Goal: Transaction & Acquisition: Purchase product/service

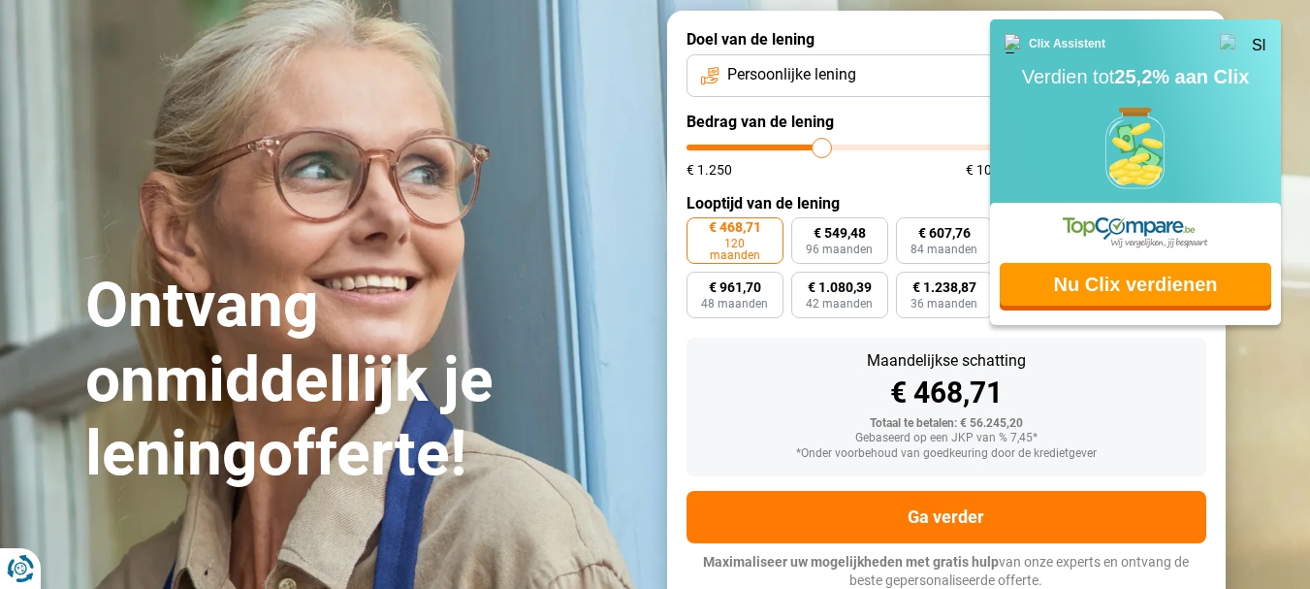
click at [1260, 43] on img at bounding box center [1259, 43] width 15 height 15
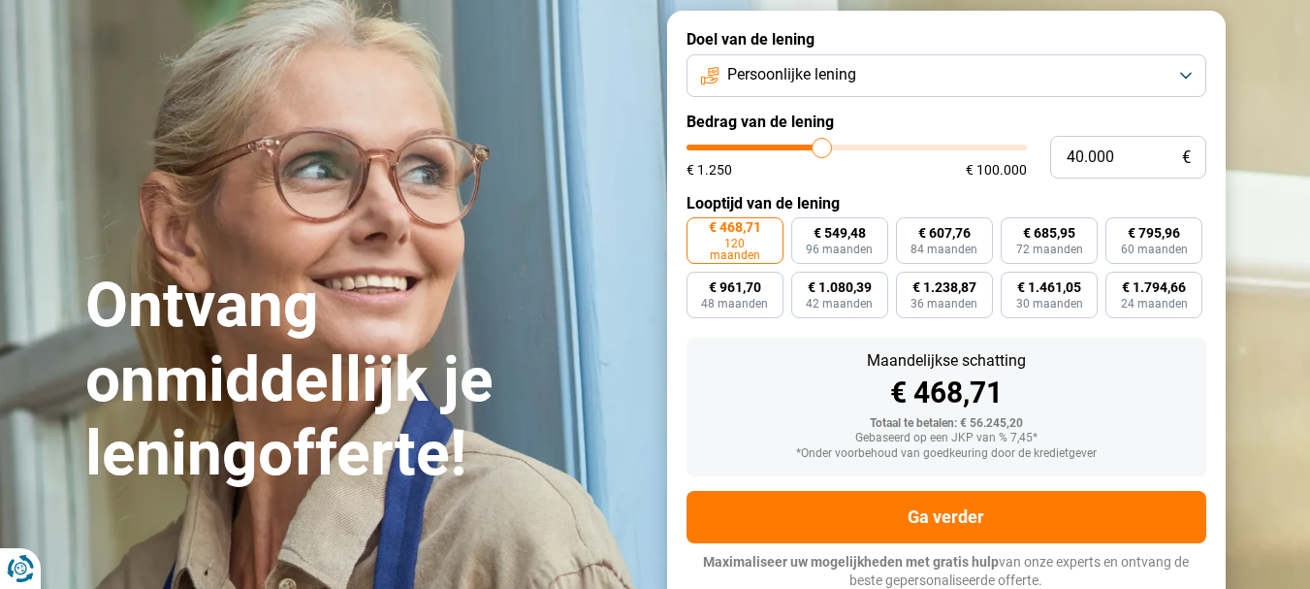
type input "39.500"
type input "39500"
type input "40.000"
type input "40000"
type input "40.250"
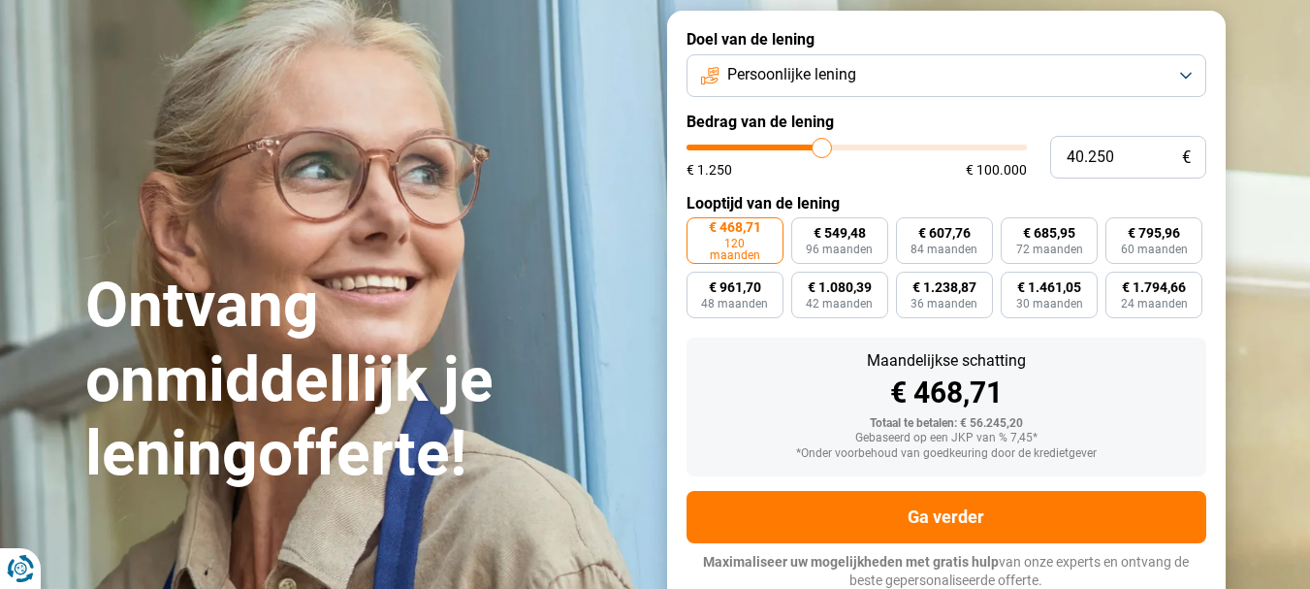
type input "40250"
type input "40.750"
type input "40750"
type input "41.000"
type input "41000"
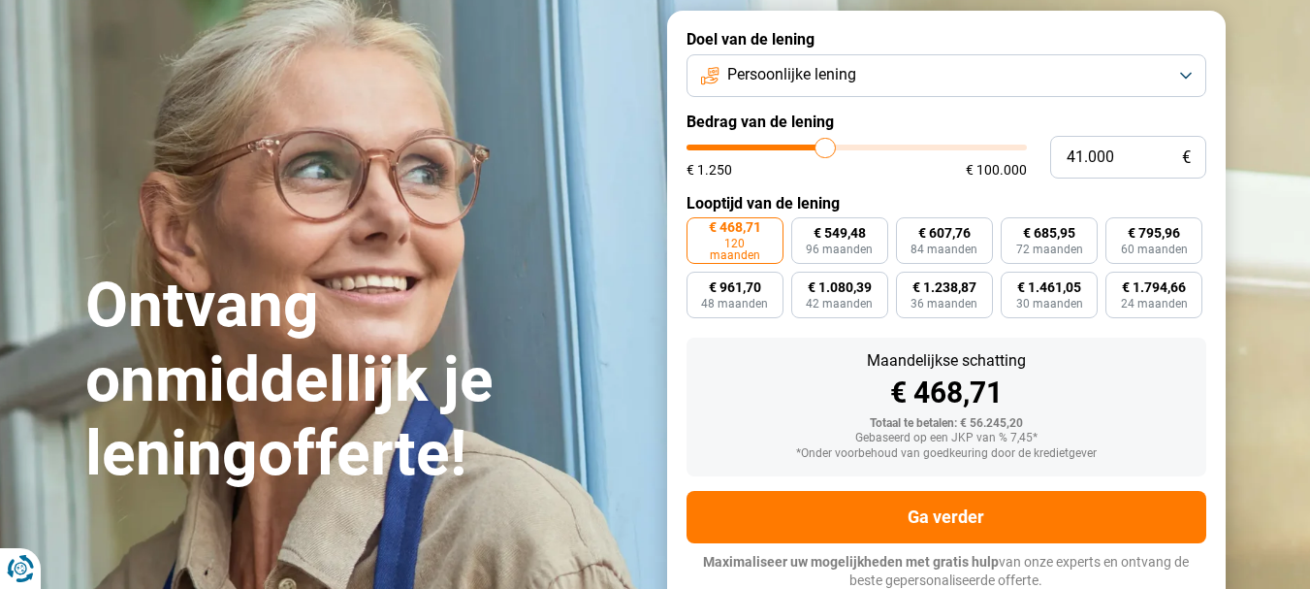
type input "42.000"
type input "42000"
type input "42.750"
type input "42750"
type input "44.500"
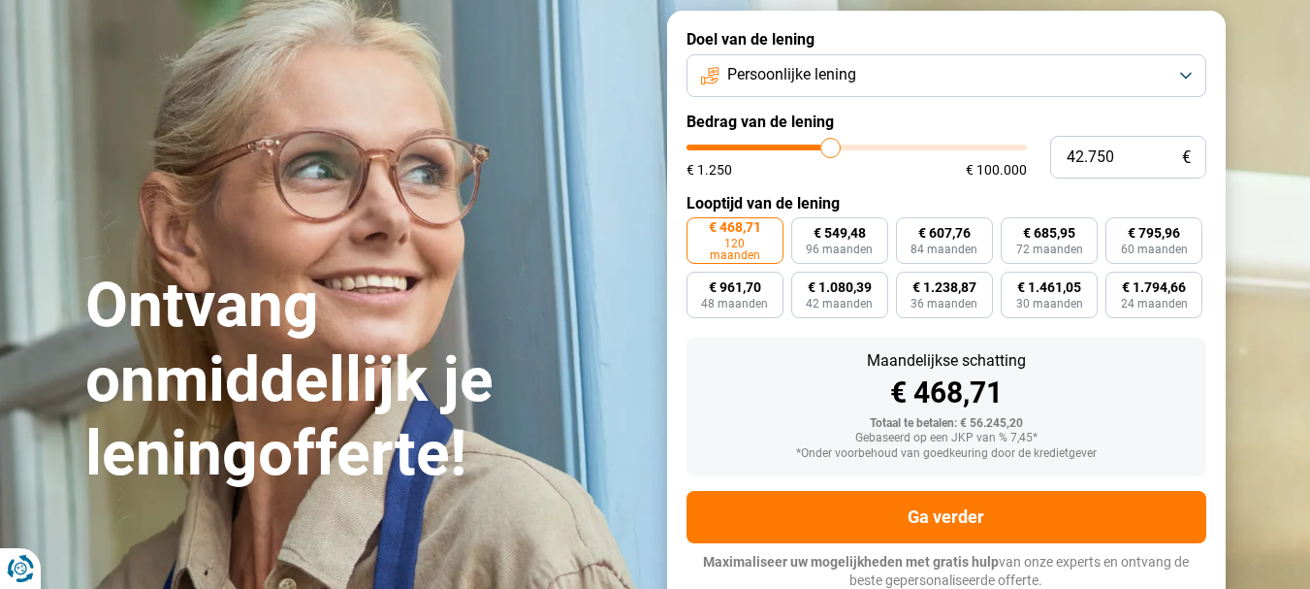
type input "44500"
type input "45.000"
type input "45000"
type input "45.250"
type input "45250"
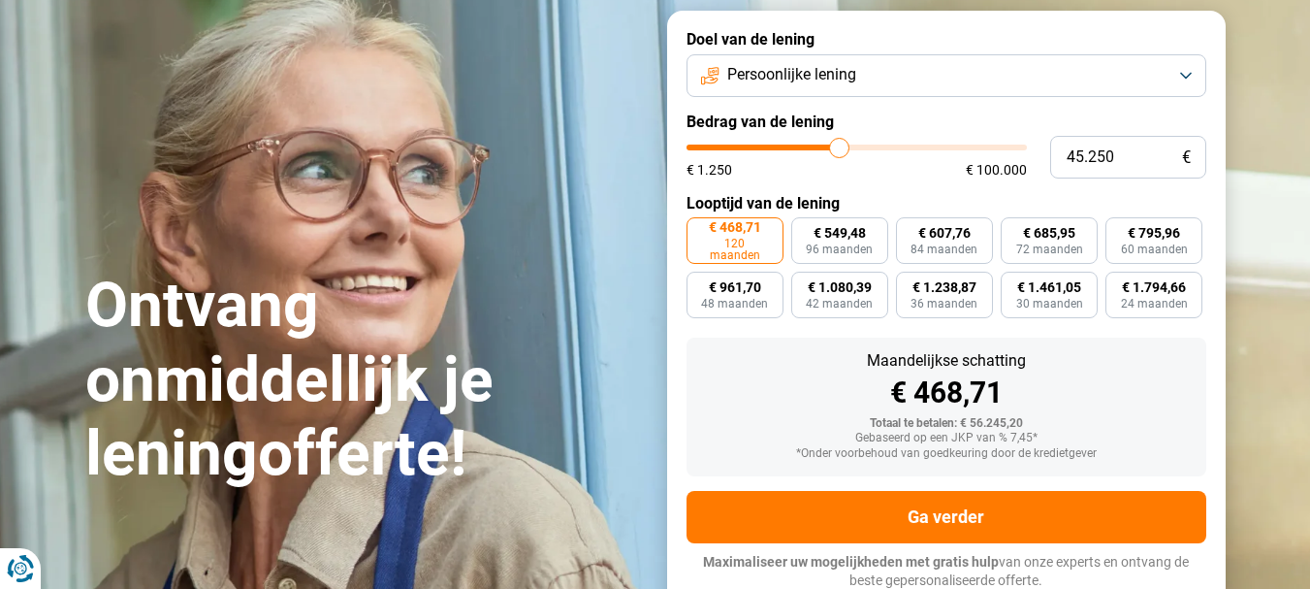
type input "45.500"
type input "45500"
type input "46.000"
type input "46000"
type input "46.500"
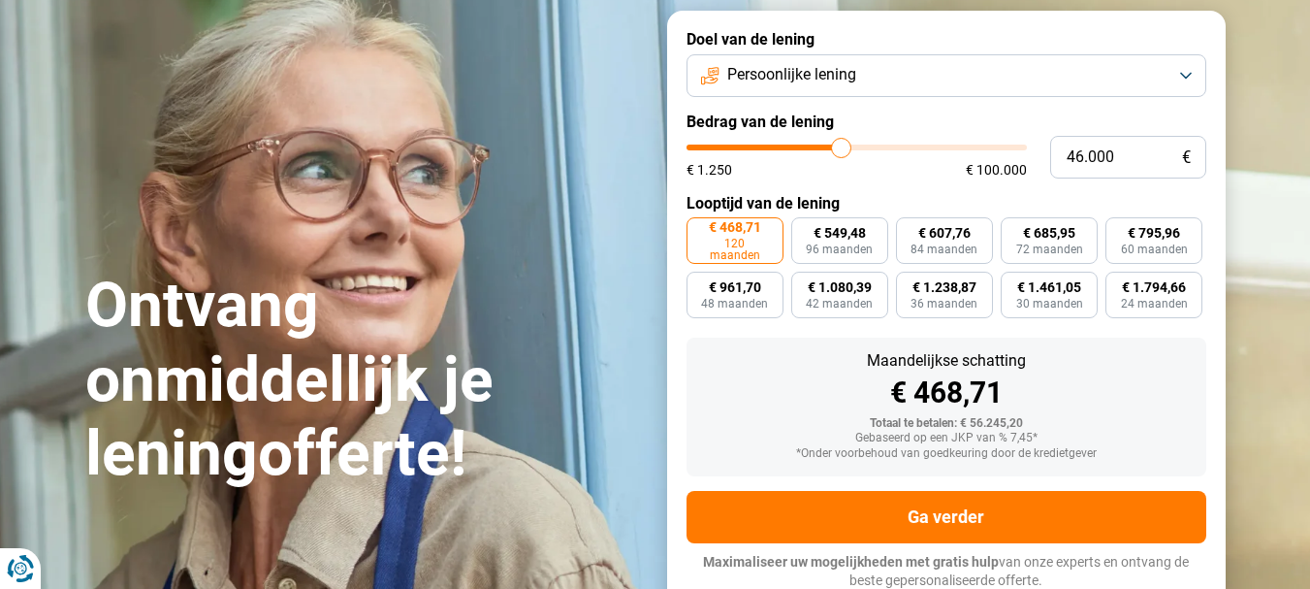
type input "46500"
type input "46.750"
type input "46750"
type input "47.250"
type input "47250"
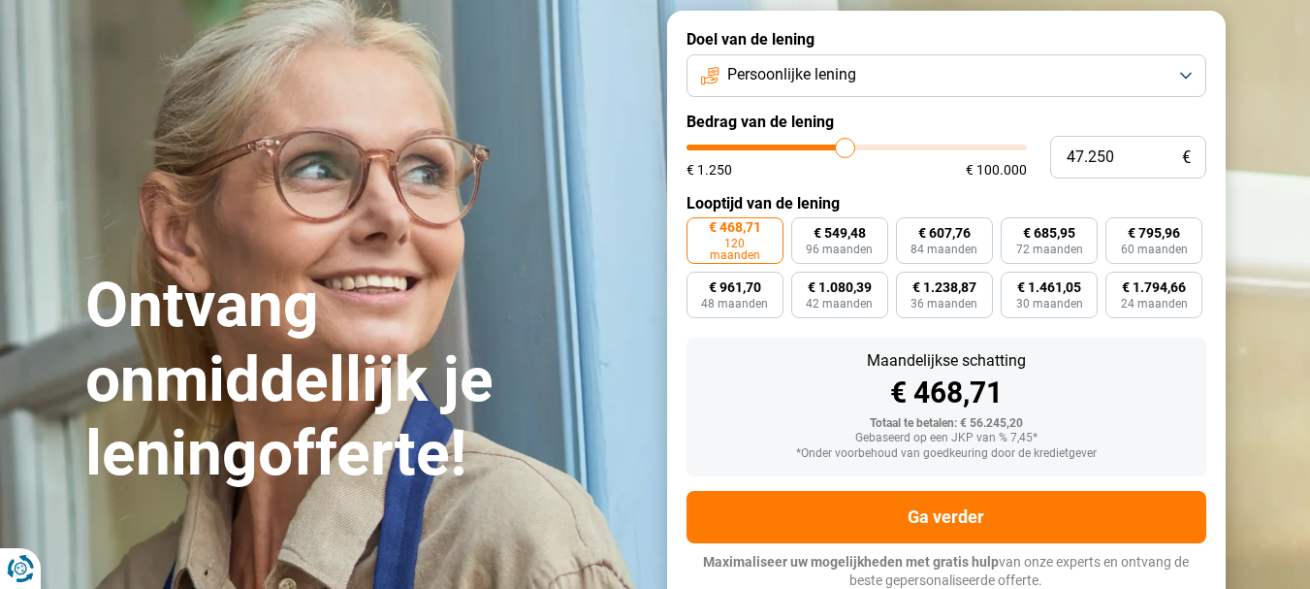
type input "47.500"
type input "47500"
type input "48.250"
type input "48250"
type input "48.500"
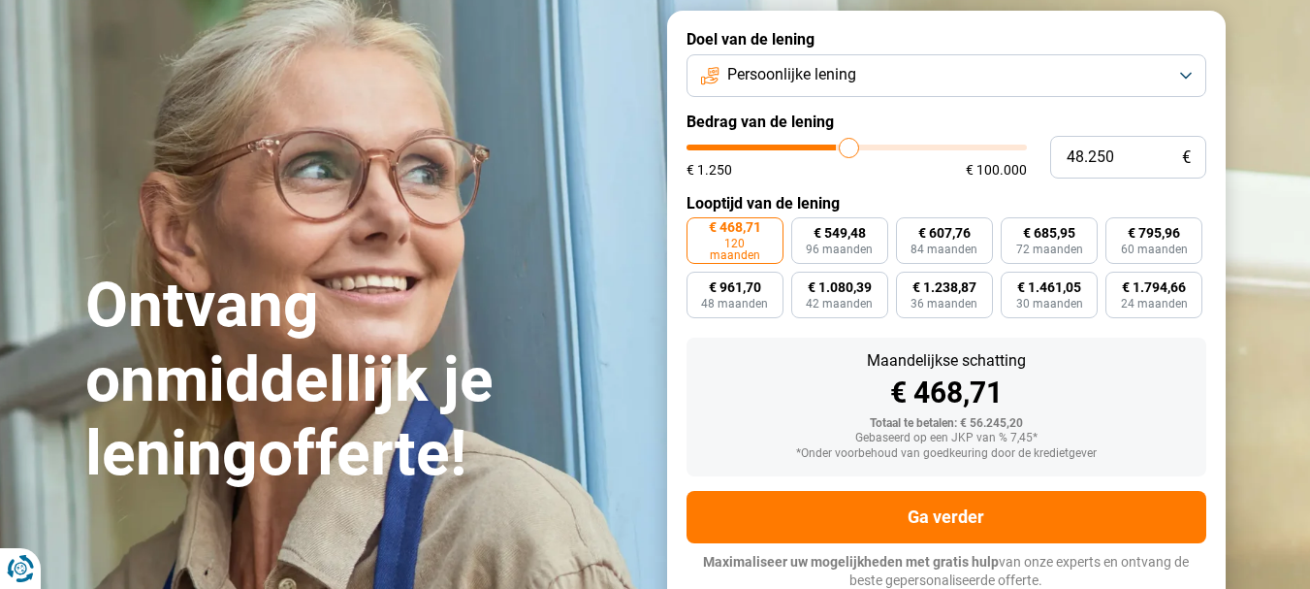
type input "48500"
type input "48.750"
type input "48750"
type input "49.750"
type input "49750"
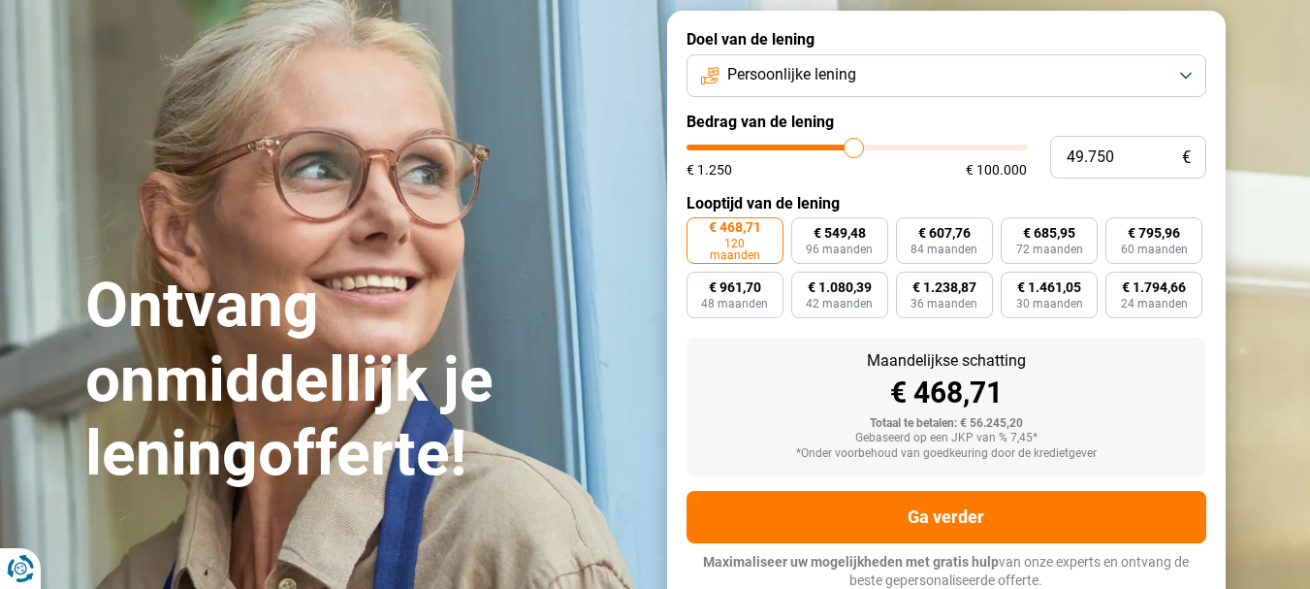
type input "50.500"
type input "50500"
type input "51.250"
type input "51250"
type input "51.500"
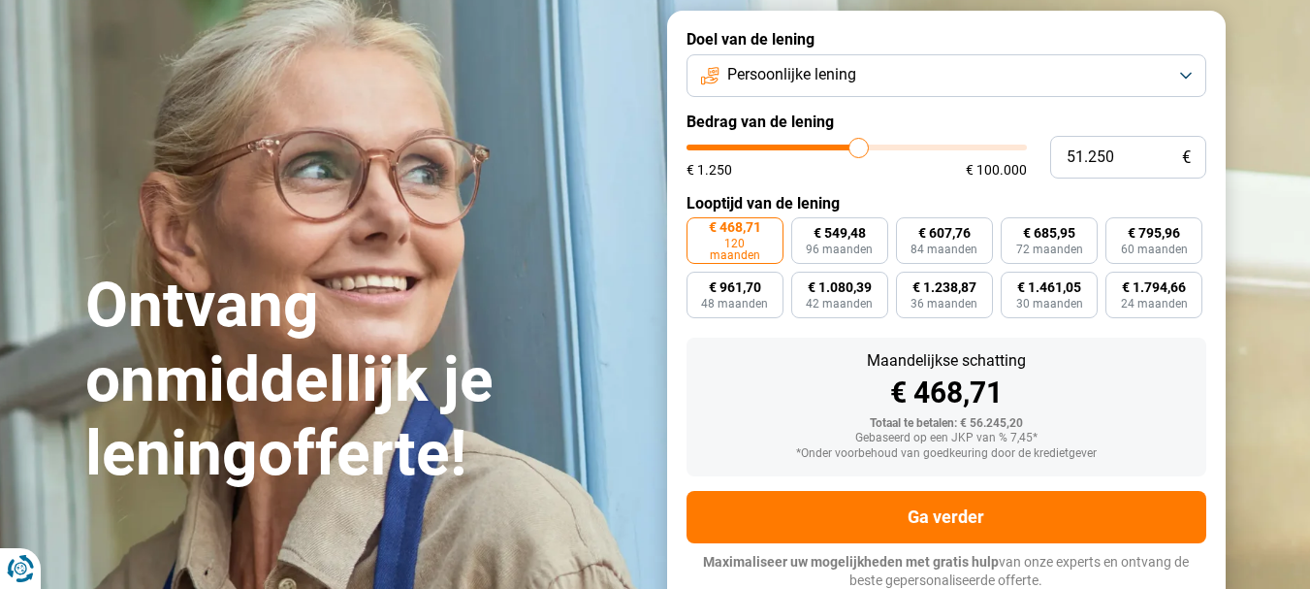
type input "51500"
type input "51.250"
type input "51250"
type input "51.000"
type input "51000"
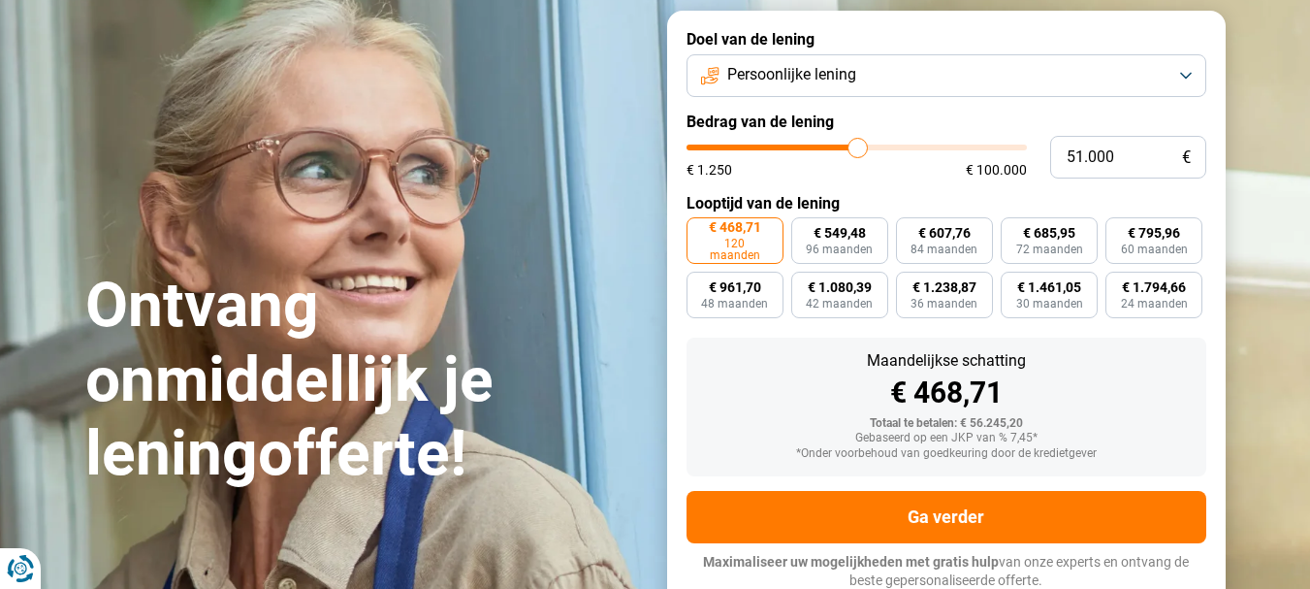
type input "50.500"
type input "50500"
type input "50.250"
type input "50250"
type input "50.000"
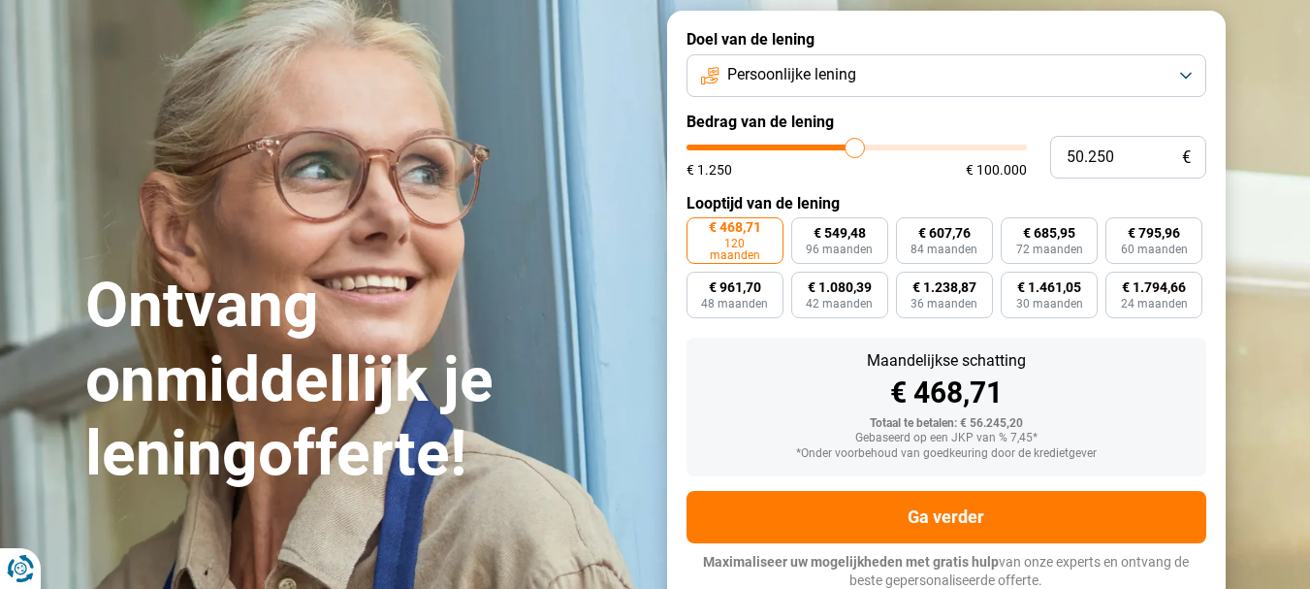
type input "50000"
type input "49.500"
type input "49500"
type input "49.000"
type input "49000"
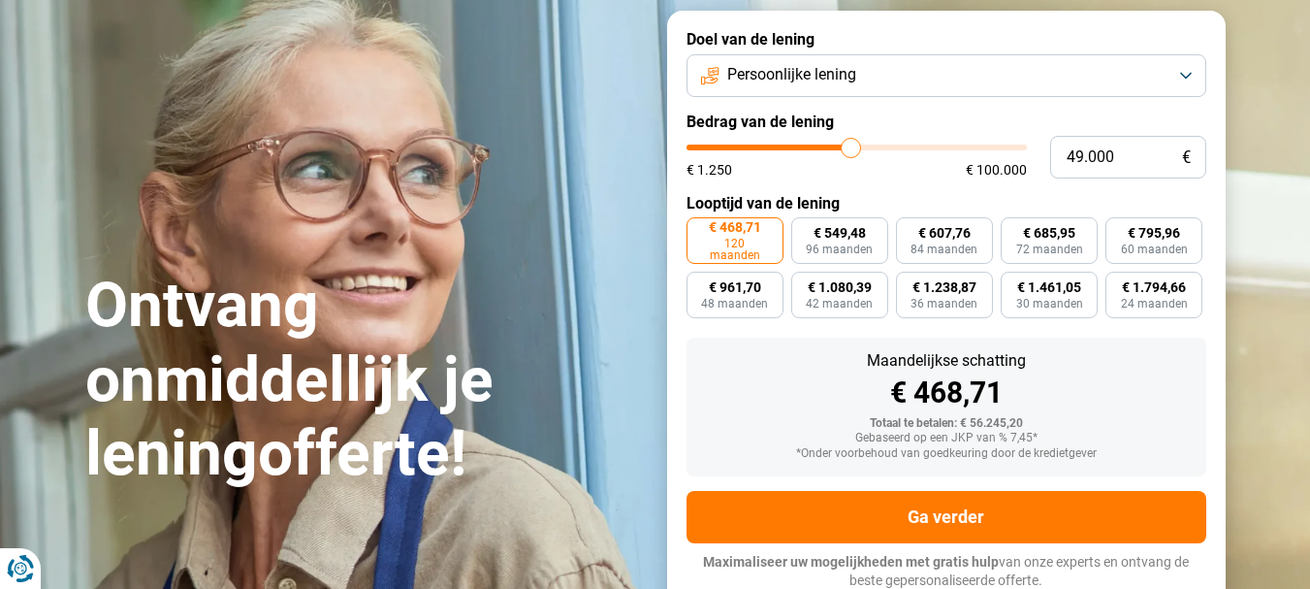
type input "48.750"
type input "48750"
type input "48.500"
type input "48500"
type input "49.000"
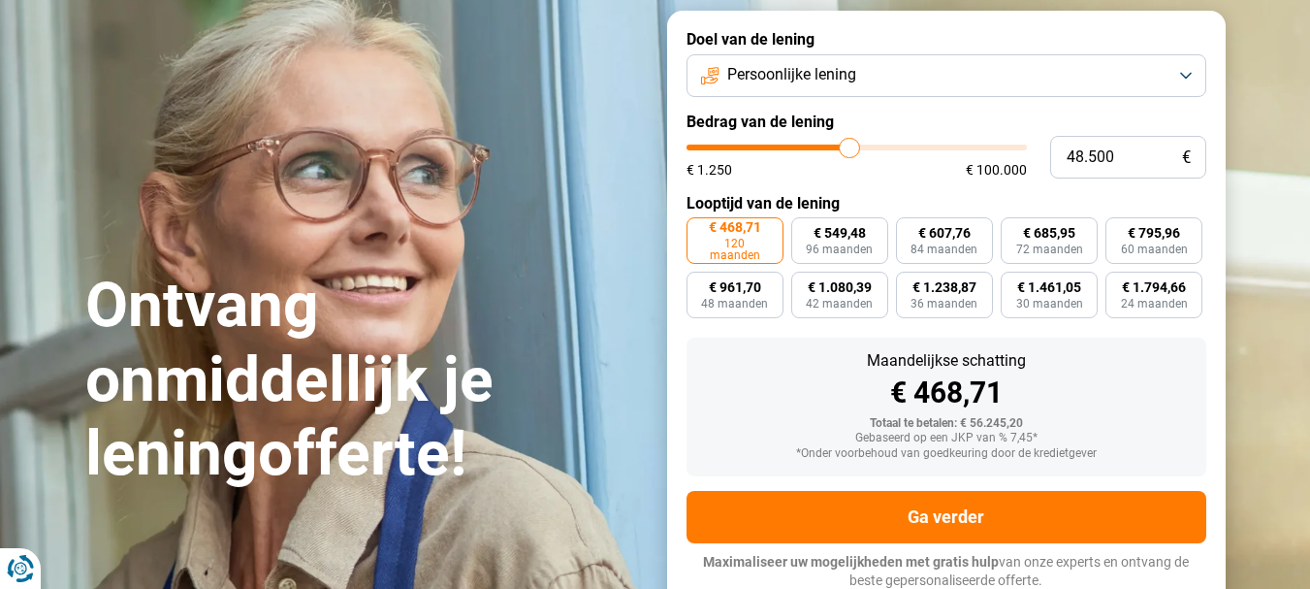
type input "49000"
type input "49.500"
type input "49500"
type input "49.750"
type input "49750"
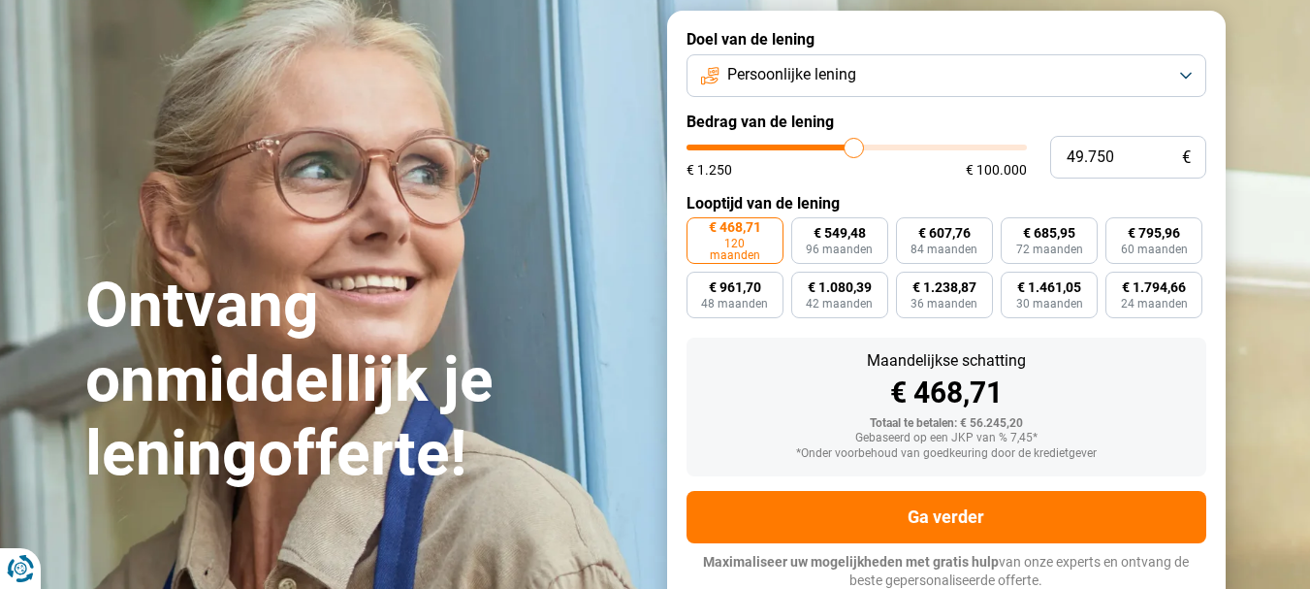
type input "50.000"
type input "50000"
type input "50.250"
type input "50250"
type input "50.500"
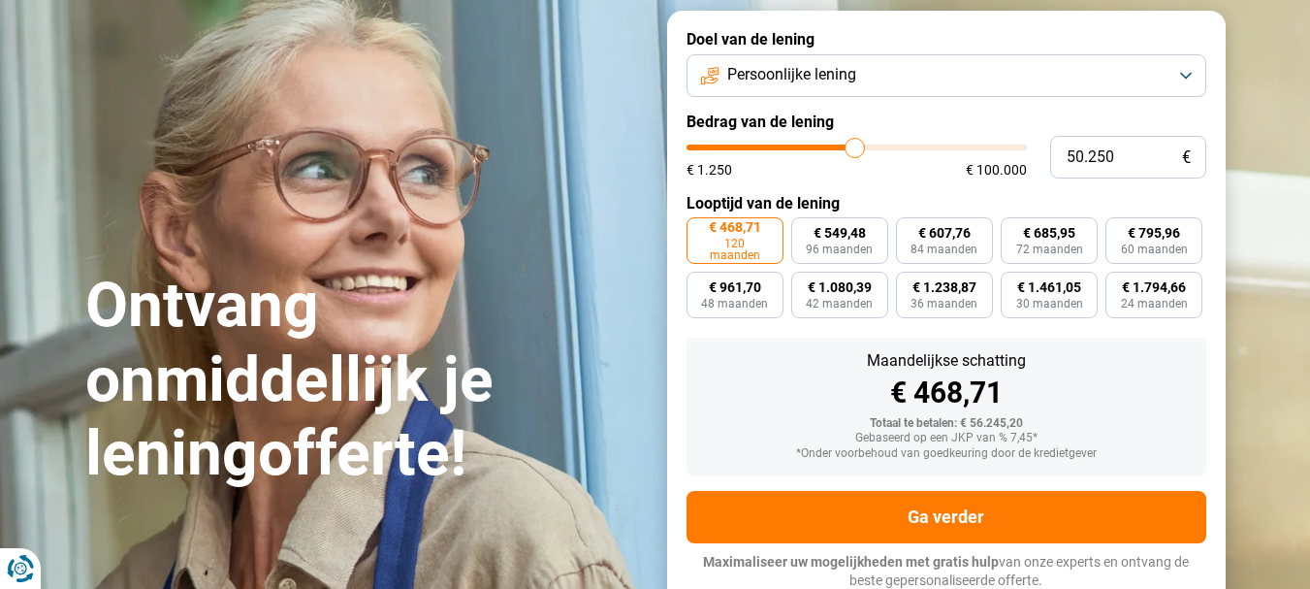
type input "50500"
type input "50.250"
type input "50250"
type input "50.000"
drag, startPoint x: 820, startPoint y: 143, endPoint x: 854, endPoint y: 145, distance: 35.0
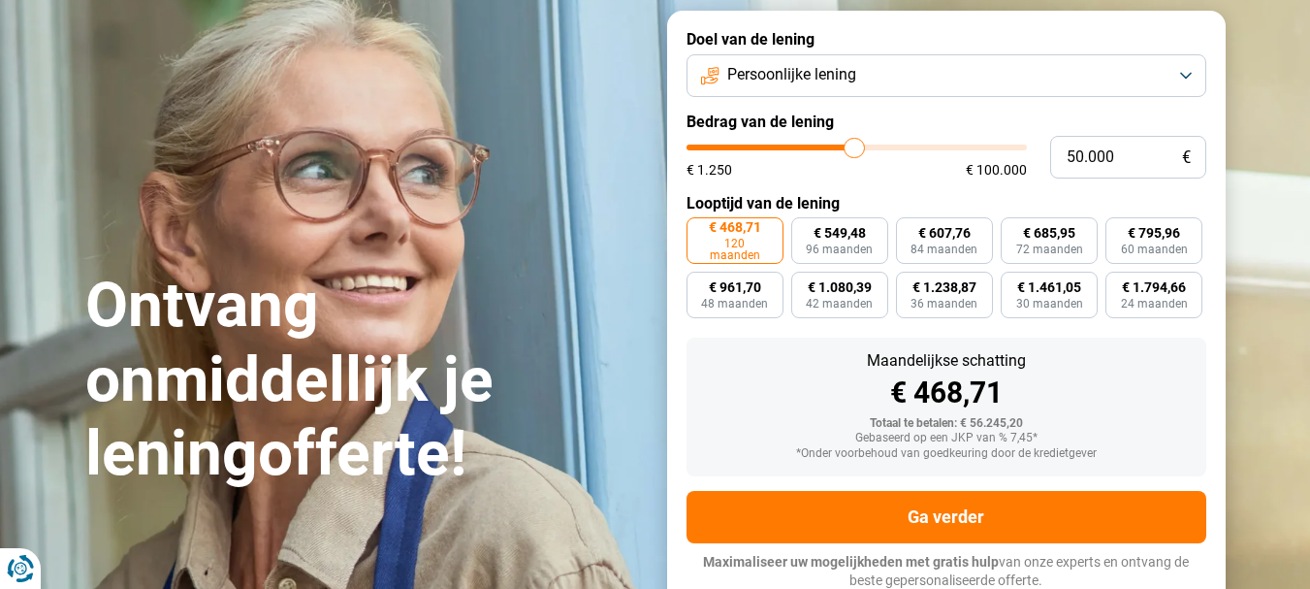
type input "50000"
click at [854, 145] on input "range" at bounding box center [857, 148] width 340 height 6
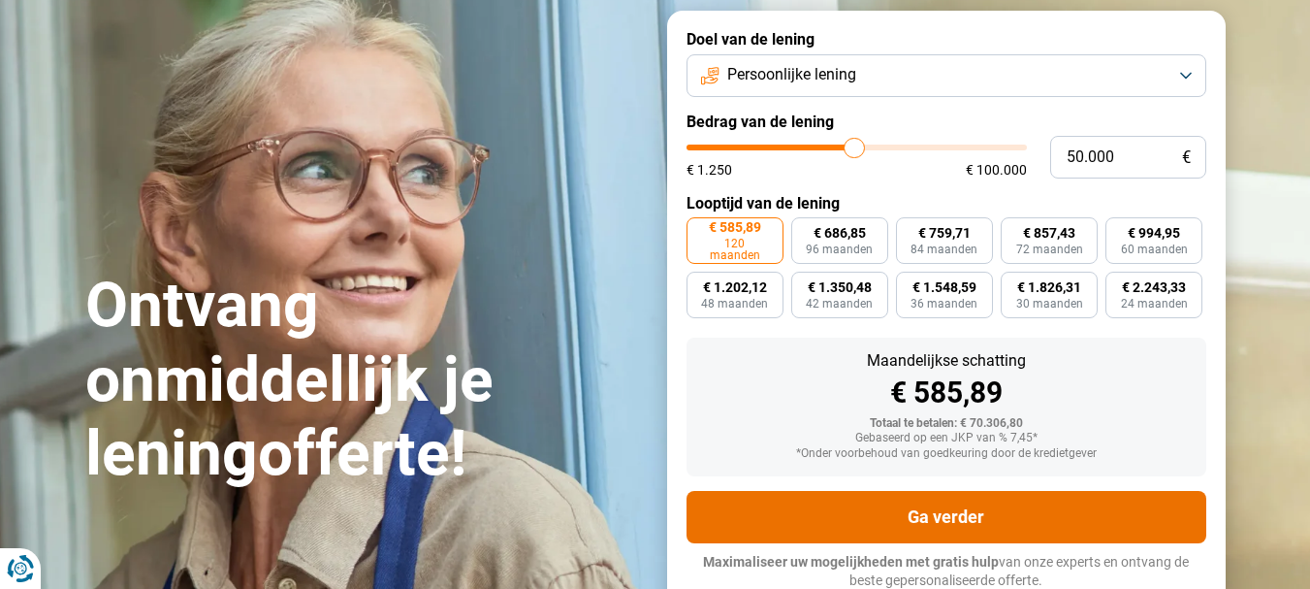
click at [951, 513] on button "Ga verder" at bounding box center [947, 517] width 520 height 52
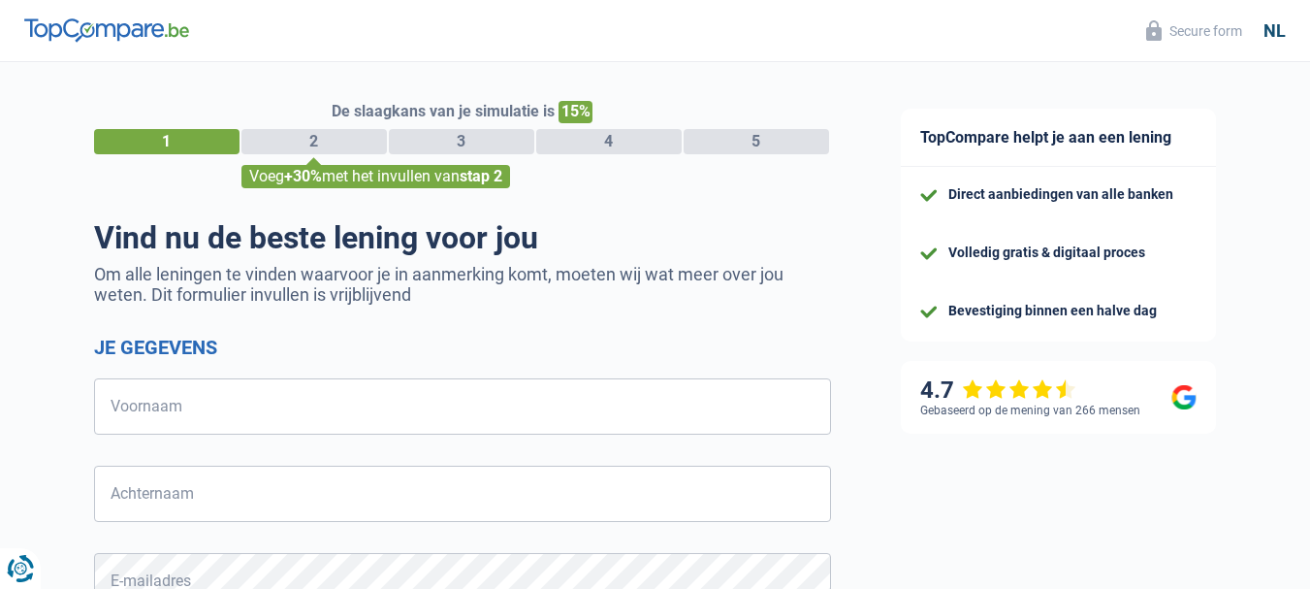
select select "32"
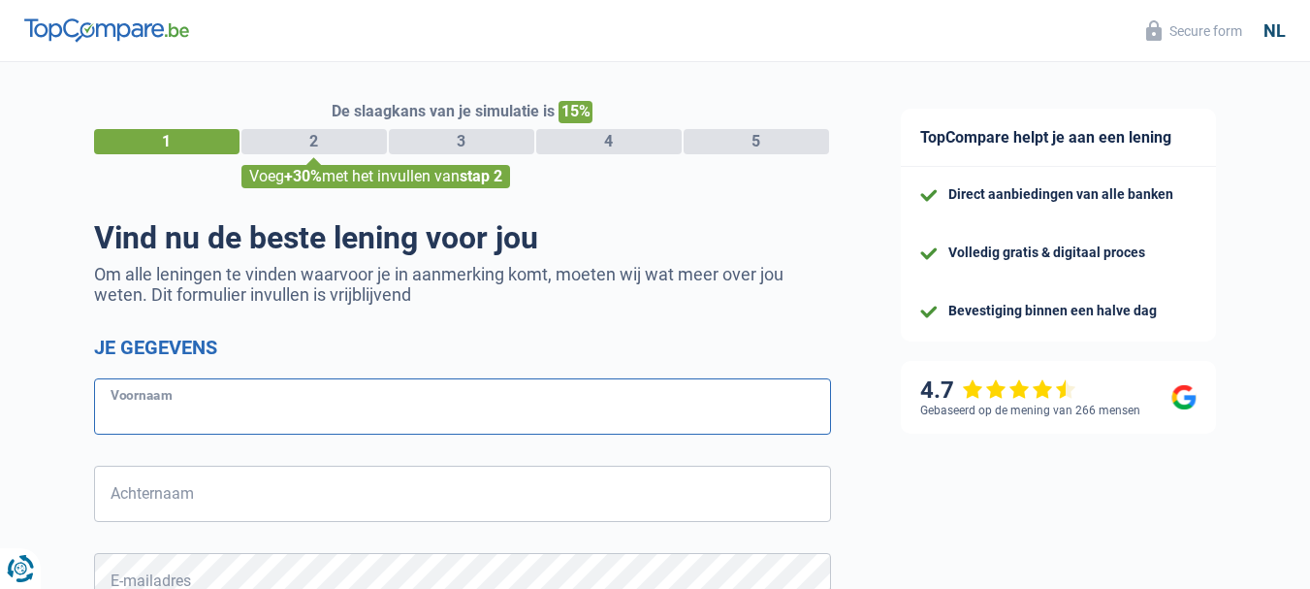
click at [260, 400] on input "Voornaam" at bounding box center [462, 406] width 737 height 56
type input "Ulrich"
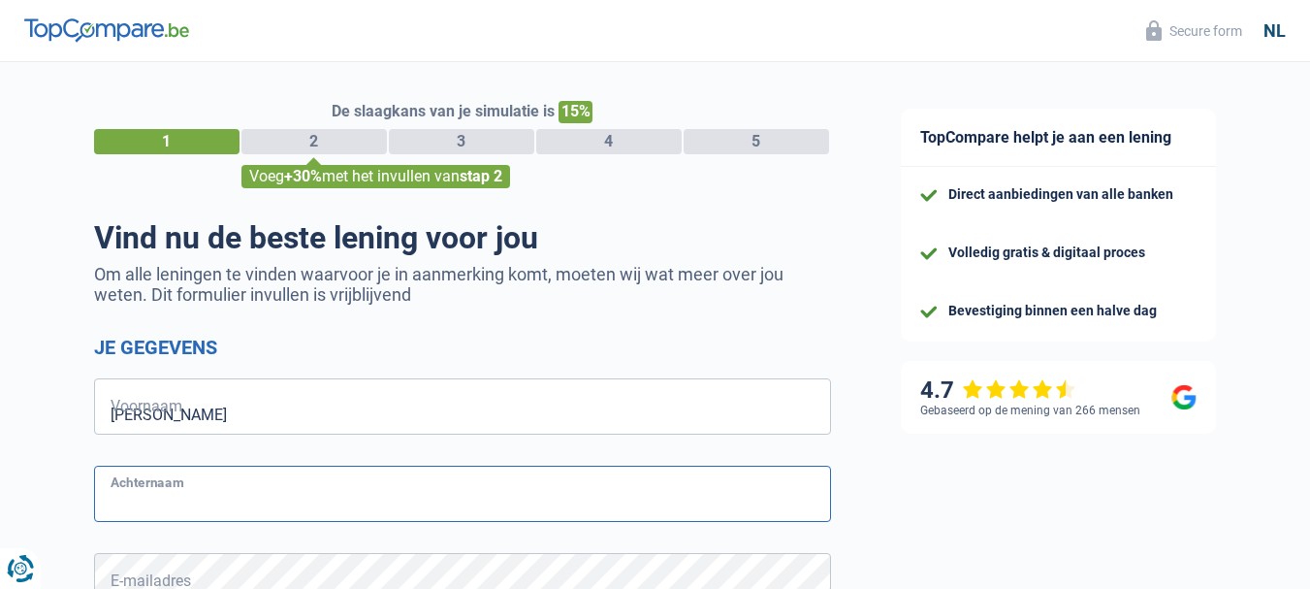
type input "Couck"
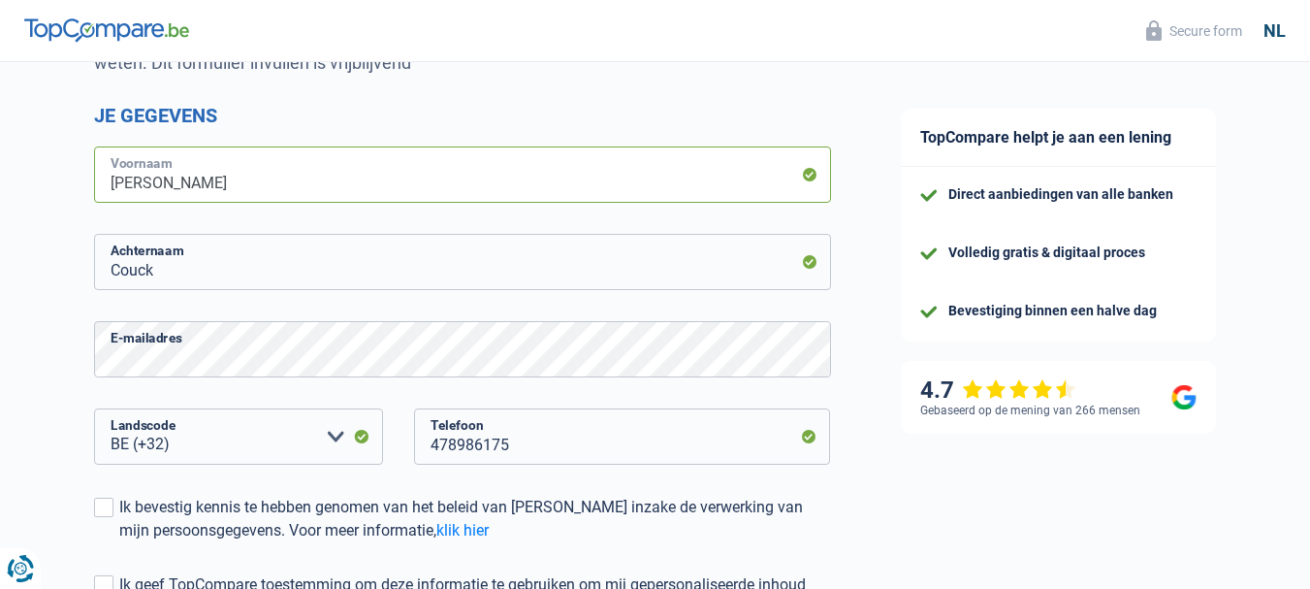
scroll to position [291, 0]
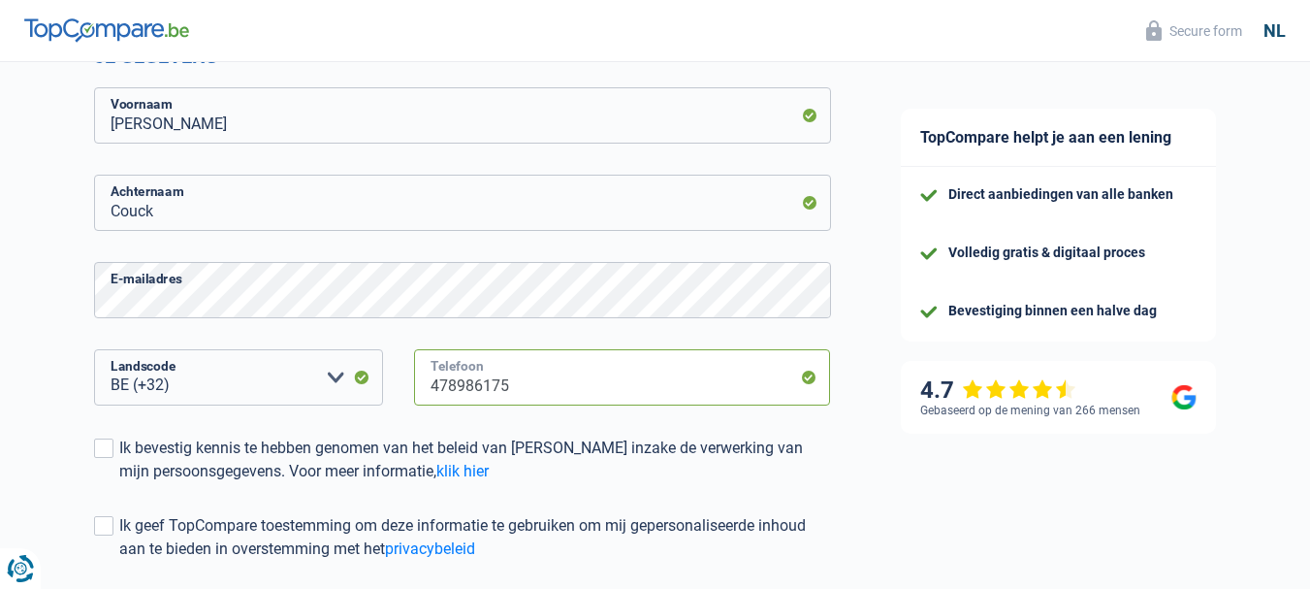
drag, startPoint x: 565, startPoint y: 389, endPoint x: 346, endPoint y: 394, distance: 219.2
click at [346, 394] on div "BE (+32) LU (+352) Maak een keuze a.u.b Landscode 478986175 Telefoon" at bounding box center [463, 392] width 766 height 87
type input "0469490429"
click at [109, 452] on span at bounding box center [103, 447] width 19 height 19
click at [119, 483] on input "Ik bevestig kennis te hebben genomen van het beleid van TopCompare inzake de ve…" at bounding box center [119, 483] width 0 height 0
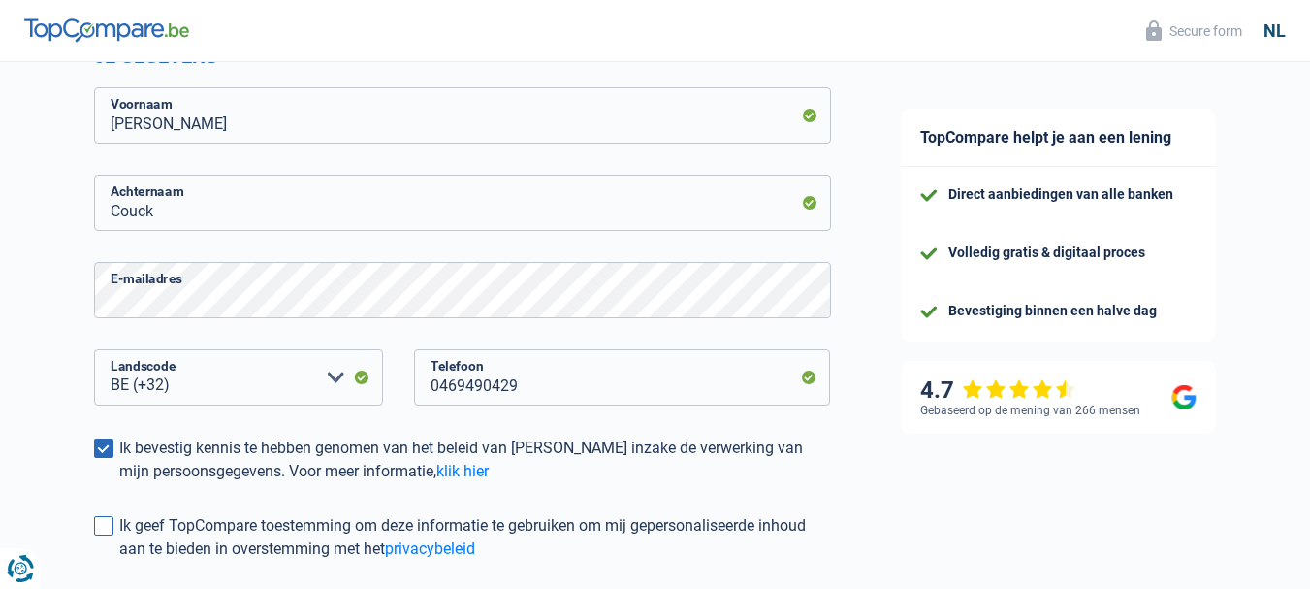
click at [109, 524] on span at bounding box center [103, 525] width 19 height 19
click at [119, 561] on input "Ik geef TopCompare toestemming om deze informatie te gebruiken om mij gepersona…" at bounding box center [119, 561] width 0 height 0
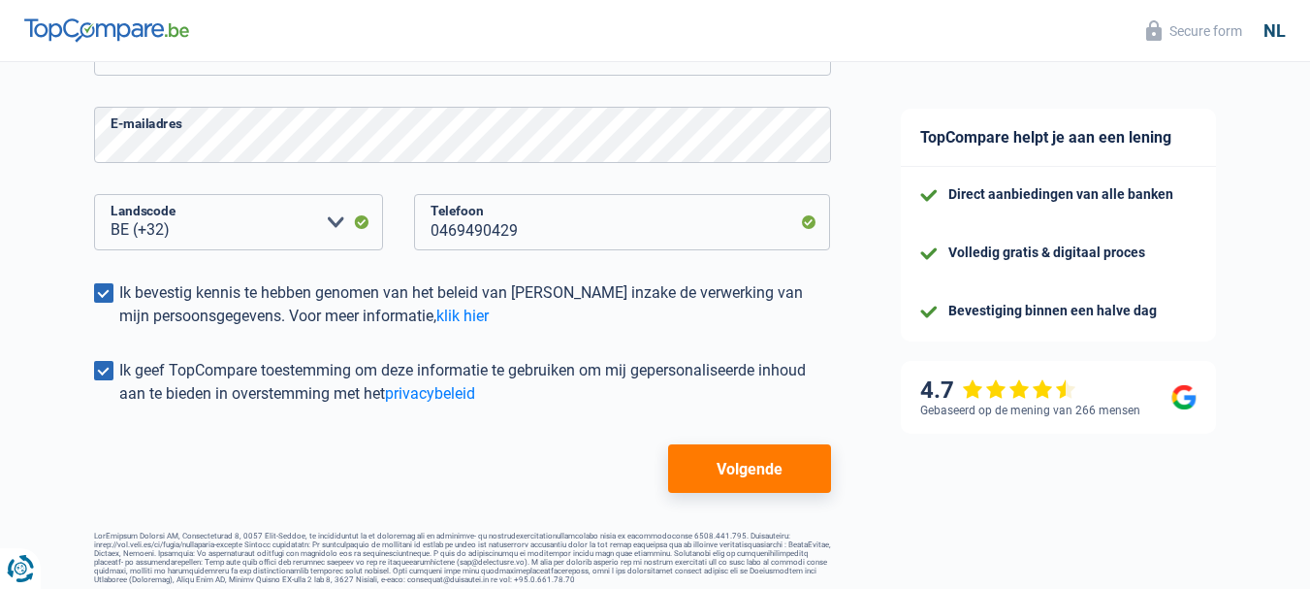
scroll to position [465, 0]
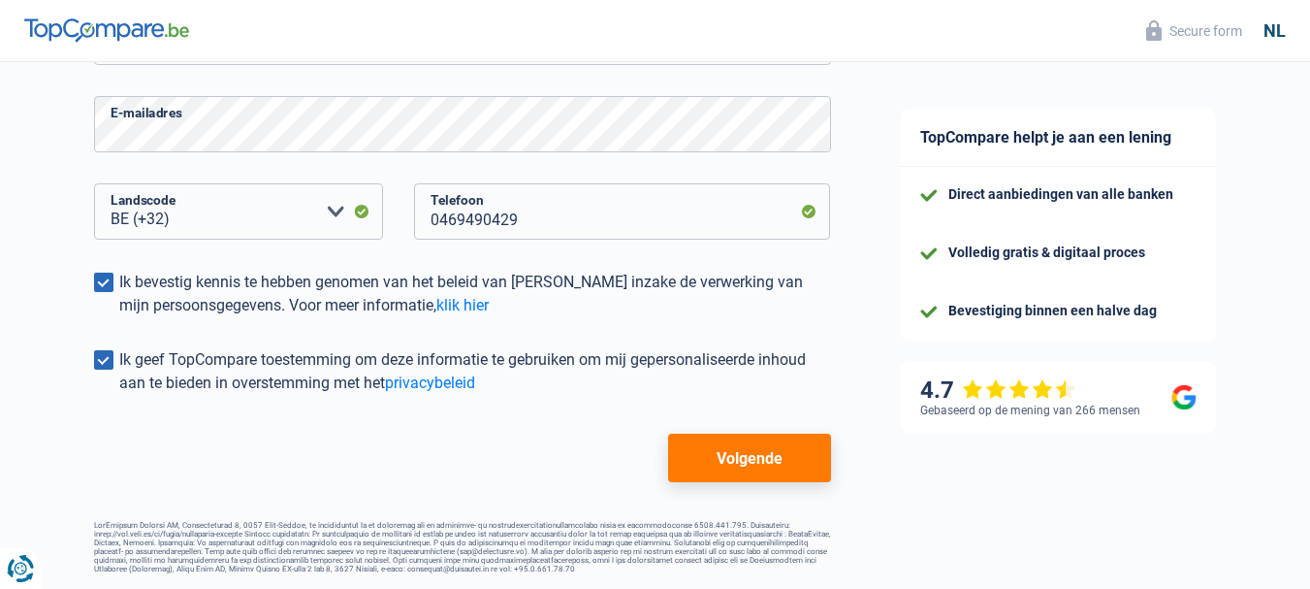
click at [733, 456] on button "Volgende" at bounding box center [749, 458] width 162 height 48
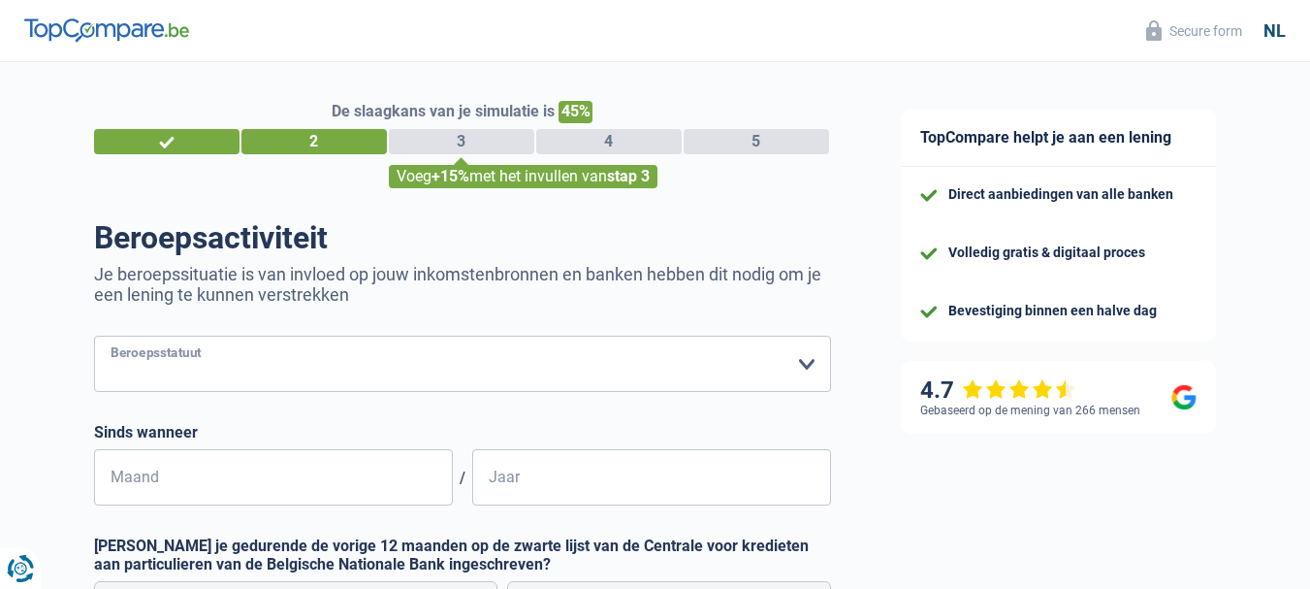
click at [814, 372] on select "Arbeider Bediende (privésector) Ambtenaar (overheidssector) Invalide Zelfstandi…" at bounding box center [462, 364] width 737 height 56
select select "worker"
click at [94, 338] on select "Arbeider Bediende (privésector) Ambtenaar (overheidssector) Invalide Zelfstandi…" at bounding box center [462, 364] width 737 height 56
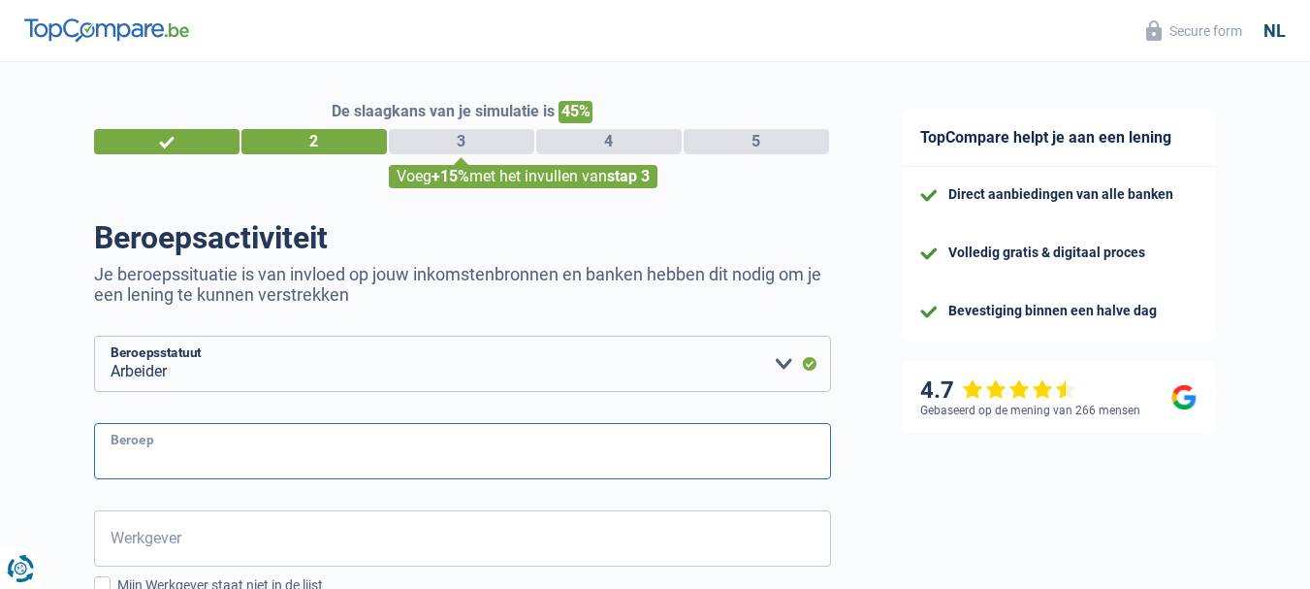
click at [256, 453] on input "Beroep" at bounding box center [462, 451] width 737 height 56
type input "Hulpcontainerparkwachter"
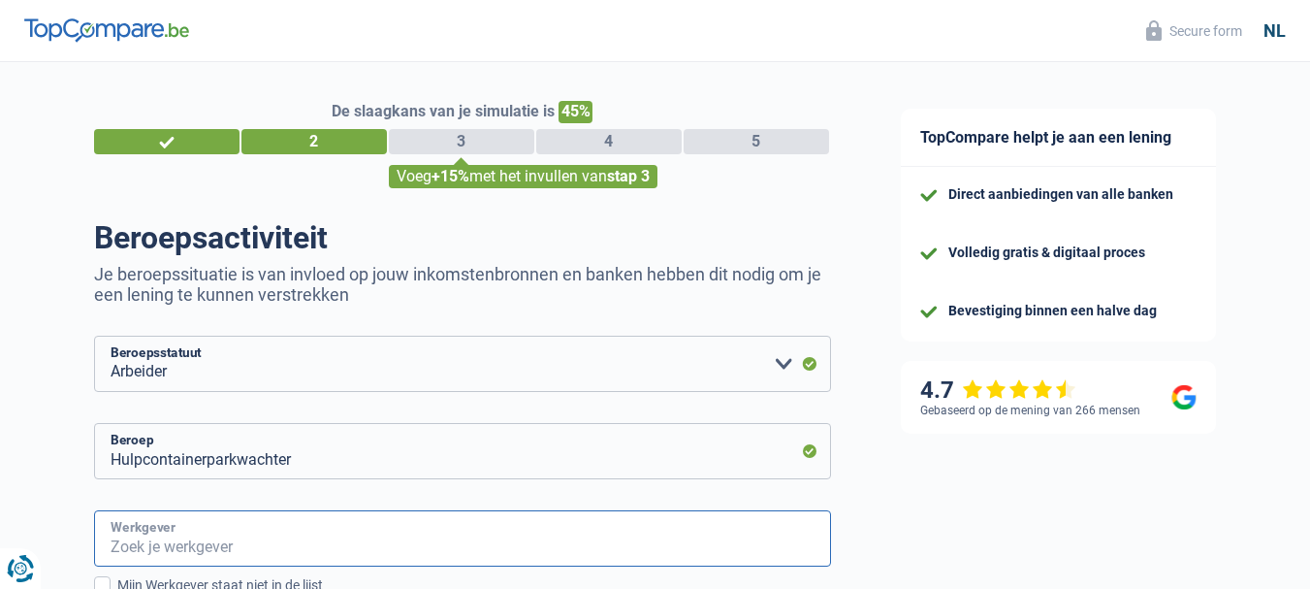
click at [196, 540] on input "Werkgever" at bounding box center [462, 538] width 737 height 56
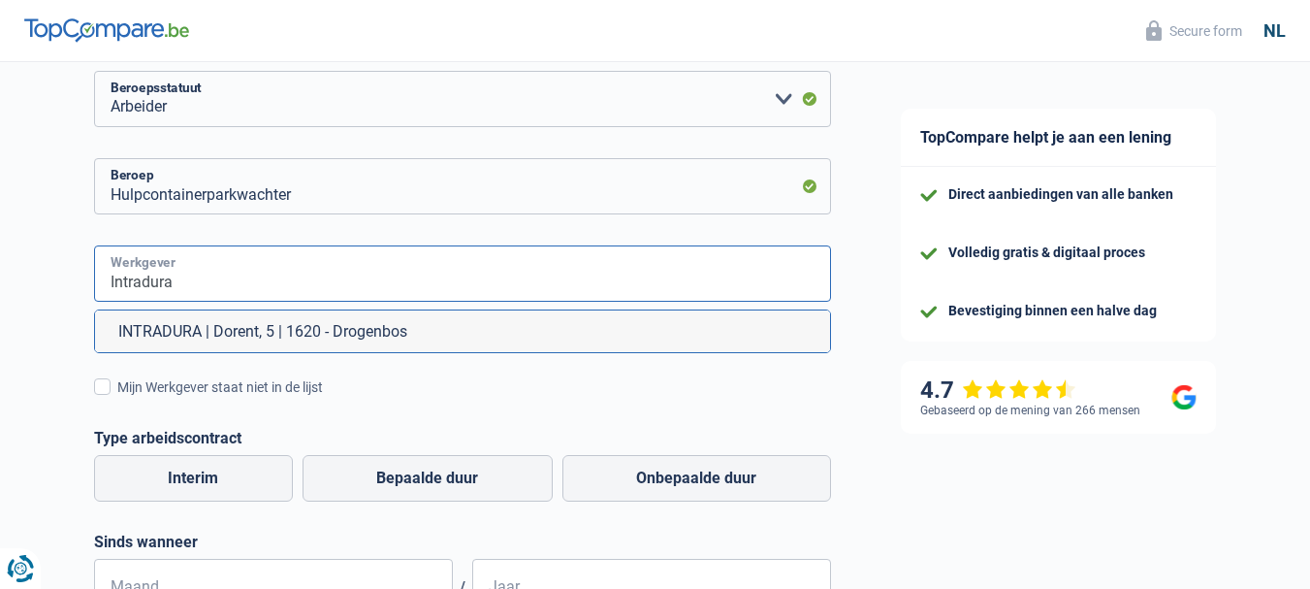
scroll to position [291, 0]
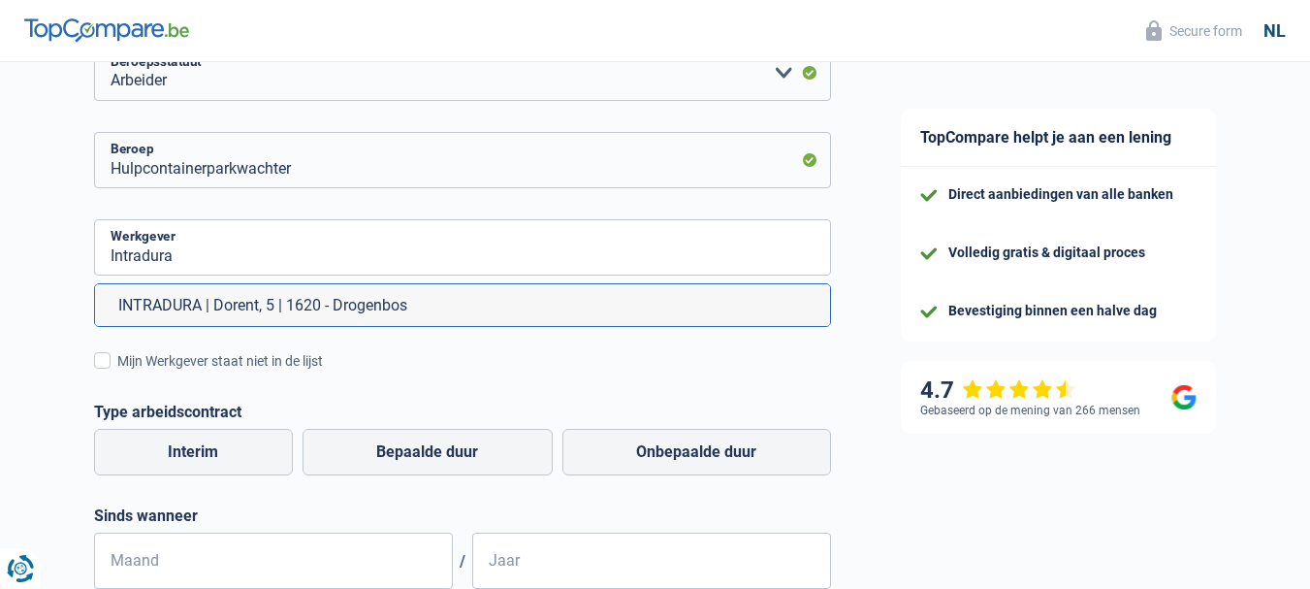
click at [229, 305] on li "INTRADURA | Dorent, 5 | 1620 - Drogenbos" at bounding box center [462, 305] width 735 height 42
type input "INTRADURA | Dorent, 5 | 1620 - Drogenbos"
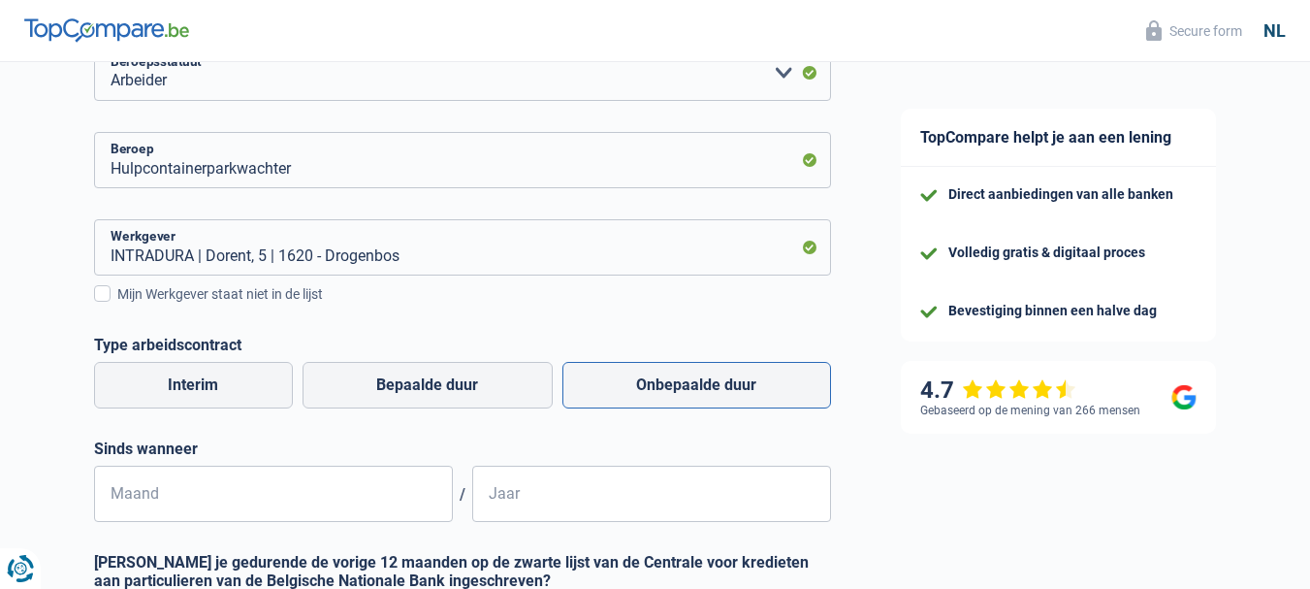
click at [660, 393] on label "Onbepaalde duur" at bounding box center [697, 385] width 269 height 47
click at [660, 393] on input "Onbepaalde duur" at bounding box center [697, 385] width 269 height 47
radio input "true"
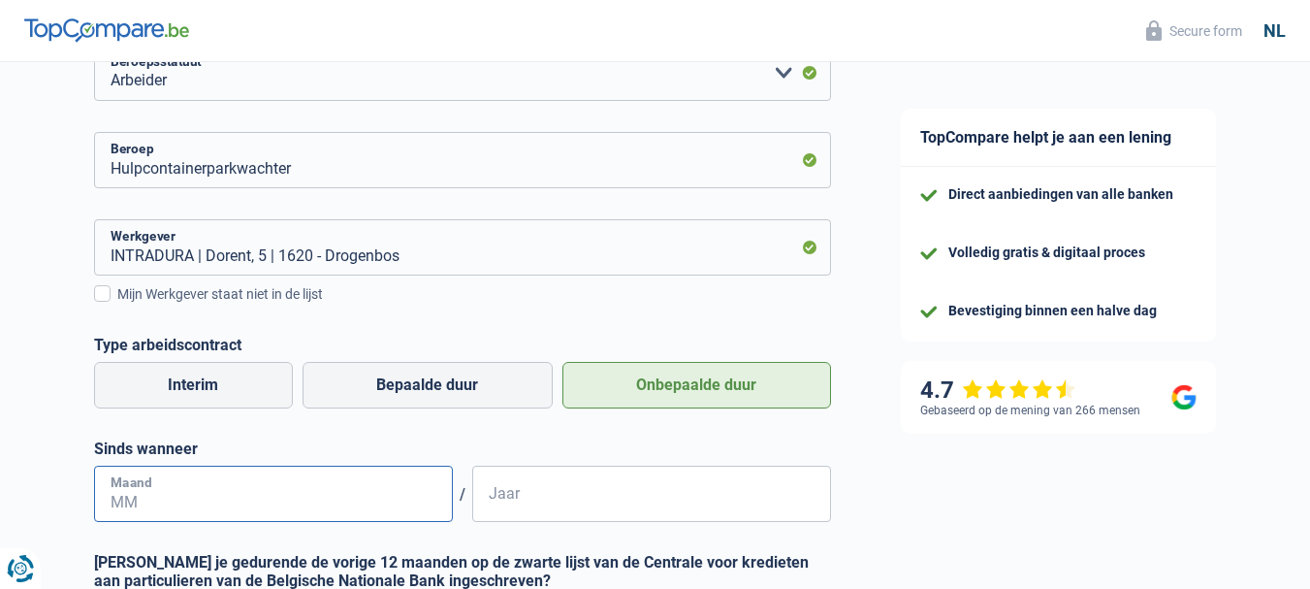
click at [353, 498] on input "Maand" at bounding box center [273, 494] width 359 height 56
type input "09"
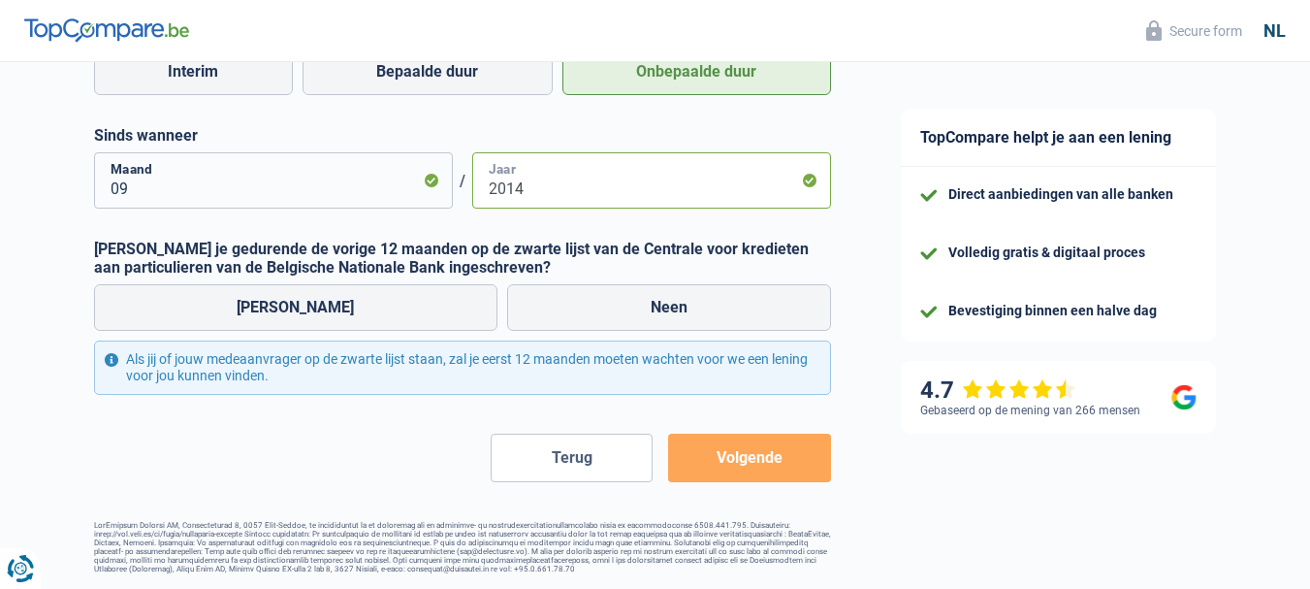
scroll to position [612, 0]
type input "2014"
click at [584, 296] on label "Neen" at bounding box center [669, 307] width 324 height 47
click at [584, 296] on input "Neen" at bounding box center [669, 307] width 324 height 47
radio input "true"
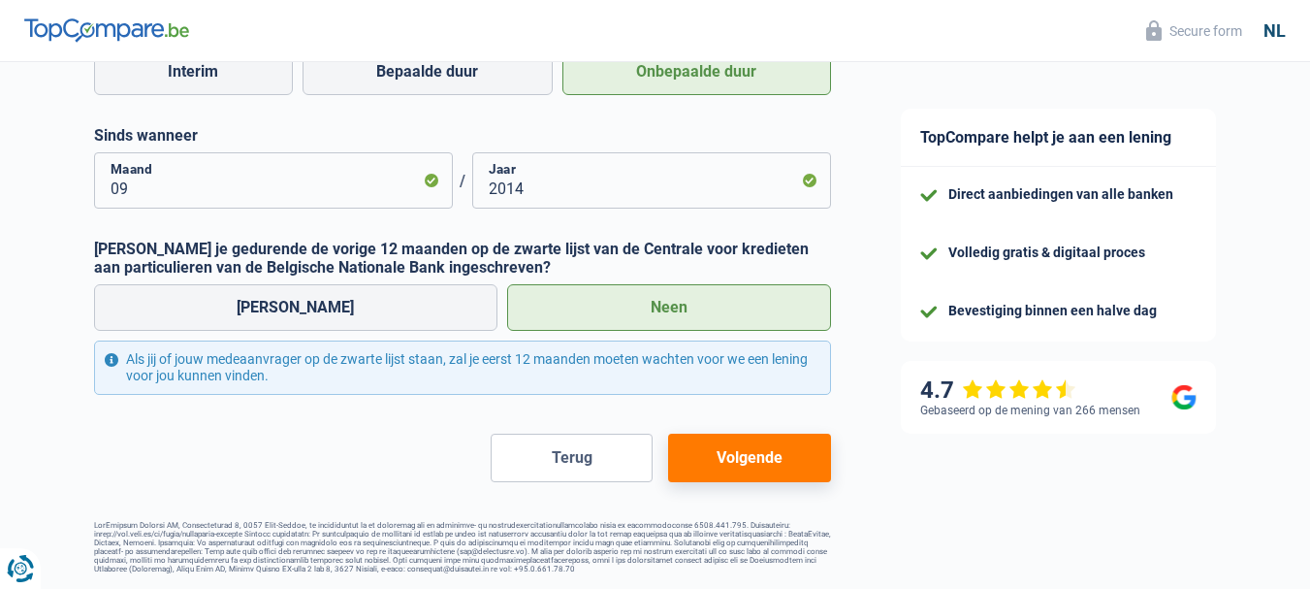
click at [740, 452] on button "Volgende" at bounding box center [749, 458] width 162 height 48
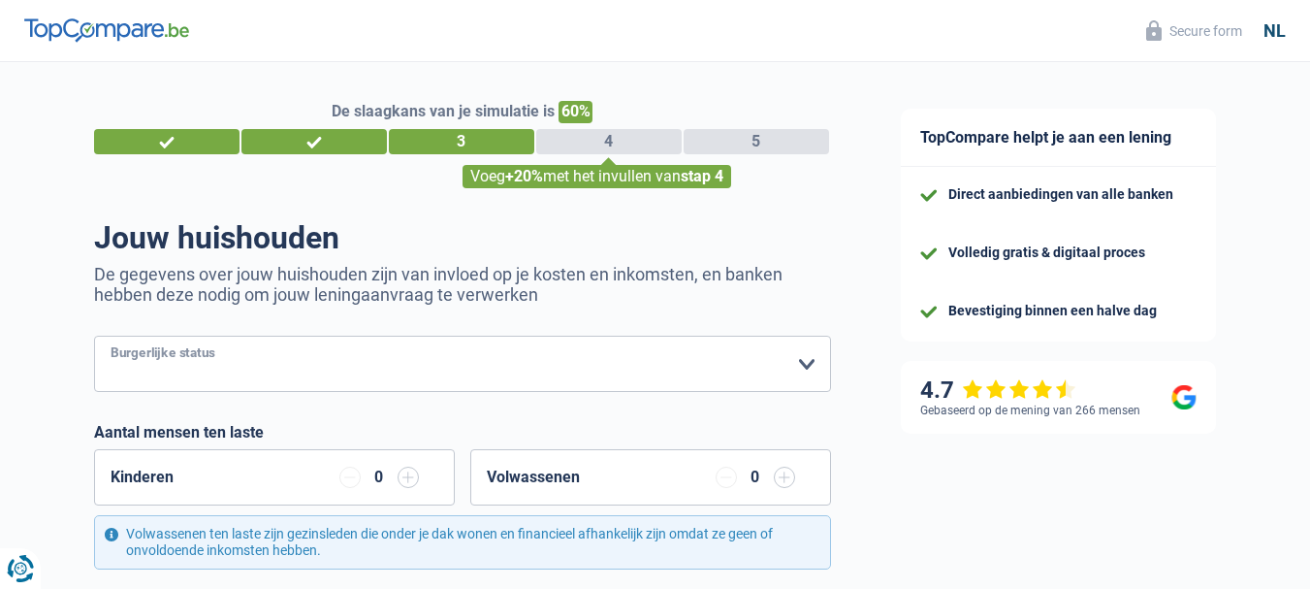
click at [803, 365] on select "Alleenstaand Getrouwd Samenwonend Uit de echt gescheiden Weduwe/weduwnaar Gehuw…" at bounding box center [462, 364] width 737 height 56
select select "divorced"
click at [94, 338] on select "Alleenstaand Getrouwd Samenwonend Uit de echt gescheiden Weduwe/weduwnaar Gehuw…" at bounding box center [462, 364] width 737 height 56
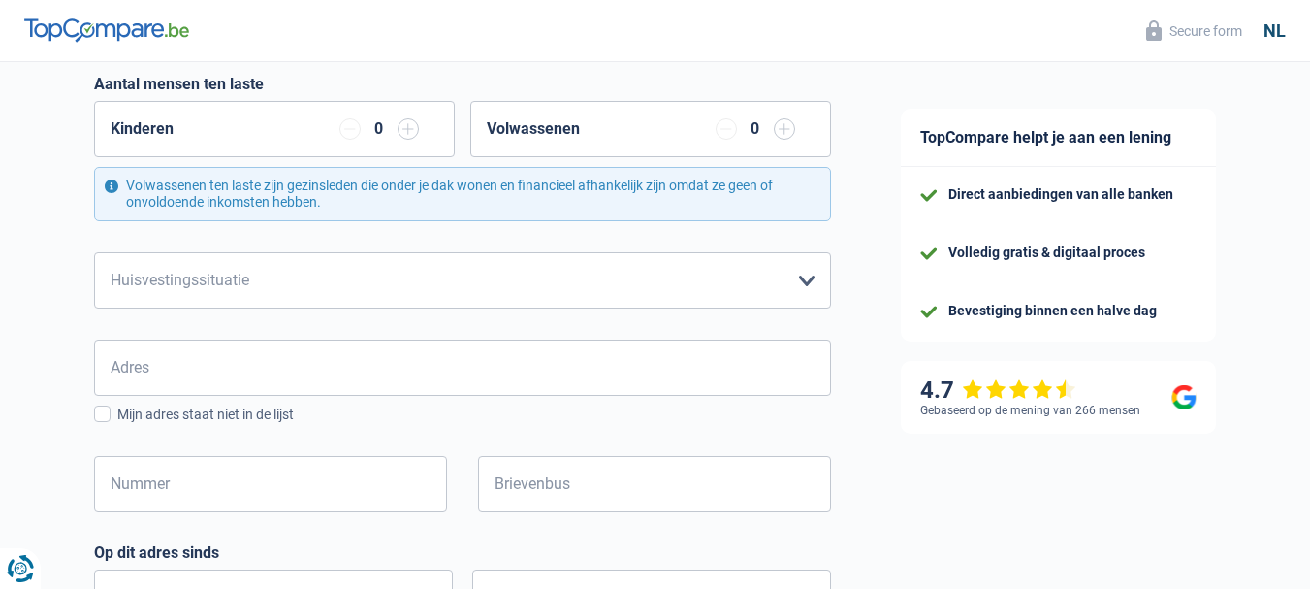
scroll to position [388, 0]
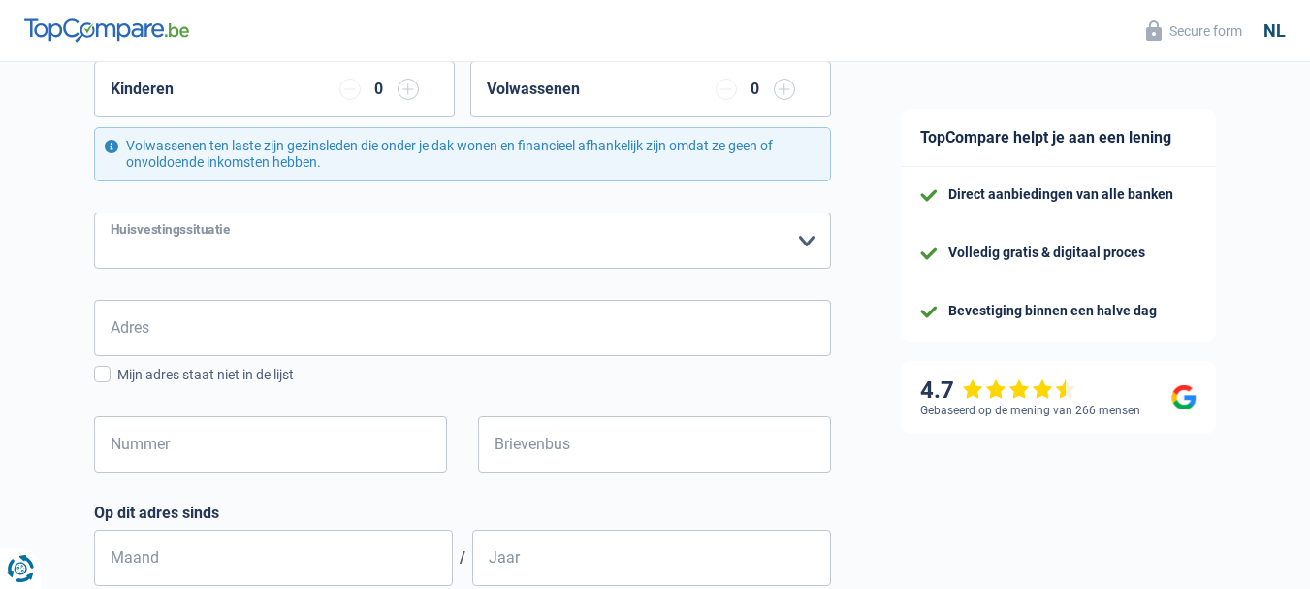
click at [796, 242] on select "Huurder Eigenaar met een hypothecaire lening Eigenaar zonder hypothecaire lenin…" at bounding box center [462, 240] width 737 height 56
select select "rents"
click at [94, 213] on select "Huurder Eigenaar met een hypothecaire lening Eigenaar zonder hypothecaire lenin…" at bounding box center [462, 240] width 737 height 56
click at [180, 329] on input "Adres" at bounding box center [462, 328] width 737 height 56
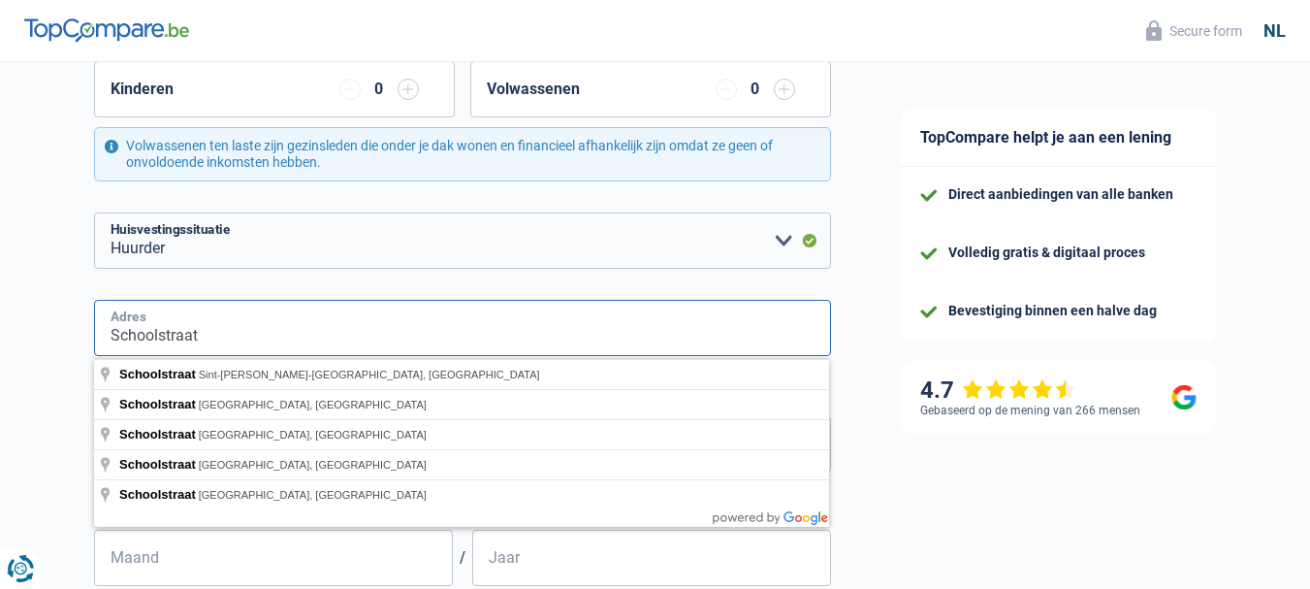
click at [245, 334] on input "Schoolstraat" at bounding box center [462, 328] width 737 height 56
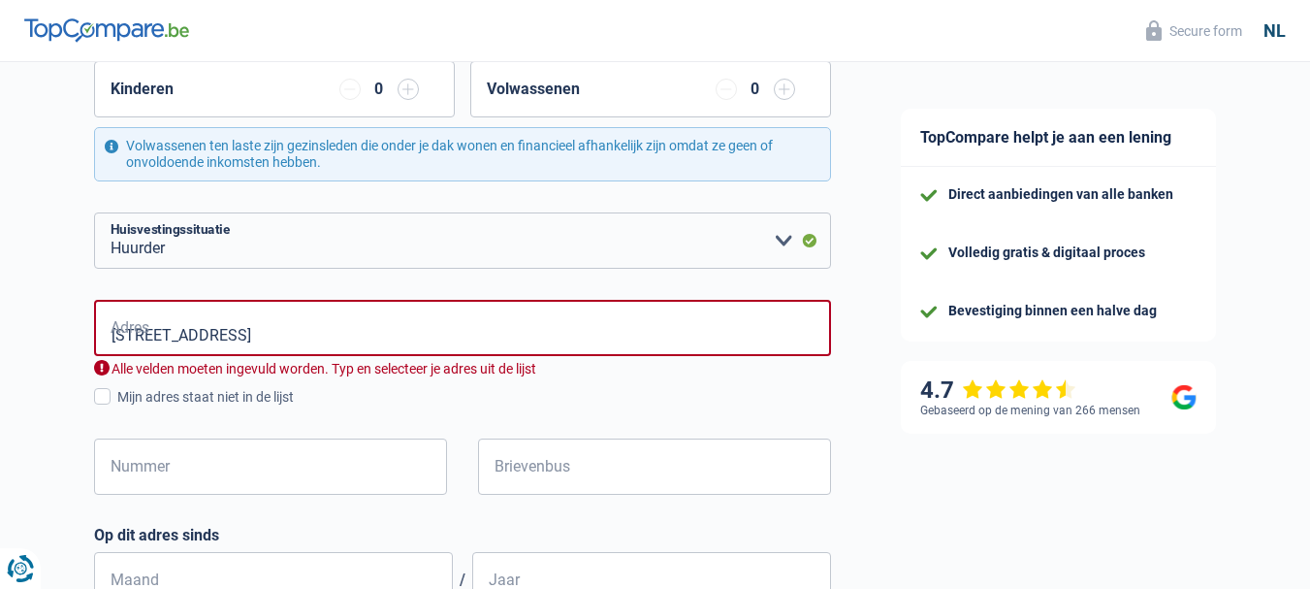
type input "Schoolstraat, 9420, Erpe-Mere, BE"
type input "69"
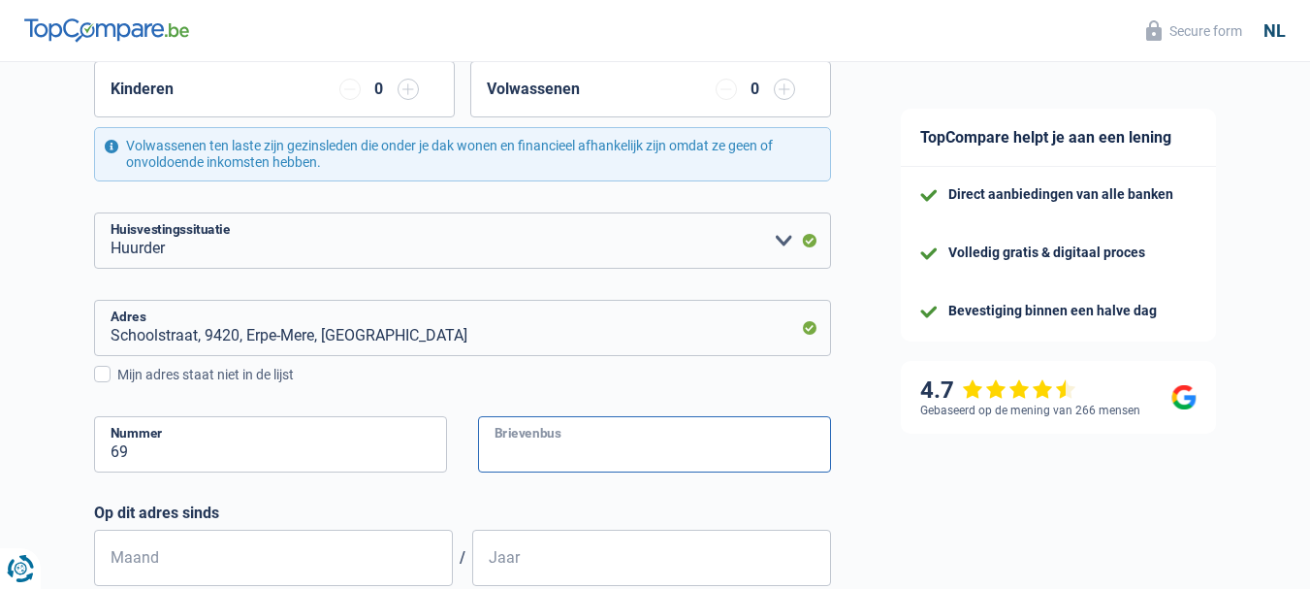
click at [515, 447] on input "Brievenbus" at bounding box center [654, 444] width 353 height 56
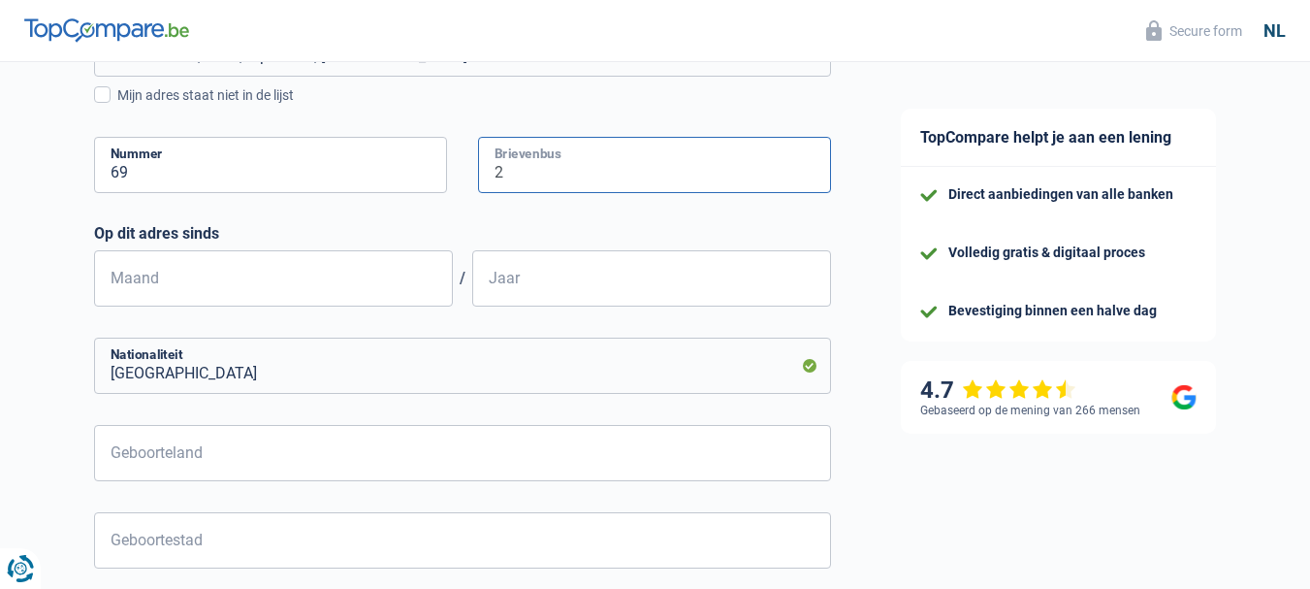
scroll to position [679, 0]
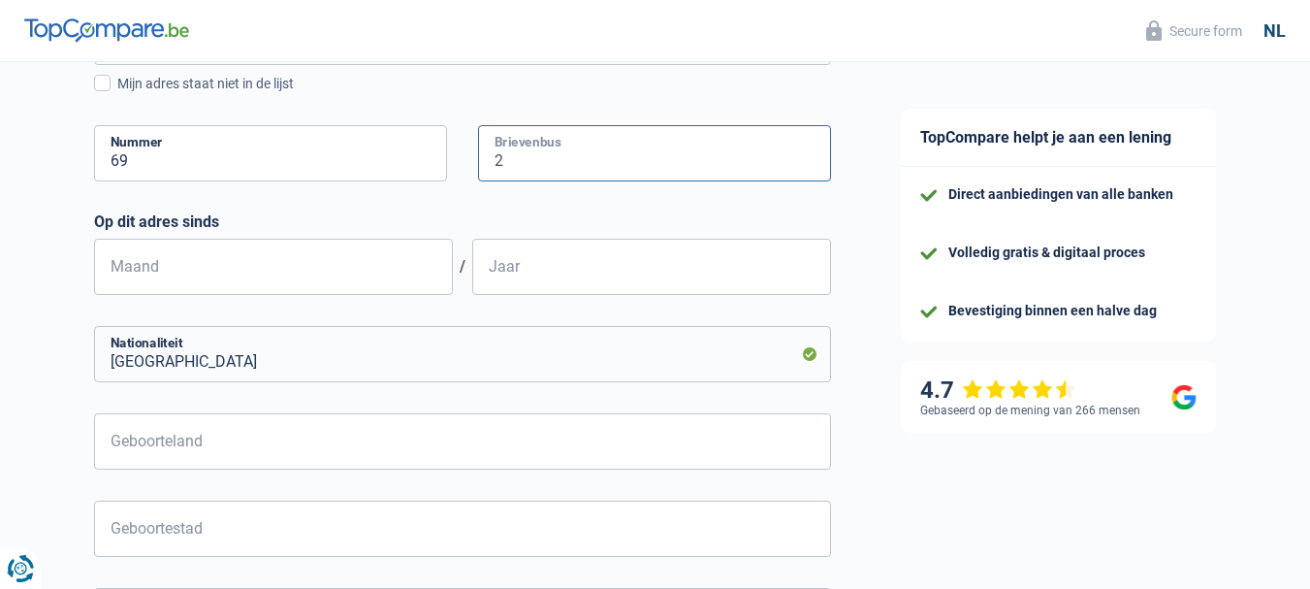
type input "2"
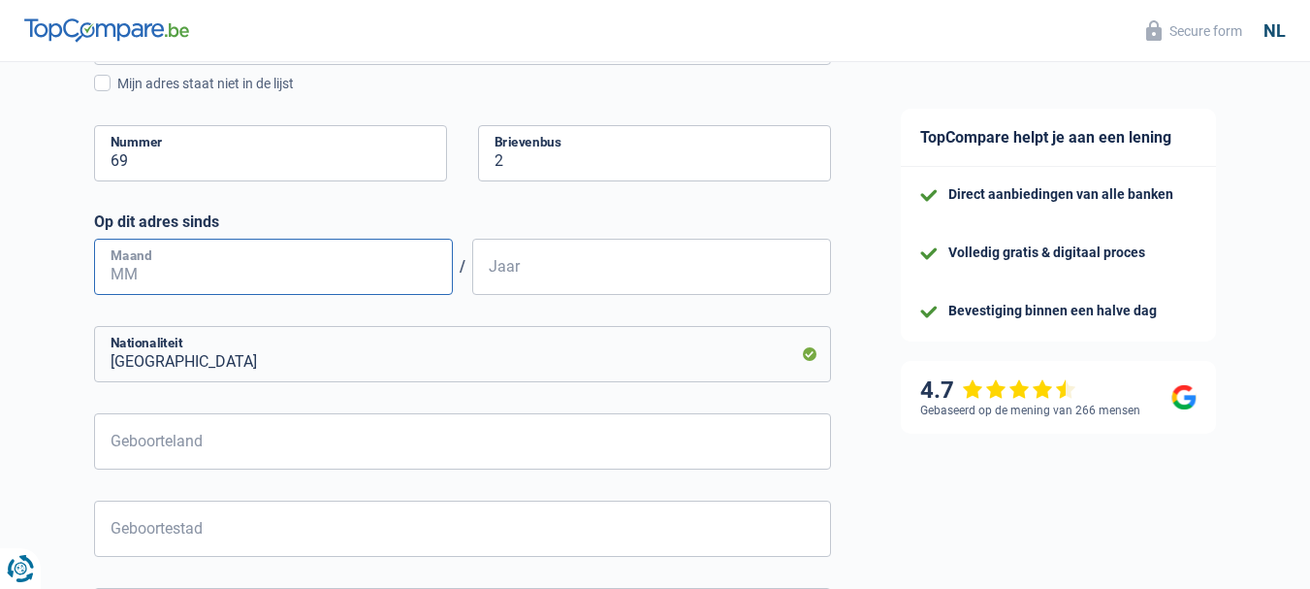
click at [296, 274] on input "Maand" at bounding box center [273, 267] width 359 height 56
type input "01"
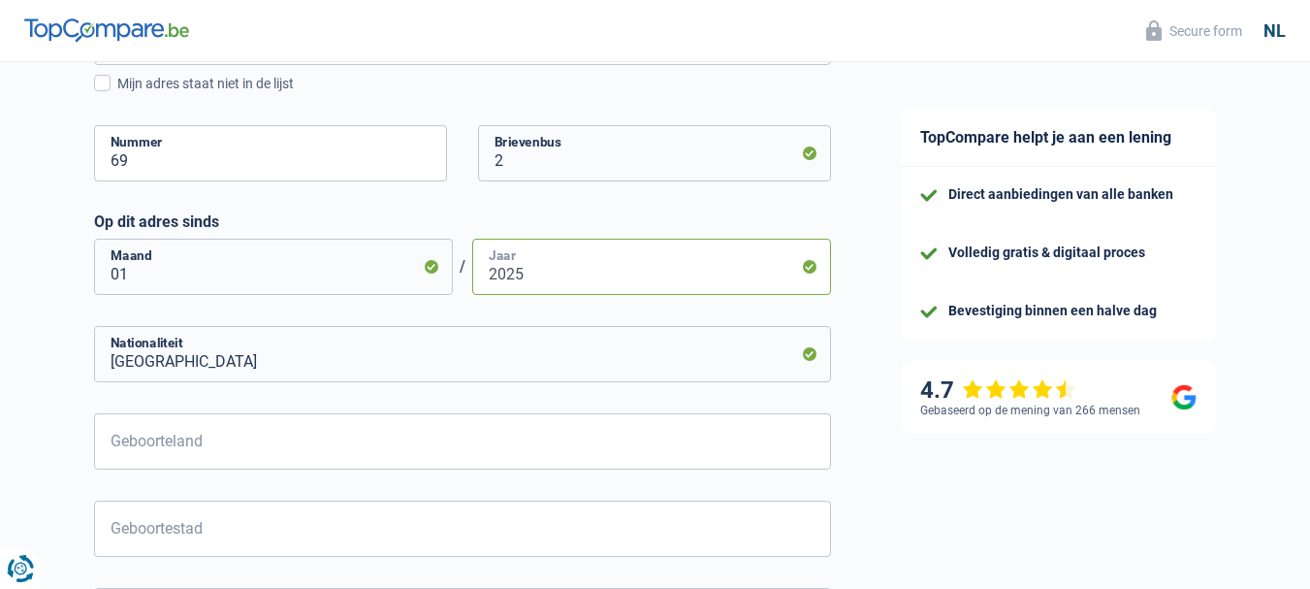
type input "2025"
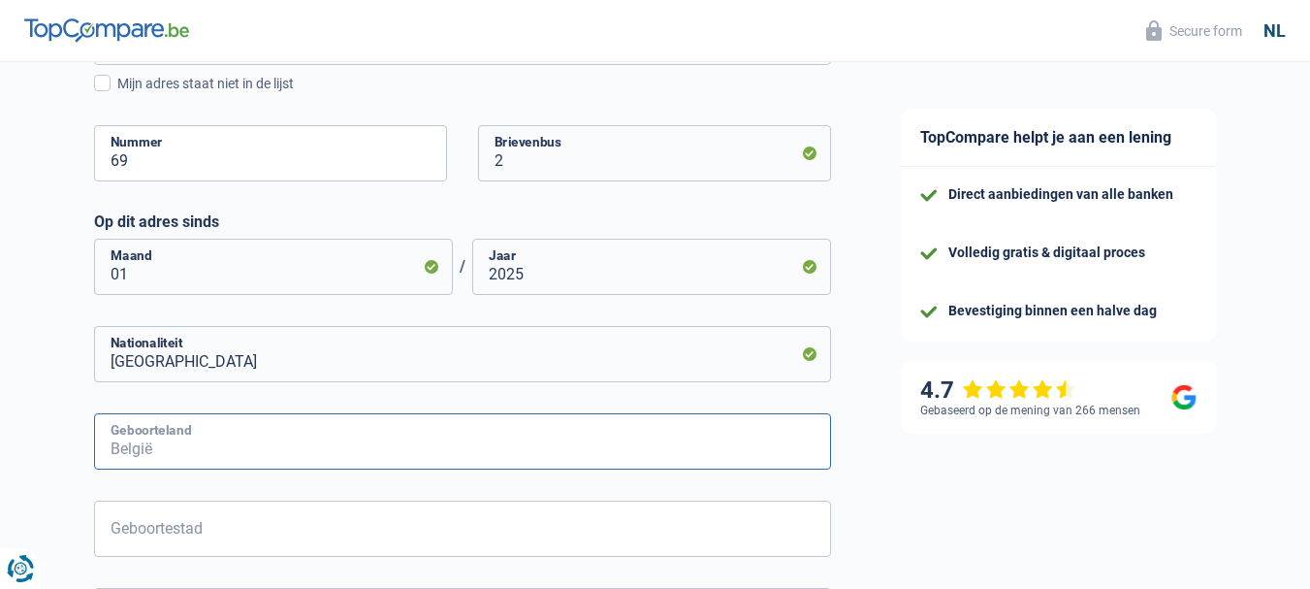
click at [252, 446] on input "Geboorteland" at bounding box center [462, 441] width 737 height 56
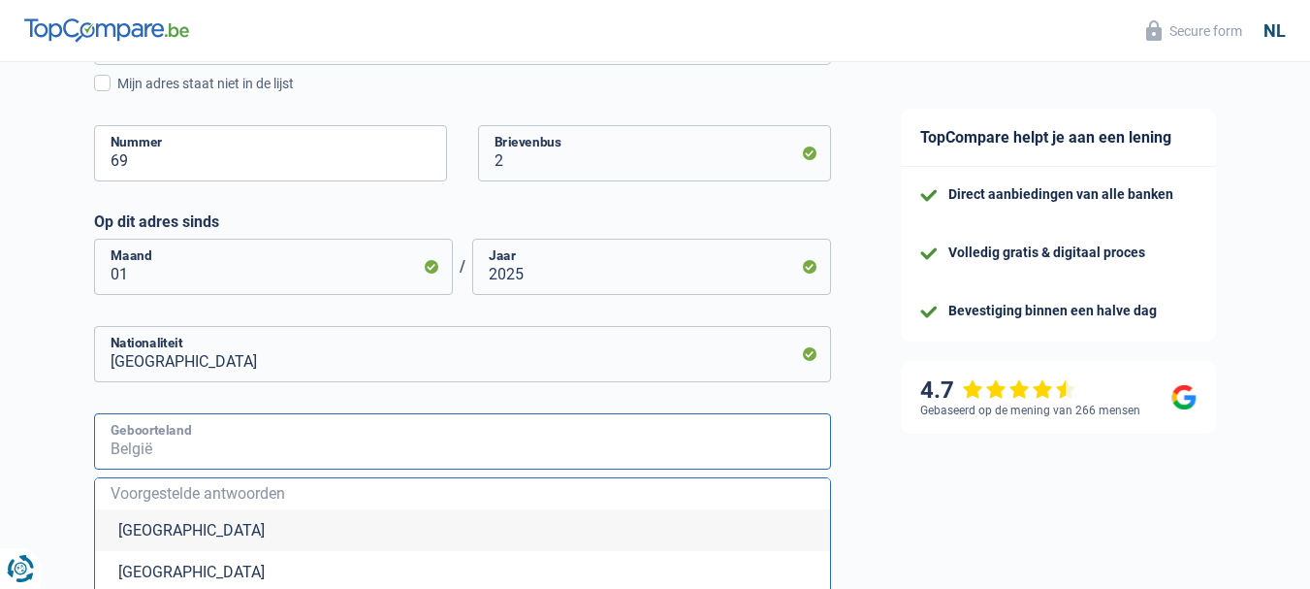
type input "België"
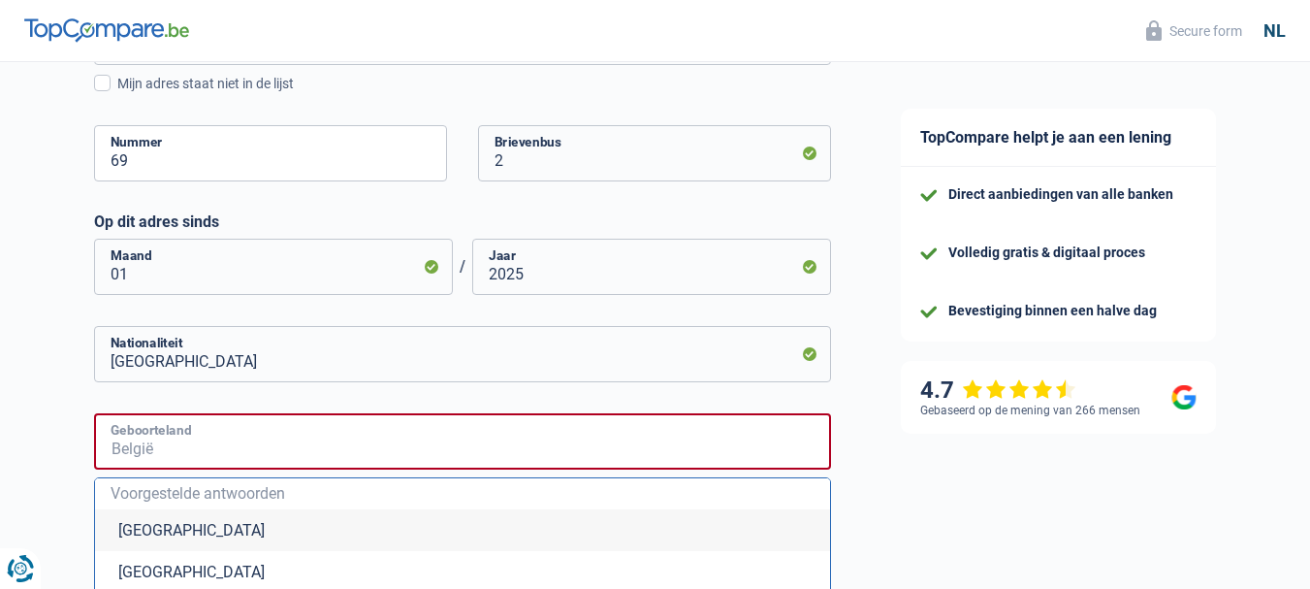
type input "België"
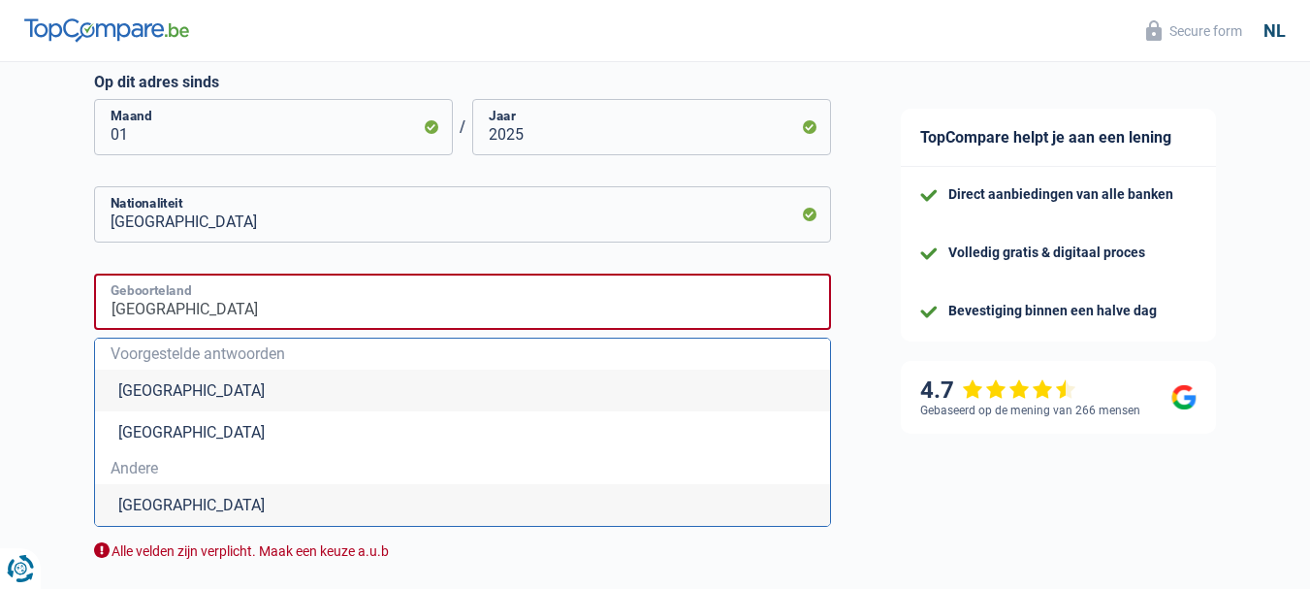
scroll to position [970, 0]
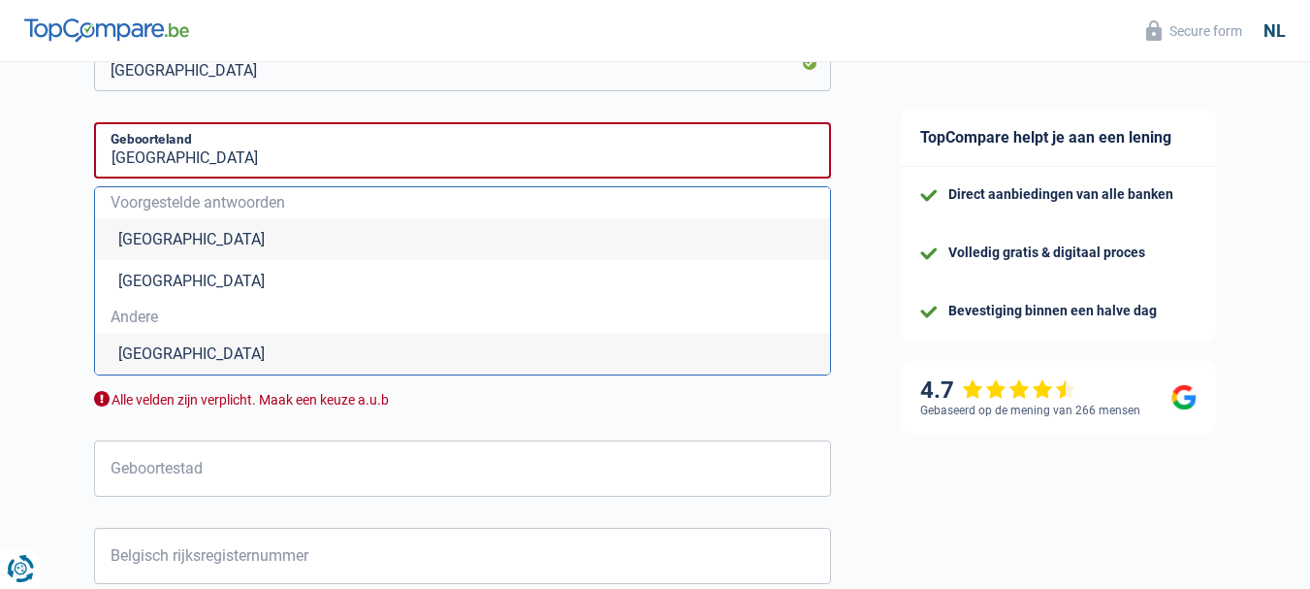
click at [127, 242] on li "België" at bounding box center [462, 239] width 735 height 42
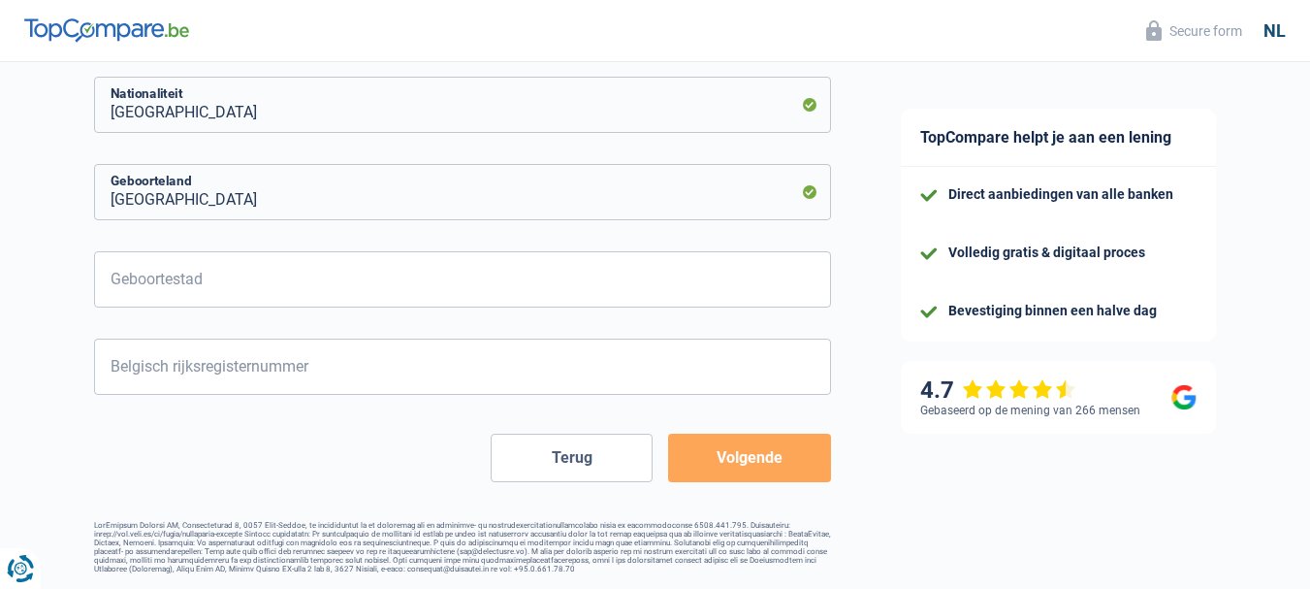
scroll to position [936, 0]
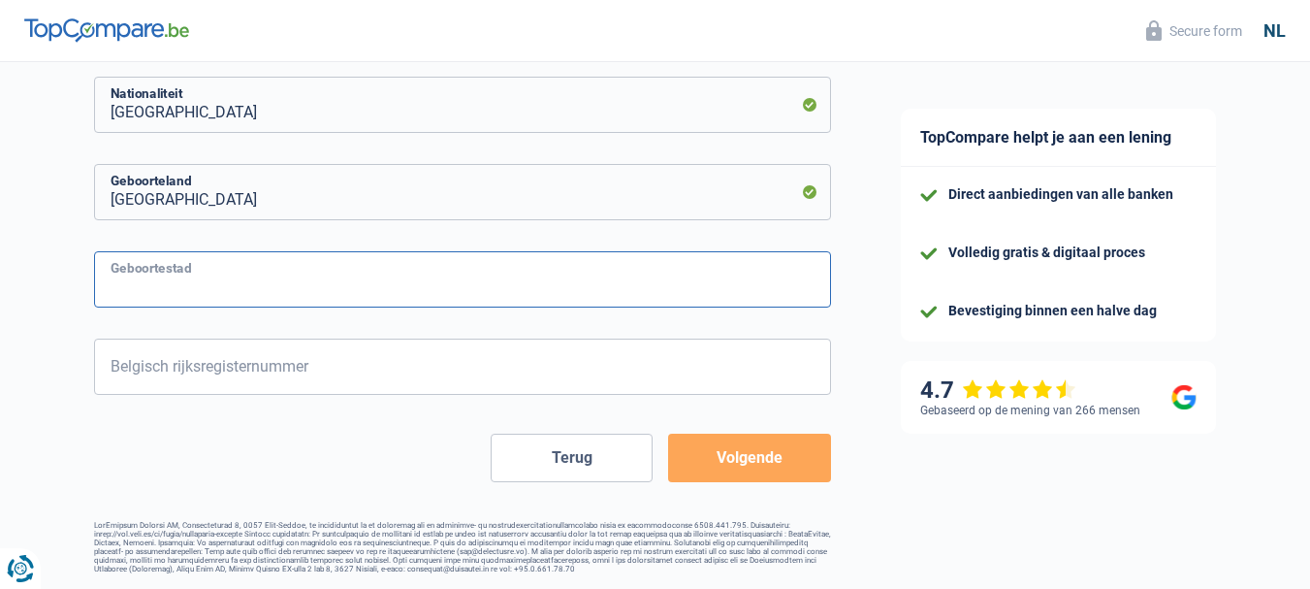
click at [522, 279] on input "Geboortestad" at bounding box center [462, 279] width 737 height 56
type input "Asse"
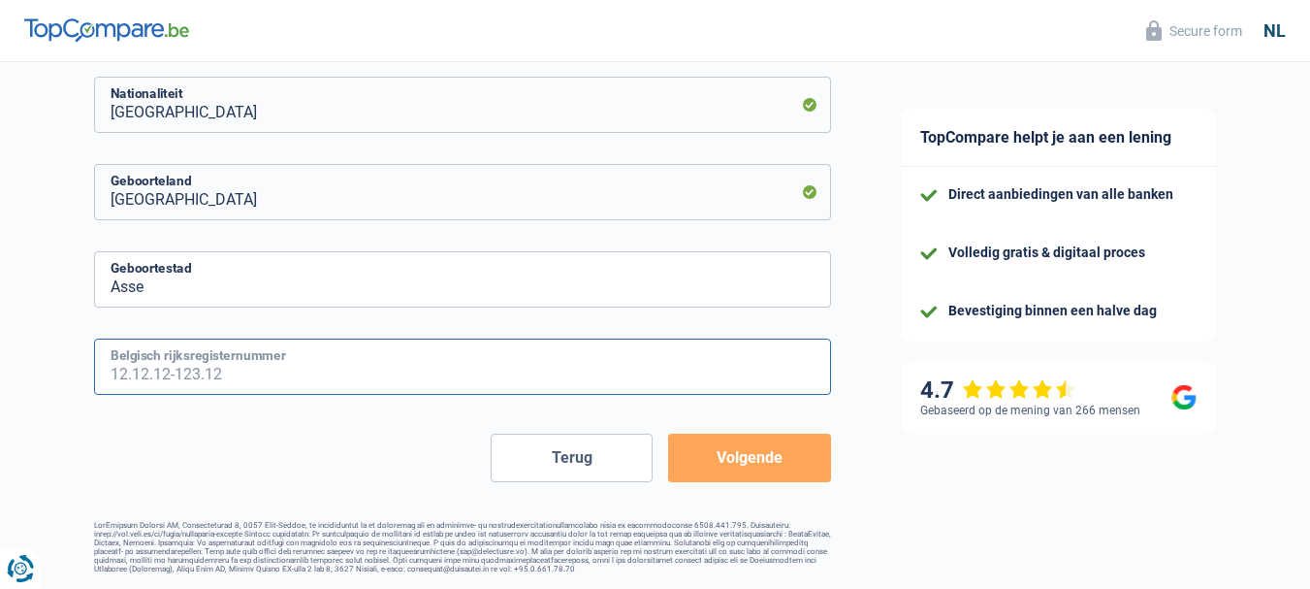
click at [364, 381] on input "Belgisch rijksregisternummer" at bounding box center [462, 366] width 737 height 56
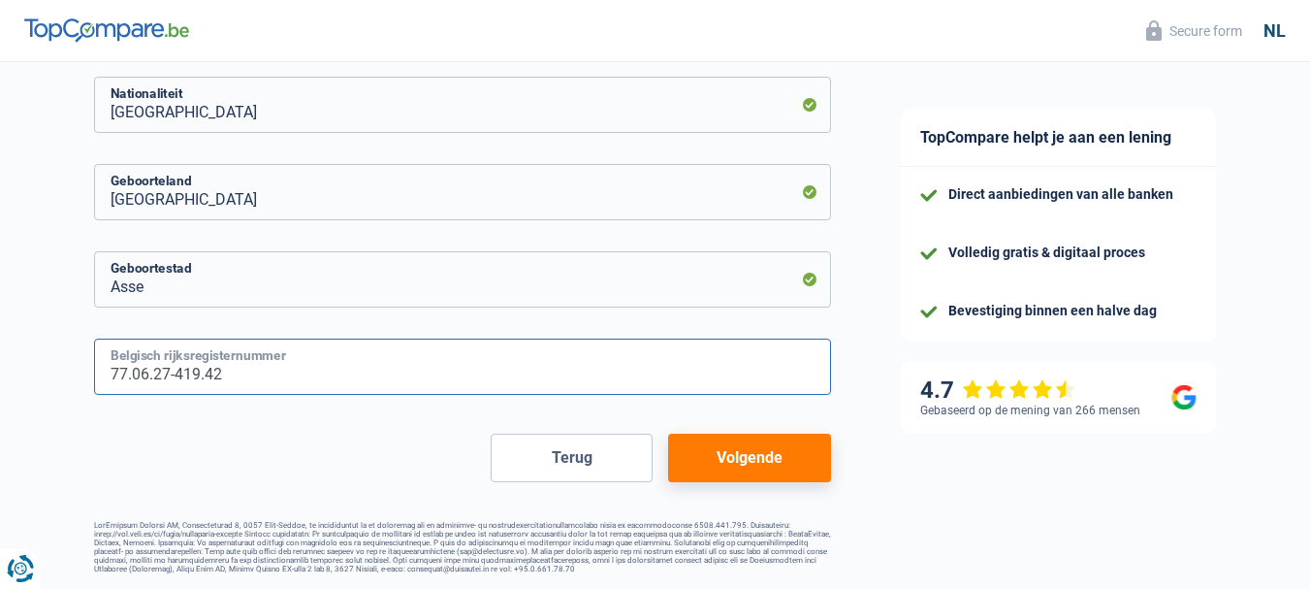
type input "77.06.27-419.42"
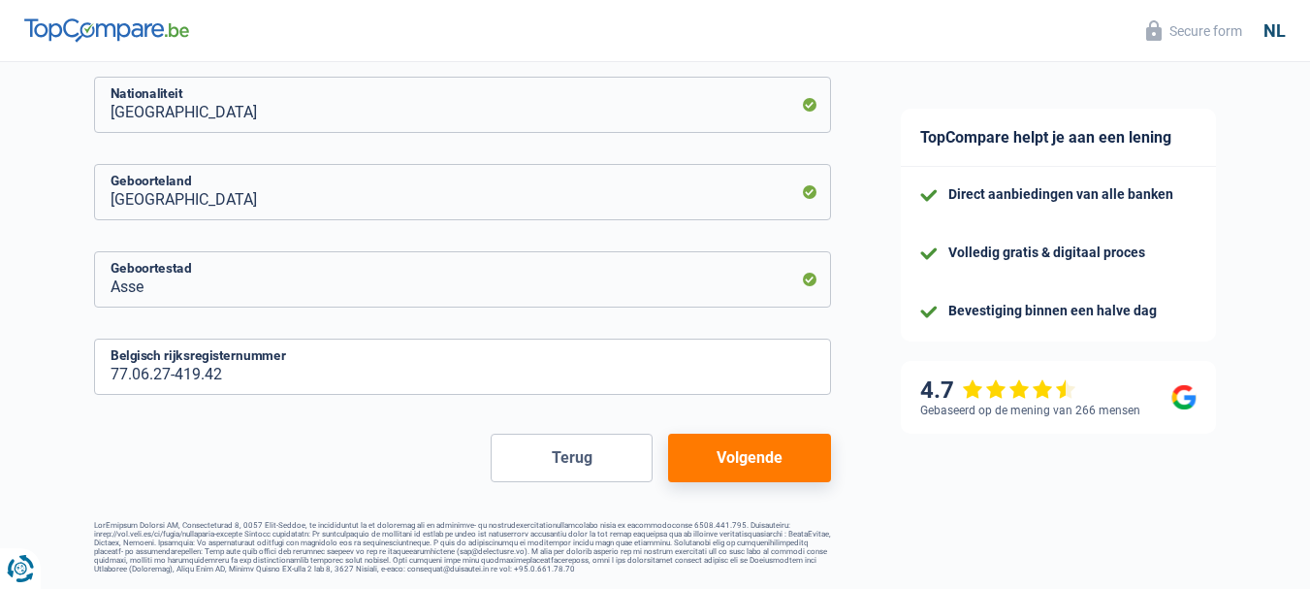
click at [770, 460] on button "Volgende" at bounding box center [749, 458] width 162 height 48
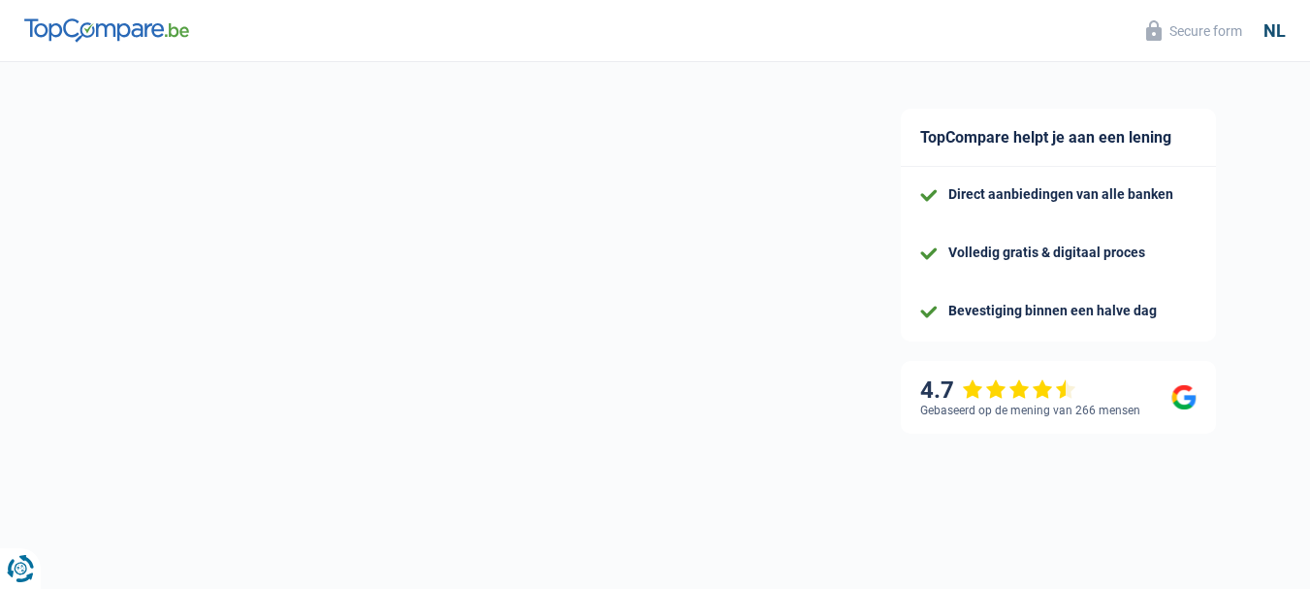
select select "netSalary"
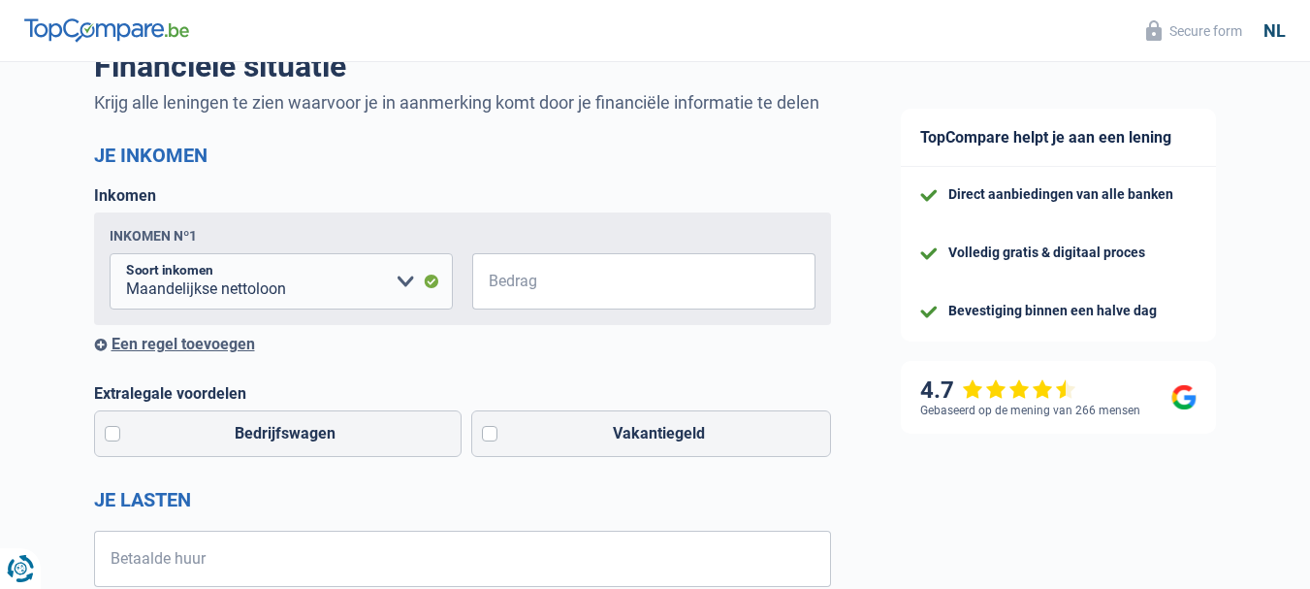
scroll to position [194, 0]
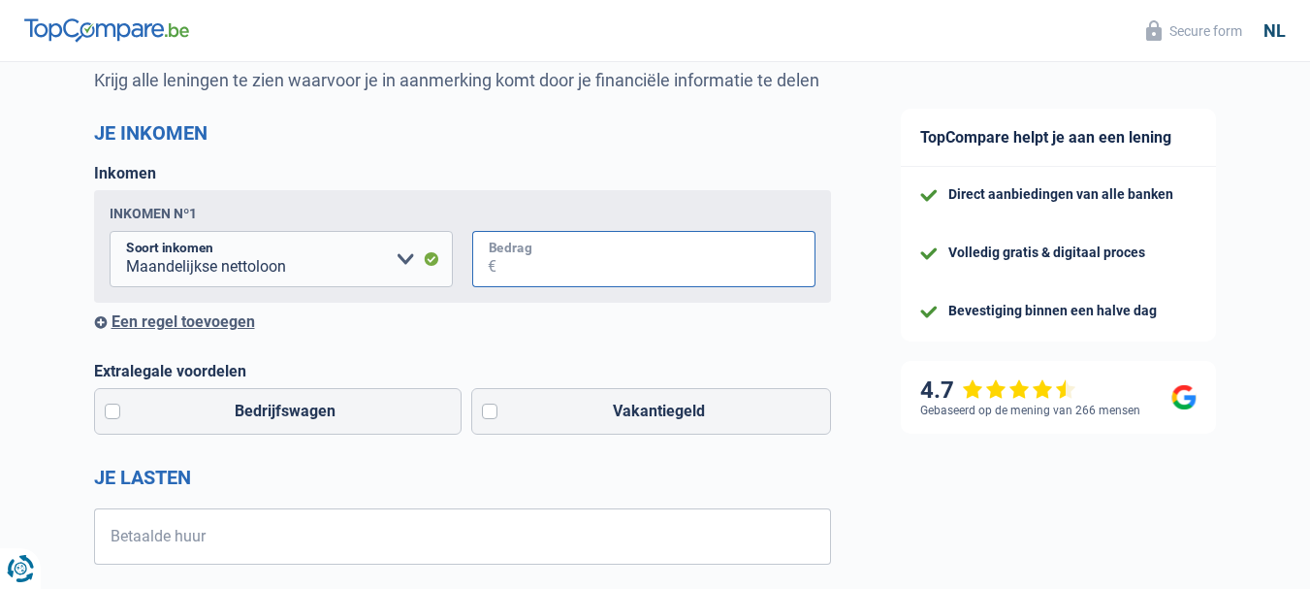
click at [540, 260] on input "Bedrag" at bounding box center [656, 259] width 319 height 56
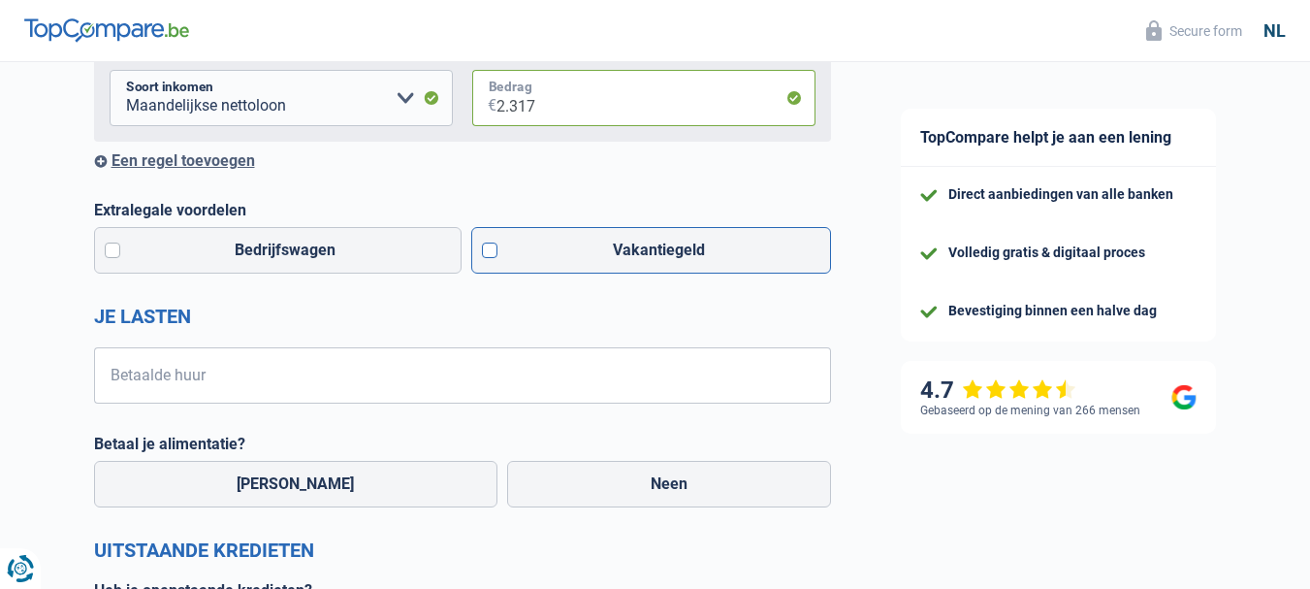
scroll to position [388, 0]
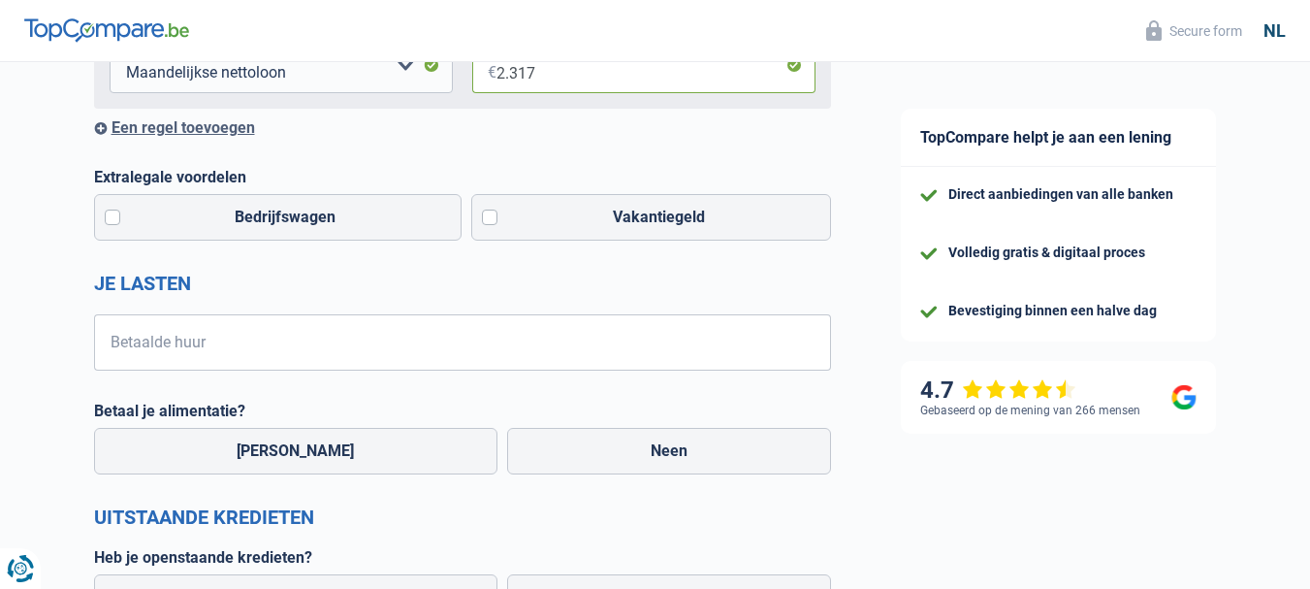
type input "2.317"
click at [236, 330] on input "Betaalde huur" at bounding box center [474, 342] width 713 height 56
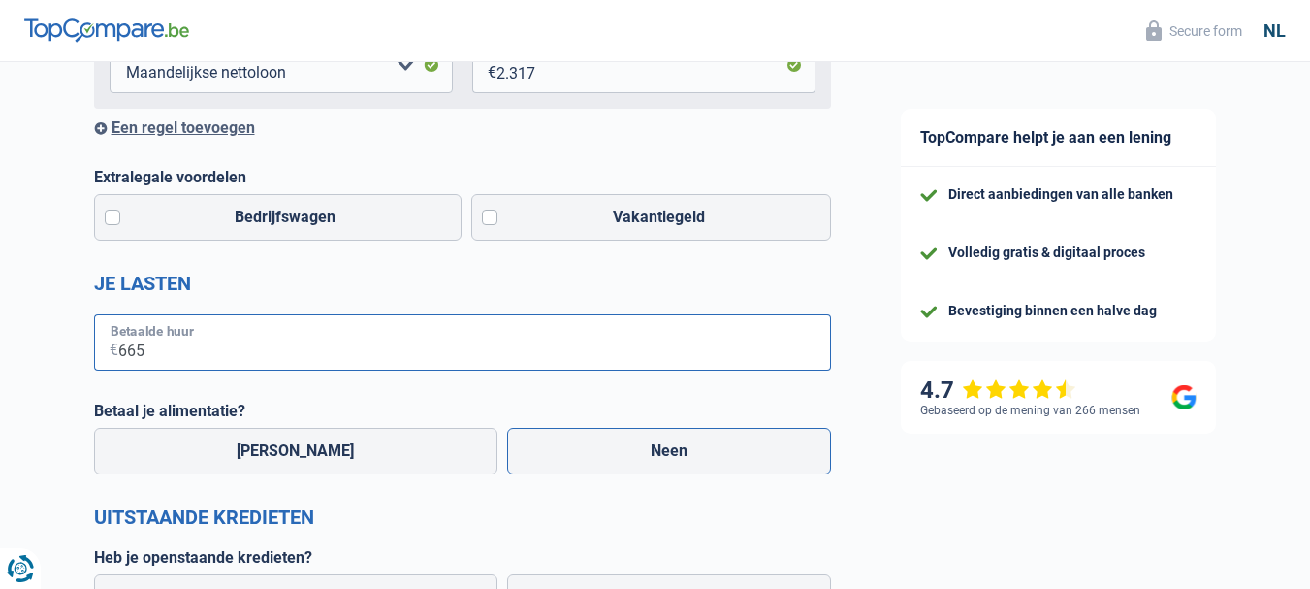
type input "665"
click at [637, 453] on label "Neen" at bounding box center [669, 451] width 324 height 47
click at [637, 453] on input "Neen" at bounding box center [669, 451] width 324 height 47
radio input "true"
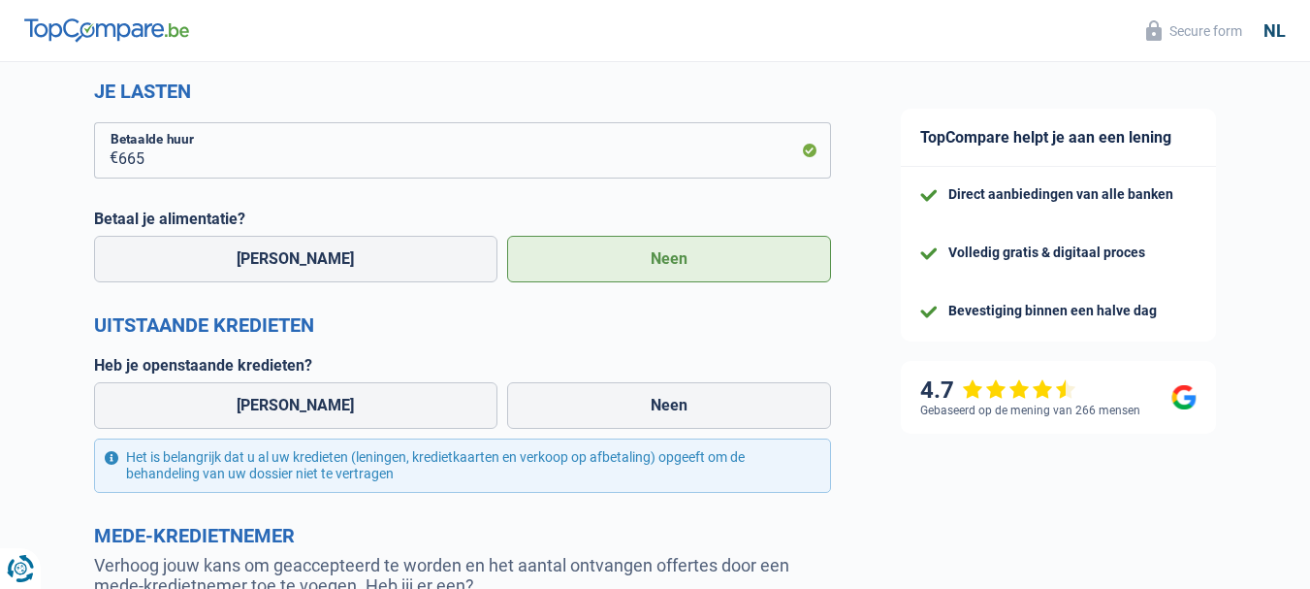
scroll to position [582, 0]
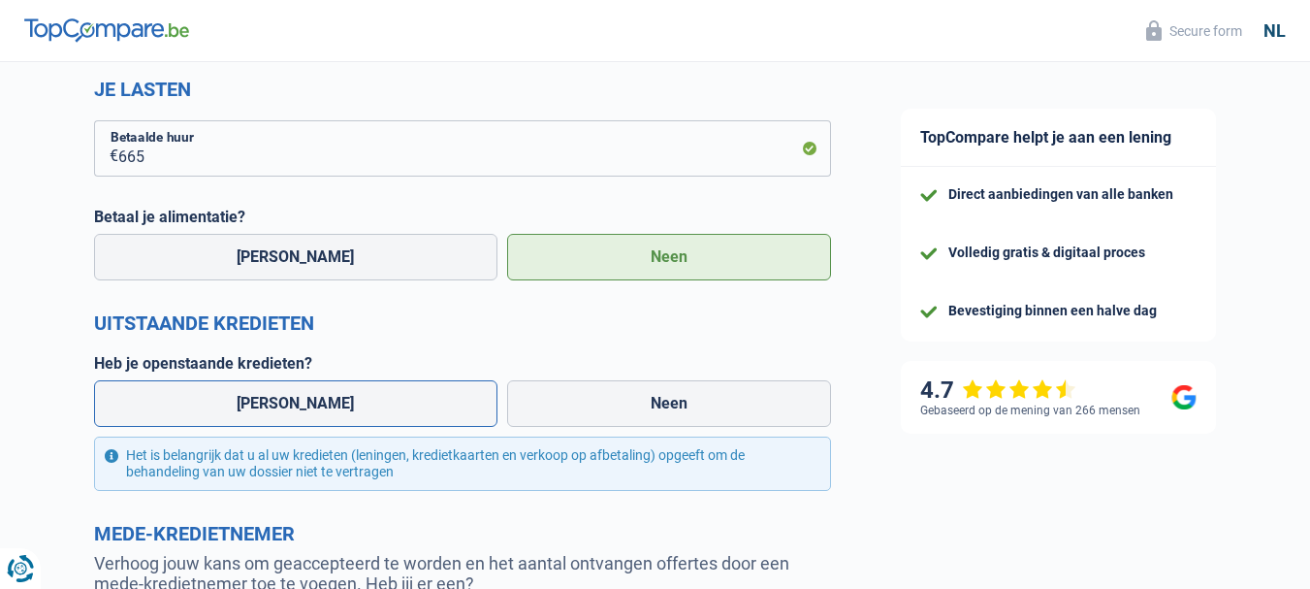
click at [254, 406] on label "Ja" at bounding box center [296, 403] width 404 height 47
click at [254, 406] on input "Ja" at bounding box center [296, 403] width 404 height 47
radio input "true"
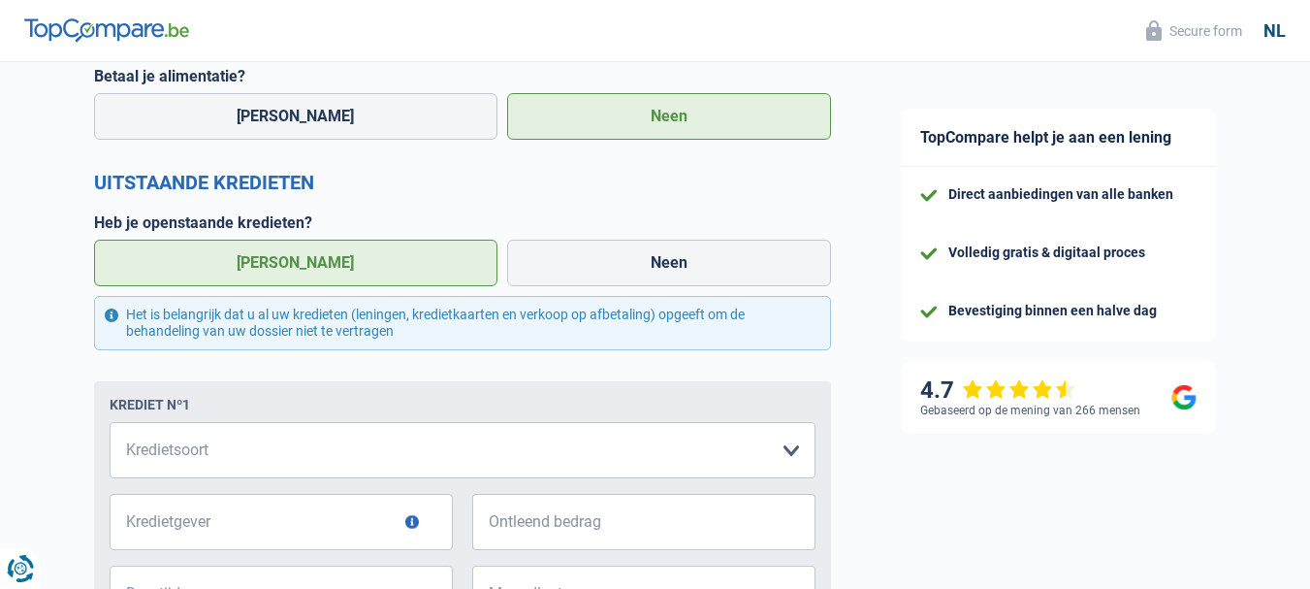
scroll to position [776, 0]
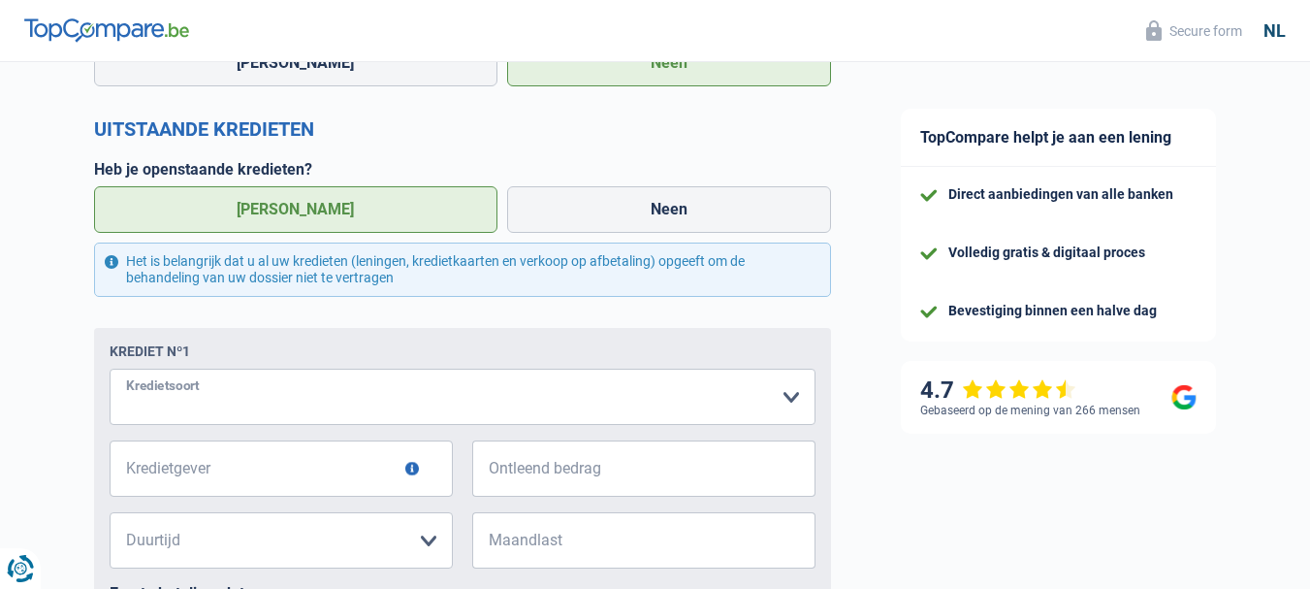
click at [787, 396] on select "Kaart of kredietlijn Hypothecaire lening Verkoop op afbetaling Lening op afbeta…" at bounding box center [463, 397] width 706 height 56
select select "cardOrCredit"
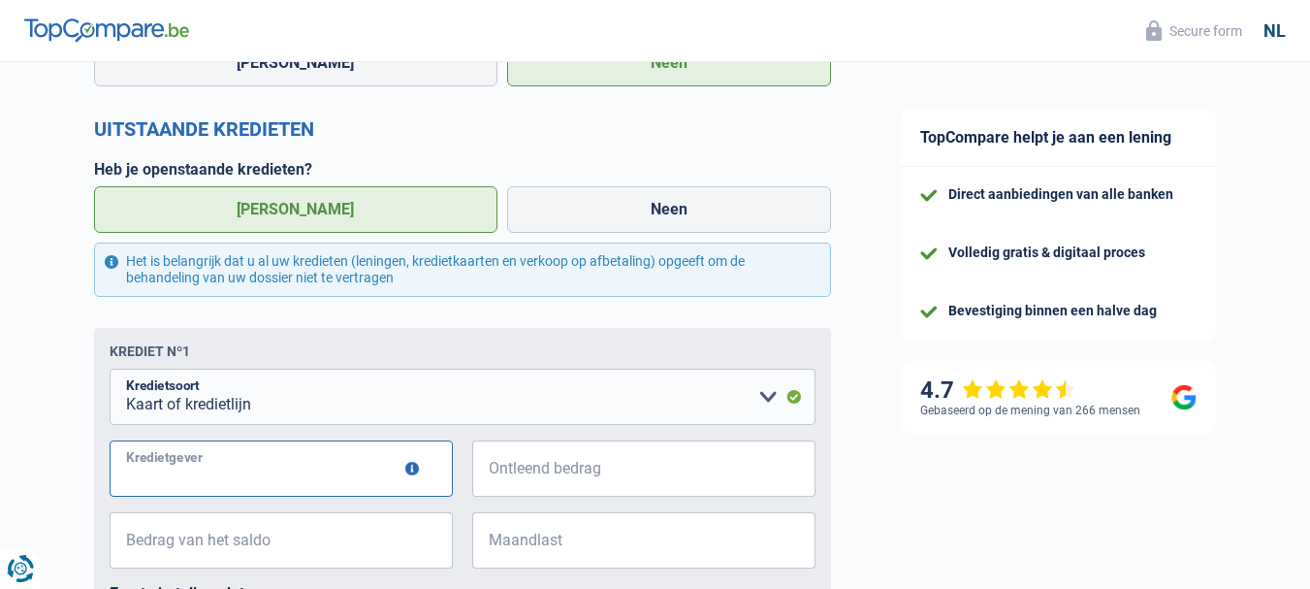
click at [354, 486] on input "Kredietgever" at bounding box center [281, 468] width 343 height 56
type input "Beo Bank"
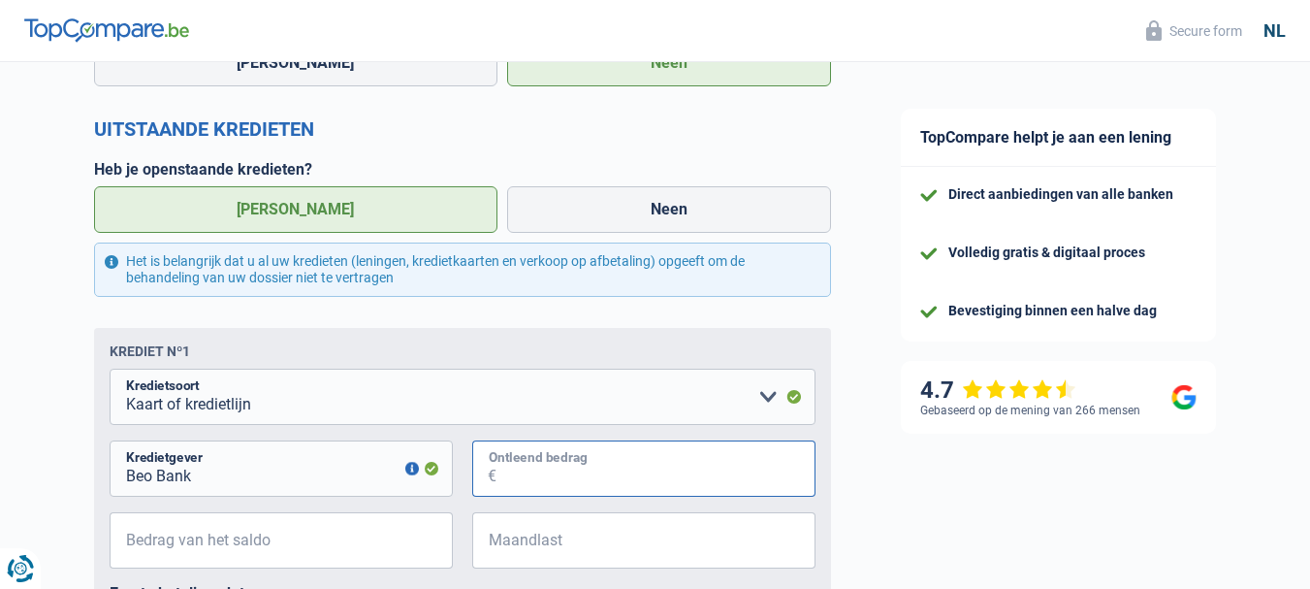
click at [597, 497] on input "Ontleend bedrag" at bounding box center [656, 468] width 319 height 56
type input "2.000"
click at [896, 491] on div "TopCompare helpt je aan een lening Direct aanbiedingen van alle banken Volledig…" at bounding box center [1088, 250] width 445 height 1928
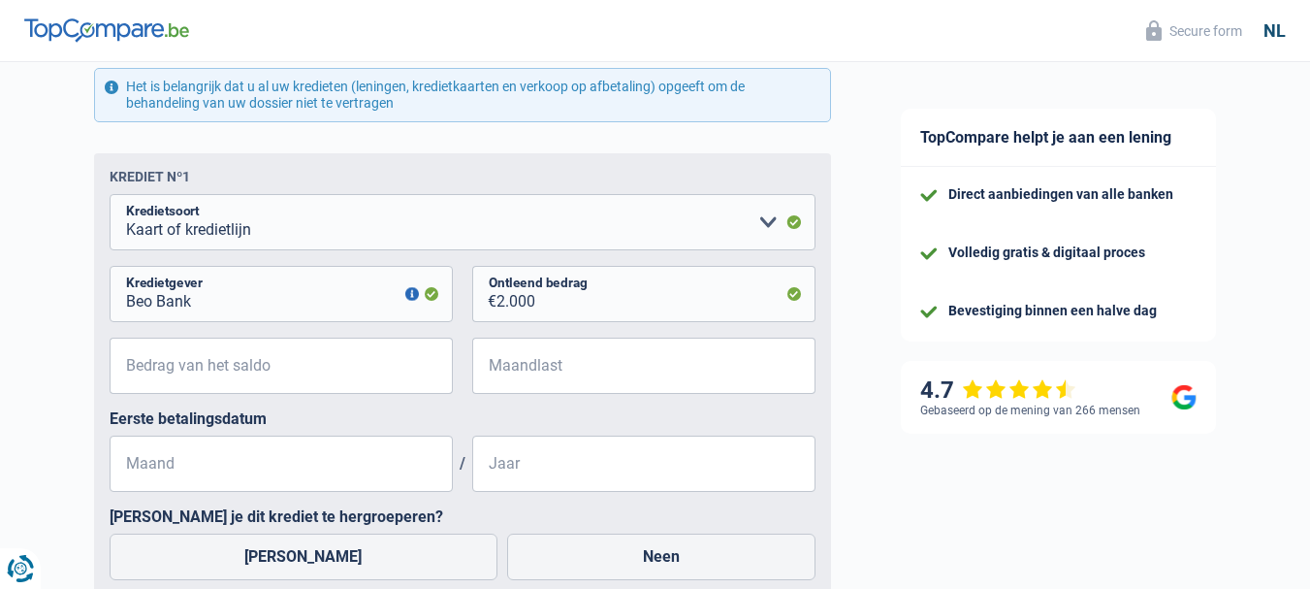
scroll to position [970, 0]
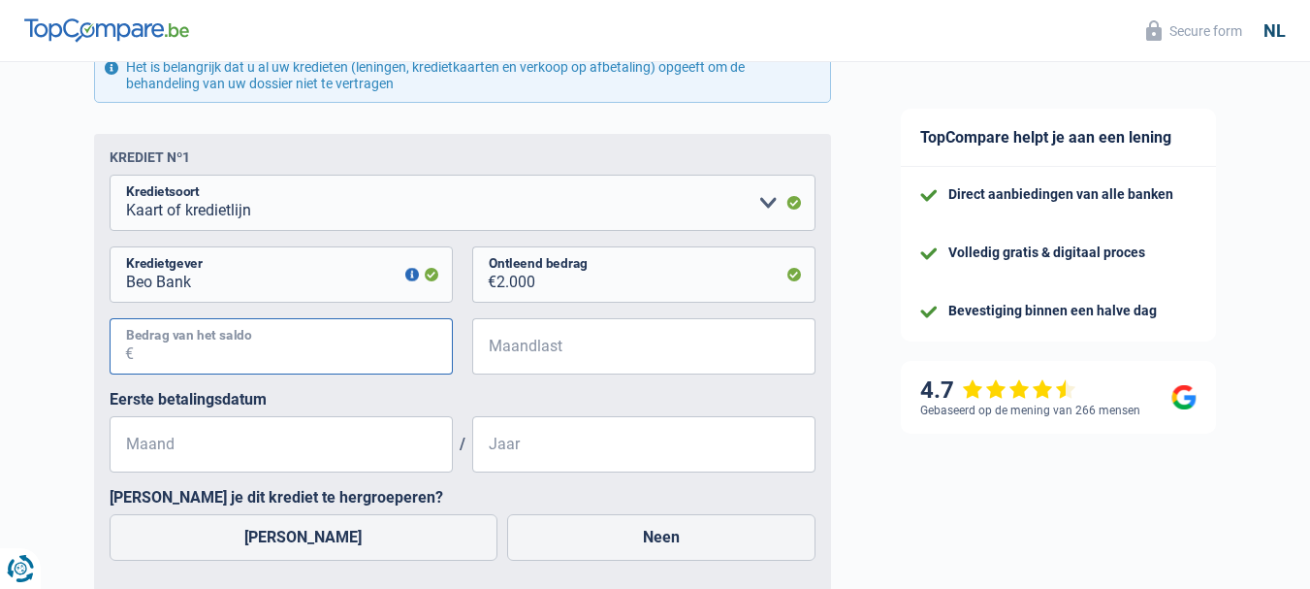
click at [352, 363] on input "Bedrag van het saldo" at bounding box center [293, 346] width 319 height 56
type input "2.000"
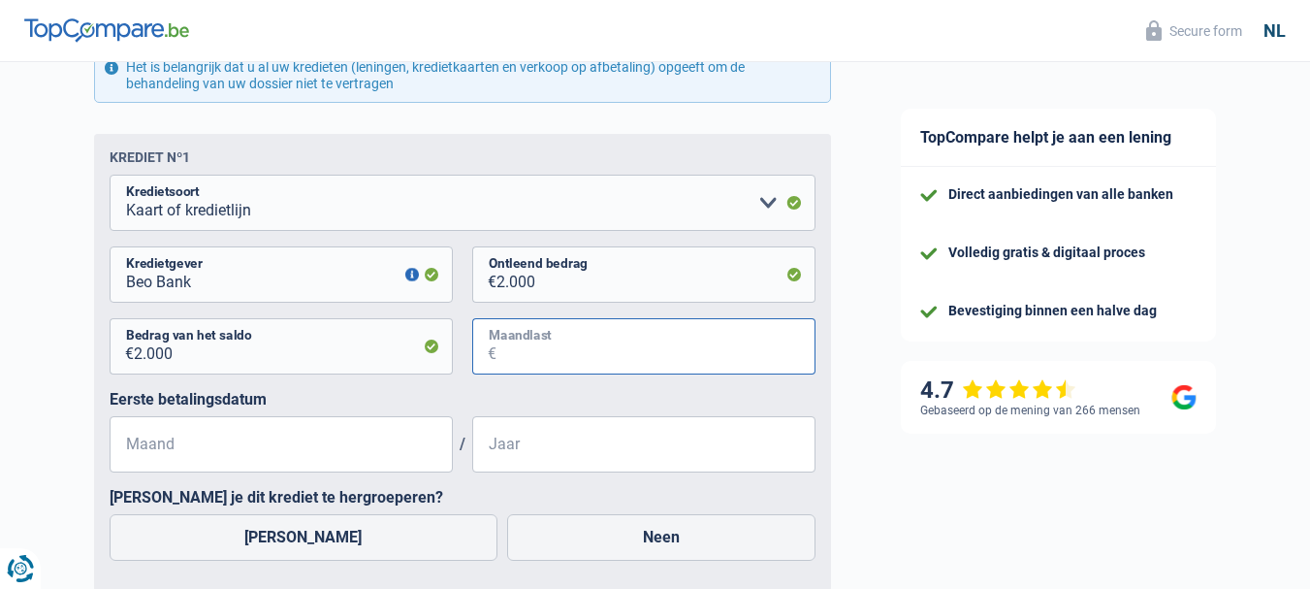
click at [536, 357] on input "Maandlast" at bounding box center [656, 346] width 319 height 56
type input "130"
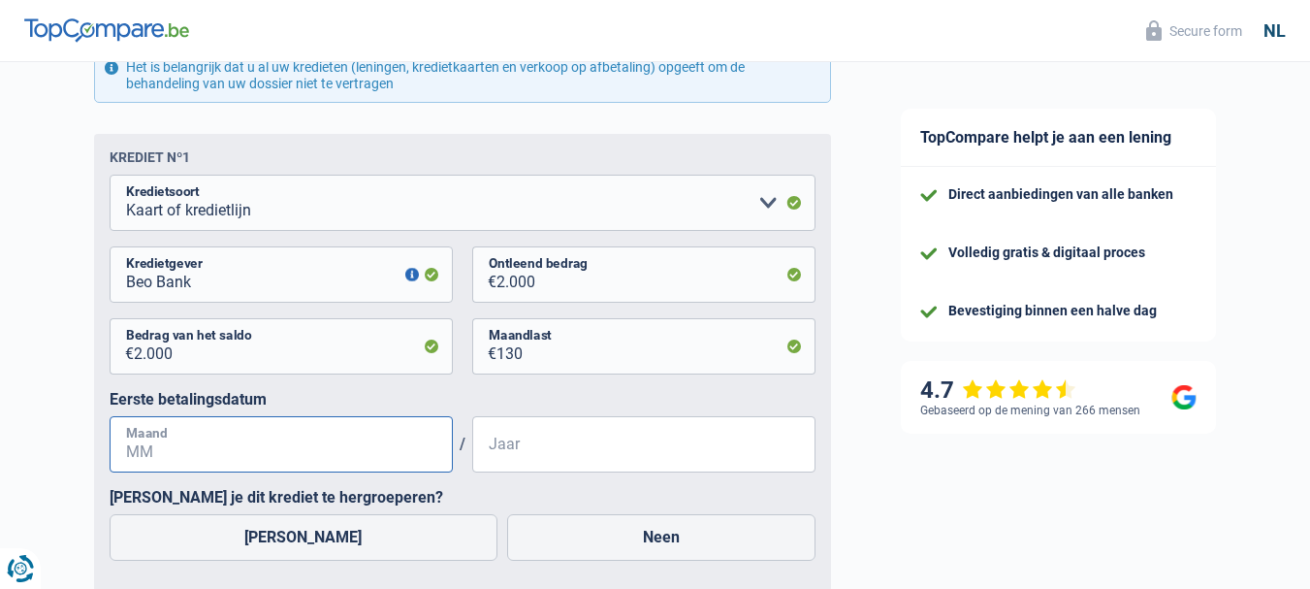
click at [293, 458] on input "Maand" at bounding box center [281, 444] width 343 height 56
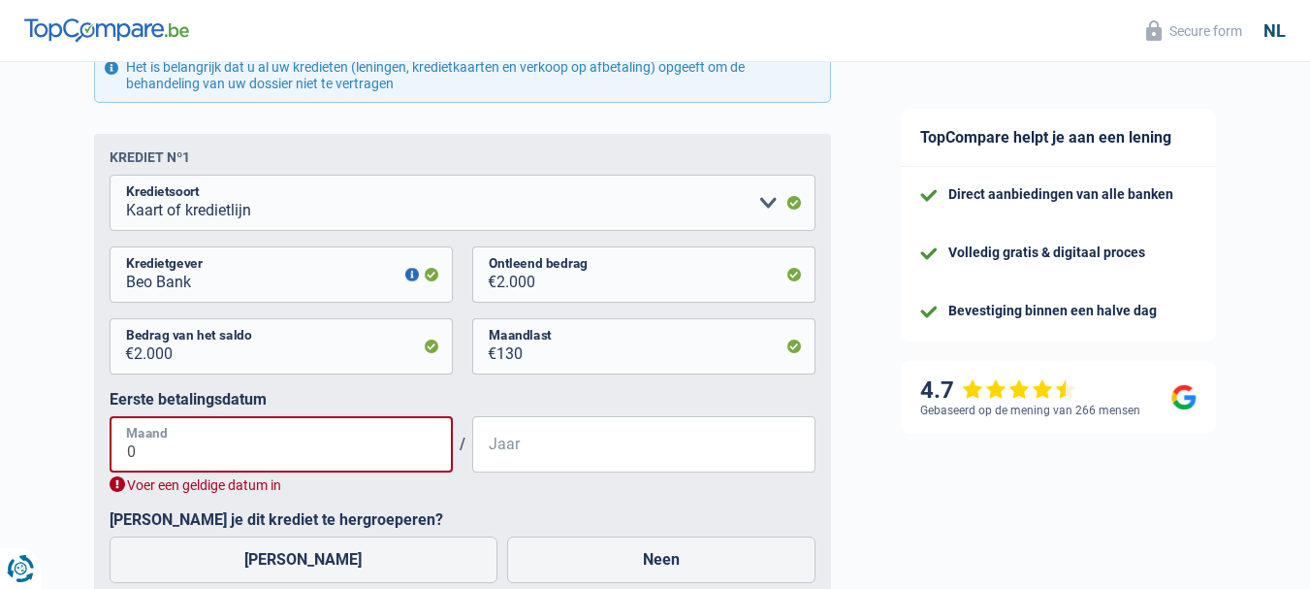
type input "01"
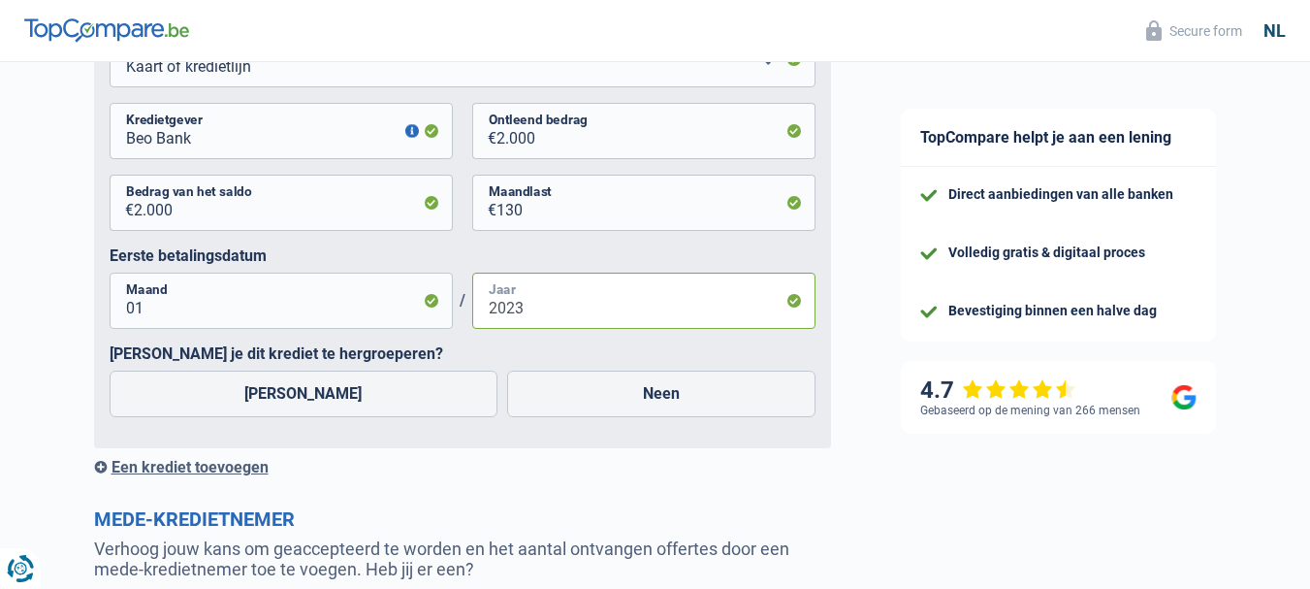
scroll to position [1164, 0]
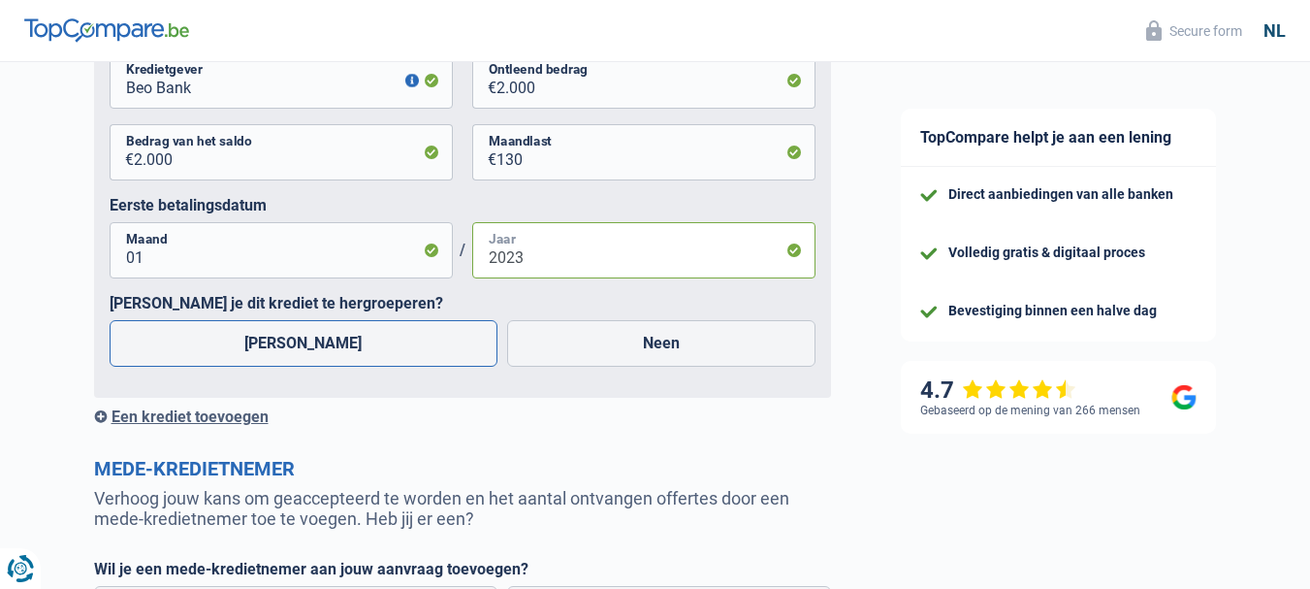
type input "2023"
click at [287, 353] on label "Ja" at bounding box center [304, 343] width 389 height 47
click at [287, 353] on input "Ja" at bounding box center [304, 343] width 389 height 47
radio input "true"
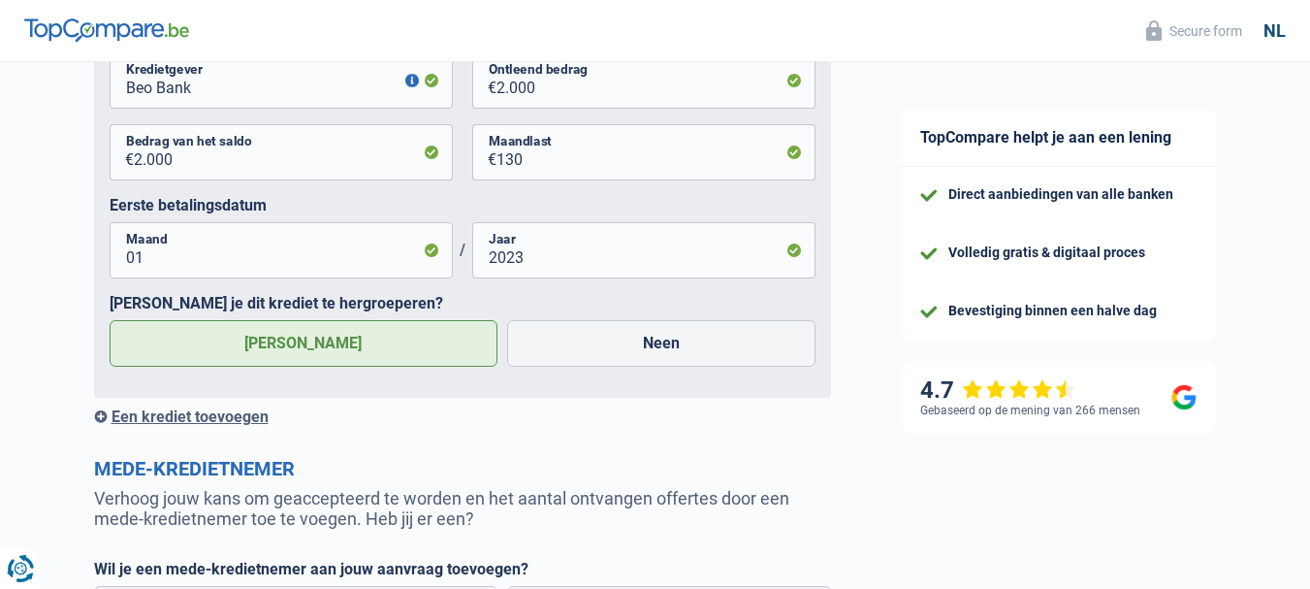
click at [224, 415] on div "Een krediet toevoegen" at bounding box center [462, 416] width 737 height 18
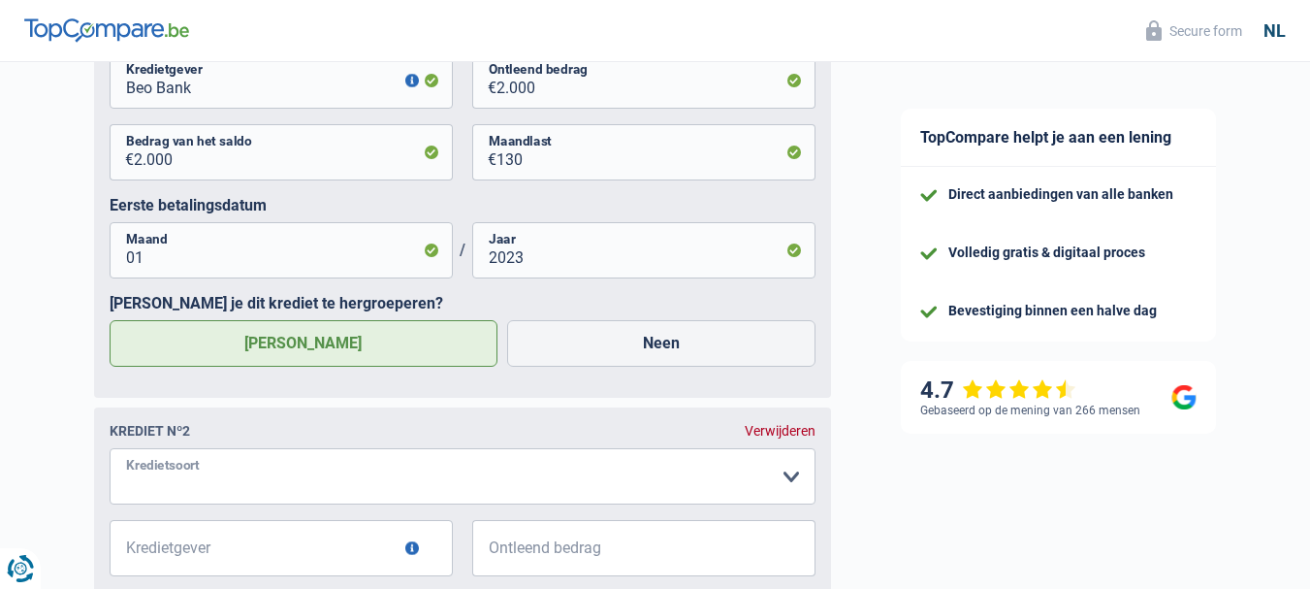
click at [789, 480] on select "Kaart of kredietlijn Hypothecaire lening Verkoop op afbetaling Lening op afbeta…" at bounding box center [463, 476] width 706 height 56
select select "personalLoan"
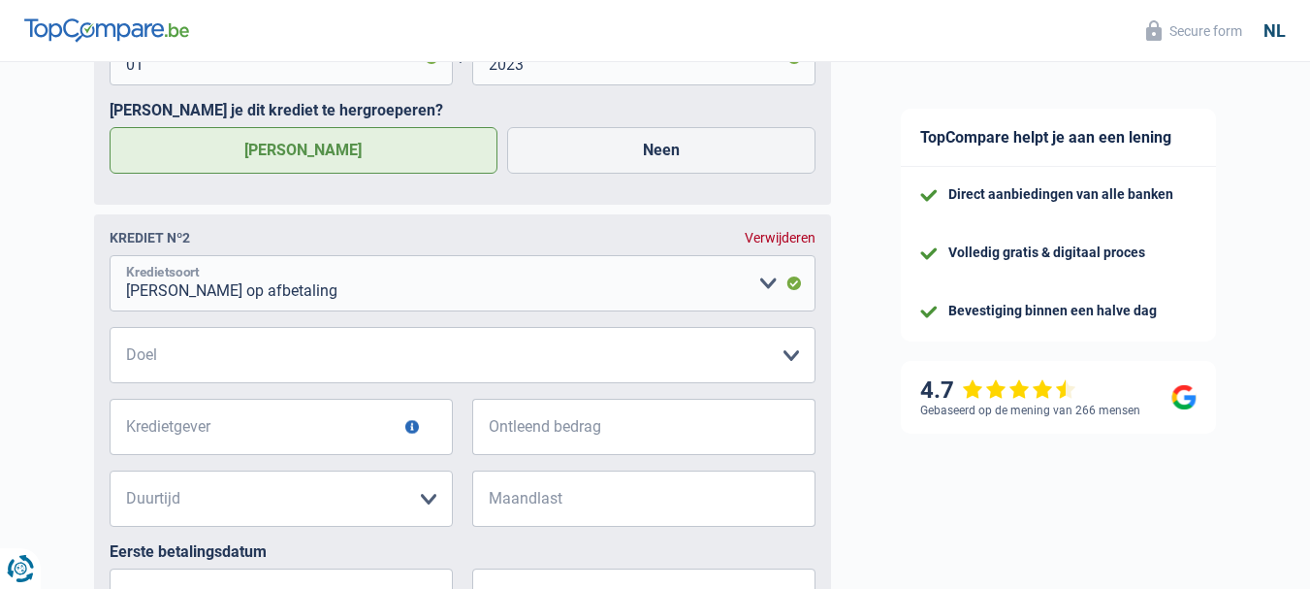
scroll to position [1358, 0]
click at [791, 362] on select "Comfort woning: meubels, textiel, toestellen, privé materiaal, hifi, multimedia…" at bounding box center [463, 354] width 706 height 56
select select "loanRepayment"
click at [110, 329] on select "Comfort woning: meubels, textiel, toestellen, privé materiaal, hifi, multimedia…" at bounding box center [463, 354] width 706 height 56
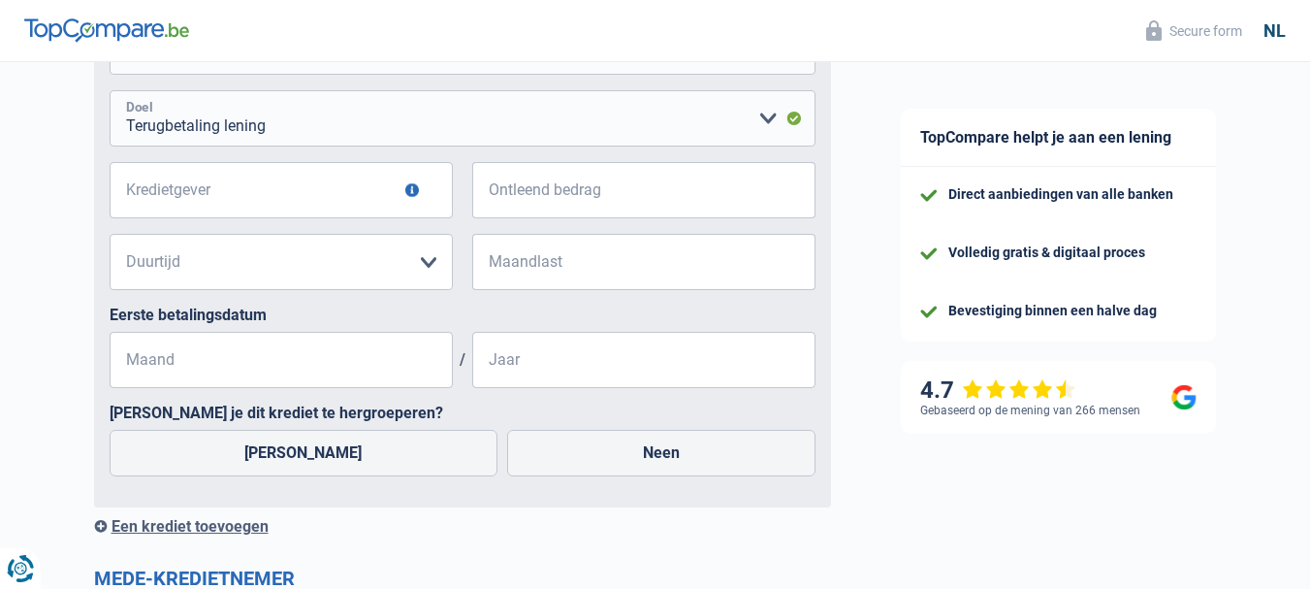
scroll to position [1649, 0]
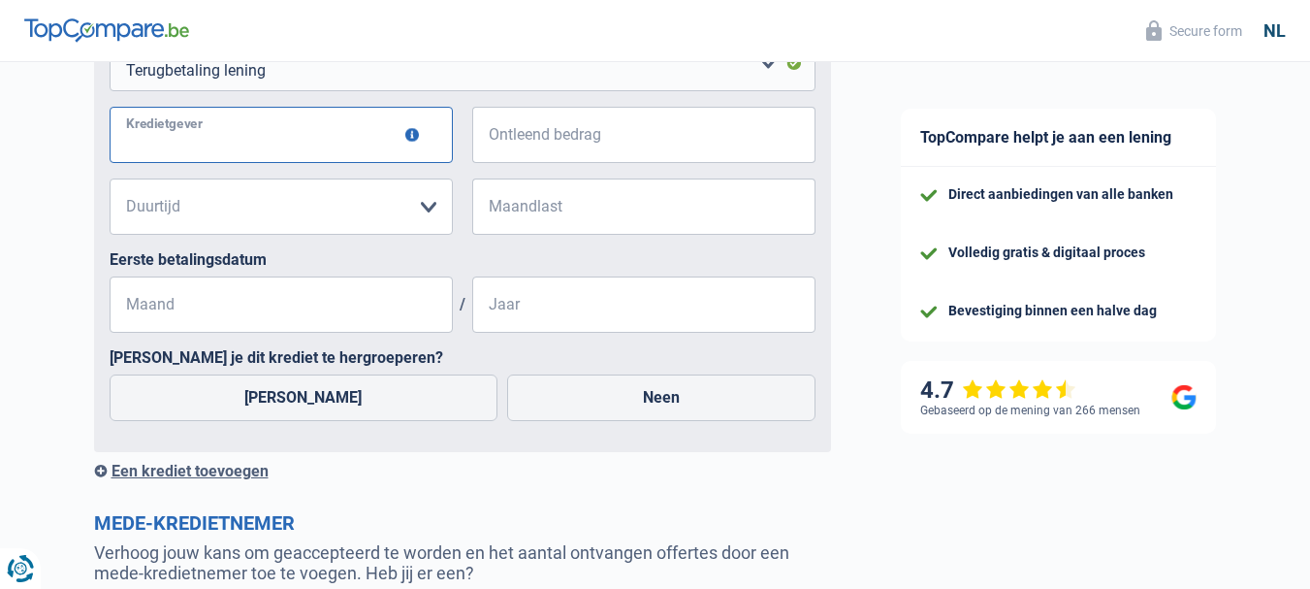
click at [297, 149] on input "Kredietgever" at bounding box center [281, 135] width 343 height 56
type input "Cofidis"
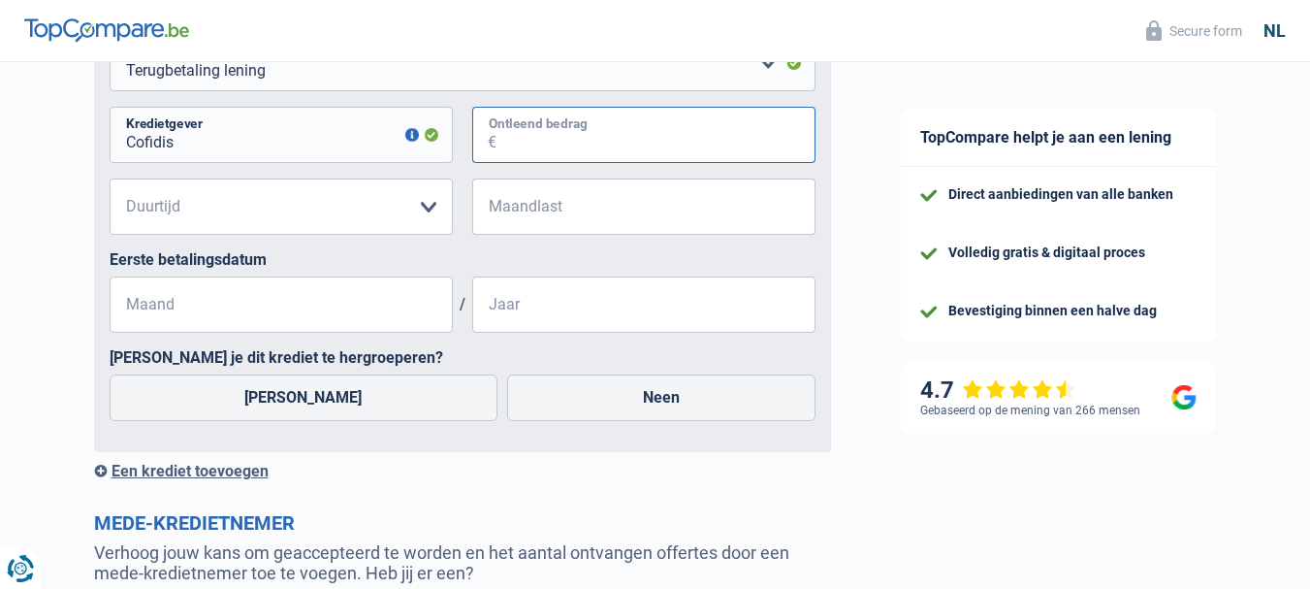
click at [544, 146] on input "Ontleend bedrag" at bounding box center [656, 135] width 319 height 56
type input "75.000"
click at [424, 213] on select "12 maanden 18 maanden 24 maanden 30 maanden 36 maanden 42 maanden 48 maanden 60…" at bounding box center [281, 206] width 343 height 56
select select "120"
click at [110, 181] on select "12 maanden 18 maanden 24 maanden 30 maanden 36 maanden 42 maanden 48 maanden 60…" at bounding box center [281, 206] width 343 height 56
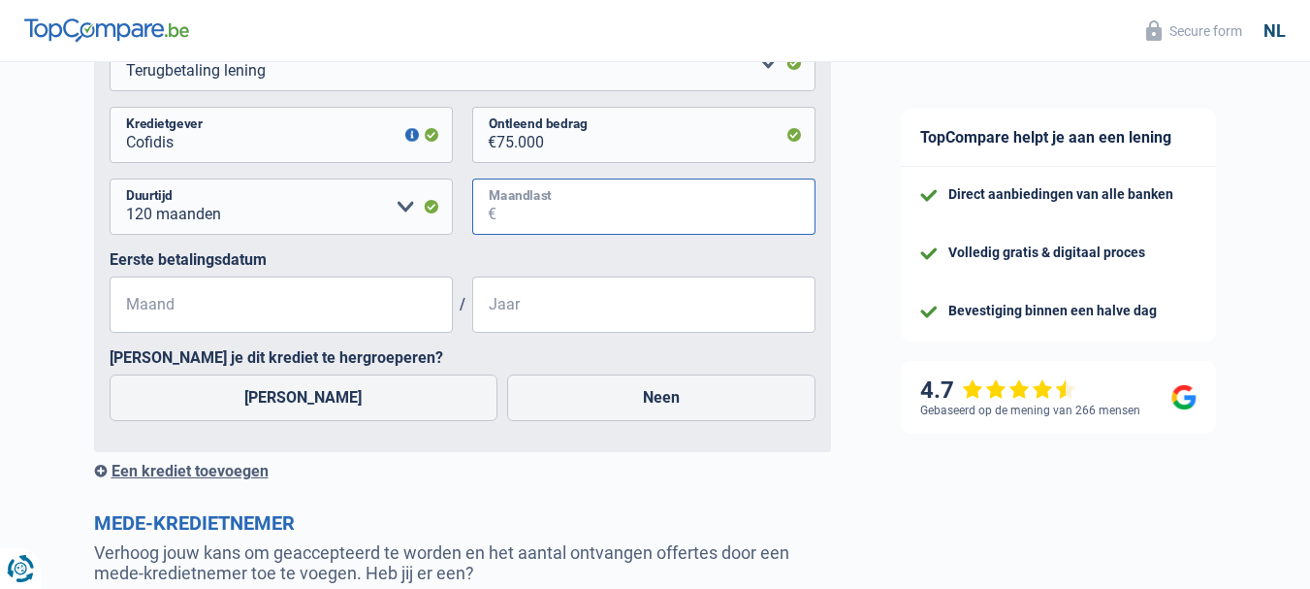
click at [566, 224] on input "Maandlast" at bounding box center [656, 206] width 319 height 56
type input "874"
click at [579, 247] on div "12 maanden 18 maanden 24 maanden 30 maanden 36 maanden 42 maanden 48 maanden 60…" at bounding box center [463, 214] width 706 height 72
click at [337, 313] on input "Maand" at bounding box center [281, 304] width 343 height 56
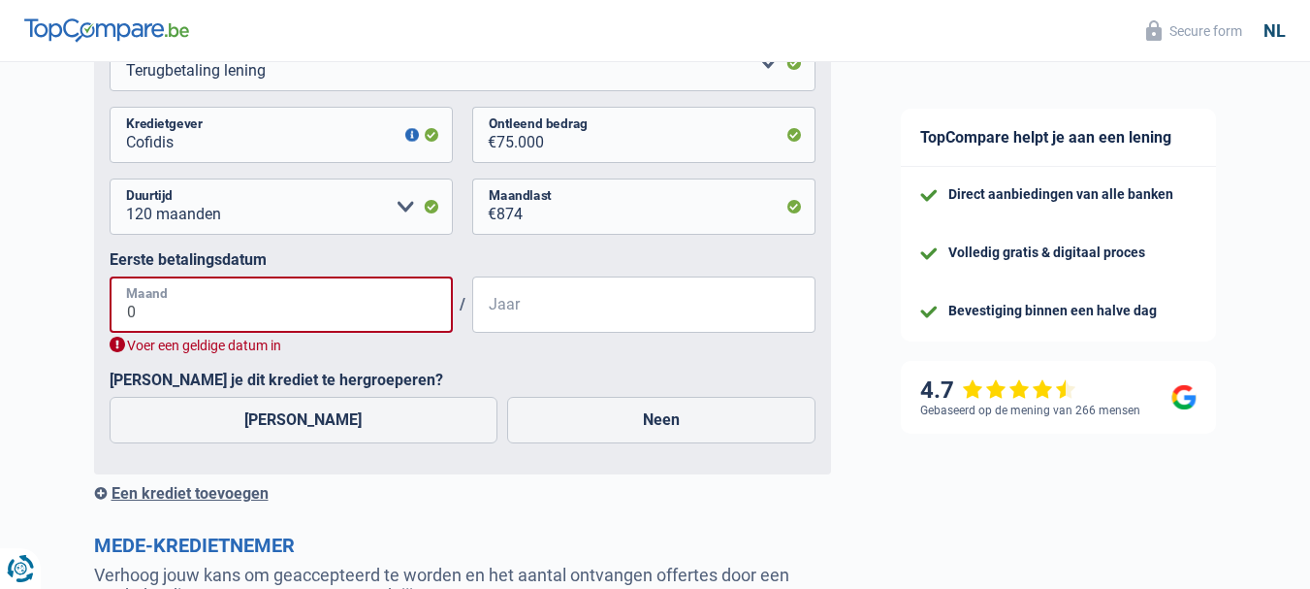
type input "08"
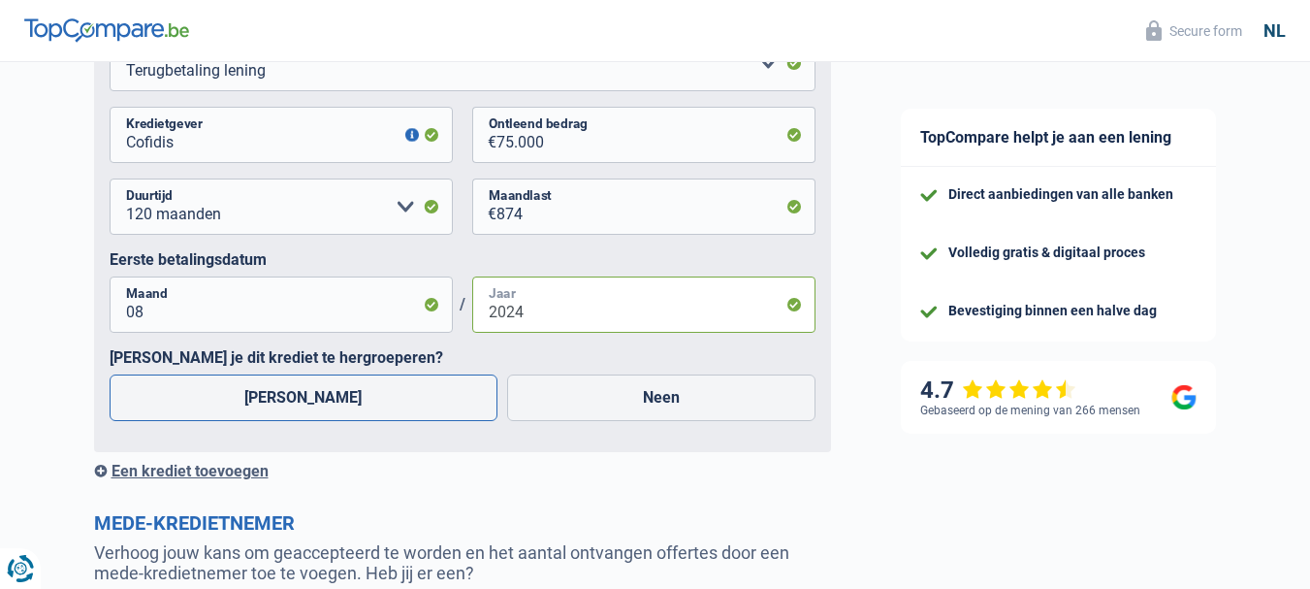
type input "2024"
click at [297, 402] on label "Ja" at bounding box center [304, 397] width 389 height 47
click at [297, 402] on input "Ja" at bounding box center [304, 397] width 389 height 47
radio input "true"
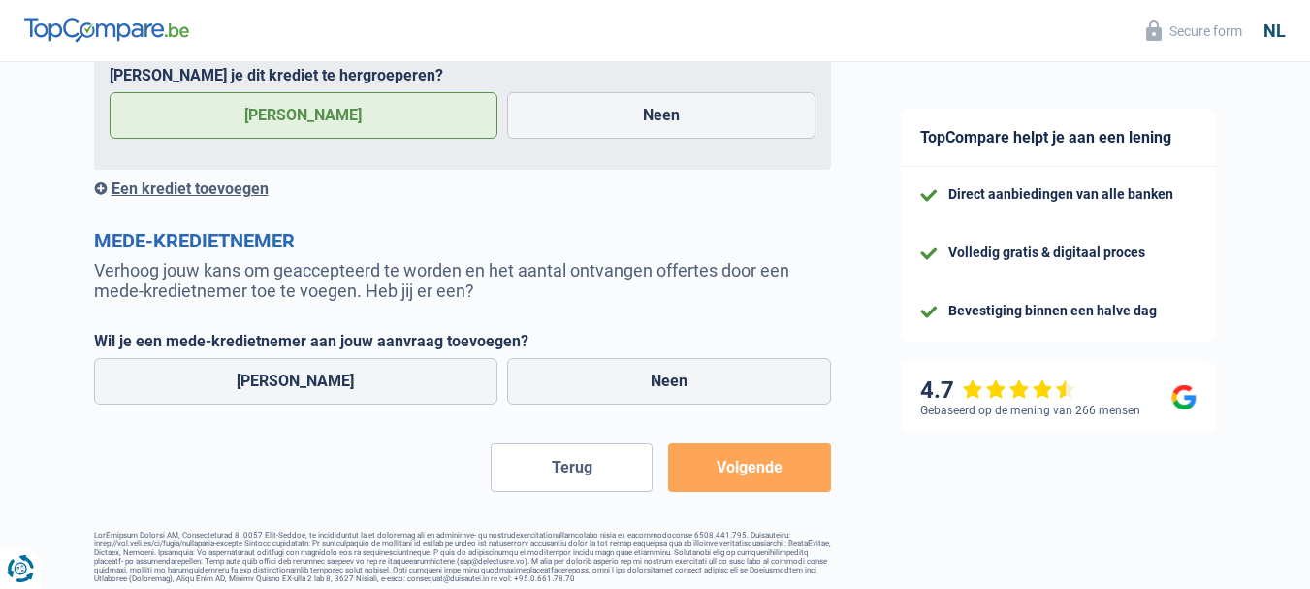
scroll to position [1940, 0]
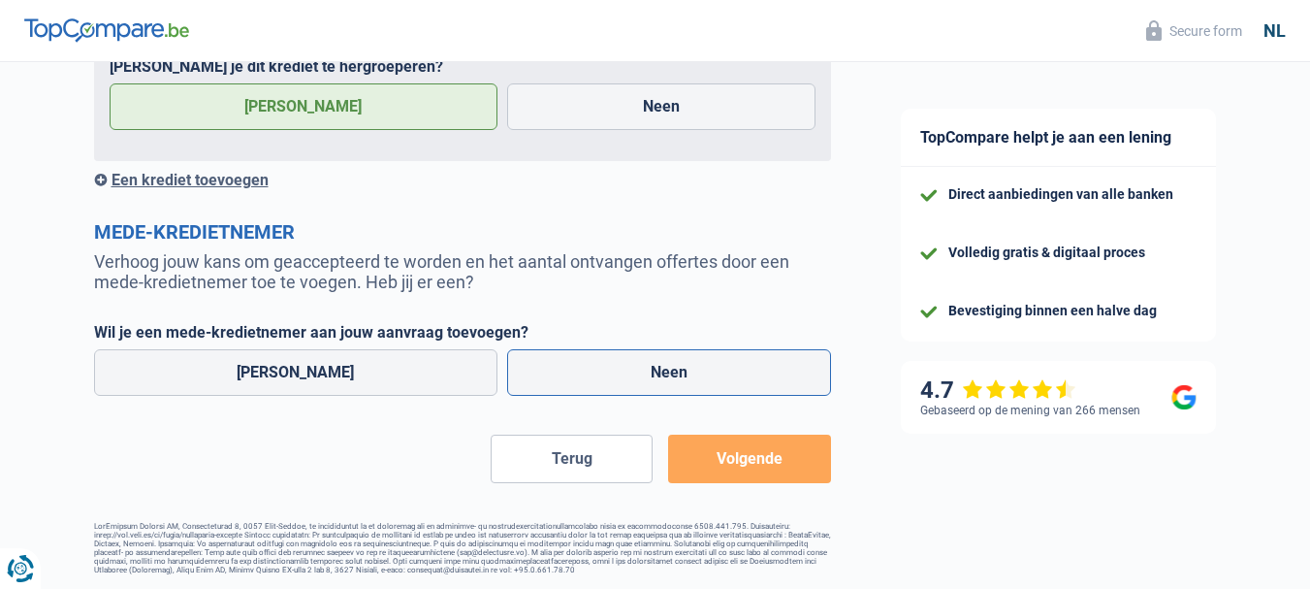
click at [635, 379] on label "Neen" at bounding box center [669, 372] width 324 height 47
click at [635, 379] on input "Neen" at bounding box center [669, 372] width 324 height 47
radio input "true"
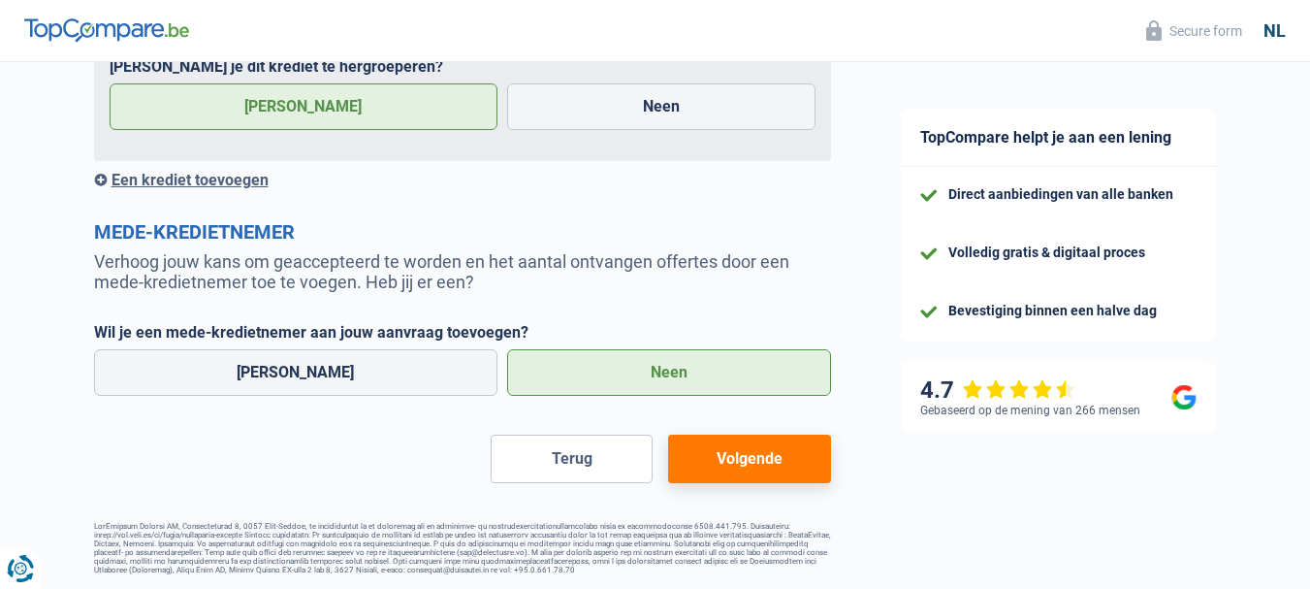
click at [739, 470] on button "Volgende" at bounding box center [749, 458] width 162 height 48
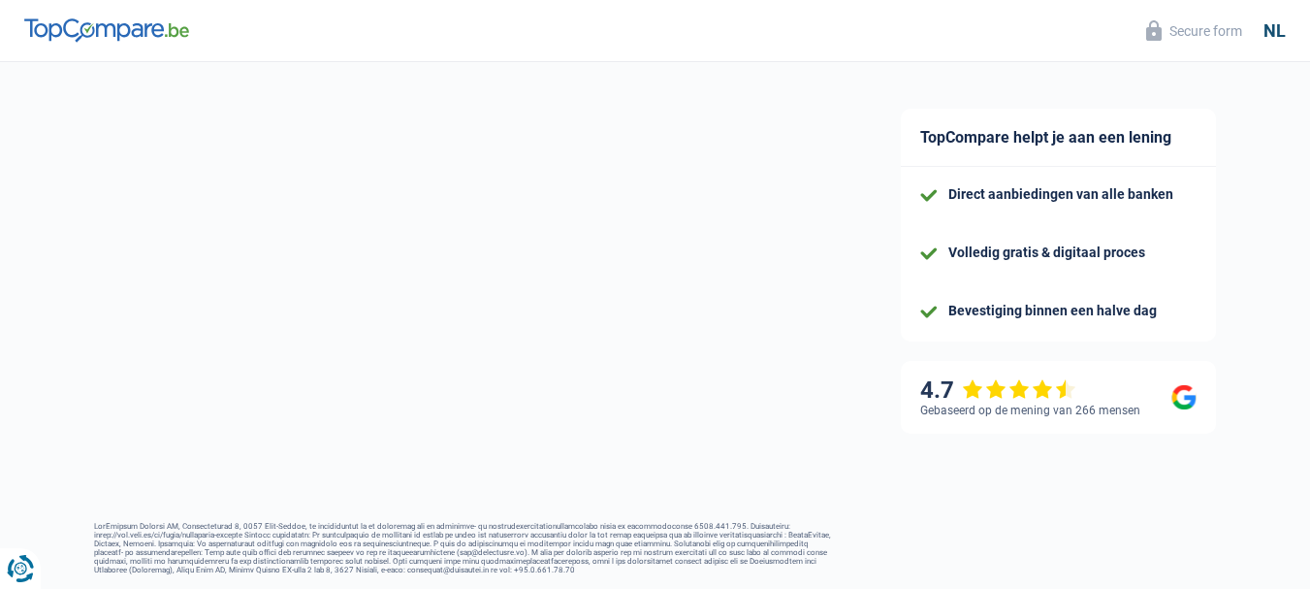
select select "refinancing"
select select "120"
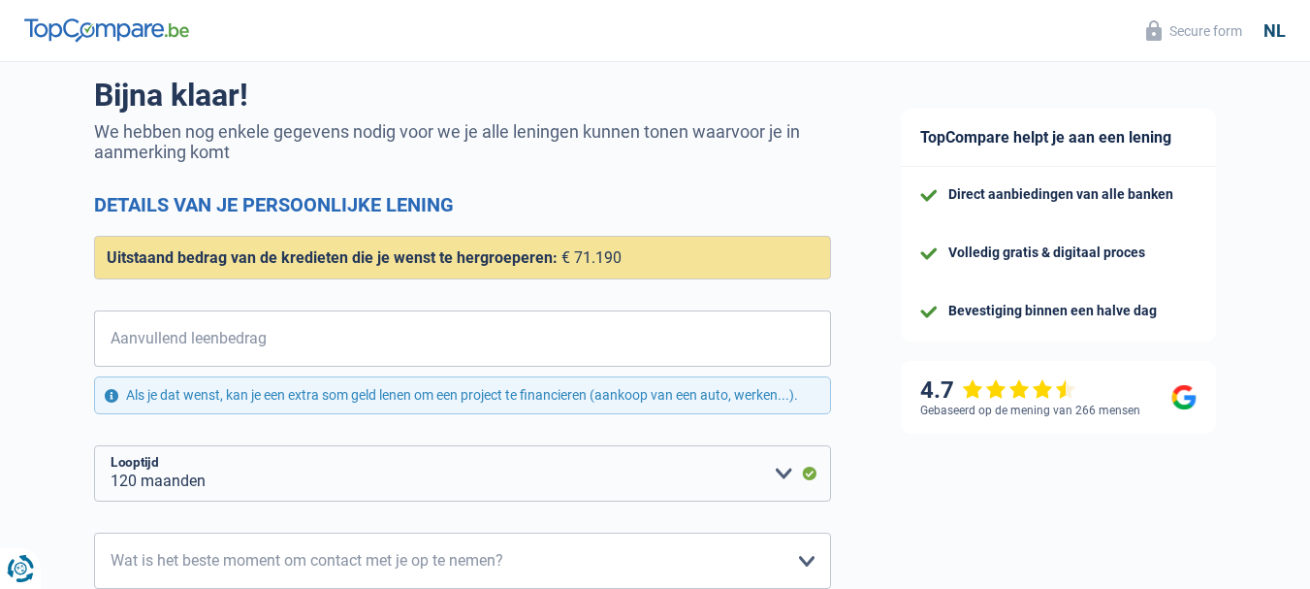
scroll to position [194, 0]
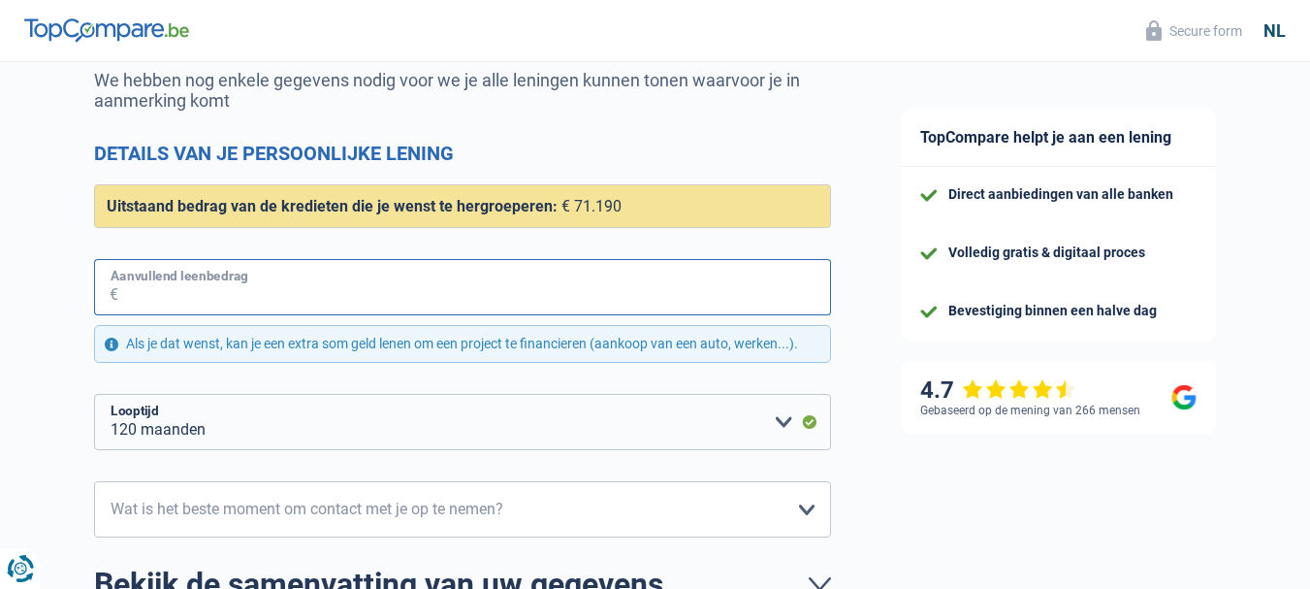
click at [385, 285] on input "Aanvullend leenbedrag" at bounding box center [474, 287] width 713 height 56
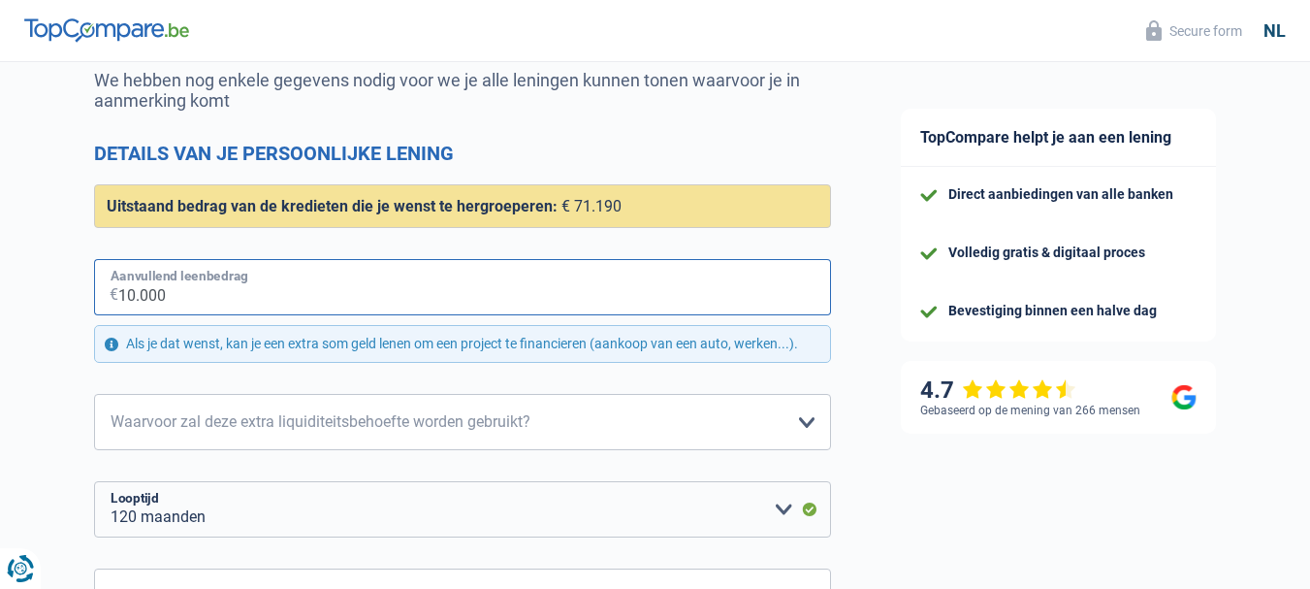
type input "10.000"
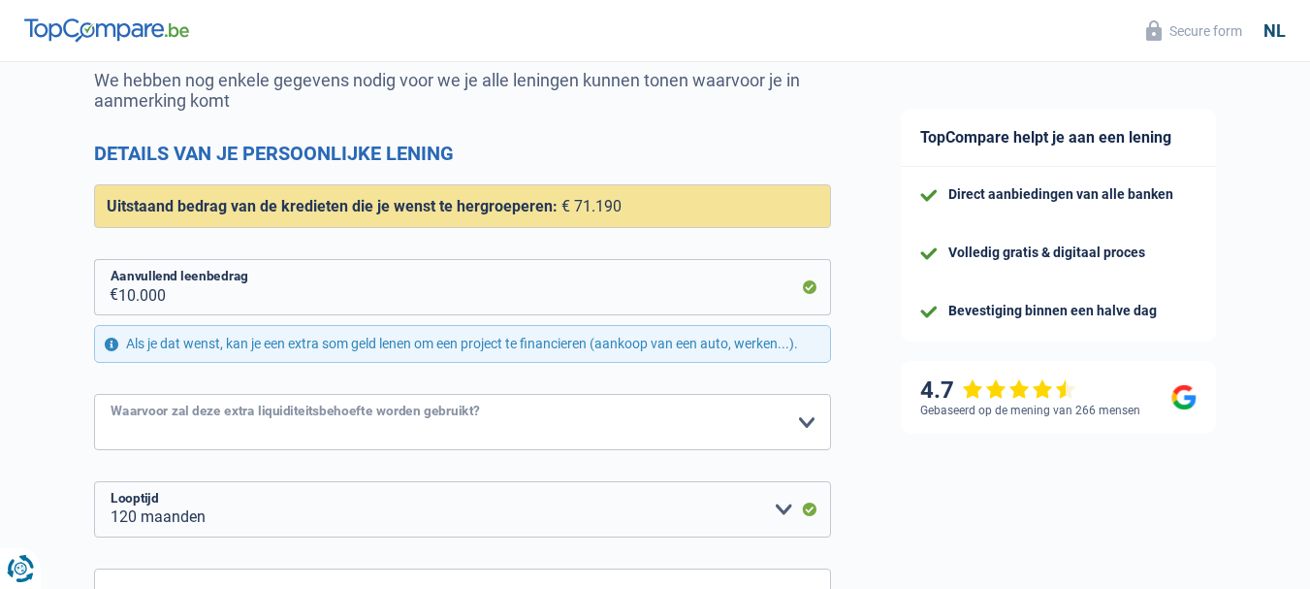
click at [801, 423] on select "Comfort woning: meubels, textiel, toestellen, privé materiaal Hifi, multimedia,…" at bounding box center [462, 422] width 737 height 56
select select "car"
click at [94, 396] on select "Comfort woning: meubels, textiel, toestellen, privé materiaal Hifi, multimedia,…" at bounding box center [462, 422] width 737 height 56
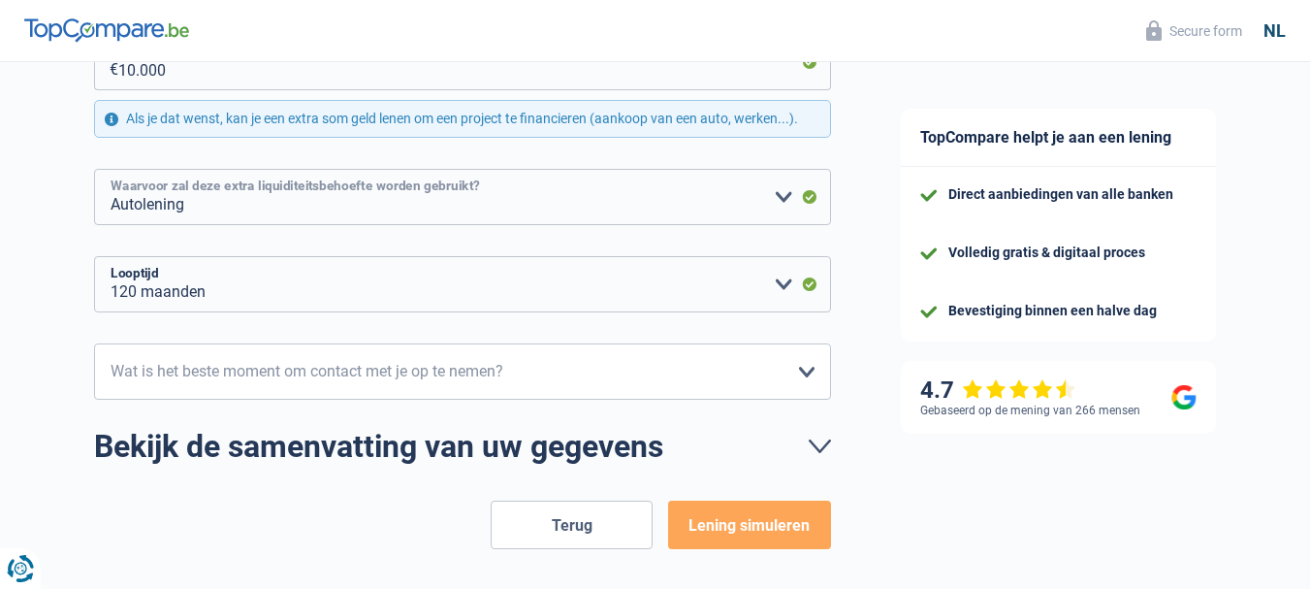
scroll to position [485, 0]
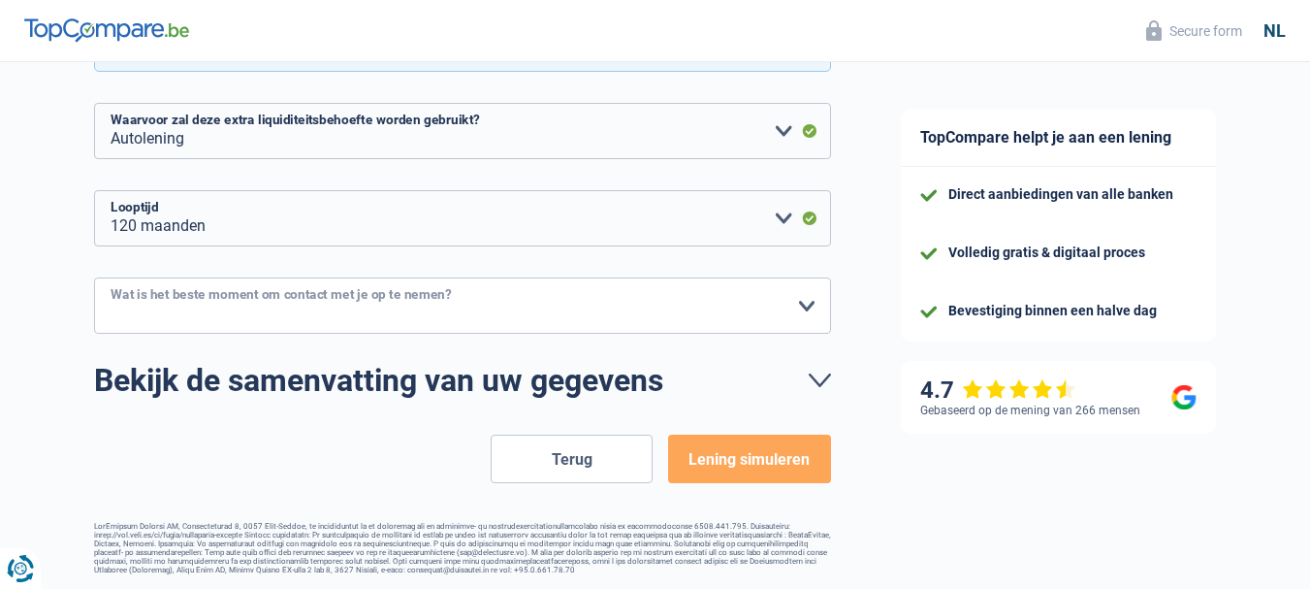
click at [808, 305] on select "10h-12h 12h-14h 14h-16h 16h-18h Maak een keuze a.u.b" at bounding box center [462, 305] width 737 height 56
select select "16-18"
click at [94, 279] on select "10h-12h 12h-14h 14h-16h 16h-18h Maak een keuze a.u.b" at bounding box center [462, 305] width 737 height 56
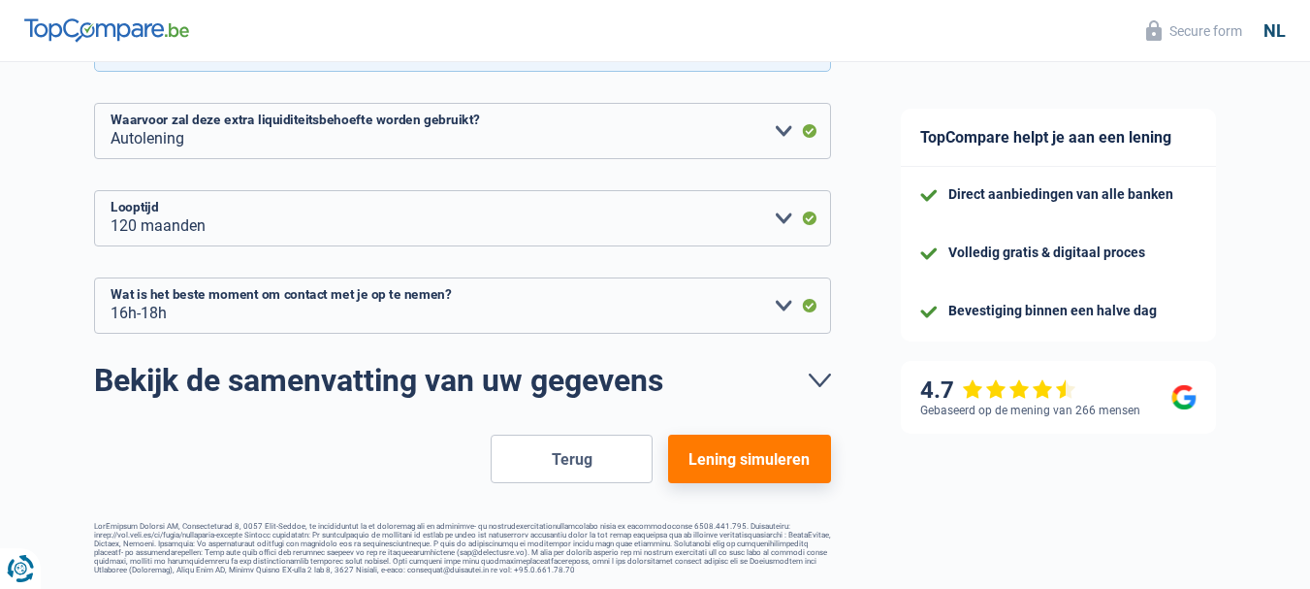
click at [756, 456] on button "Lening simuleren" at bounding box center [749, 458] width 162 height 48
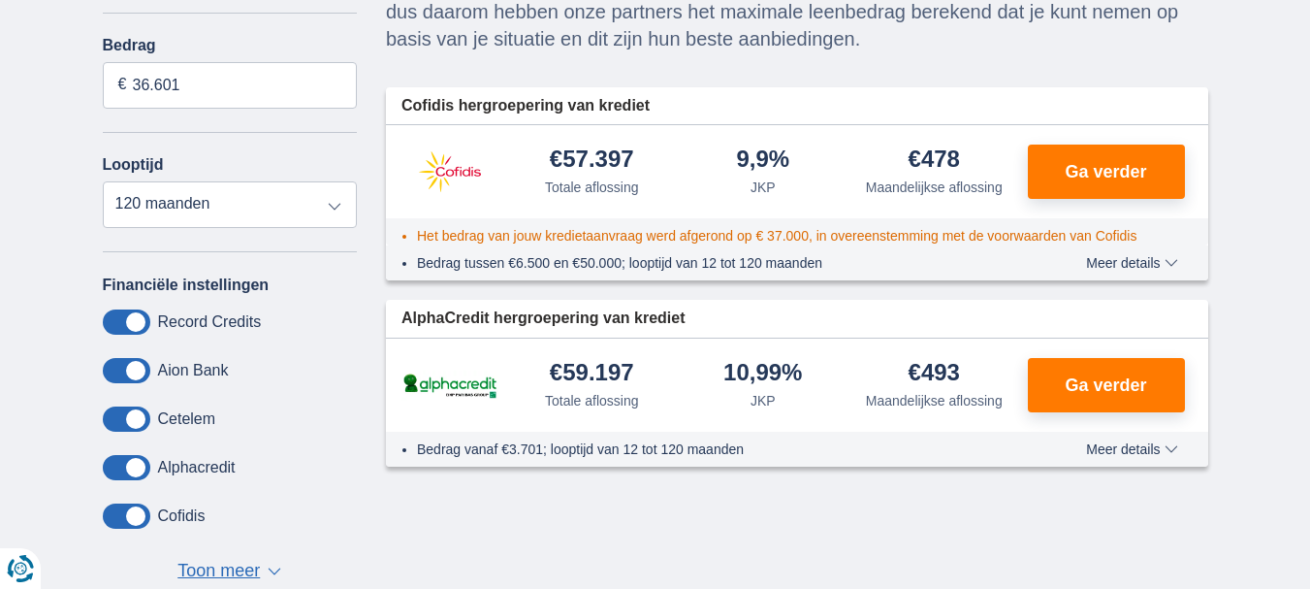
scroll to position [291, 0]
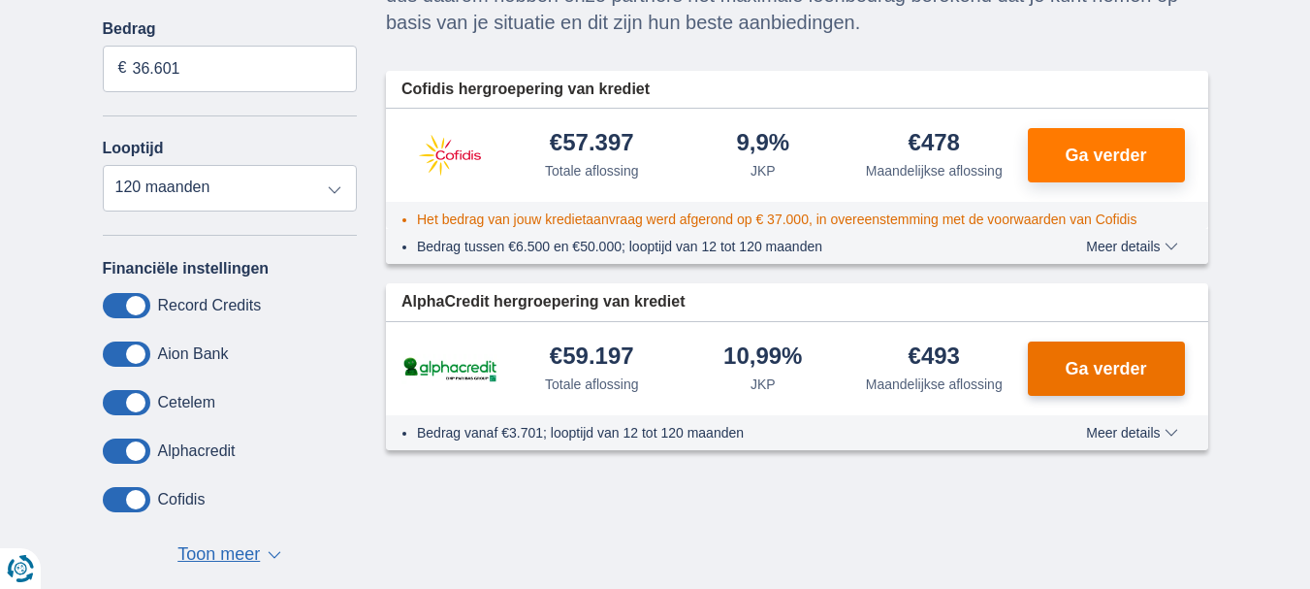
click at [1094, 368] on span "Ga verder" at bounding box center [1105, 368] width 81 height 17
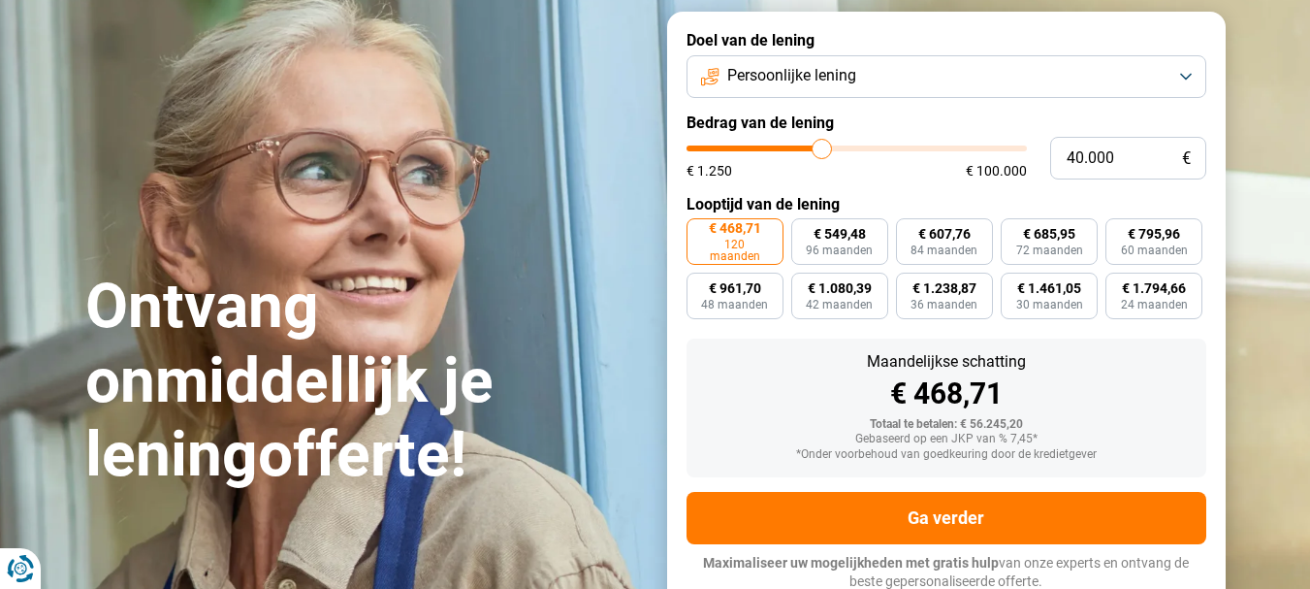
scroll to position [123, 0]
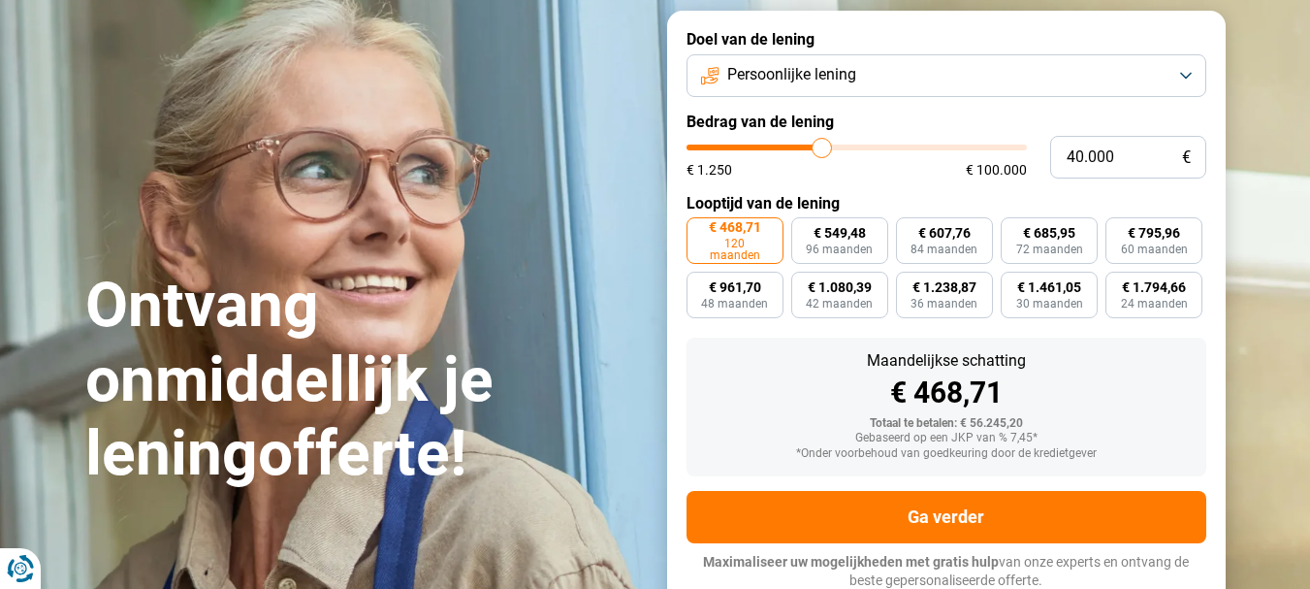
type input "41.500"
type input "41500"
type input "42.500"
type input "42500"
type input "43.500"
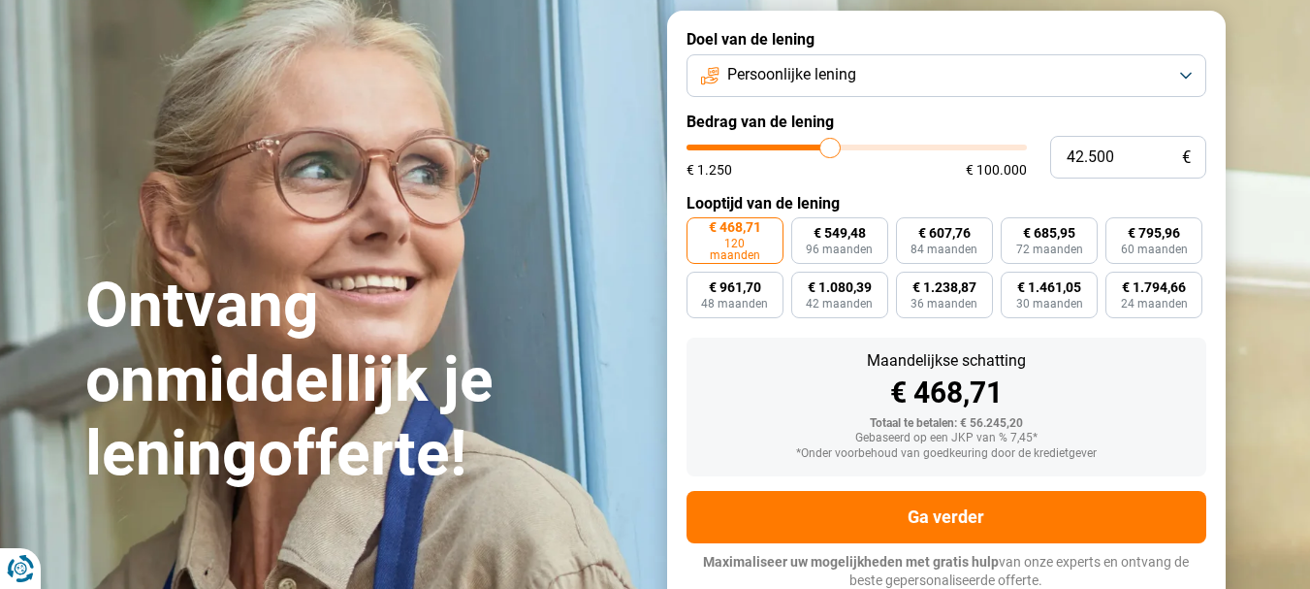
type input "43500"
type input "45.500"
type input "45500"
type input "47.250"
type input "47250"
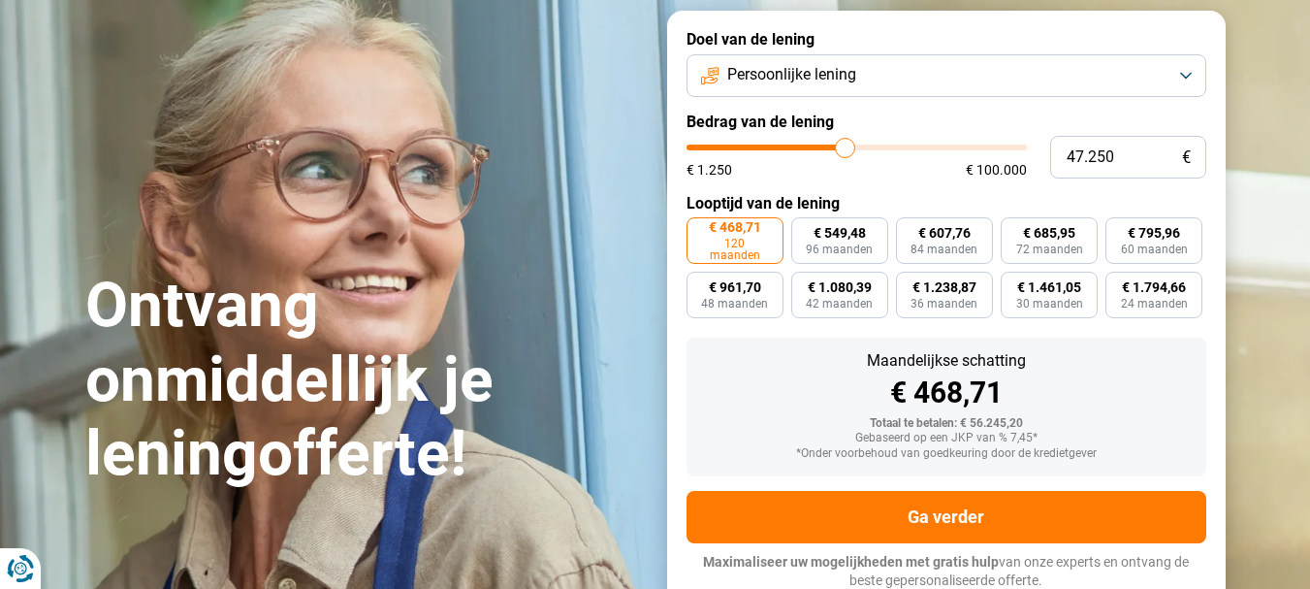
type input "49.000"
type input "49000"
type input "51.000"
type input "51000"
type input "51.750"
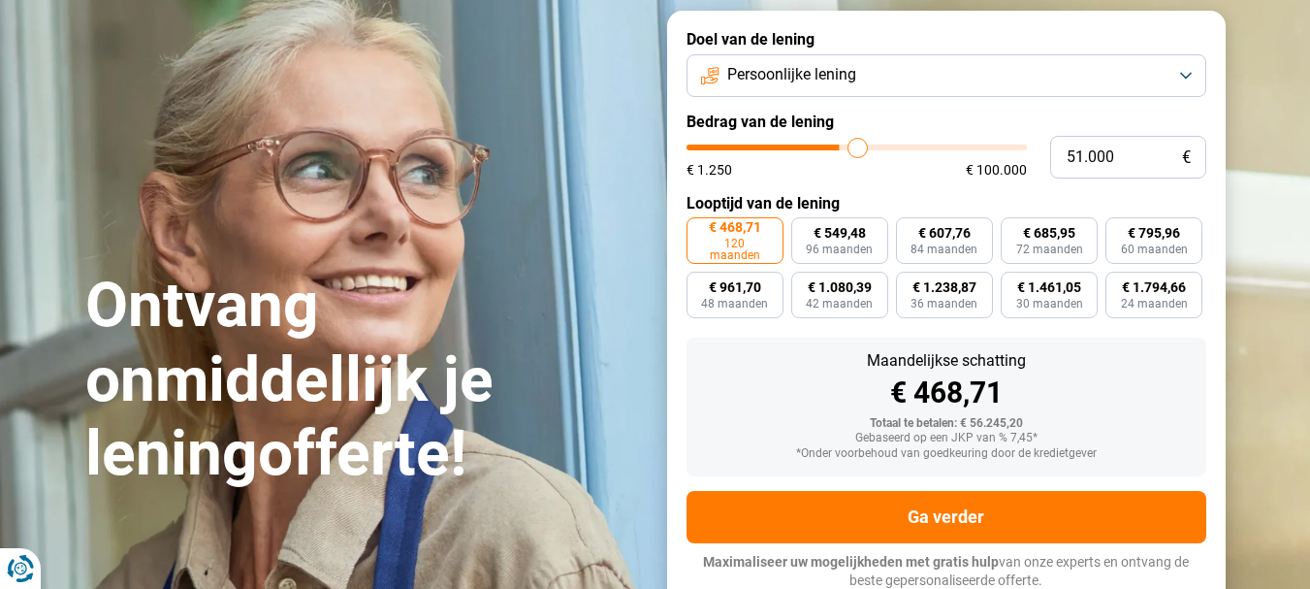
type input "51750"
type input "52.500"
type input "52500"
type input "52.750"
type input "52750"
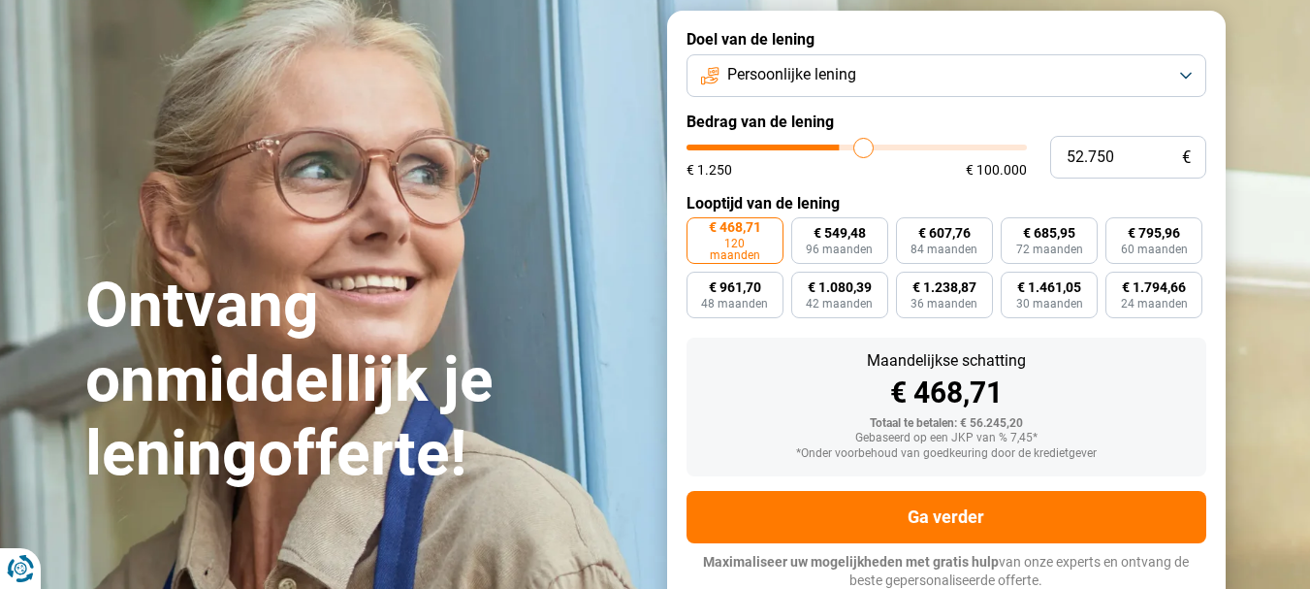
type input "53.000"
type input "53000"
type input "53.500"
type input "53500"
type input "54.000"
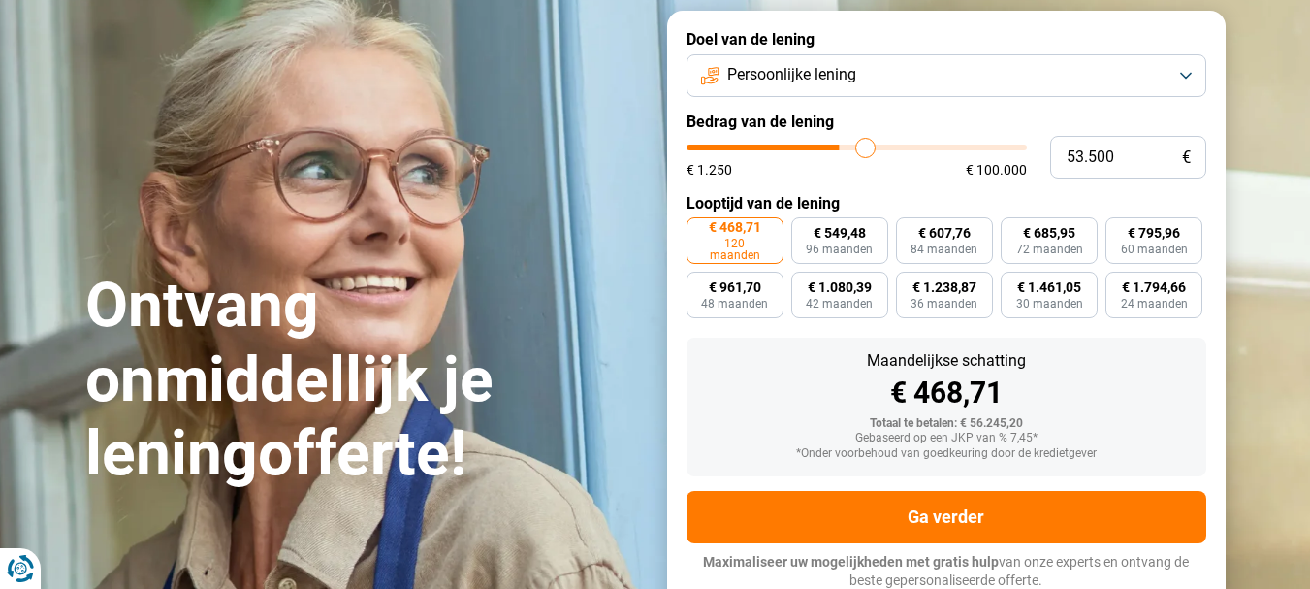
type input "54000"
type input "54.500"
type input "54500"
type input "55.000"
type input "55000"
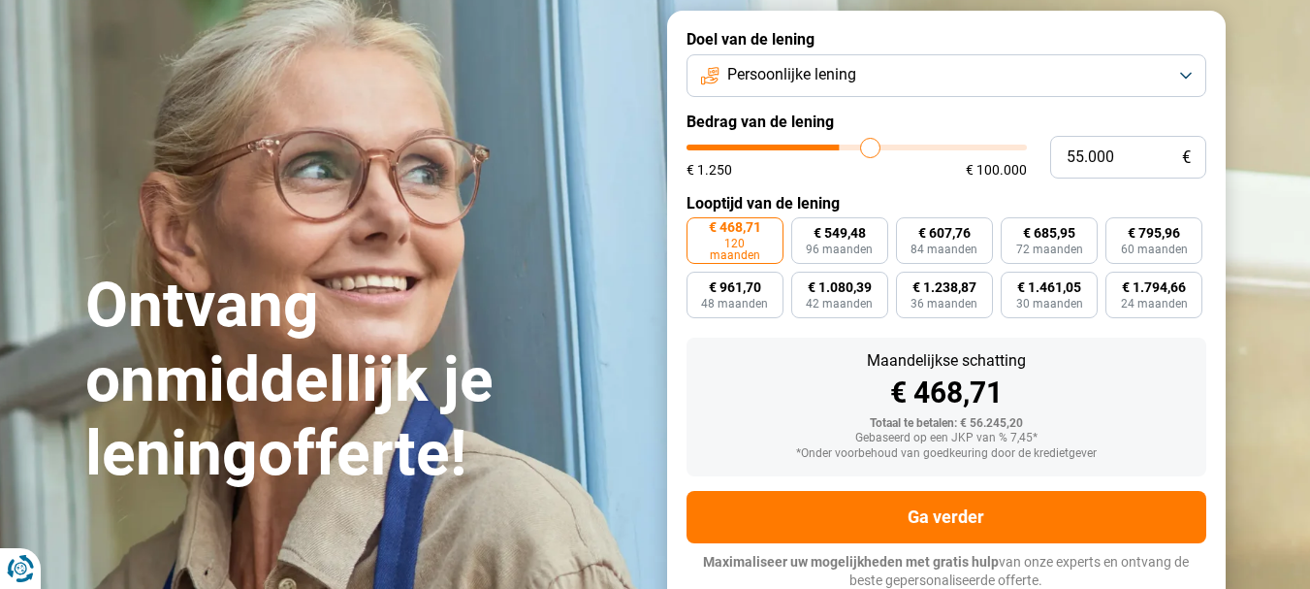
type input "57.000"
type input "57000"
type input "57.500"
type input "57500"
type input "57.750"
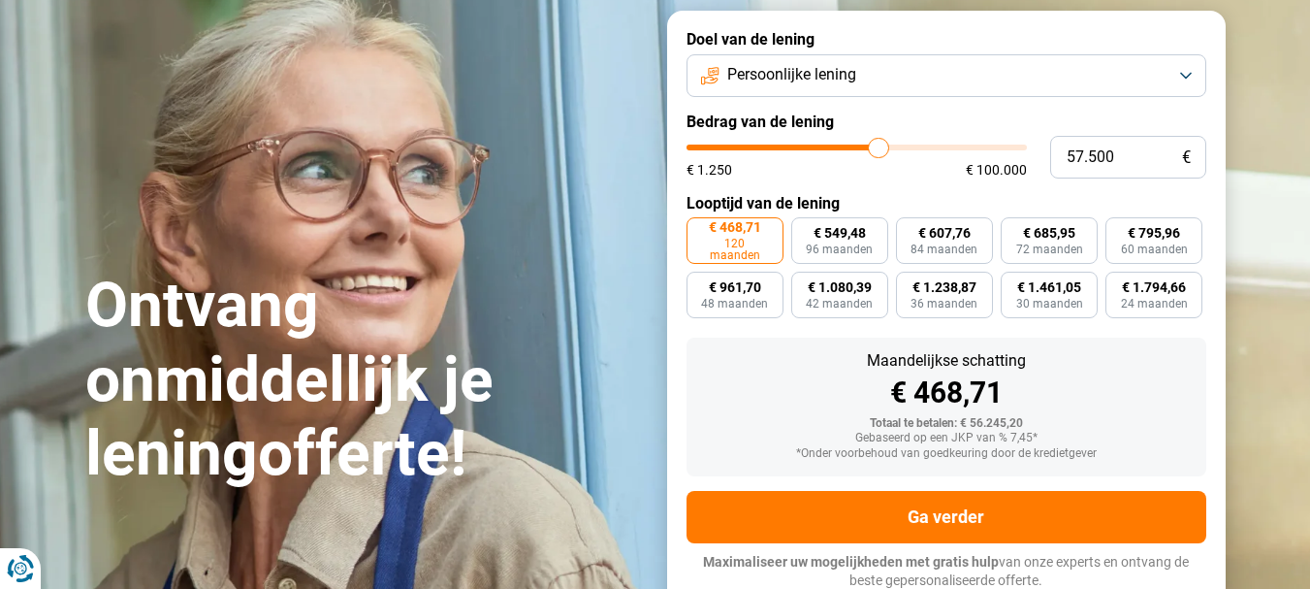
type input "57750"
type input "58.000"
type input "58000"
type input "58.750"
type input "58750"
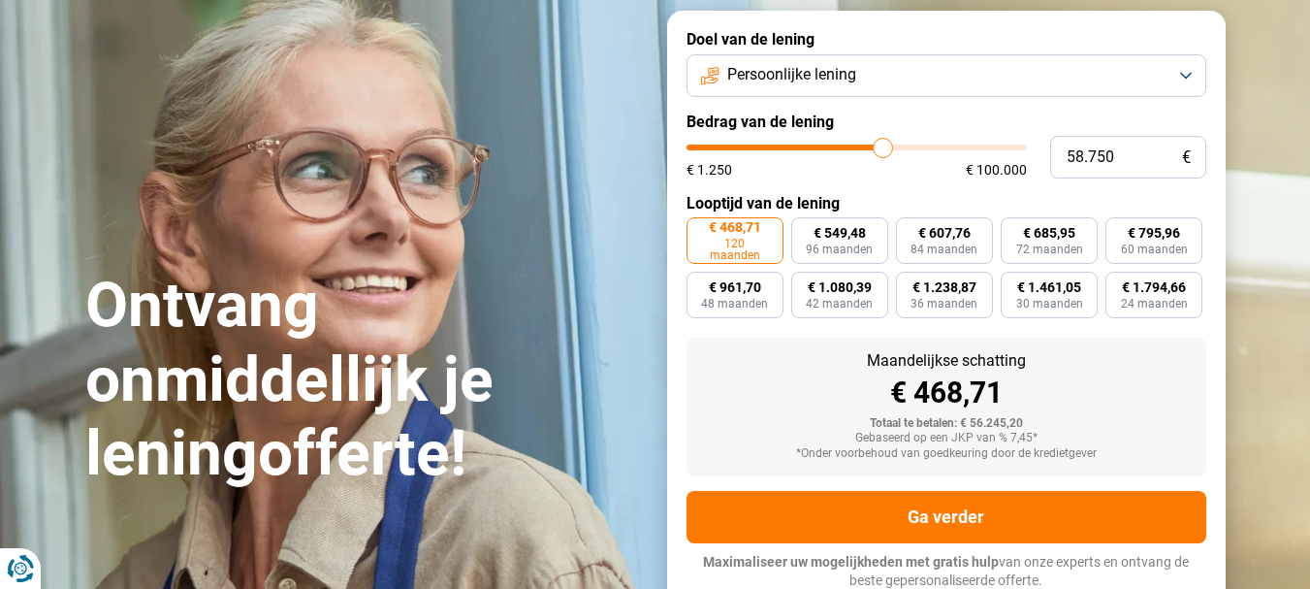
type input "59.000"
type input "59000"
type input "59.500"
type input "59500"
type input "59.250"
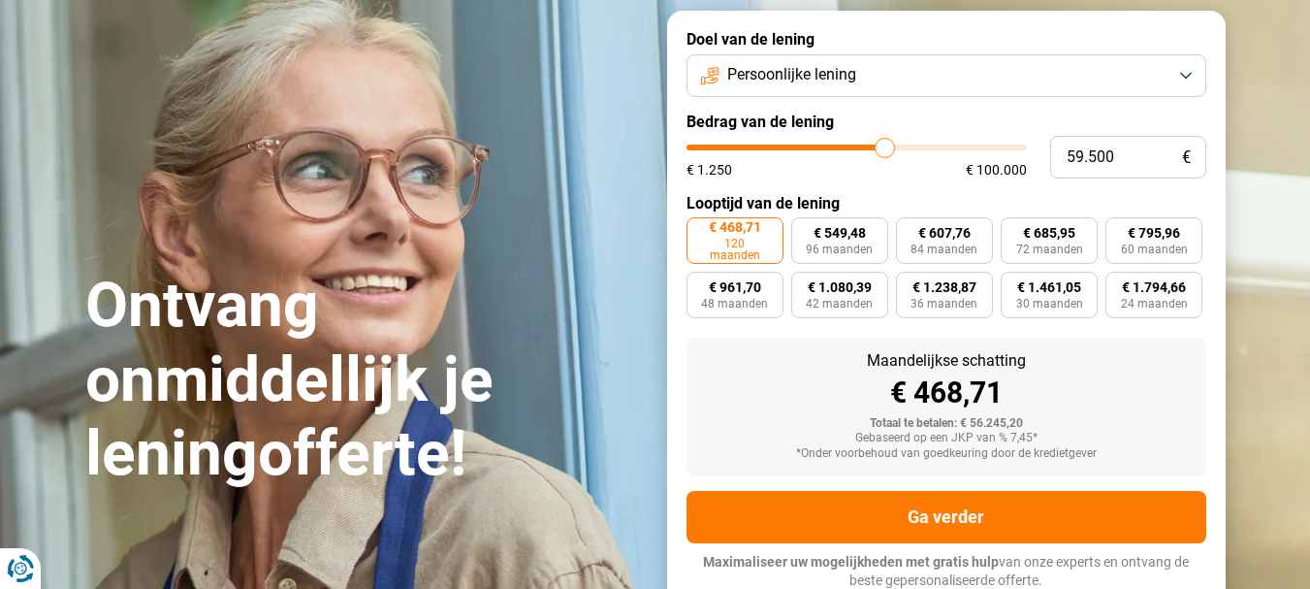
type input "59250"
type input "59.000"
type input "59000"
type input "58.750"
type input "58750"
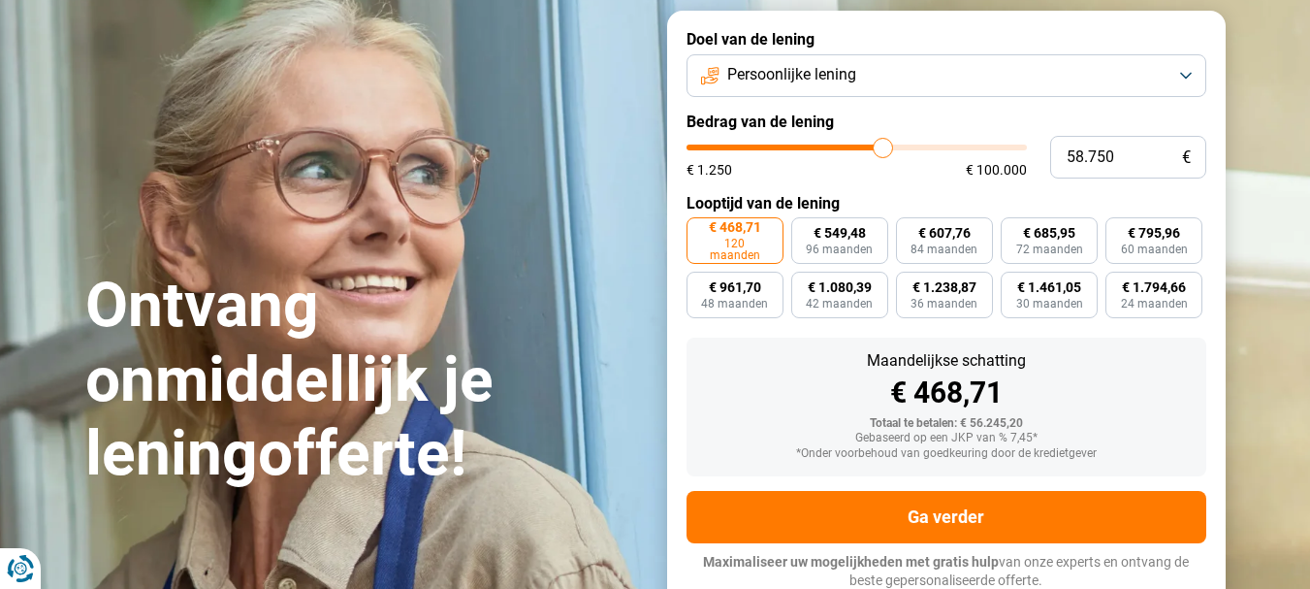
type input "58.500"
type input "58500"
type input "57.750"
type input "57750"
type input "57.250"
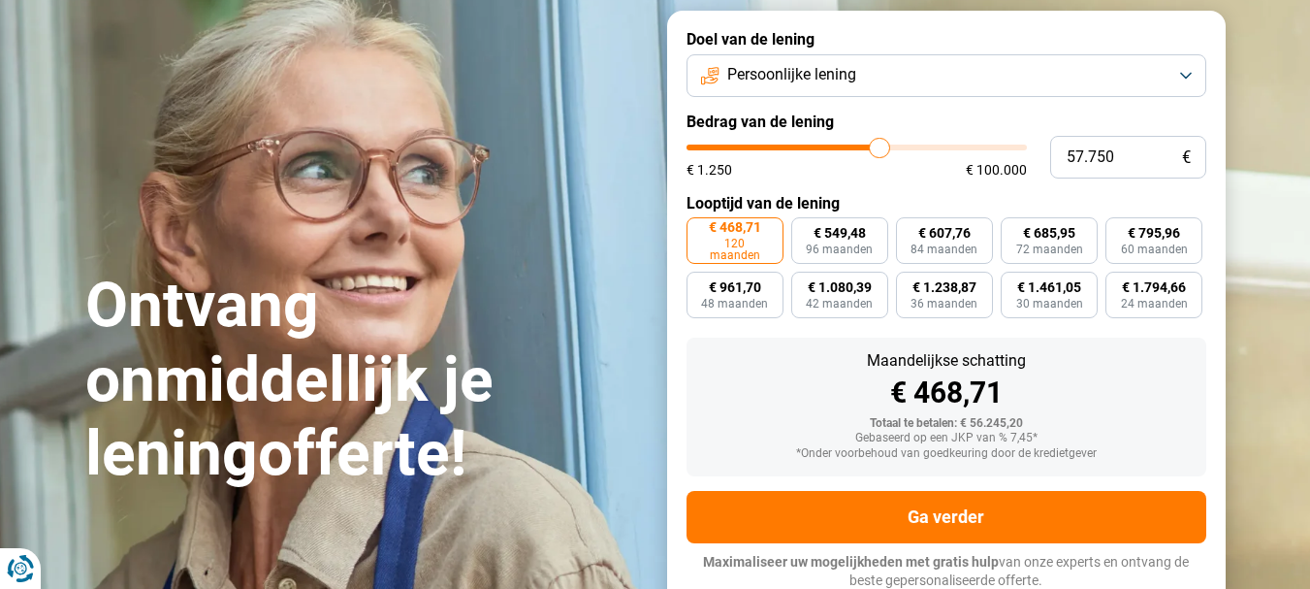
type input "57250"
type input "57.000"
type input "57000"
type input "56.500"
type input "56500"
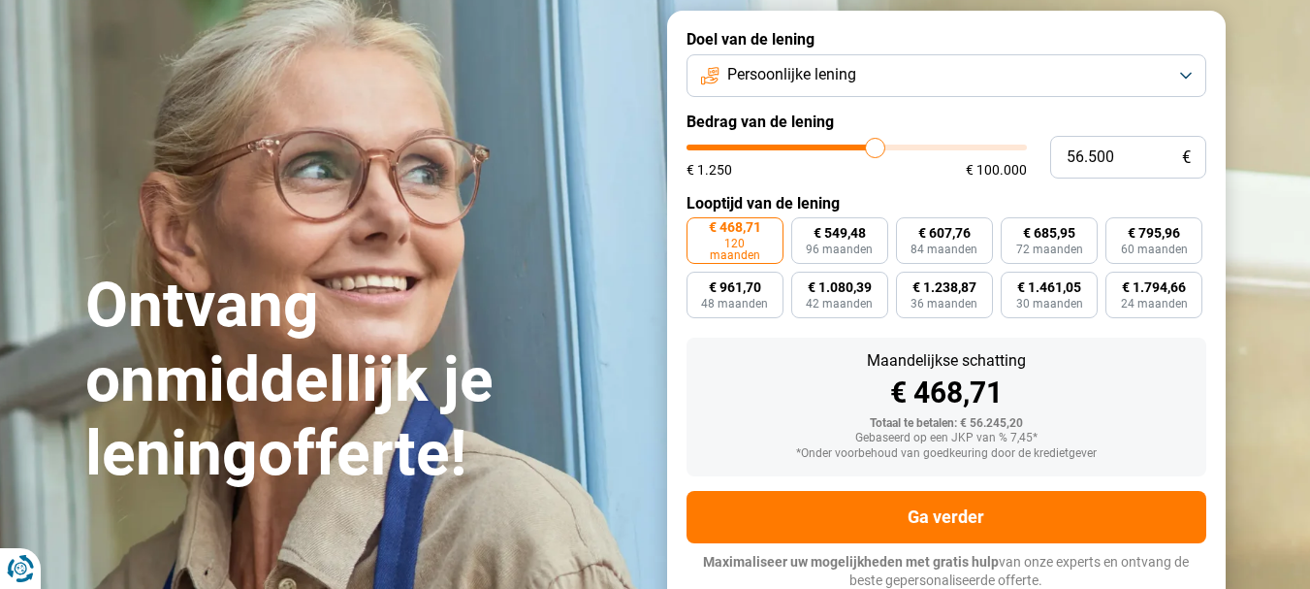
type input "56.250"
type input "56250"
type input "56.000"
type input "56000"
type input "55.750"
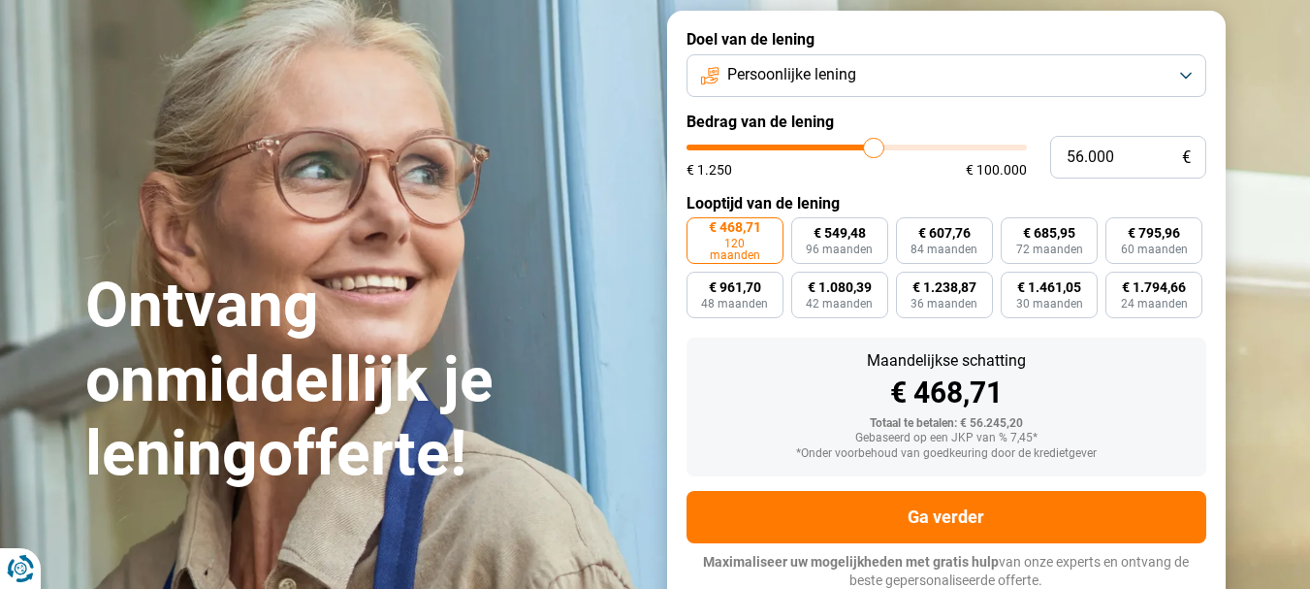
type input "55750"
type input "55.500"
type input "55500"
type input "55.000"
type input "55000"
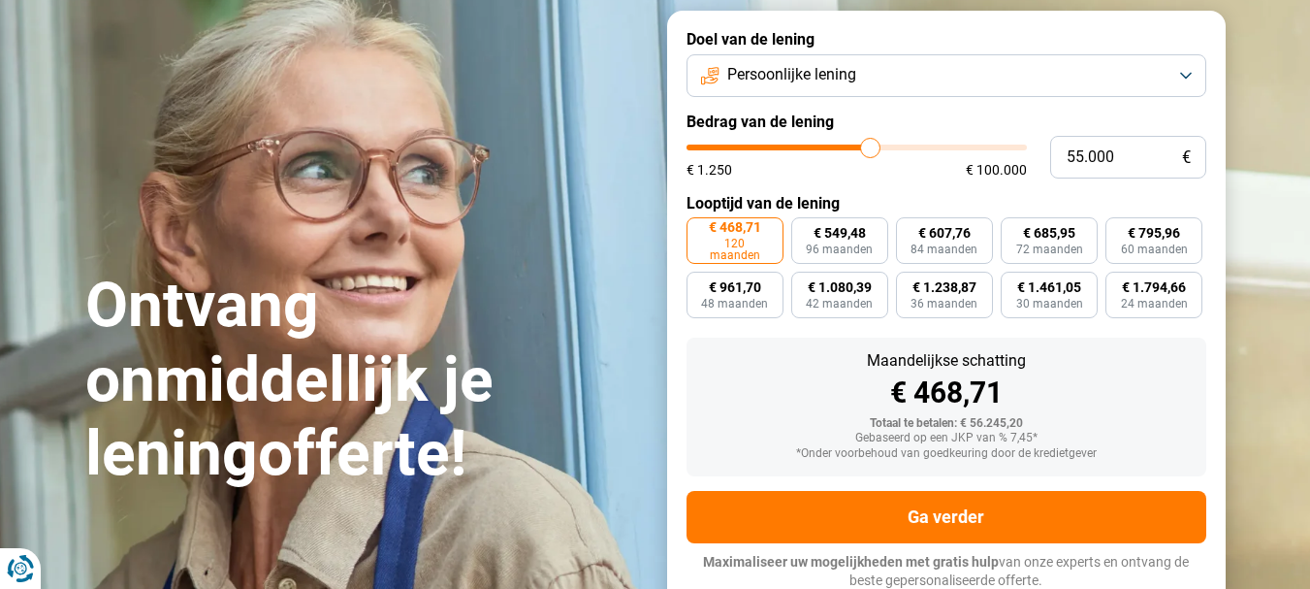
type input "54.750"
type input "54750"
type input "54.500"
type input "54500"
type input "54.250"
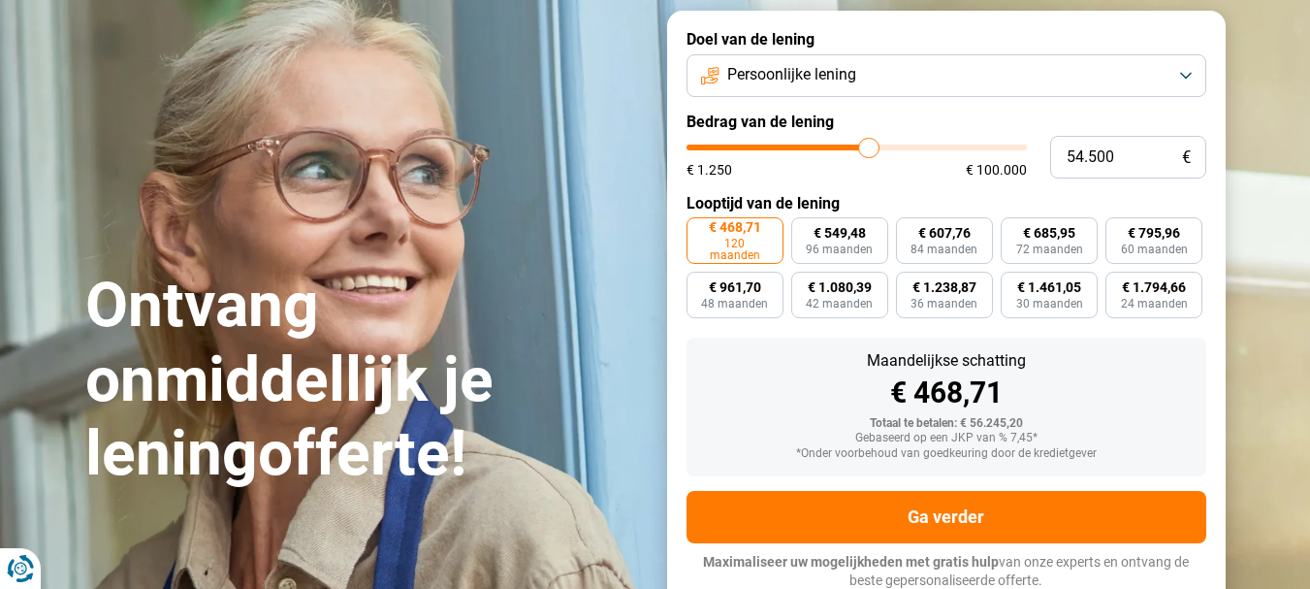
type input "54250"
type input "54.000"
type input "54000"
type input "53.500"
type input "53500"
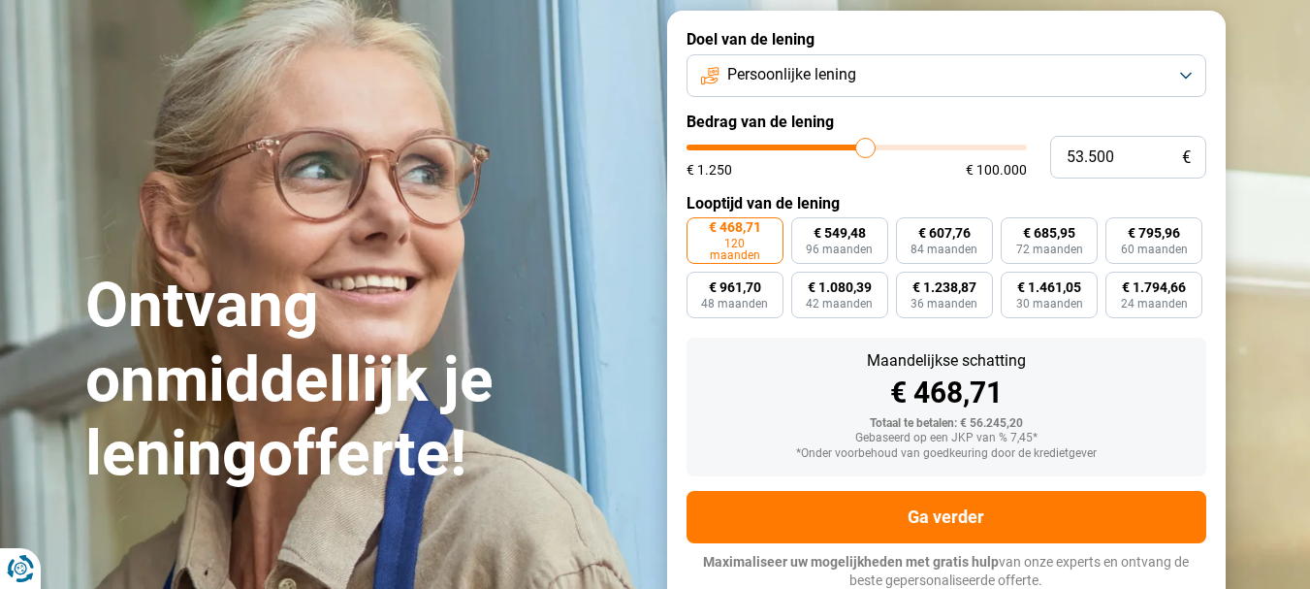
type input "53.250"
type input "53250"
type input "53.000"
type input "53000"
type input "52.750"
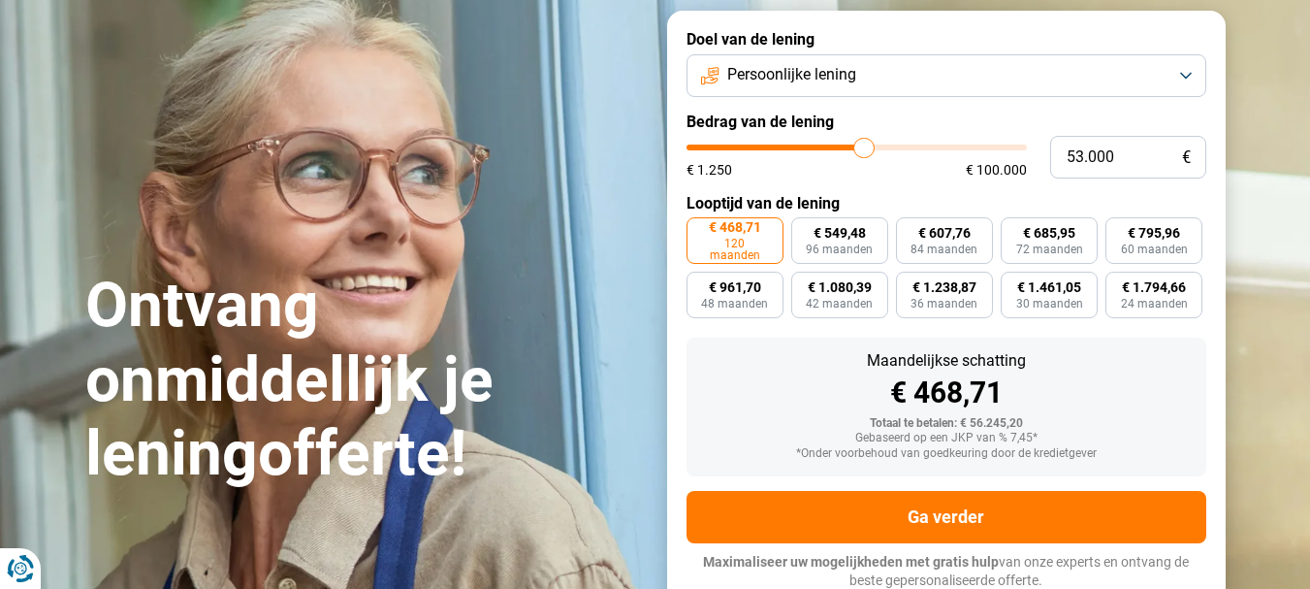
type input "52750"
type input "52.500"
type input "52500"
type input "52.000"
type input "52000"
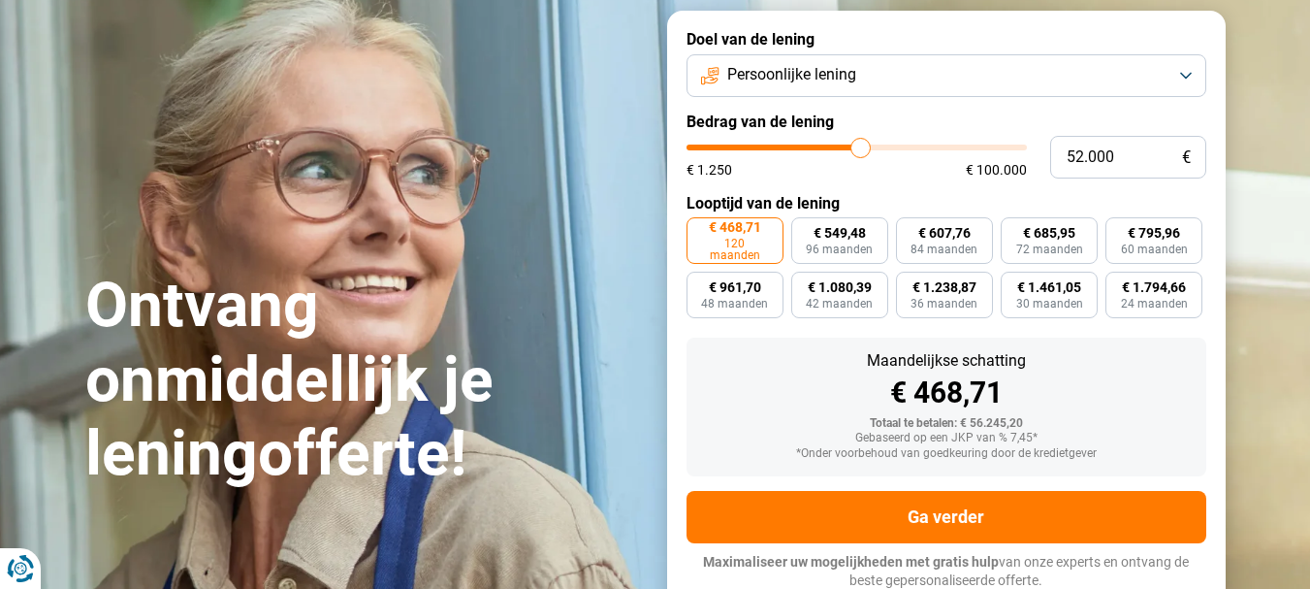
type input "51.750"
type input "51750"
type input "51.500"
type input "51500"
type input "51.250"
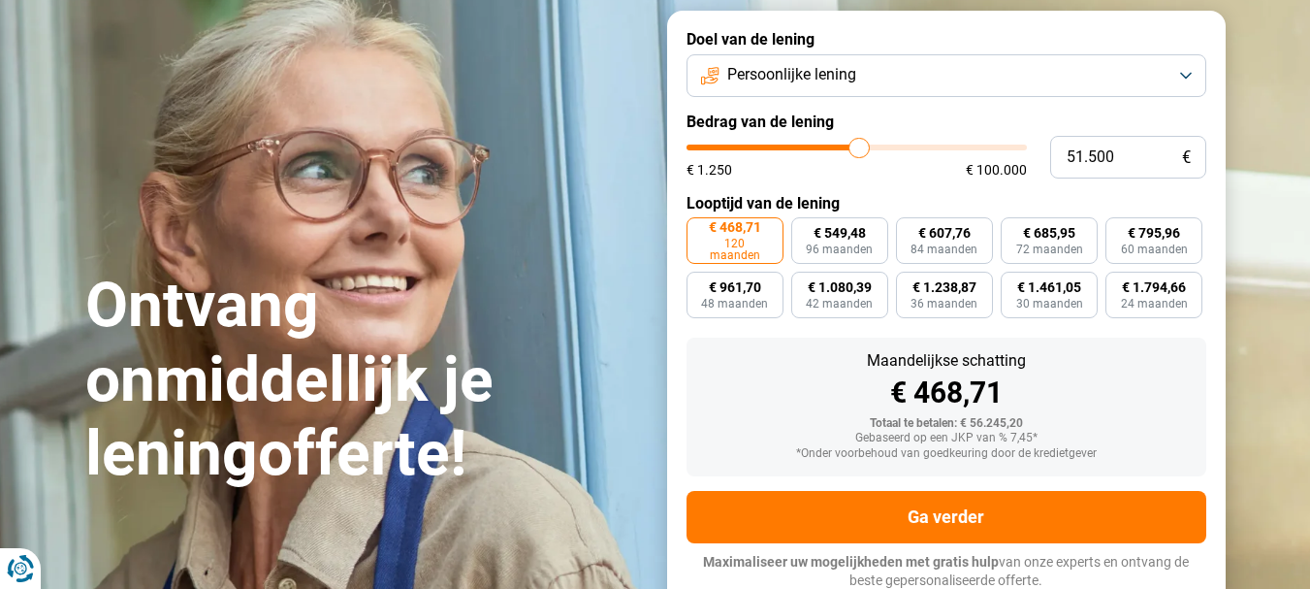
type input "51250"
type input "51.000"
type input "51000"
type input "50.500"
type input "50500"
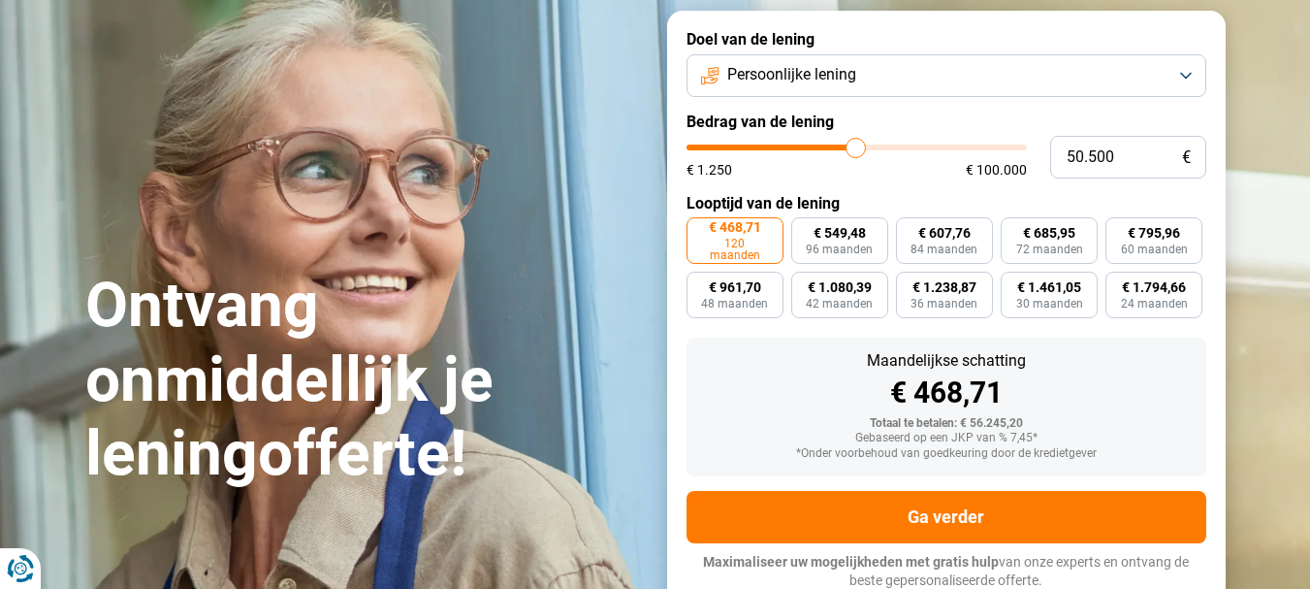
type input "50.250"
type input "50250"
type input "50.000"
type input "50000"
type input "49.750"
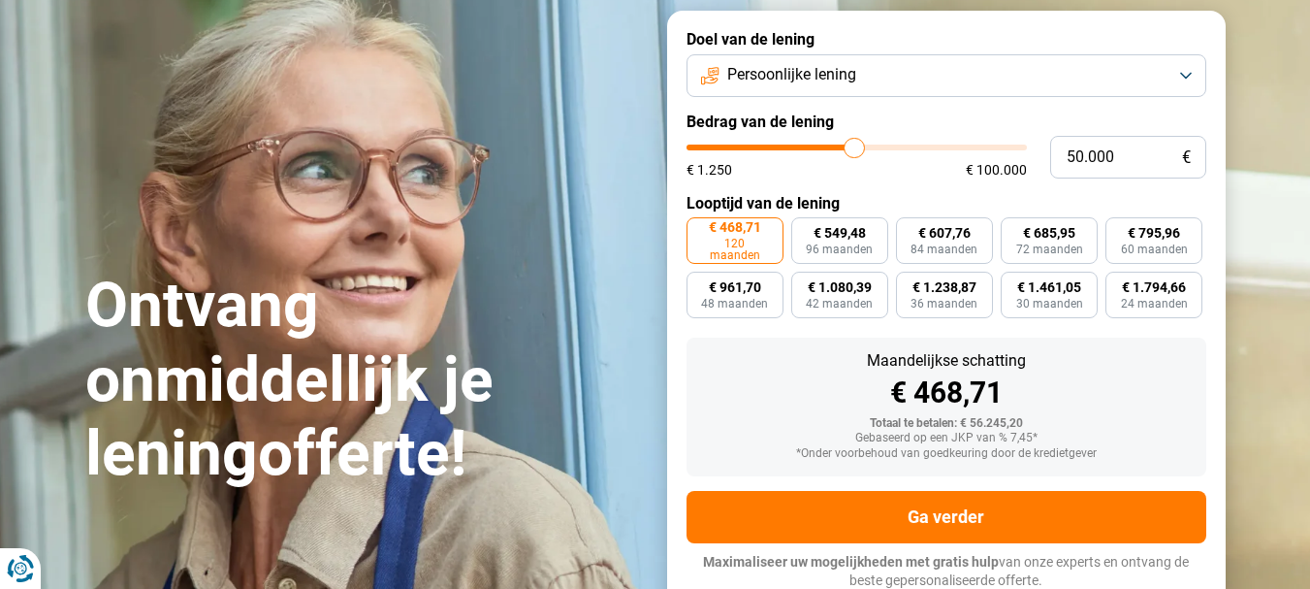
type input "49750"
type input "49.500"
type input "49500"
type input "49.750"
type input "49750"
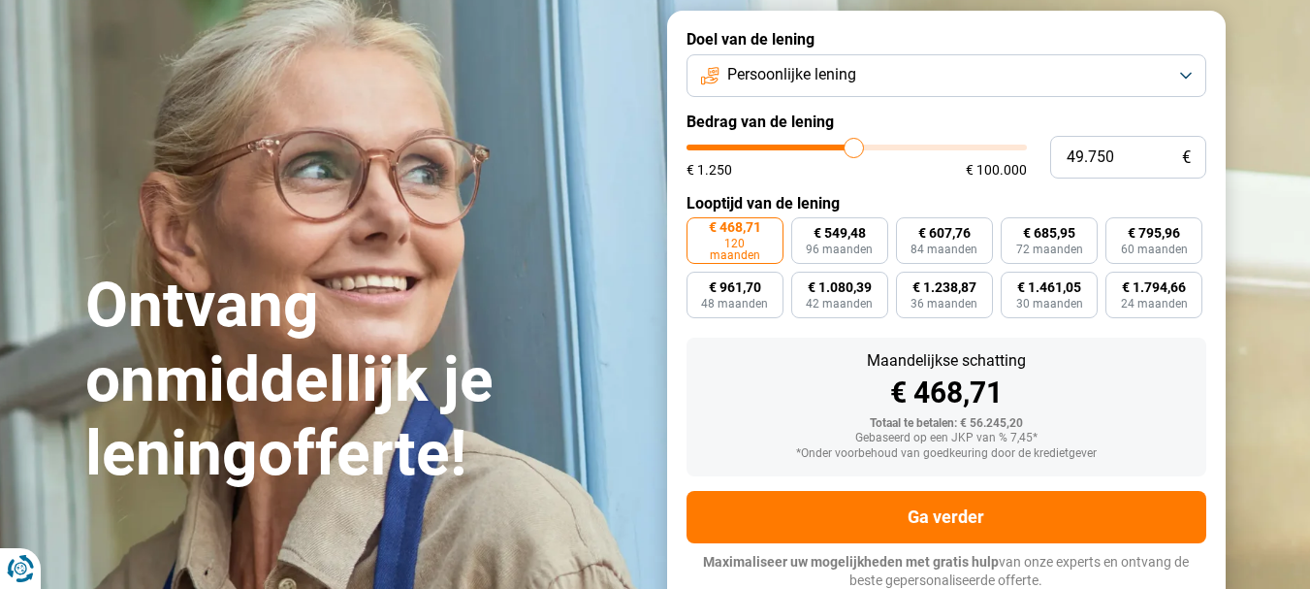
type input "50.000"
drag, startPoint x: 826, startPoint y: 146, endPoint x: 854, endPoint y: 149, distance: 28.3
type input "50000"
click at [854, 149] on input "range" at bounding box center [857, 148] width 340 height 6
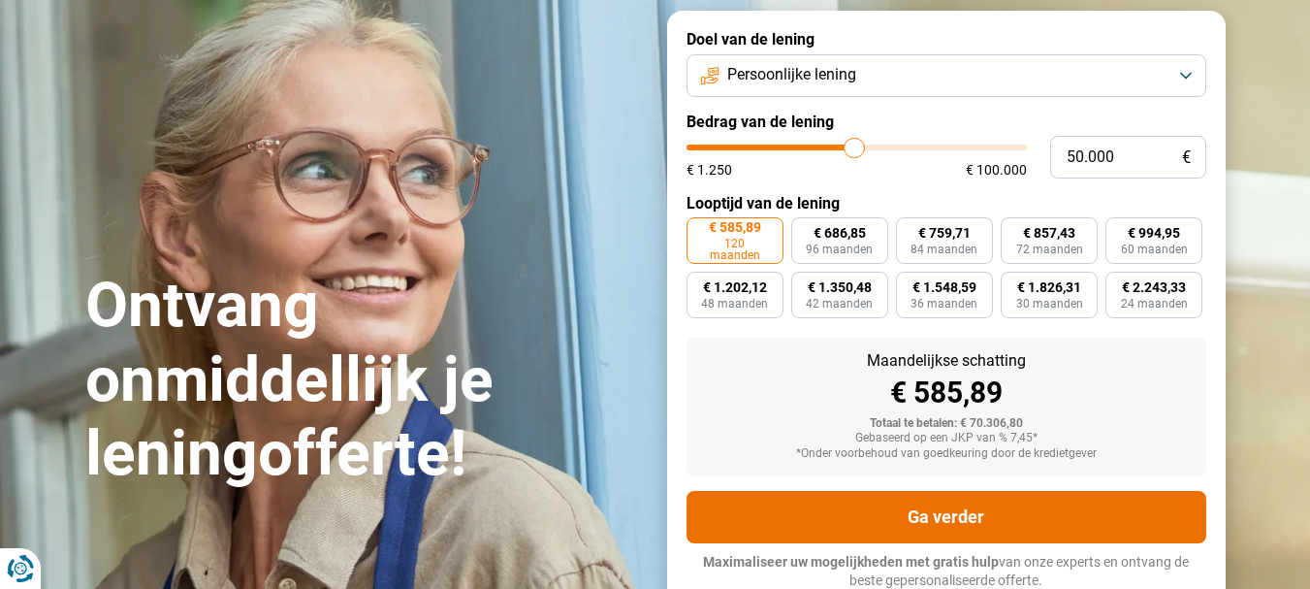
click at [942, 519] on button "Ga verder" at bounding box center [947, 517] width 520 height 52
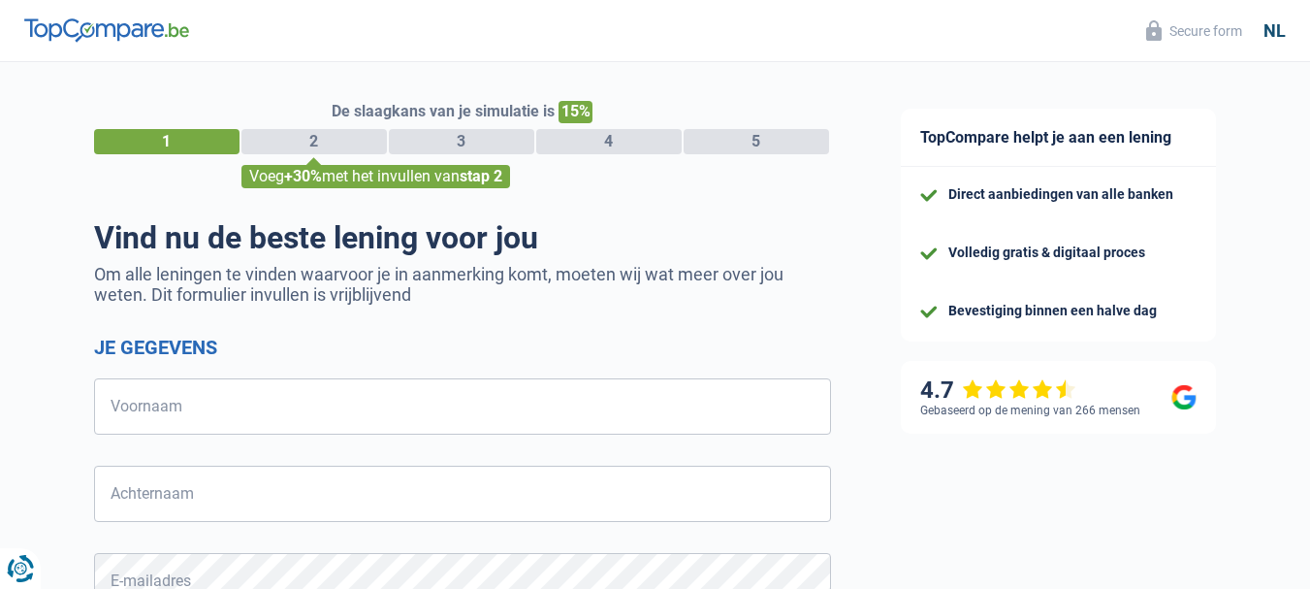
select select "32"
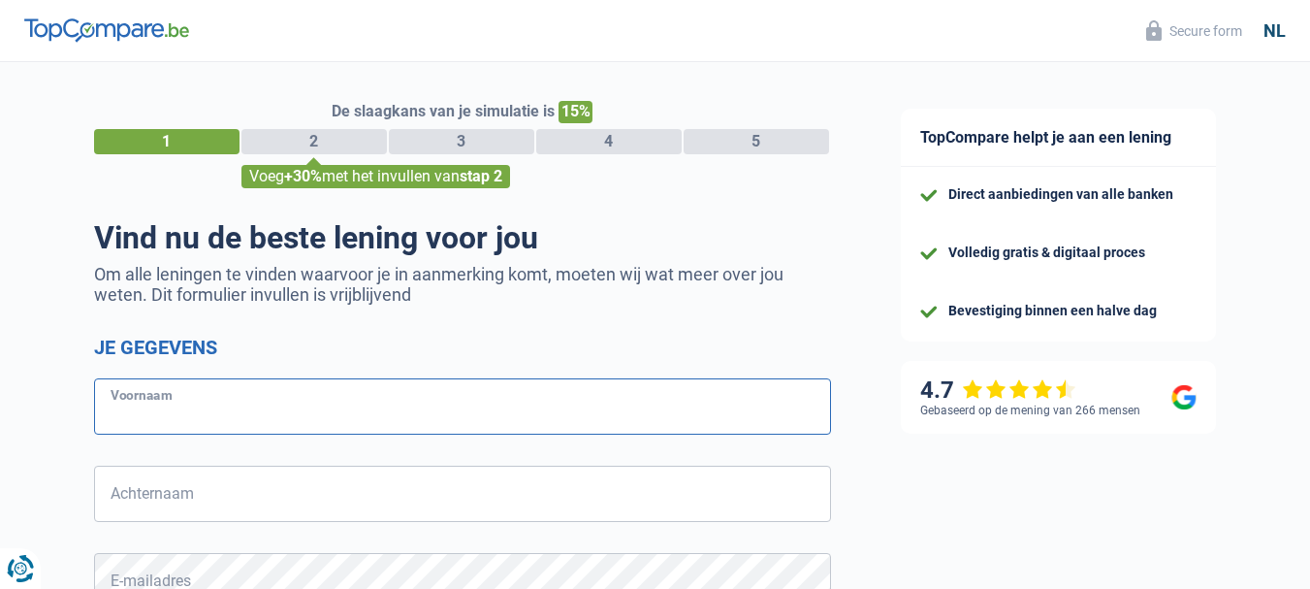
click at [298, 399] on input "Voornaam" at bounding box center [462, 406] width 737 height 56
type input "Ulrich"
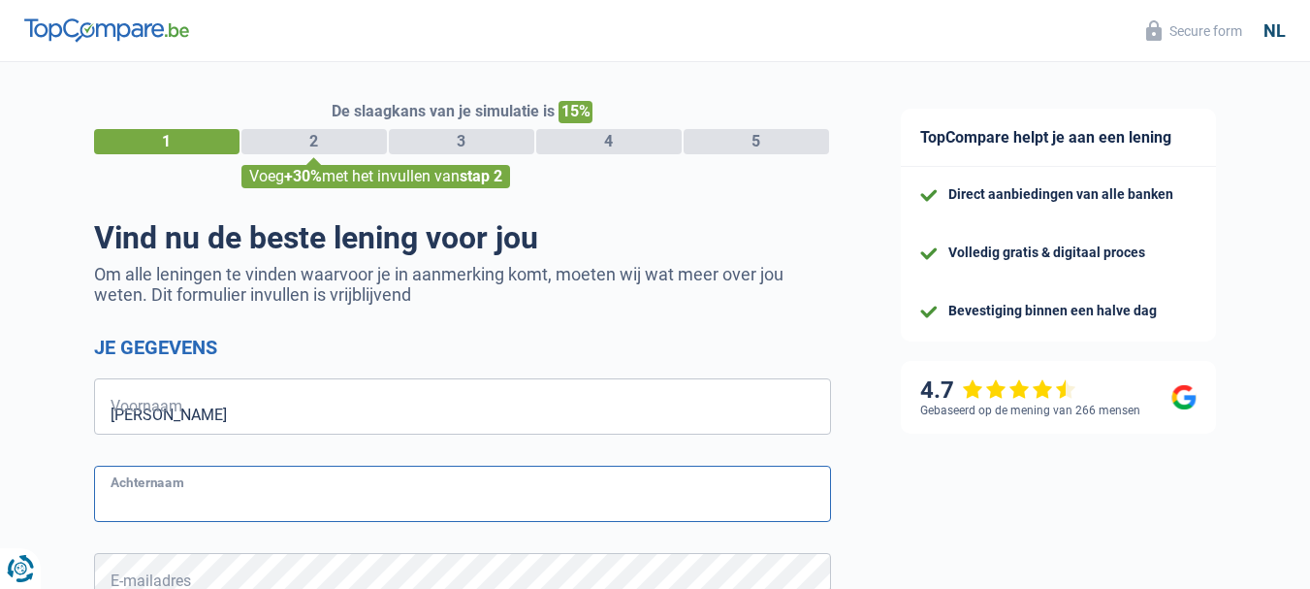
type input "Couck"
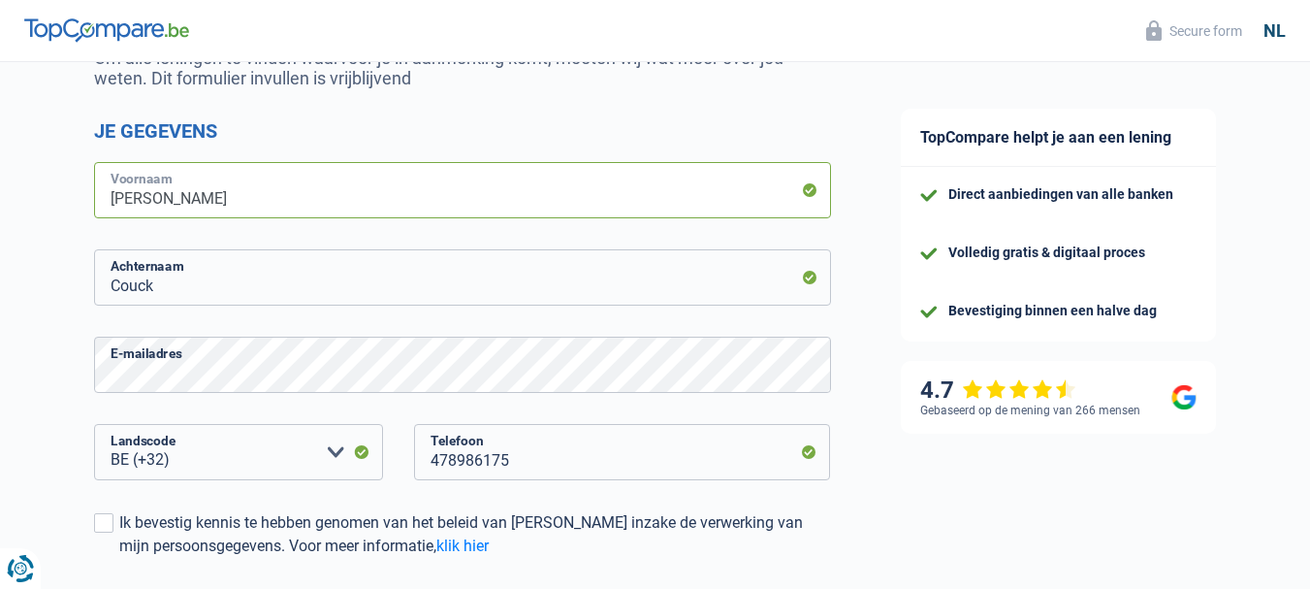
scroll to position [291, 0]
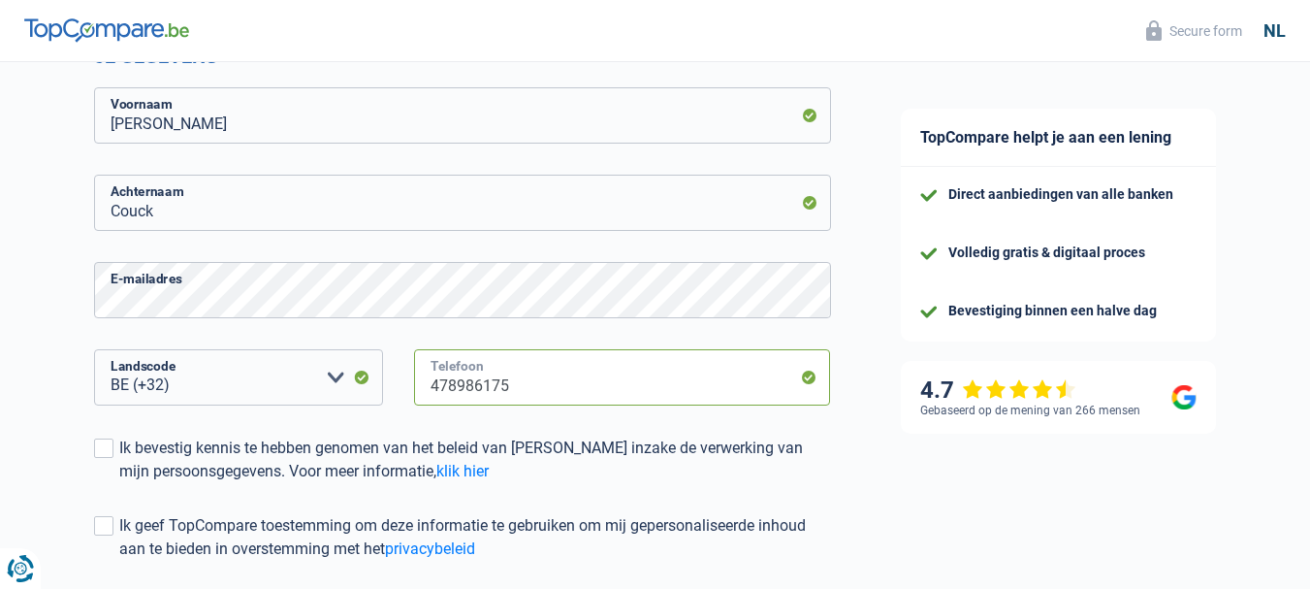
drag, startPoint x: 444, startPoint y: 387, endPoint x: 396, endPoint y: 386, distance: 48.5
click at [396, 386] on div "BE (+32) LU (+352) Maak een keuze a.u.b Landscode 478986175 Telefoon" at bounding box center [463, 392] width 766 height 87
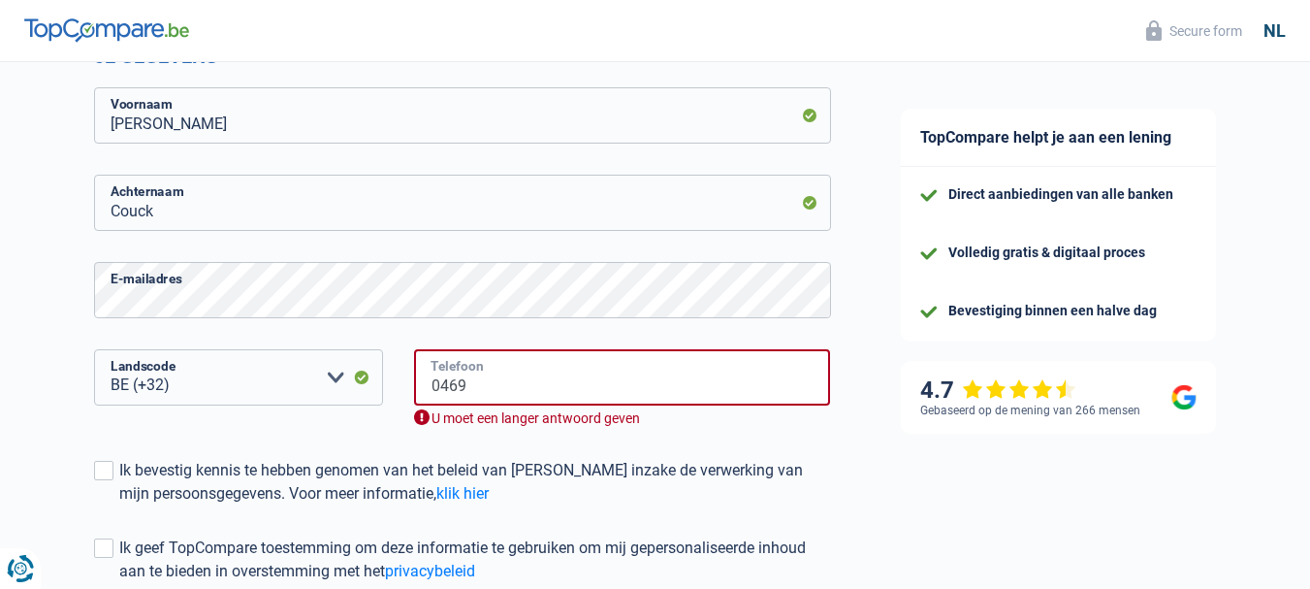
type input "0469490429"
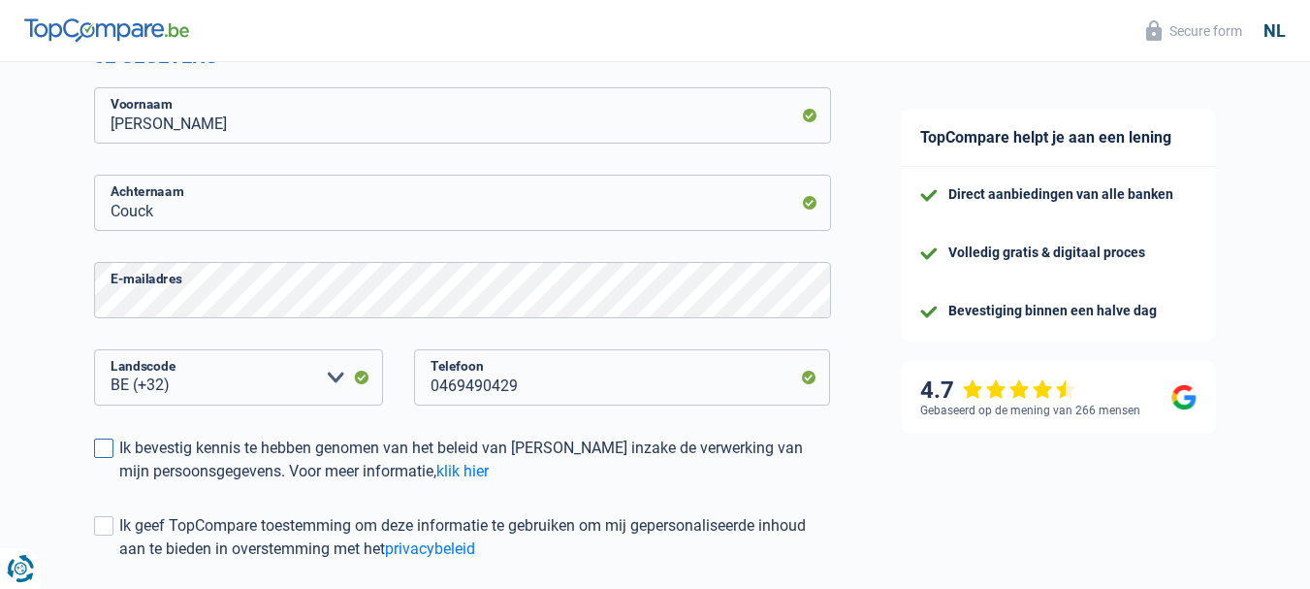
click at [109, 449] on span at bounding box center [103, 447] width 19 height 19
click at [119, 483] on input "Ik bevestig kennis te hebben genomen van het beleid van TopCompare inzake de ve…" at bounding box center [119, 483] width 0 height 0
click at [103, 526] on span at bounding box center [103, 525] width 19 height 19
click at [119, 561] on input "Ik geef TopCompare toestemming om deze informatie te gebruiken om mij gepersona…" at bounding box center [119, 561] width 0 height 0
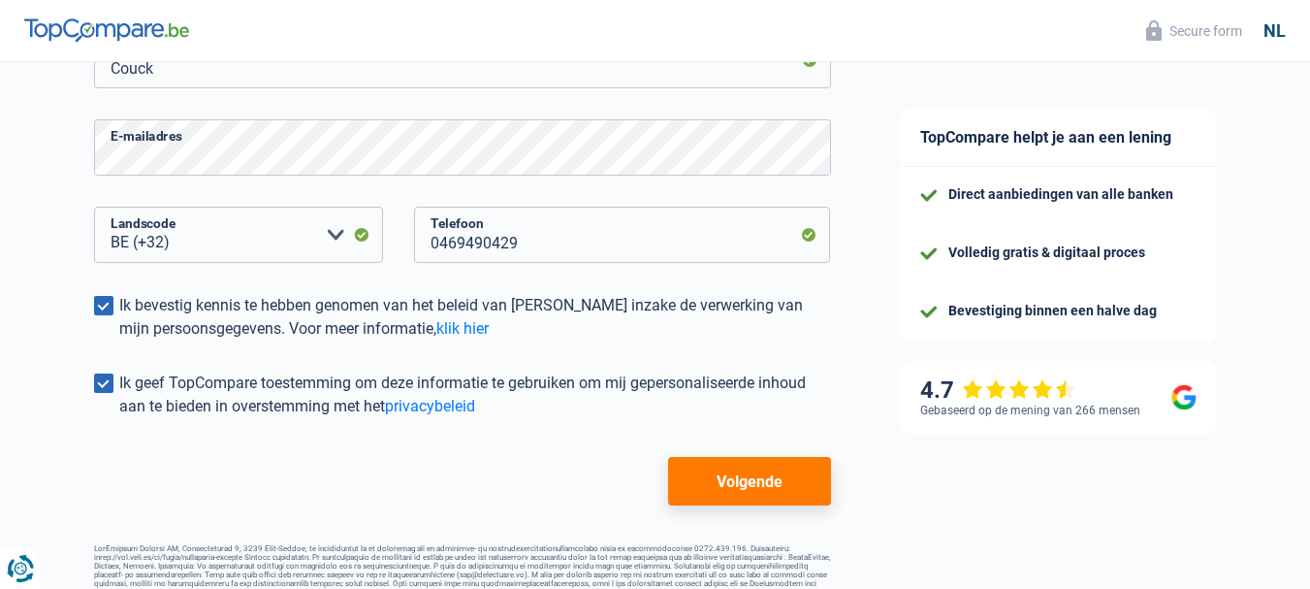
scroll to position [465, 0]
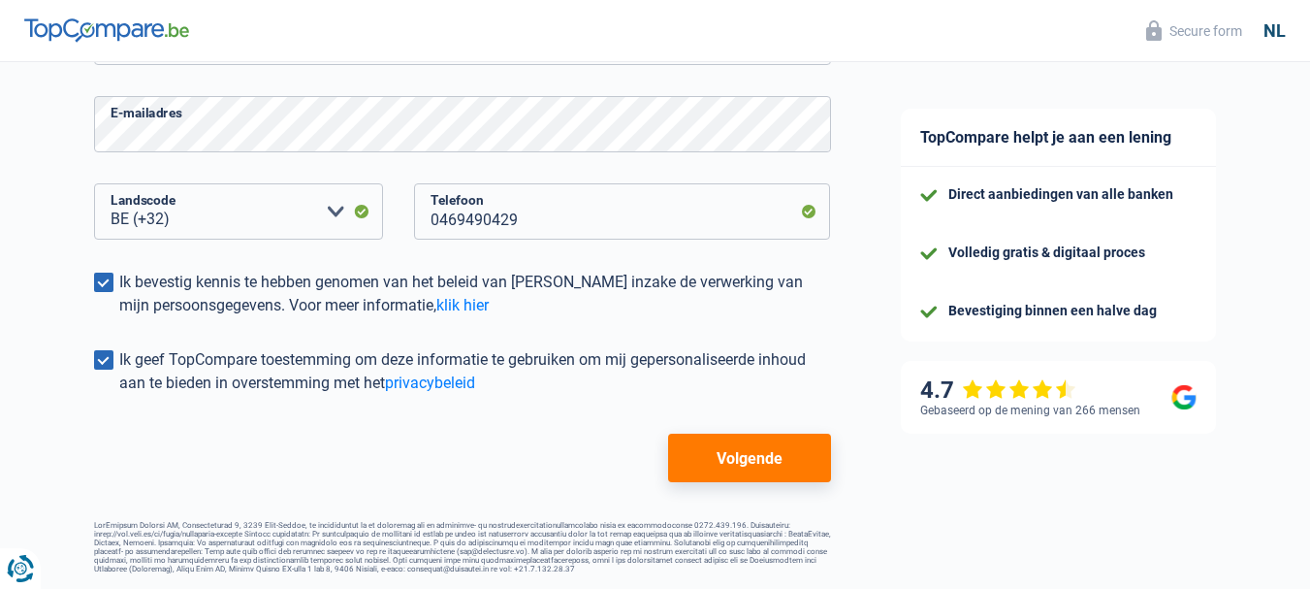
click at [726, 449] on button "Volgende" at bounding box center [749, 458] width 162 height 48
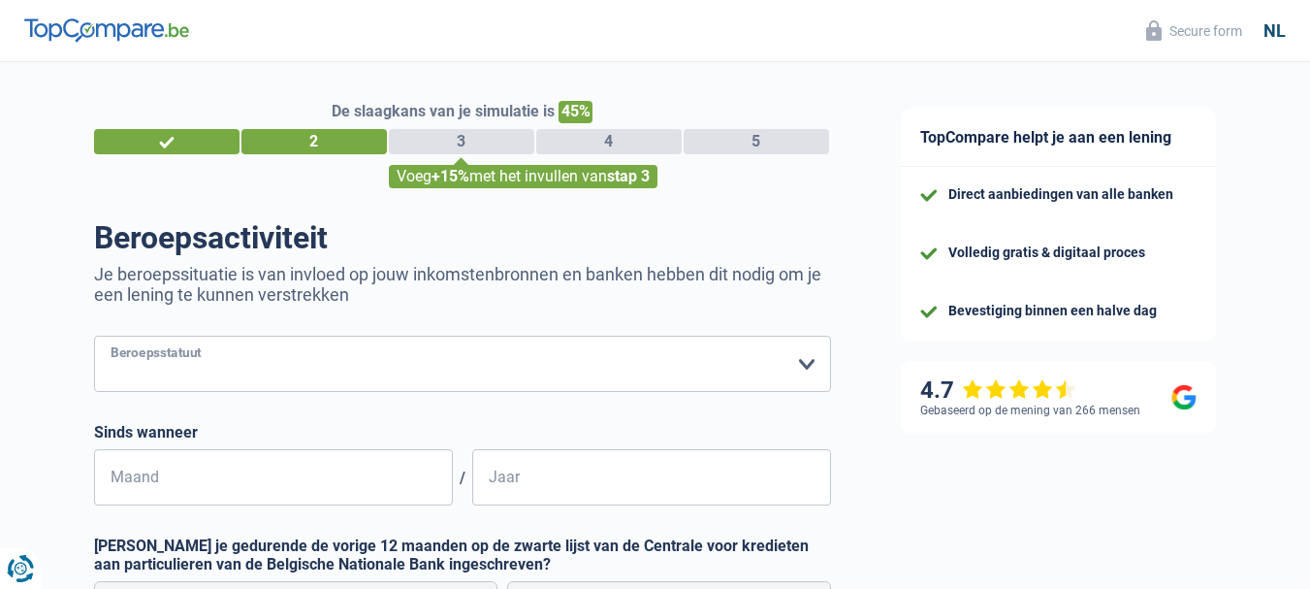
click at [797, 370] on select "Arbeider Bediende (privésector) Ambtenaar (overheidssector) Invalide Zelfstandi…" at bounding box center [462, 364] width 737 height 56
select select "worker"
click at [94, 338] on select "Arbeider Bediende (privésector) Ambtenaar (overheidssector) Invalide Zelfstandi…" at bounding box center [462, 364] width 737 height 56
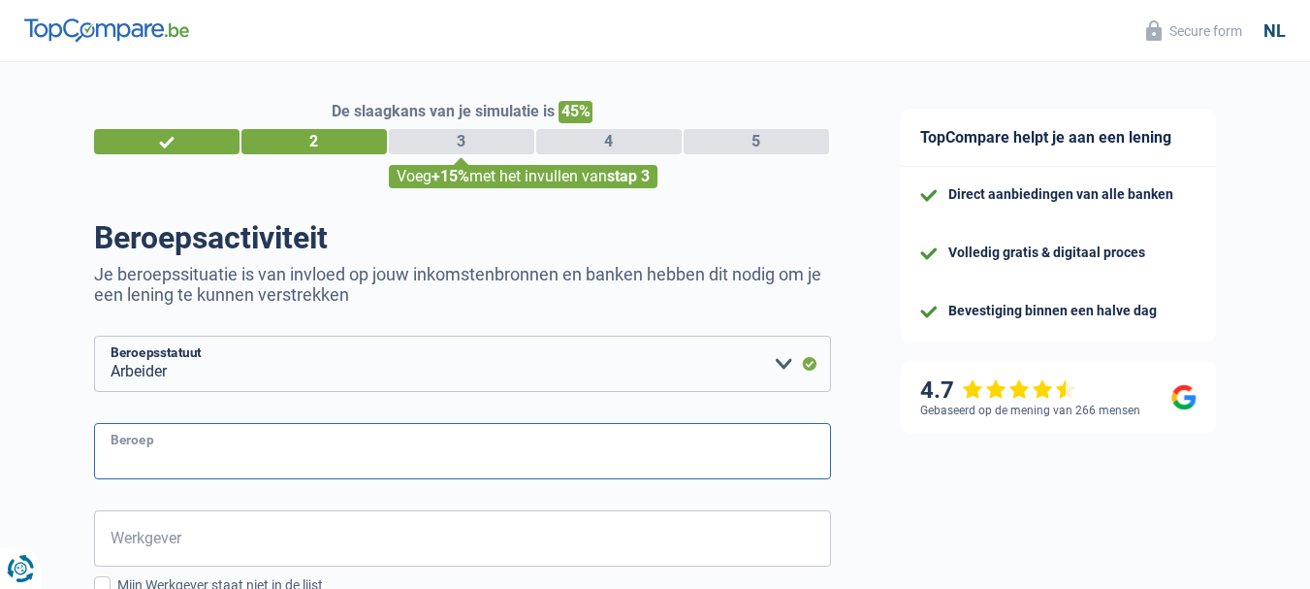
click at [197, 453] on input "Beroep" at bounding box center [462, 451] width 737 height 56
type input "Hulpcontainerparkwachter"
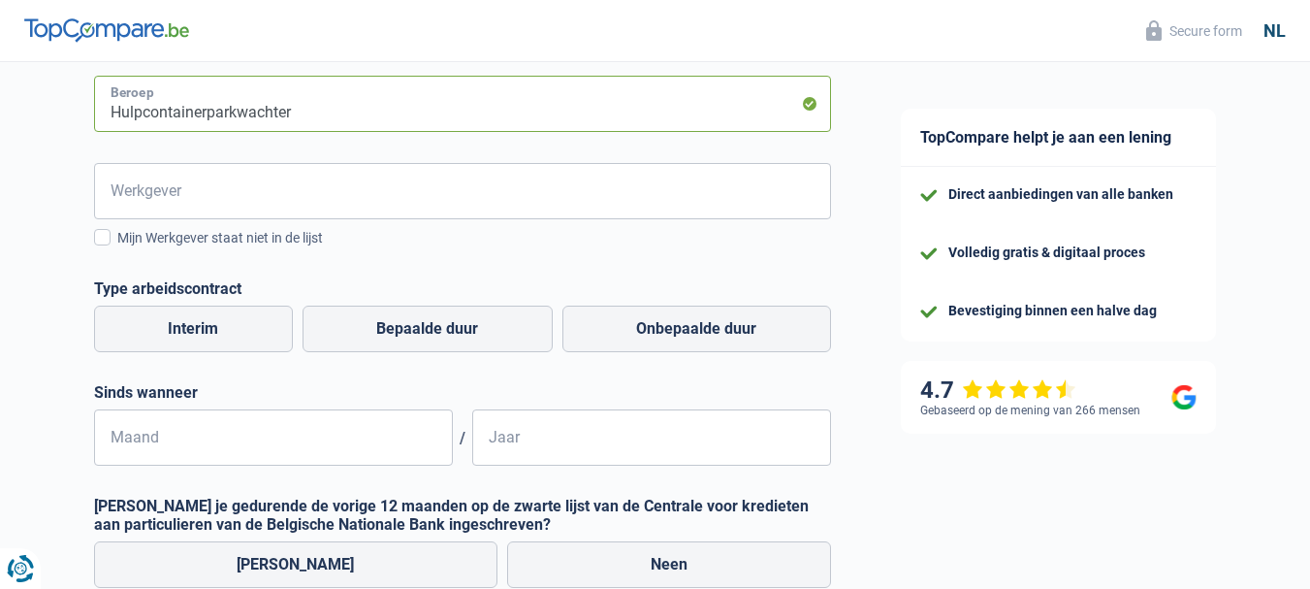
scroll to position [388, 0]
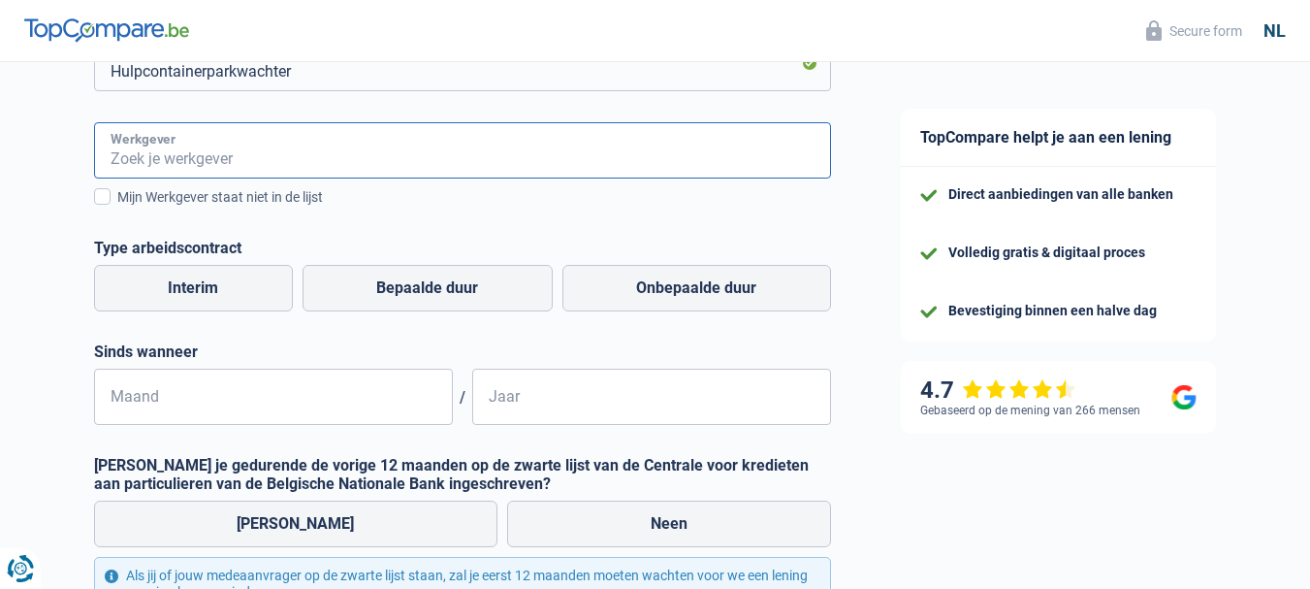
click at [182, 154] on input "Werkgever" at bounding box center [462, 150] width 737 height 56
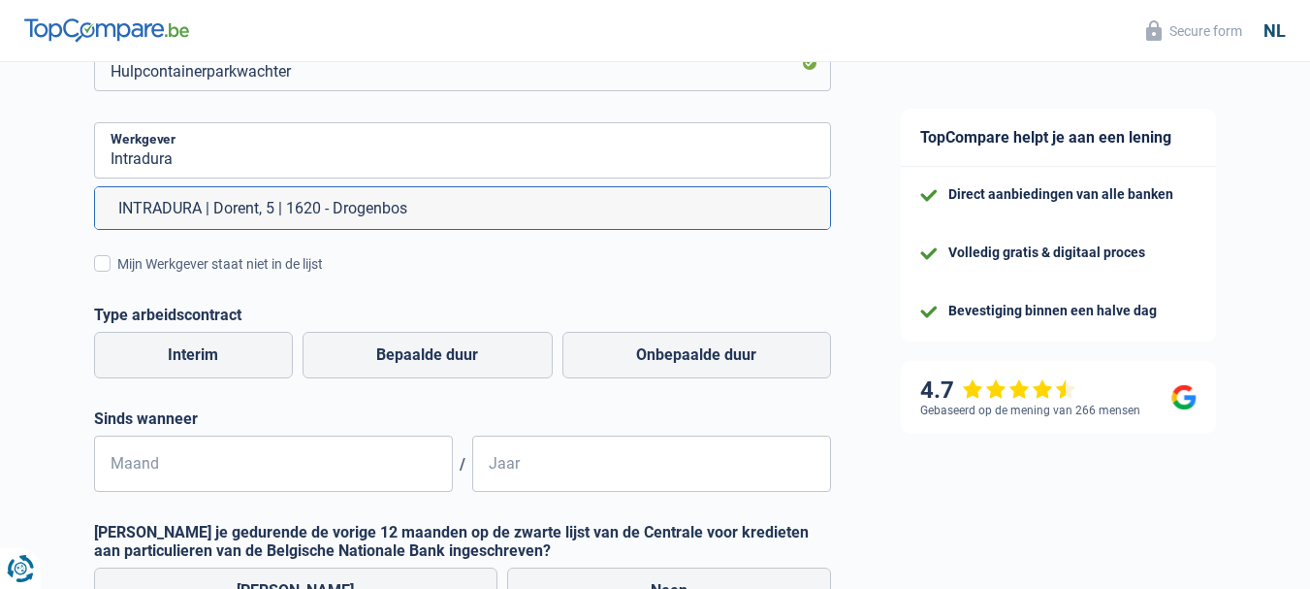
click at [226, 206] on li "INTRADURA | Dorent, 5 | 1620 - Drogenbos" at bounding box center [462, 208] width 735 height 42
type input "INTRADURA | Dorent, 5 | 1620 - Drogenbos"
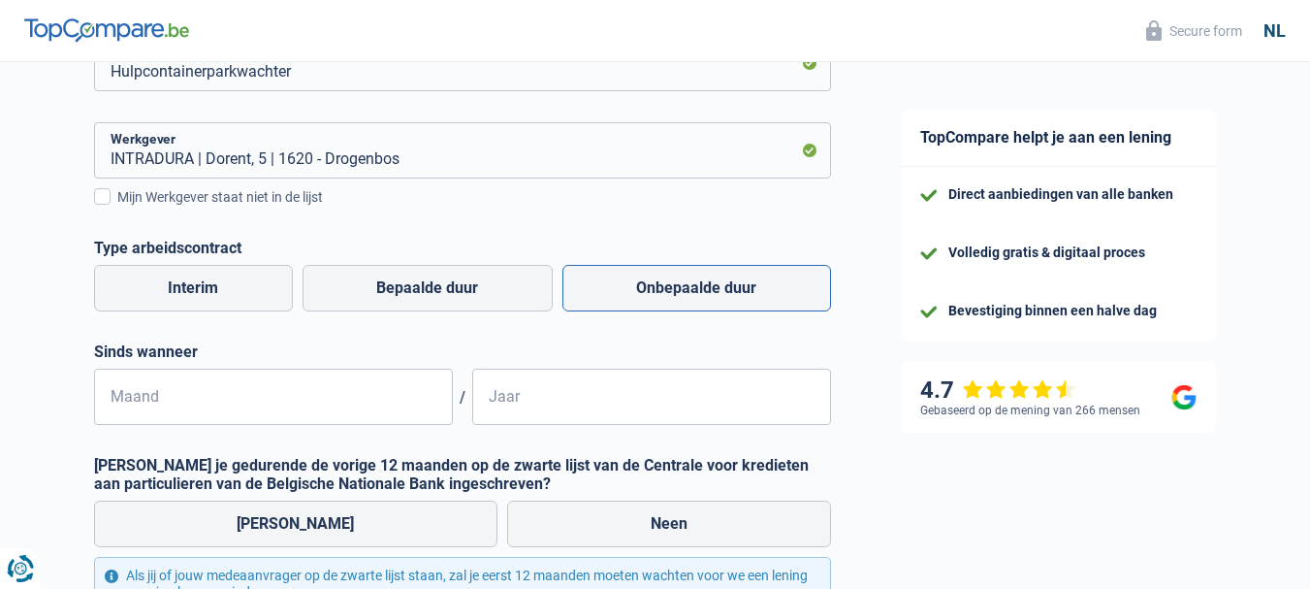
click at [698, 294] on label "Onbepaalde duur" at bounding box center [697, 288] width 269 height 47
click at [698, 294] on input "Onbepaalde duur" at bounding box center [697, 288] width 269 height 47
radio input "true"
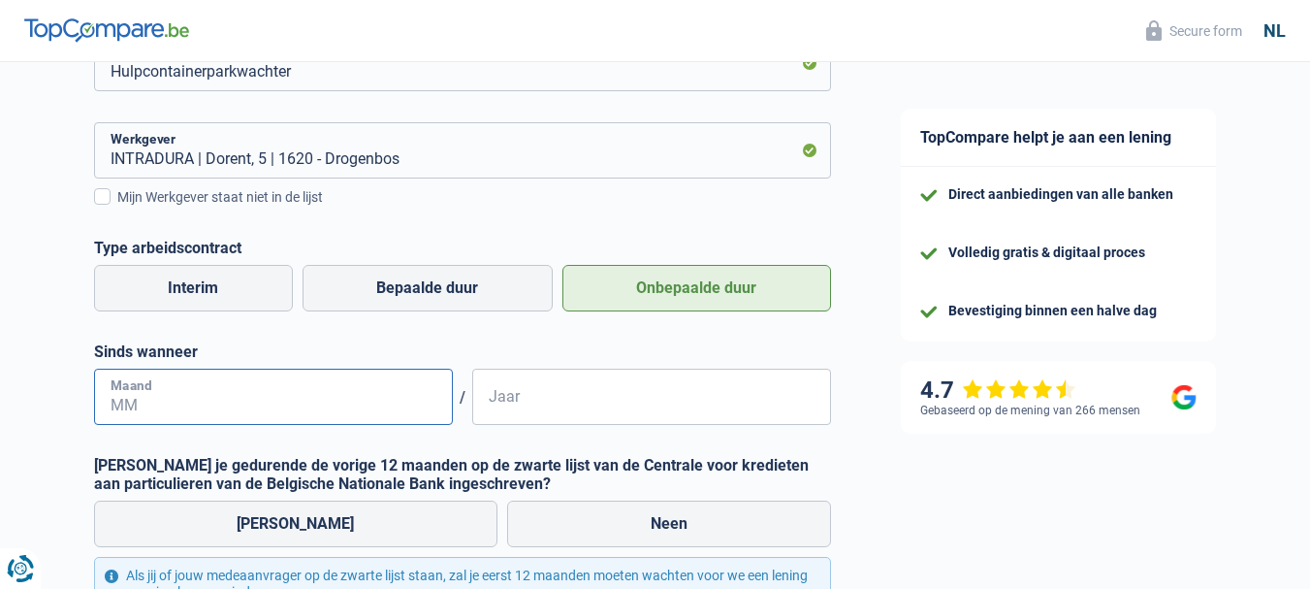
click at [246, 421] on input "Maand" at bounding box center [273, 397] width 359 height 56
type input "09"
type input "2014"
click at [607, 534] on label "Neen" at bounding box center [669, 523] width 324 height 47
click at [607, 534] on input "Neen" at bounding box center [669, 523] width 324 height 47
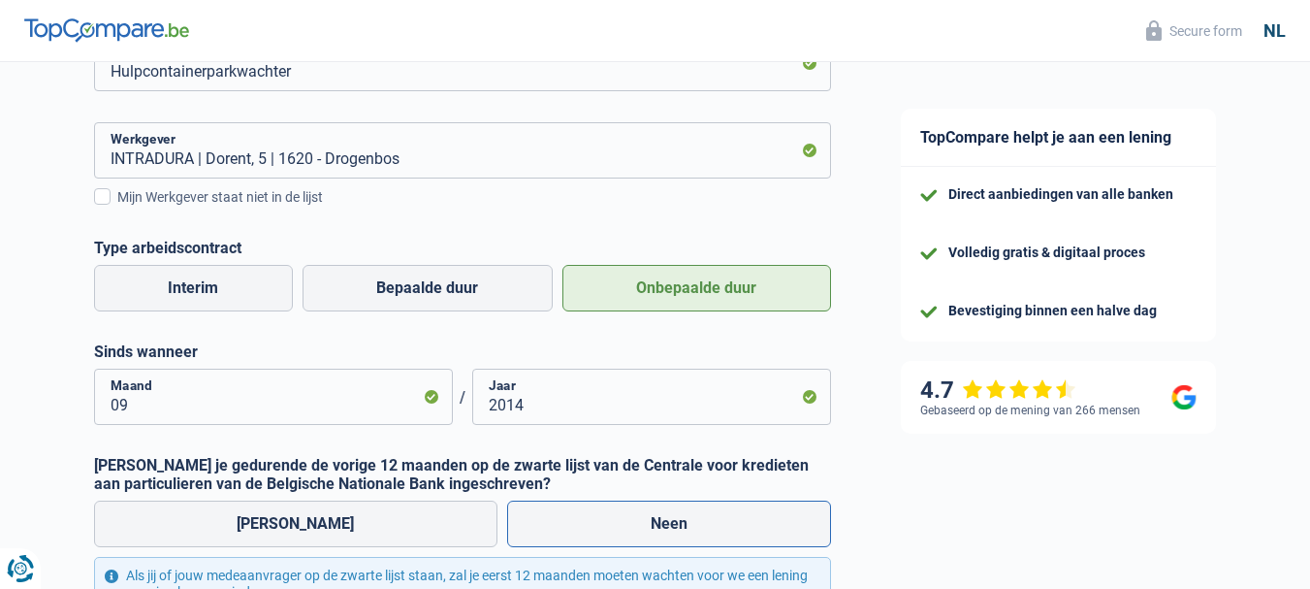
radio input "true"
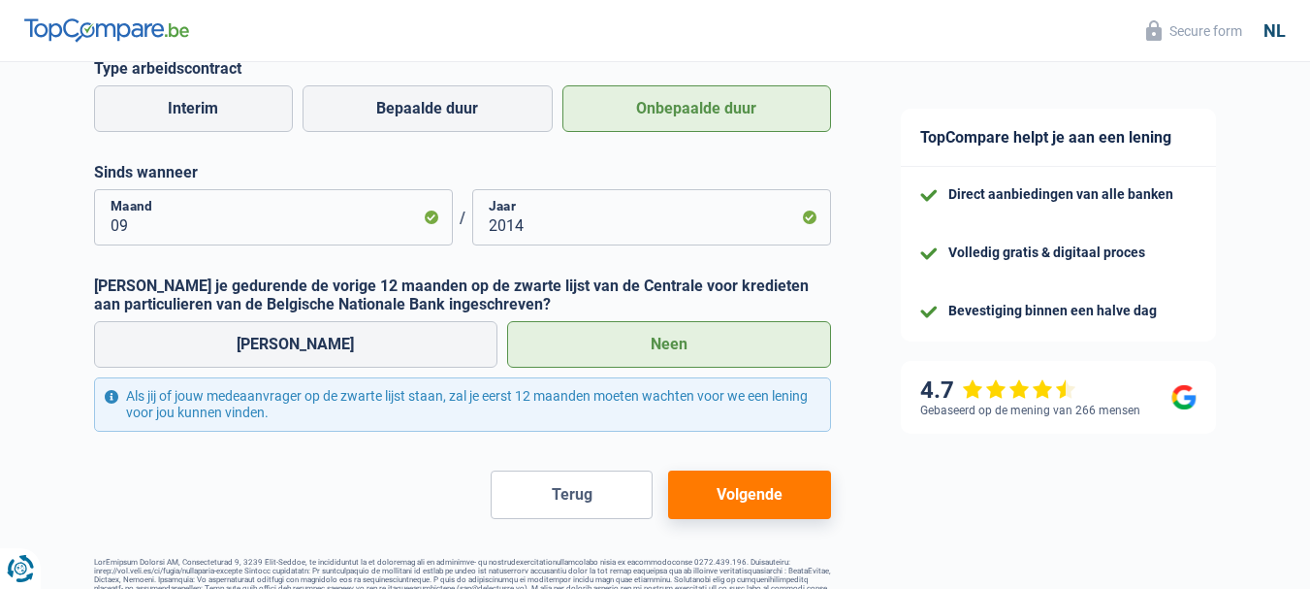
scroll to position [612, 0]
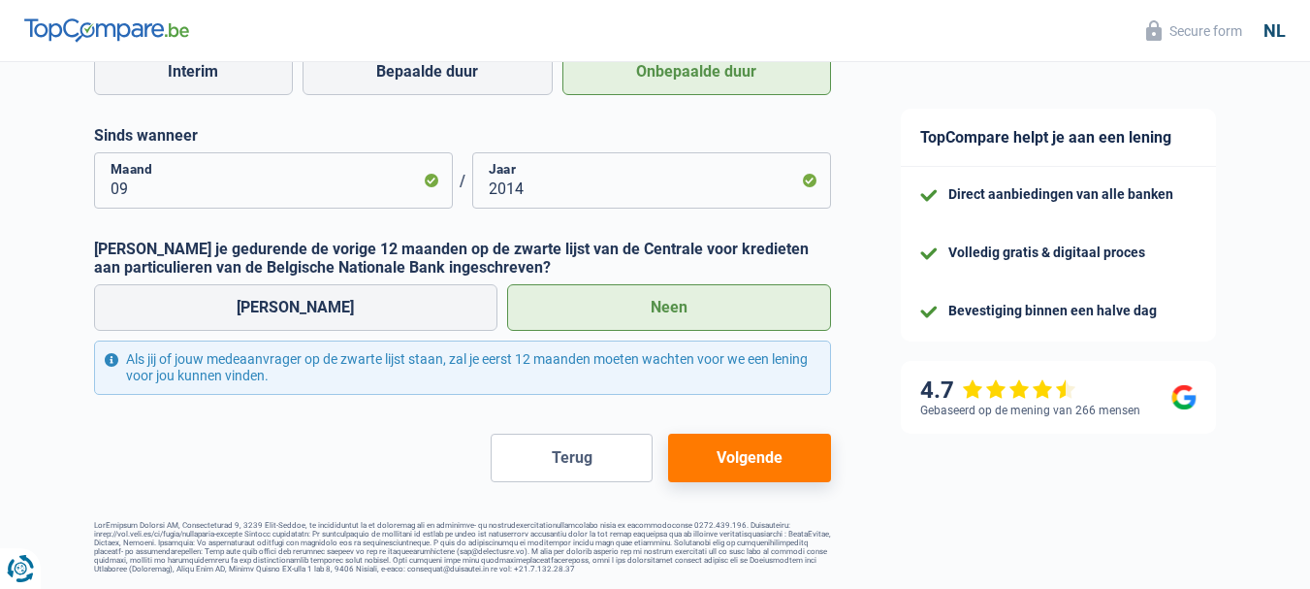
click at [736, 459] on button "Volgende" at bounding box center [749, 458] width 162 height 48
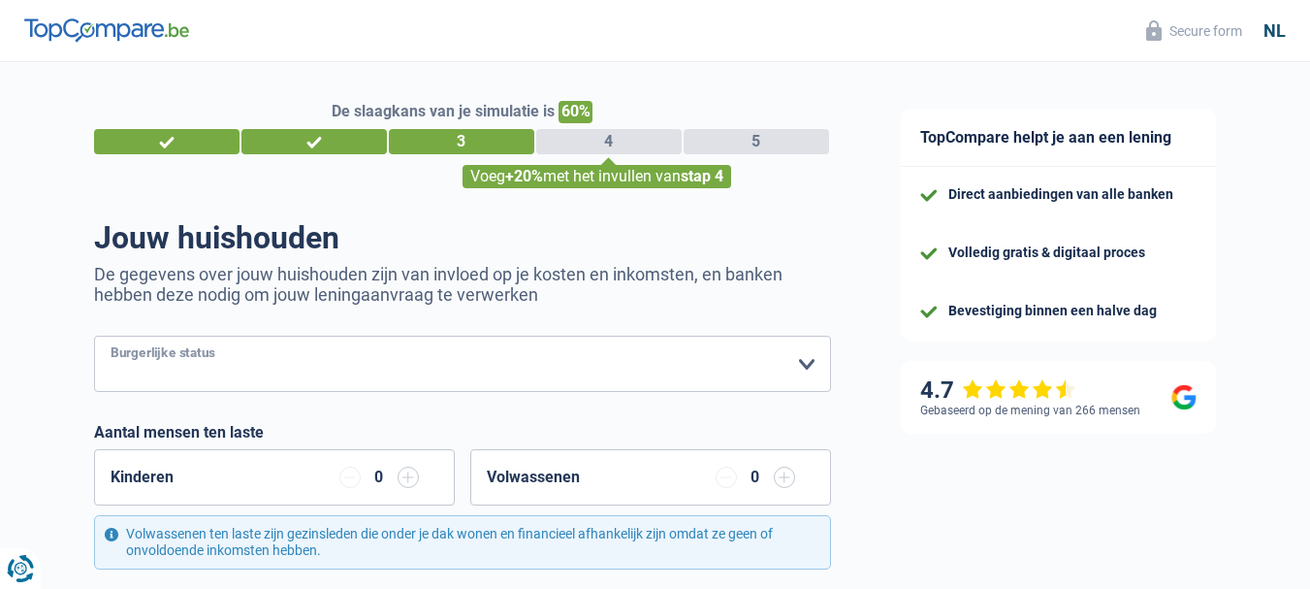
click at [798, 363] on select "Alleenstaand Getrouwd Samenwonend Uit de echt gescheiden Weduwe/weduwnaar Gehuw…" at bounding box center [462, 364] width 737 height 56
select select "divorced"
click at [94, 338] on select "Alleenstaand Getrouwd Samenwonend Uit de echt gescheiden Weduwe/weduwnaar Gehuw…" at bounding box center [462, 364] width 737 height 56
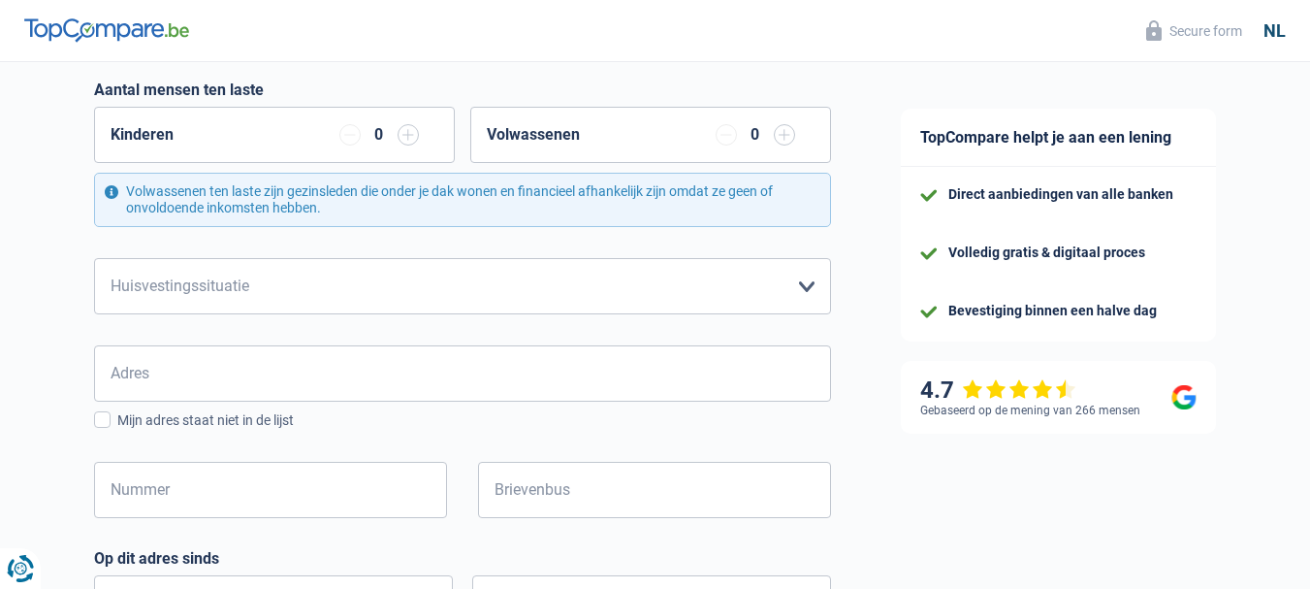
scroll to position [388, 0]
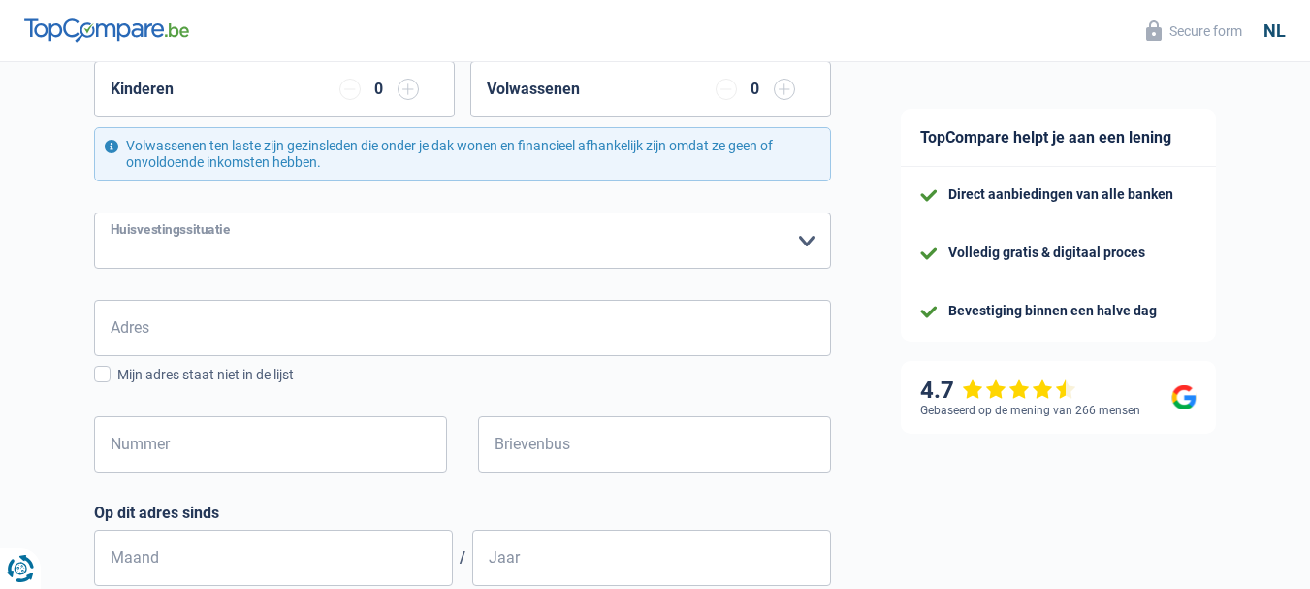
click at [797, 239] on select "Huurder Eigenaar met een hypothecaire lening Eigenaar zonder hypothecaire lenin…" at bounding box center [462, 240] width 737 height 56
select select "rents"
click at [94, 213] on select "Huurder Eigenaar met een hypothecaire lening Eigenaar zonder hypothecaire lenin…" at bounding box center [462, 240] width 737 height 56
click at [256, 336] on input "Adres" at bounding box center [462, 328] width 737 height 56
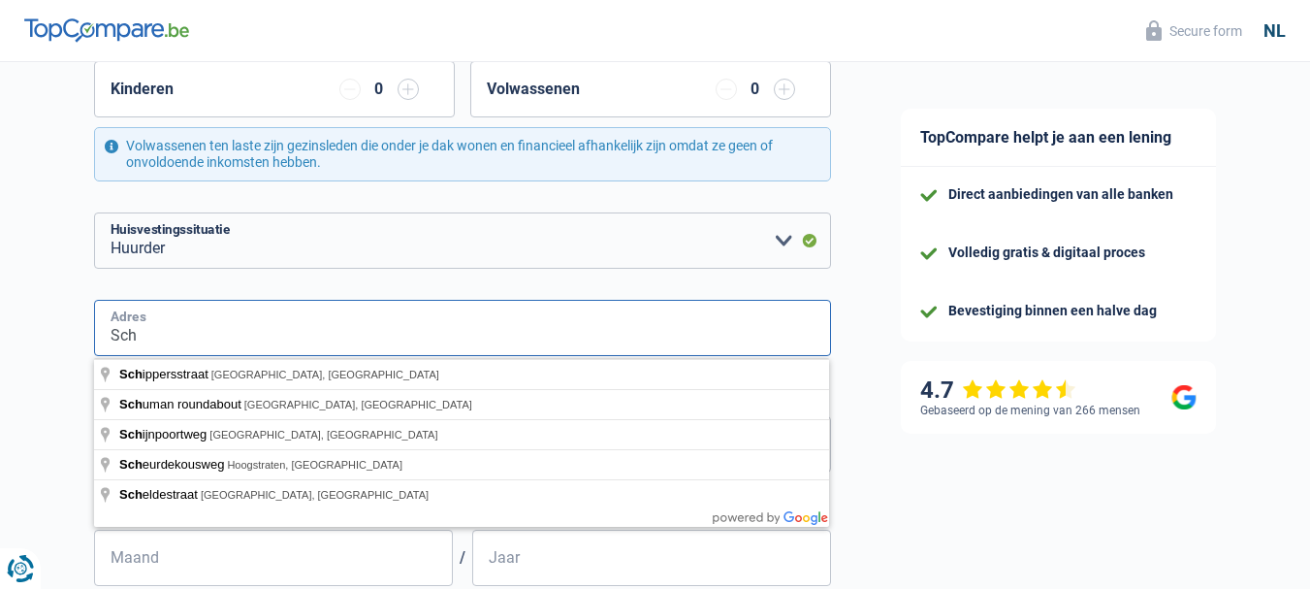
type input "Schoolstraat, 9420, Erpe-Mere, BE"
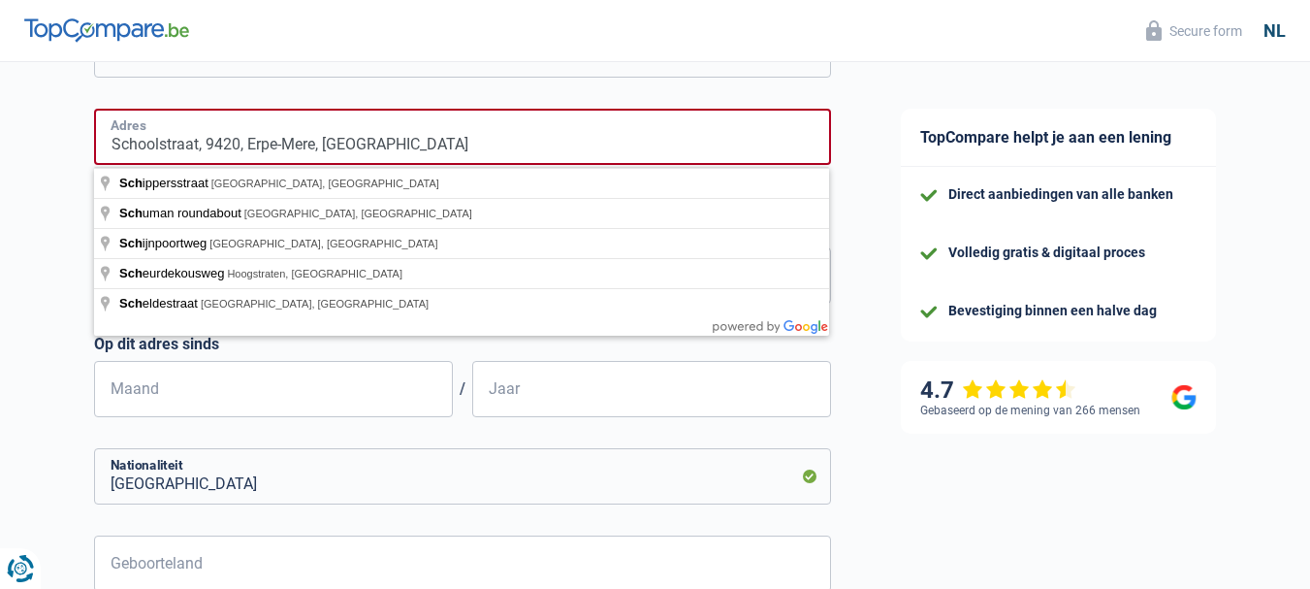
scroll to position [582, 0]
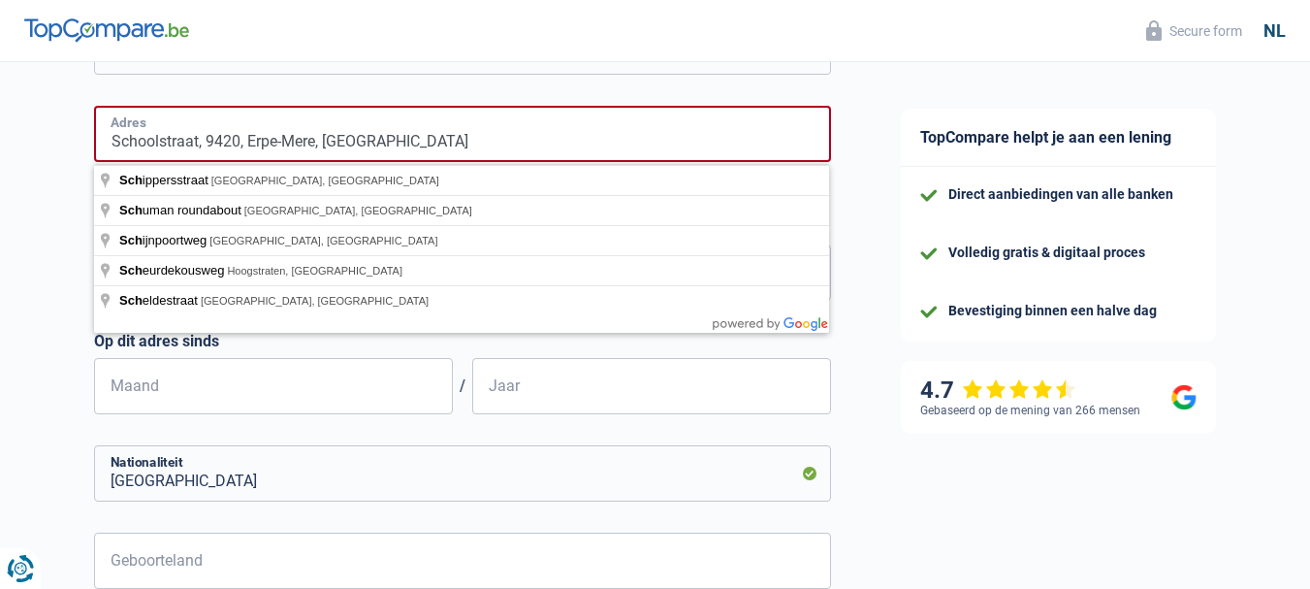
click at [370, 145] on input "Schoolstraat, 9420, Erpe-Mere, BE" at bounding box center [462, 134] width 737 height 56
click at [347, 358] on div "Op dit adres sinds Maand / Jaar" at bounding box center [462, 373] width 737 height 82
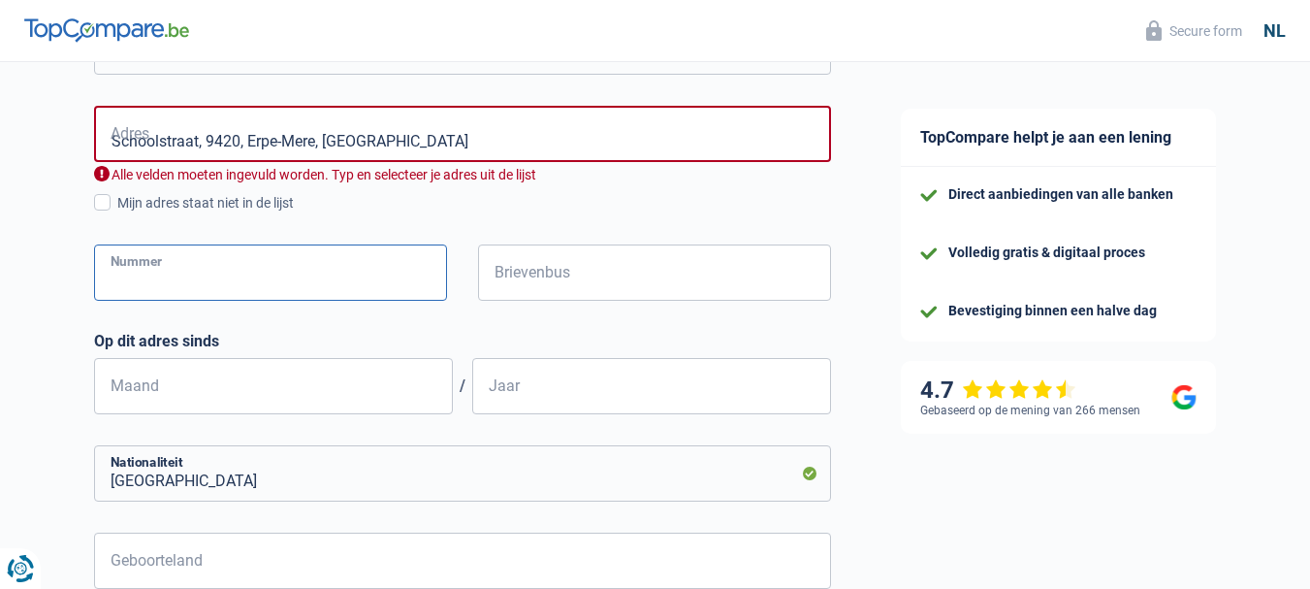
click at [327, 291] on input "Nummer" at bounding box center [270, 272] width 353 height 56
type input "69"
click at [588, 266] on input "Brievenbus" at bounding box center [654, 272] width 353 height 56
type input "2"
click at [366, 151] on input "Schoolstraat, 9420, Erpe-Mere, BE" at bounding box center [462, 134] width 737 height 56
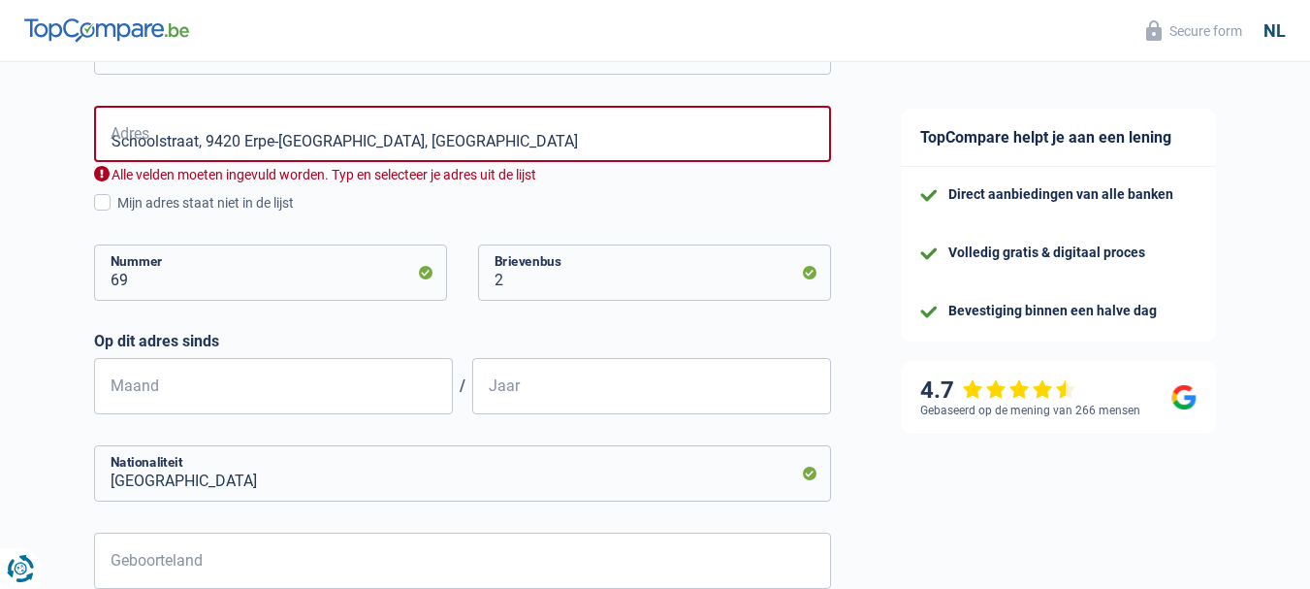
type input "Schoolstraat, 9420, Erpe-Mere, BE"
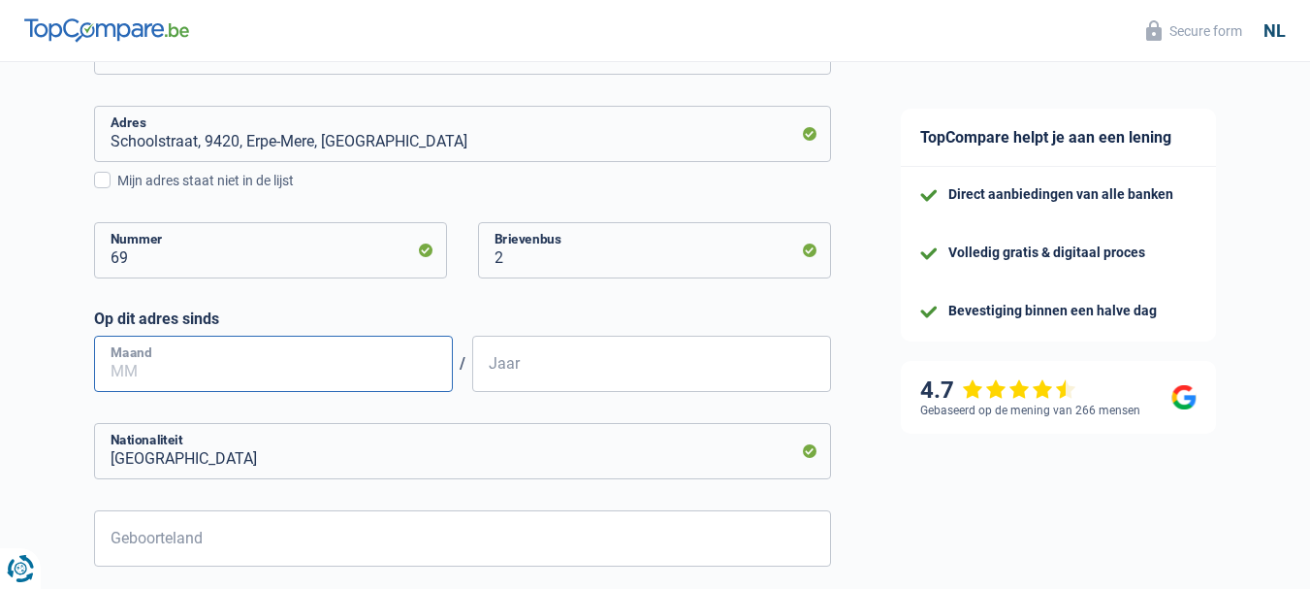
click at [319, 368] on input "Maand" at bounding box center [273, 364] width 359 height 56
type input "01"
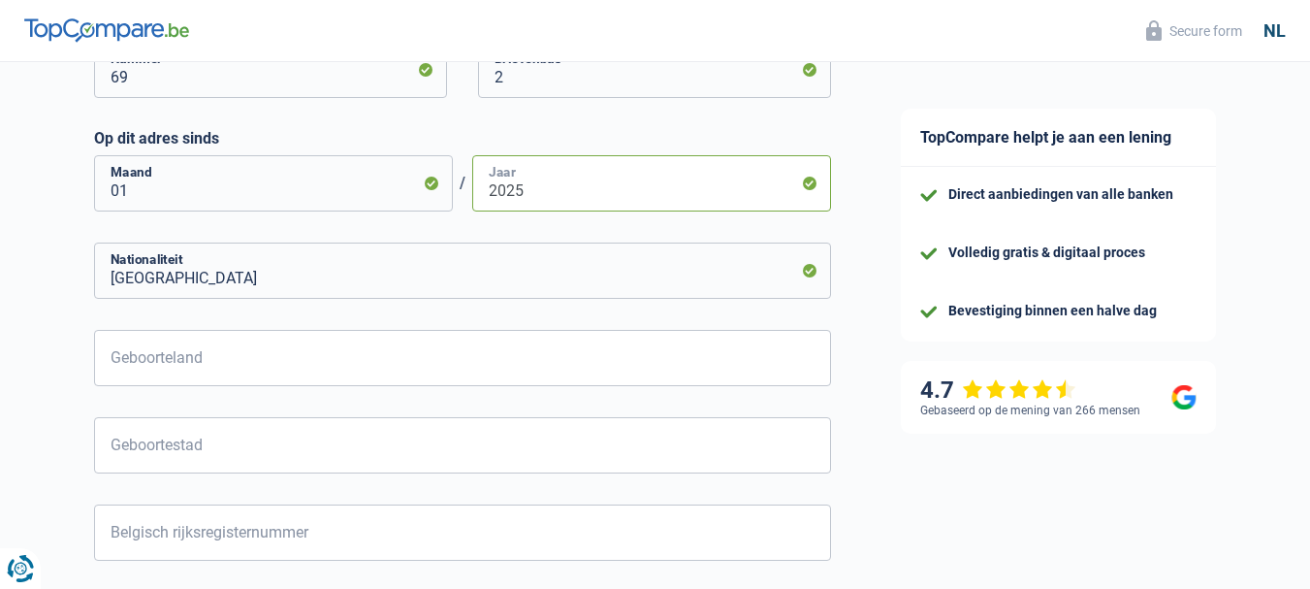
scroll to position [776, 0]
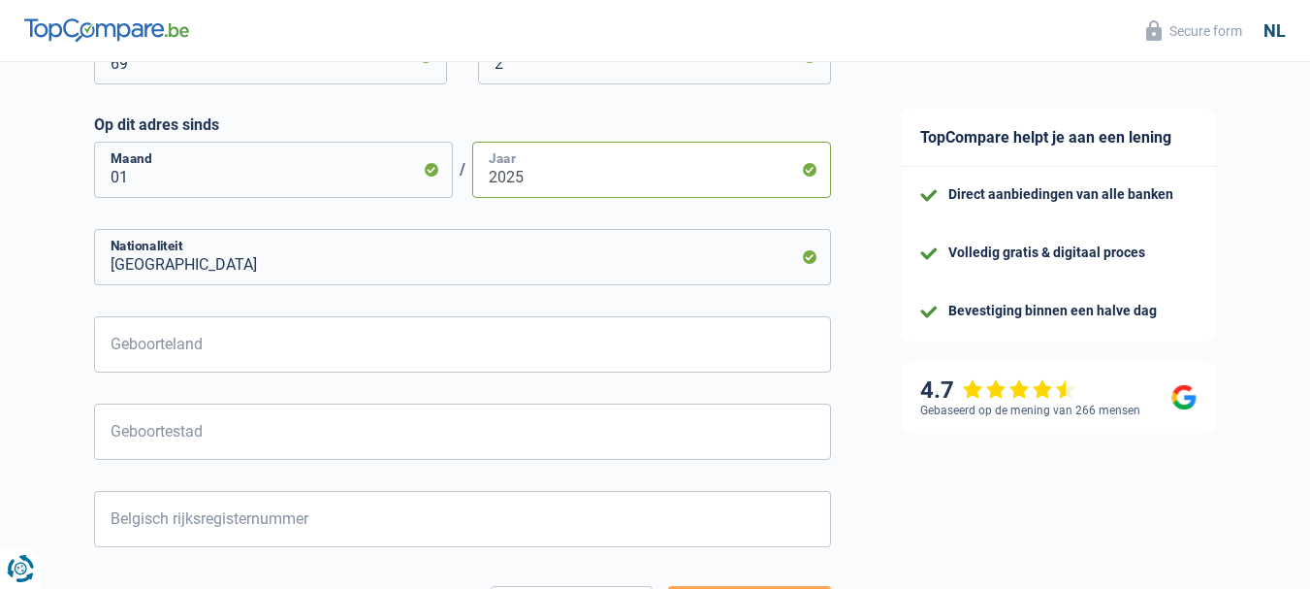
type input "2025"
click at [295, 366] on input "Geboorteland" at bounding box center [462, 344] width 737 height 56
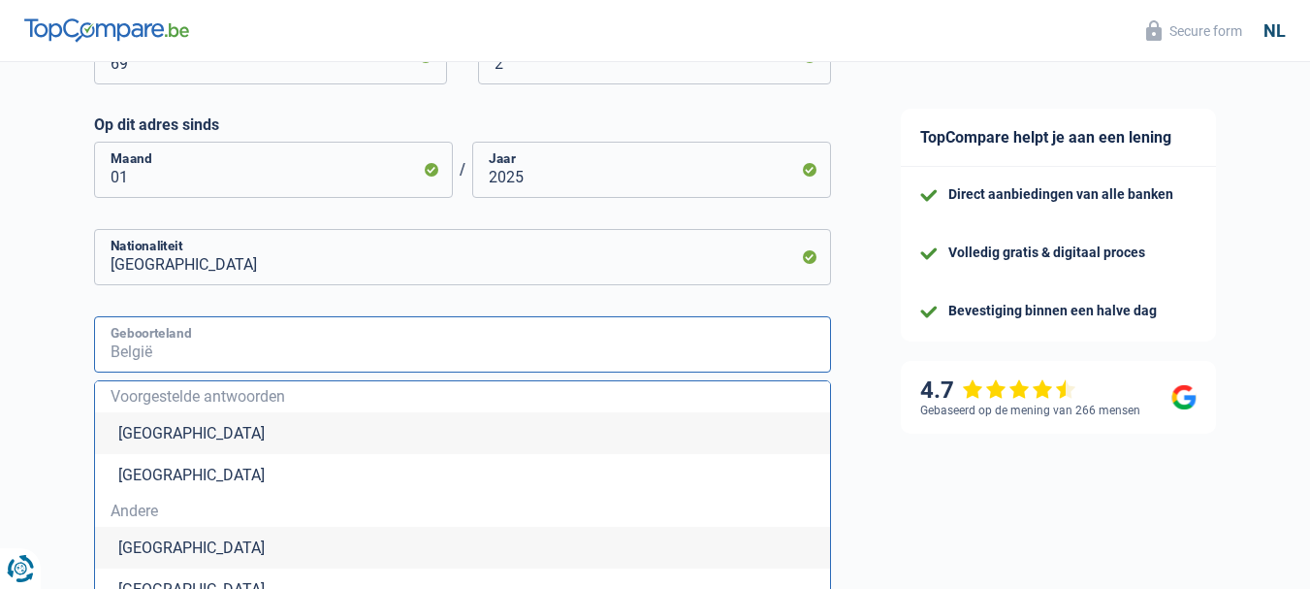
type input "België"
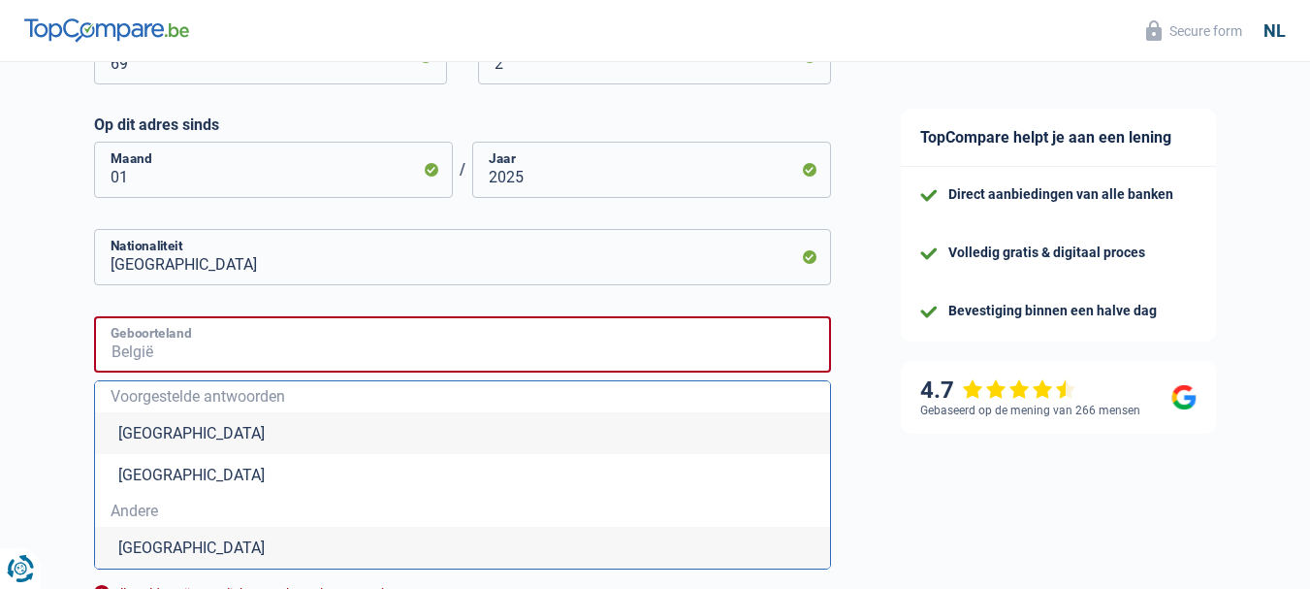
type input "België"
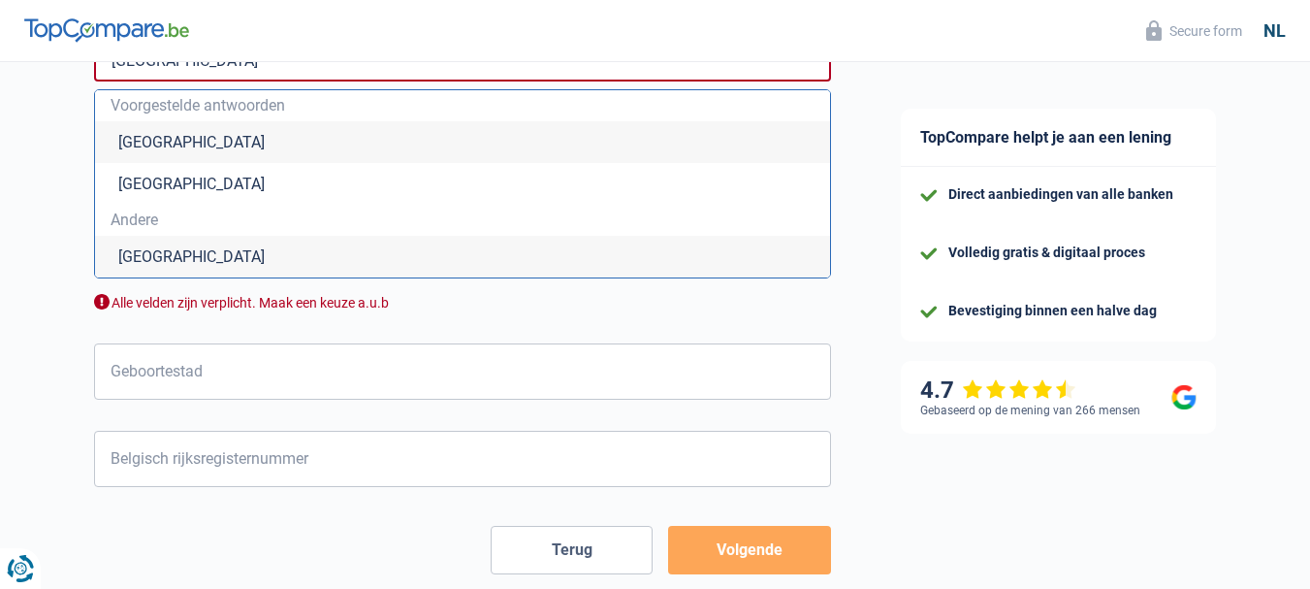
click at [133, 148] on li "België" at bounding box center [462, 142] width 735 height 42
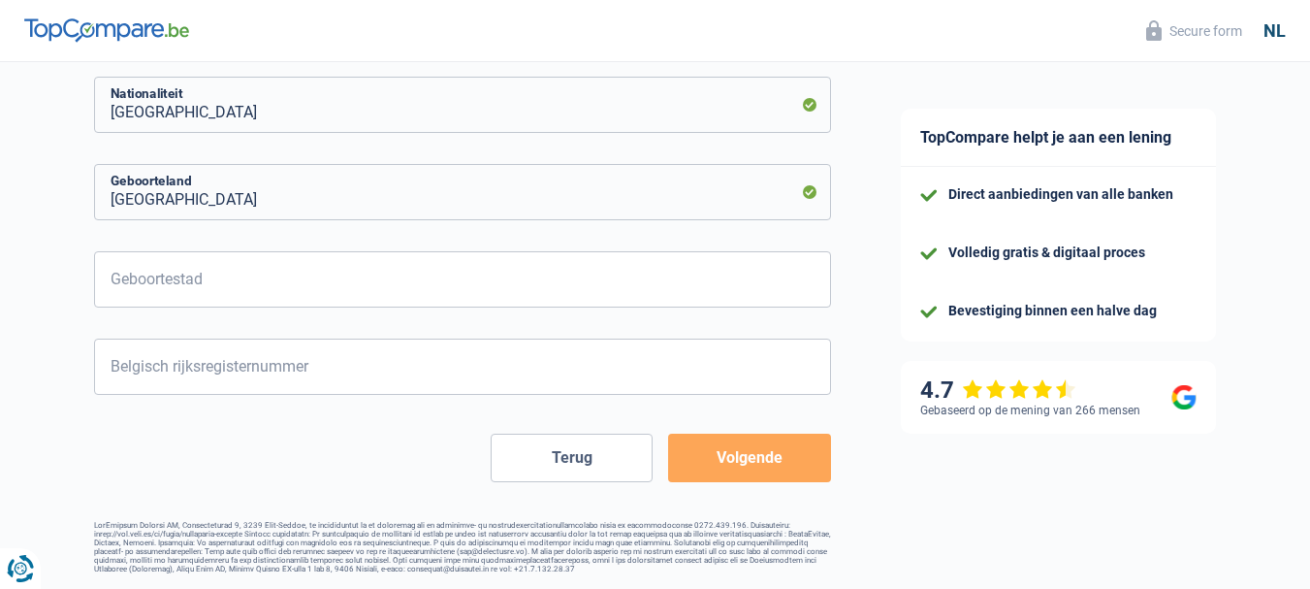
scroll to position [936, 0]
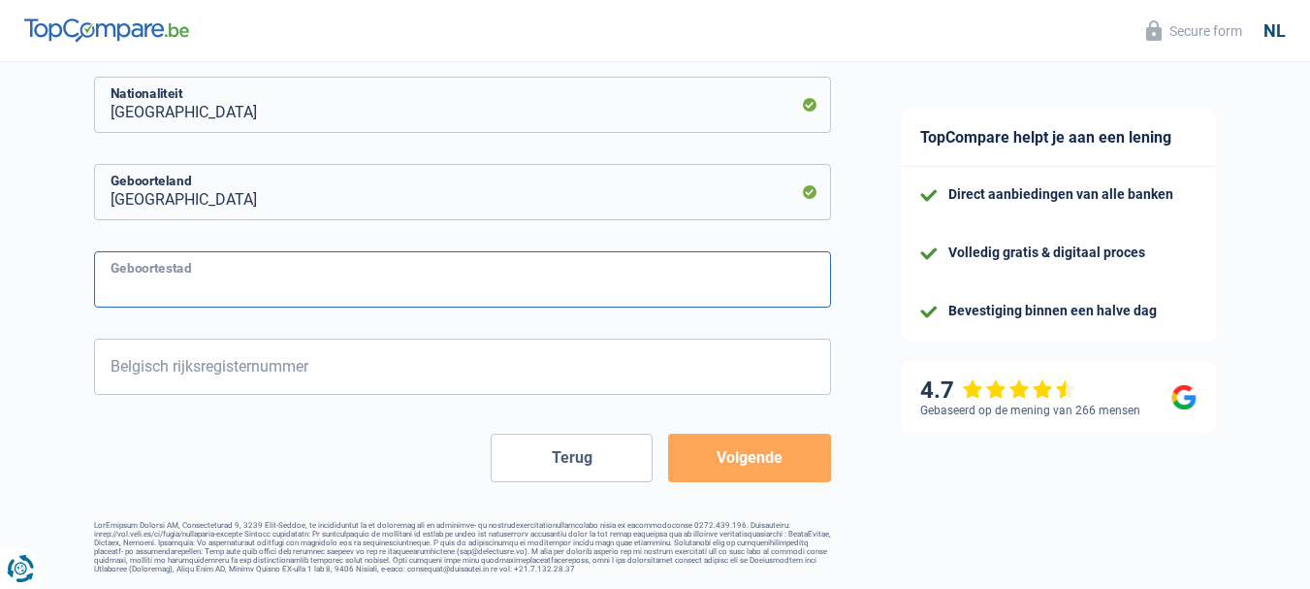
click at [202, 281] on input "Geboortestad" at bounding box center [462, 279] width 737 height 56
type input "Asse"
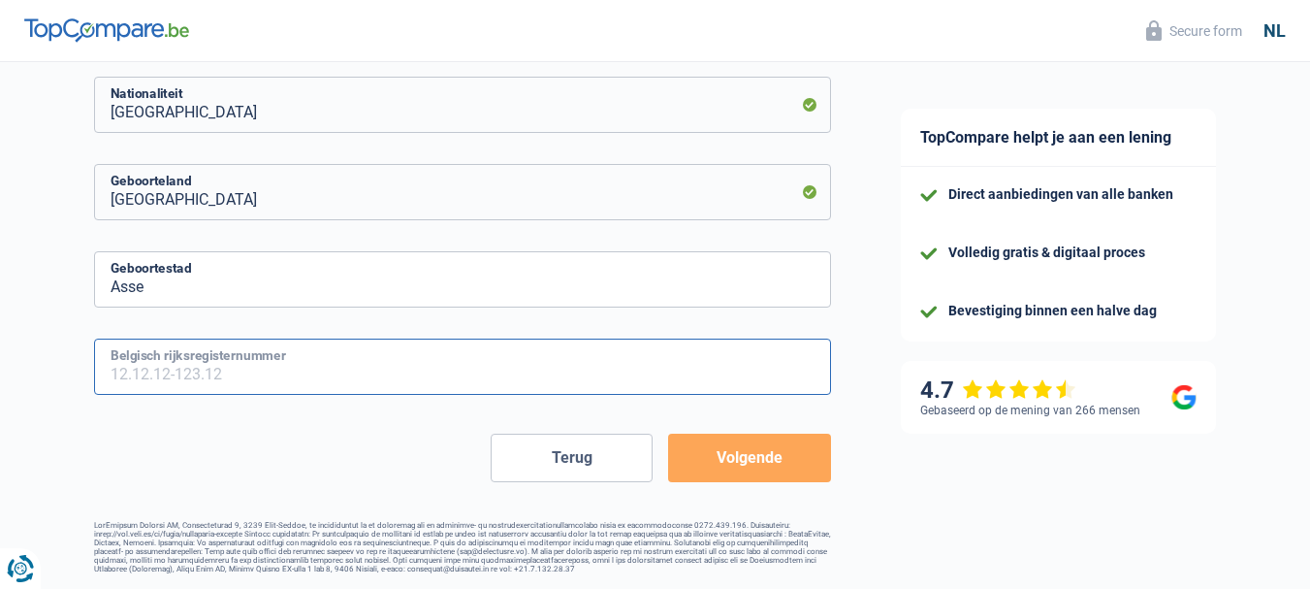
click at [226, 379] on input "Belgisch rijksregisternummer" at bounding box center [462, 366] width 737 height 56
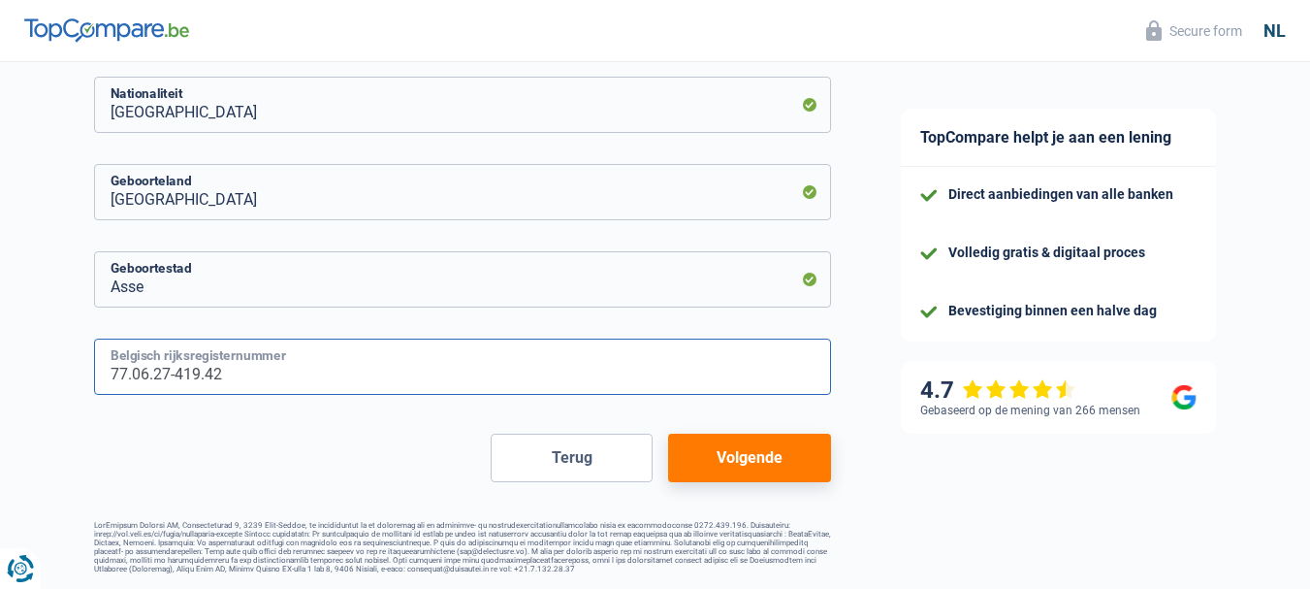
type input "77.06.27-419.42"
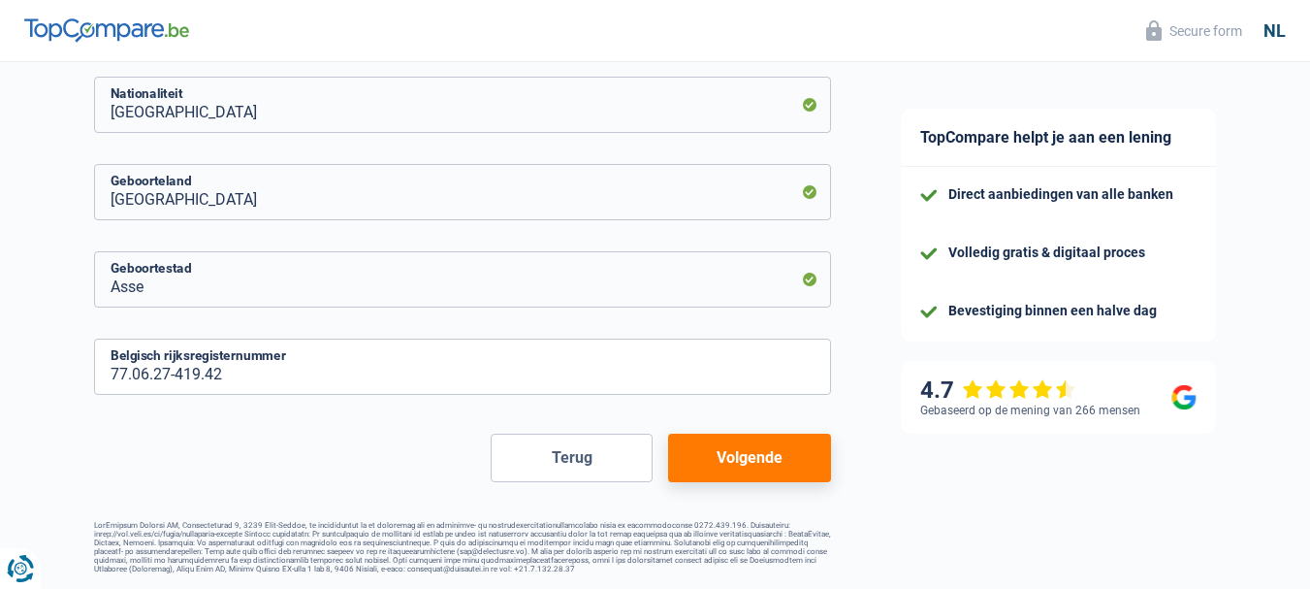
click at [737, 454] on button "Volgende" at bounding box center [749, 458] width 162 height 48
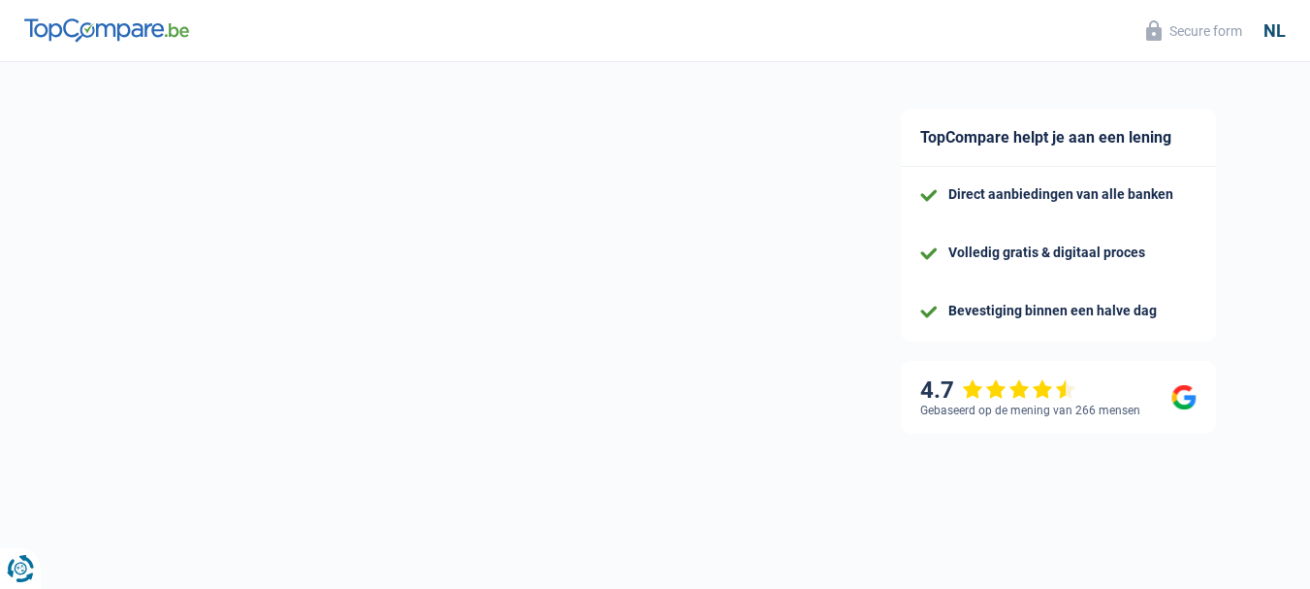
select select "netSalary"
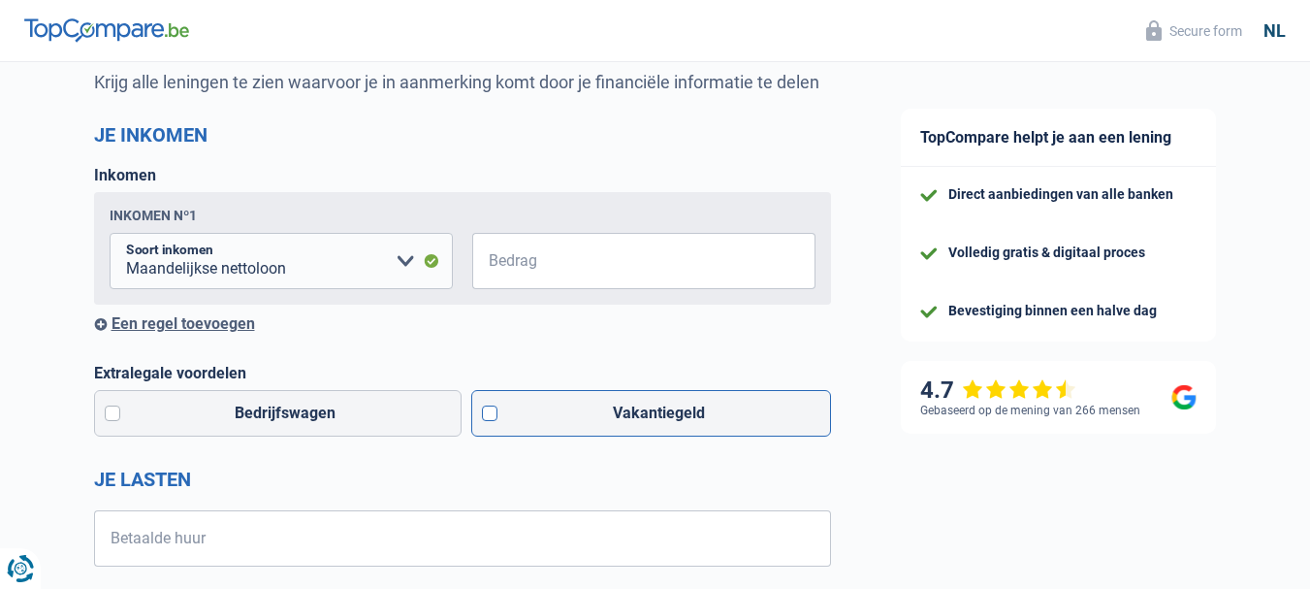
scroll to position [194, 0]
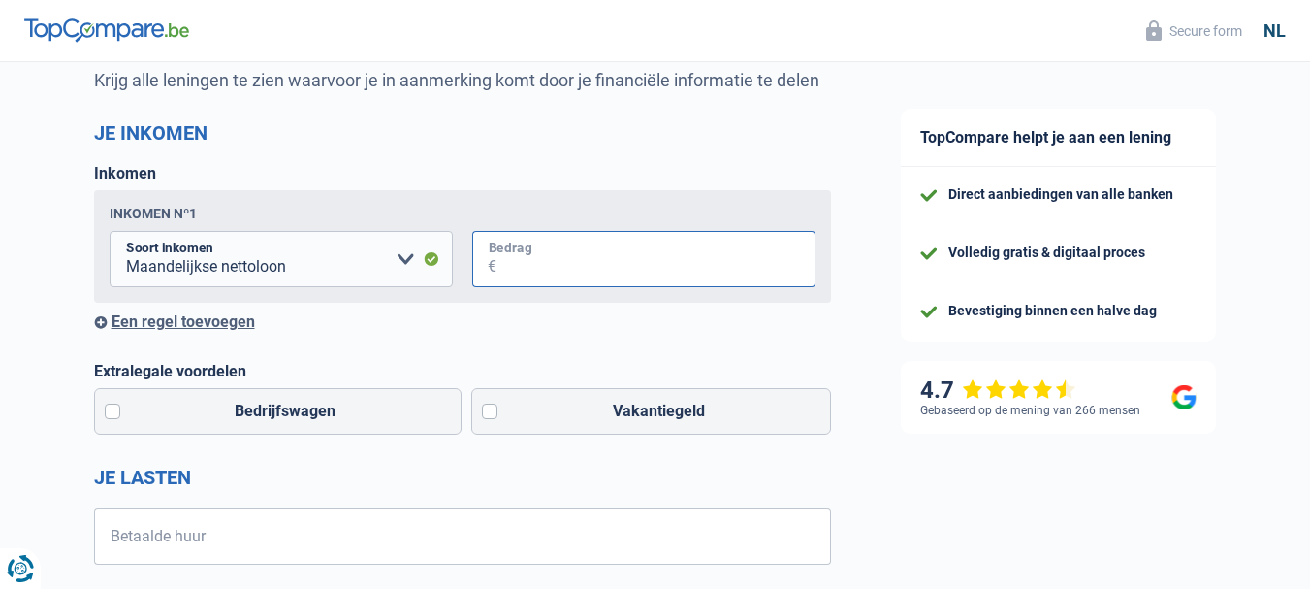
click at [608, 273] on input "Bedrag" at bounding box center [656, 259] width 319 height 56
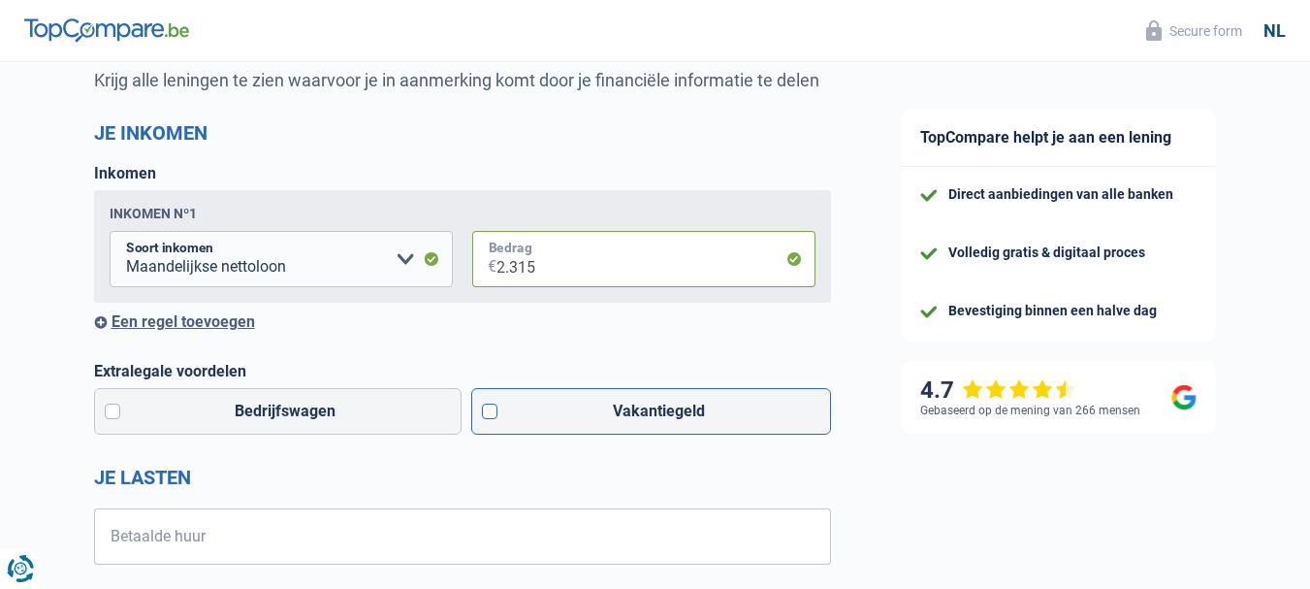
type input "2.315"
click at [519, 415] on label "Vakantiegeld" at bounding box center [651, 411] width 360 height 47
click at [519, 415] on input "Vakantiegeld" at bounding box center [651, 411] width 360 height 47
checkbox input "true"
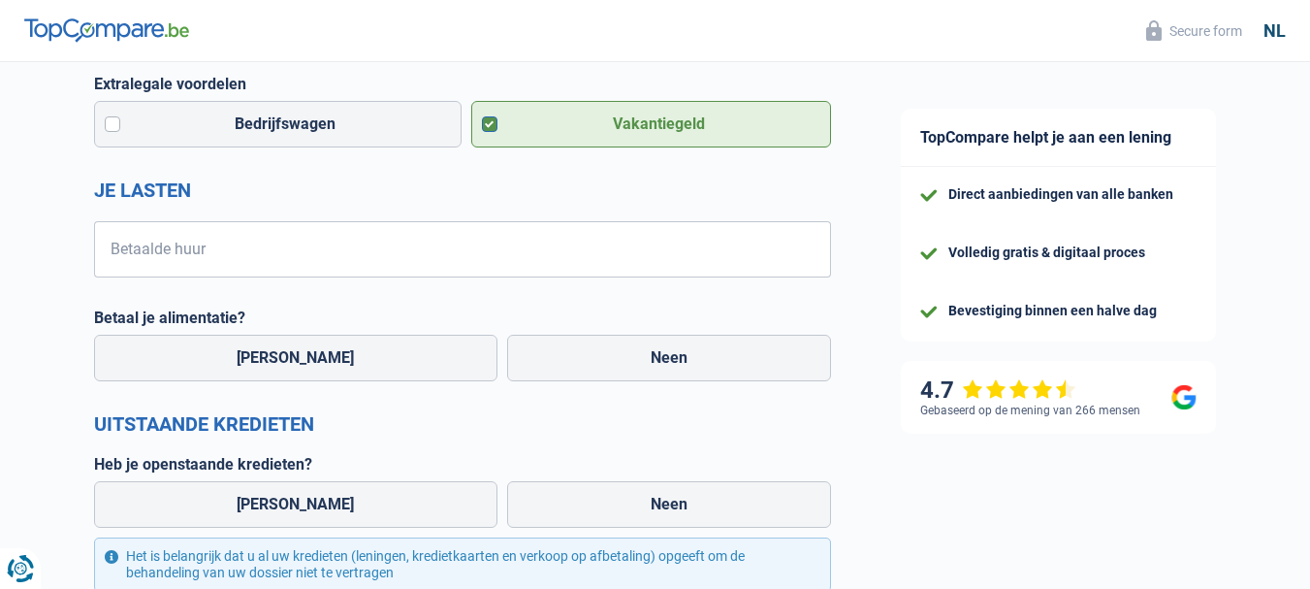
scroll to position [485, 0]
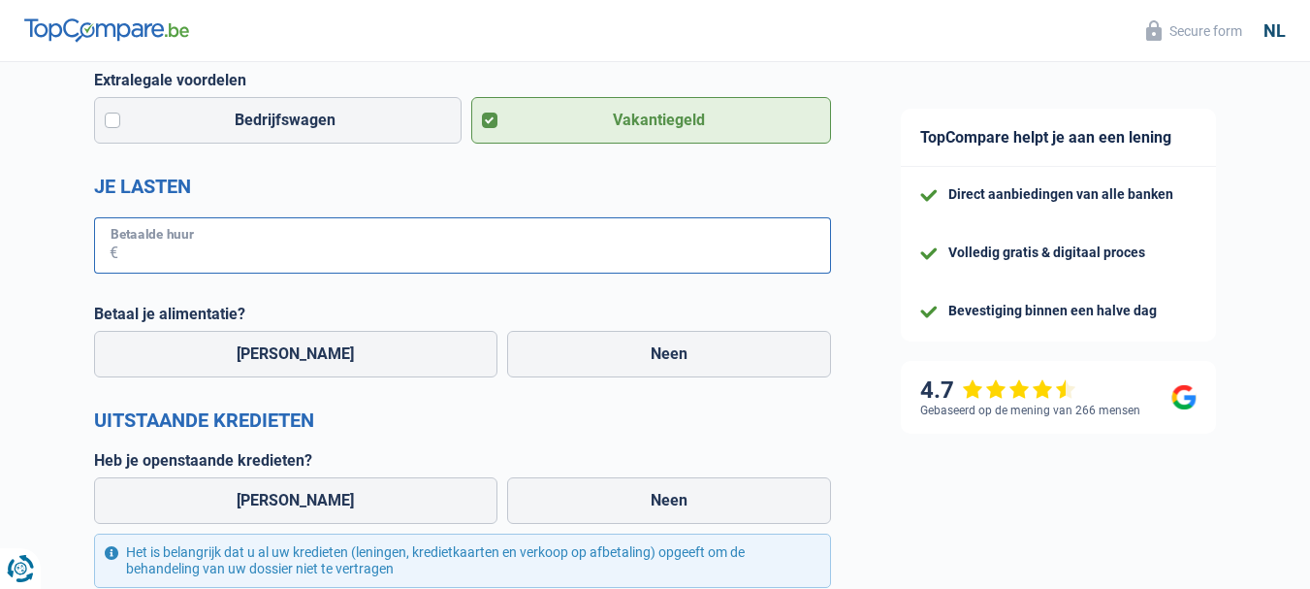
click at [251, 262] on input "Betaalde huur" at bounding box center [474, 245] width 713 height 56
type input "665"
click at [606, 362] on label "Neen" at bounding box center [669, 354] width 324 height 47
click at [606, 362] on input "Neen" at bounding box center [669, 354] width 324 height 47
radio input "true"
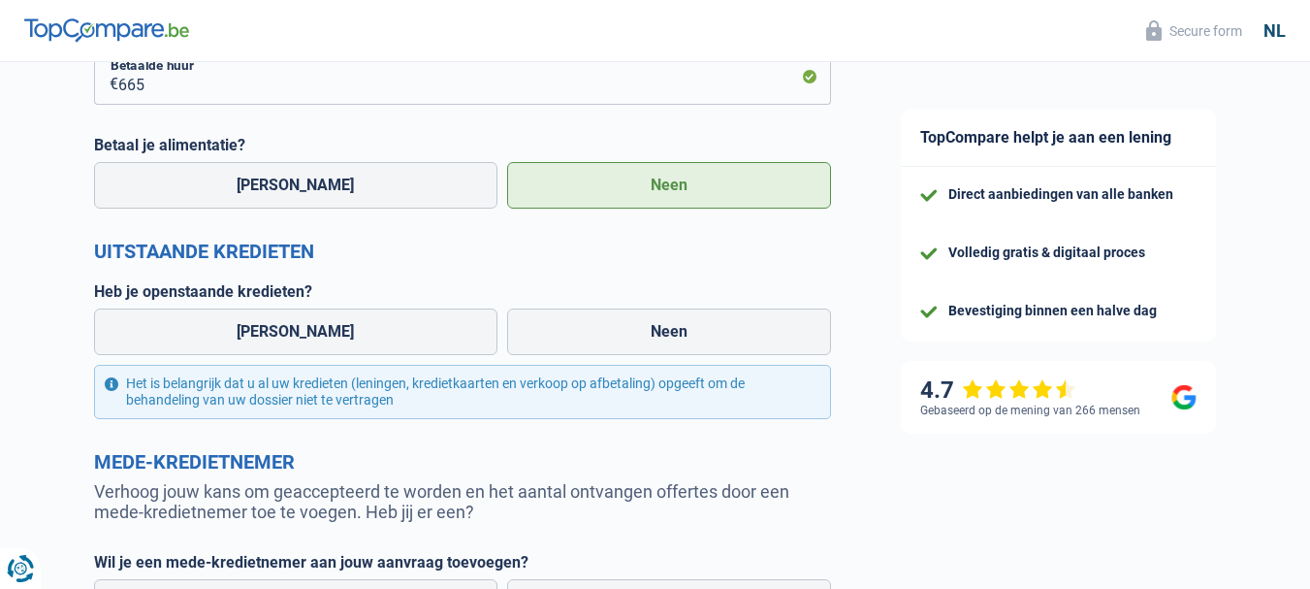
scroll to position [679, 0]
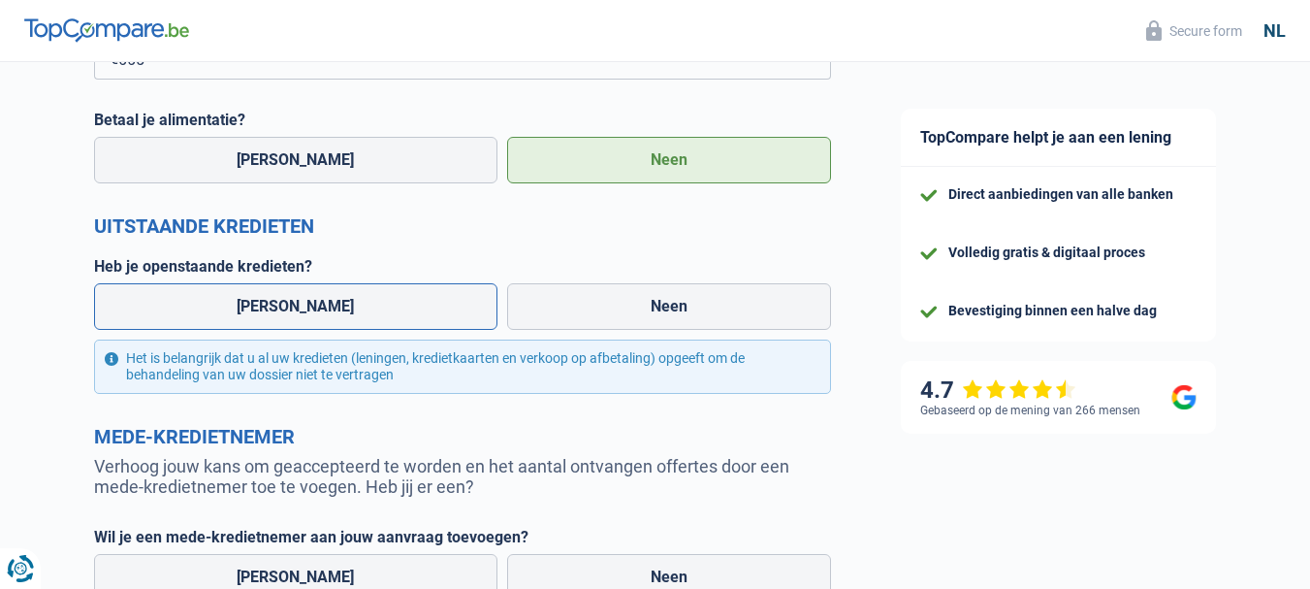
click at [261, 303] on label "[PERSON_NAME]" at bounding box center [296, 306] width 404 height 47
click at [261, 303] on input "[PERSON_NAME]" at bounding box center [296, 306] width 404 height 47
radio input "true"
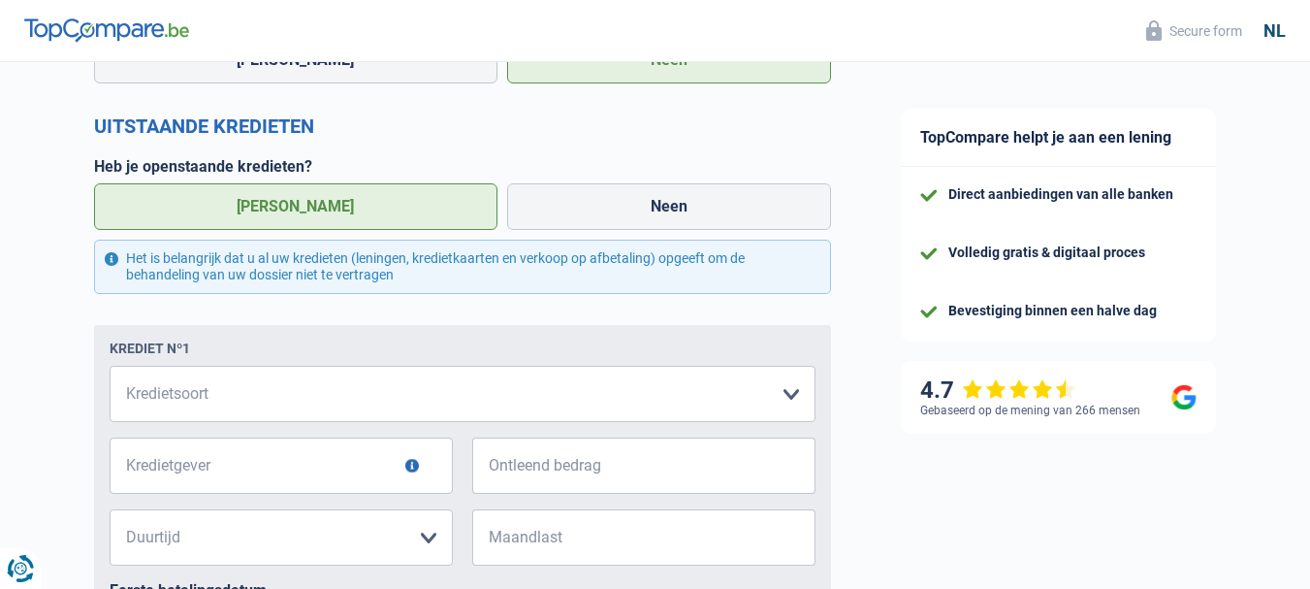
scroll to position [873, 0]
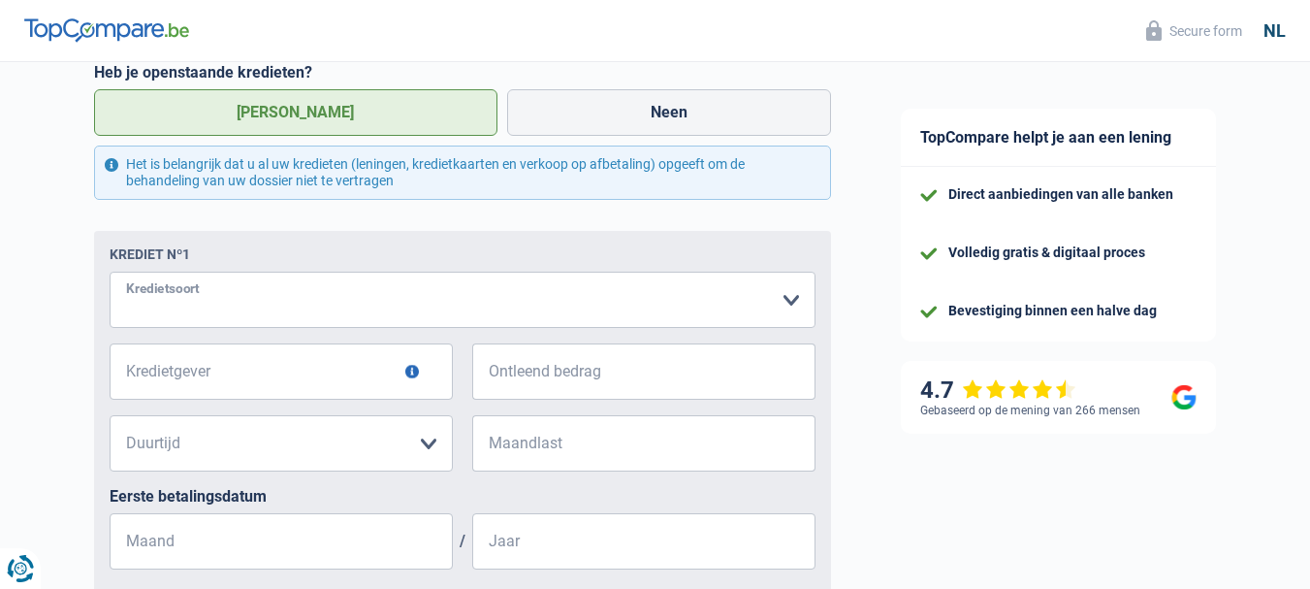
click at [780, 306] on select "Kaart of kredietlijn Hypothecaire lening Verkoop op afbetaling Lening op afbeta…" at bounding box center [463, 300] width 706 height 56
select select "cardOrCredit"
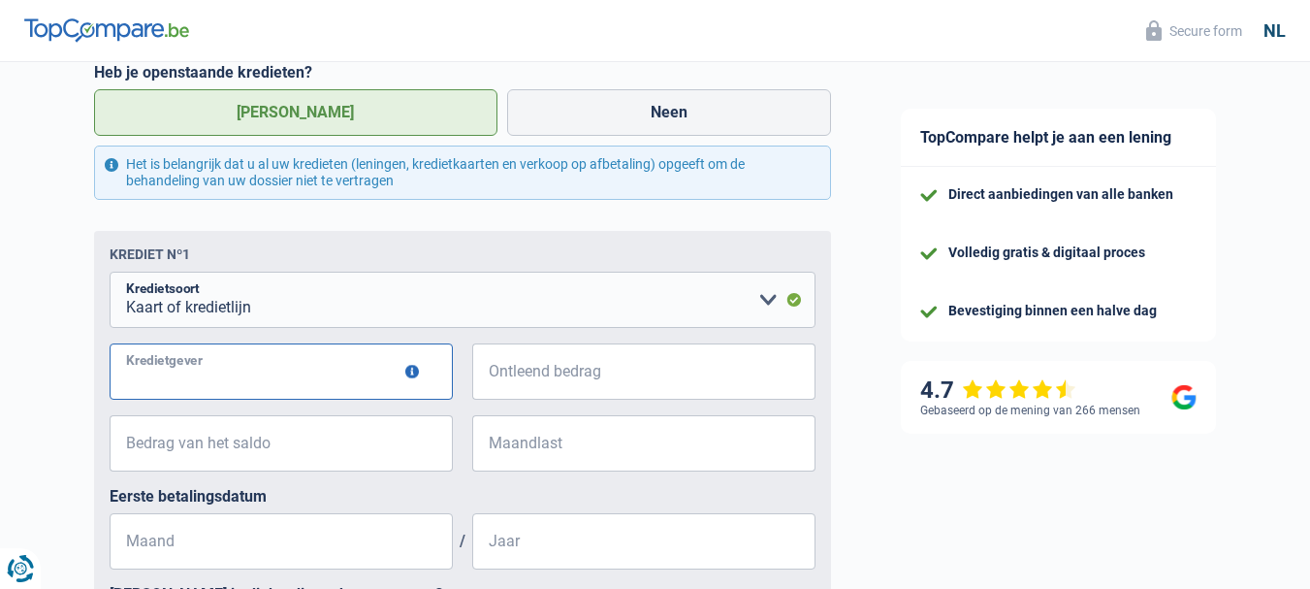
click at [236, 366] on input "Kredietgever" at bounding box center [281, 371] width 343 height 56
type input "Beo Bank"
click at [558, 400] on input "Ontleend bedrag" at bounding box center [656, 371] width 319 height 56
type input "2.000"
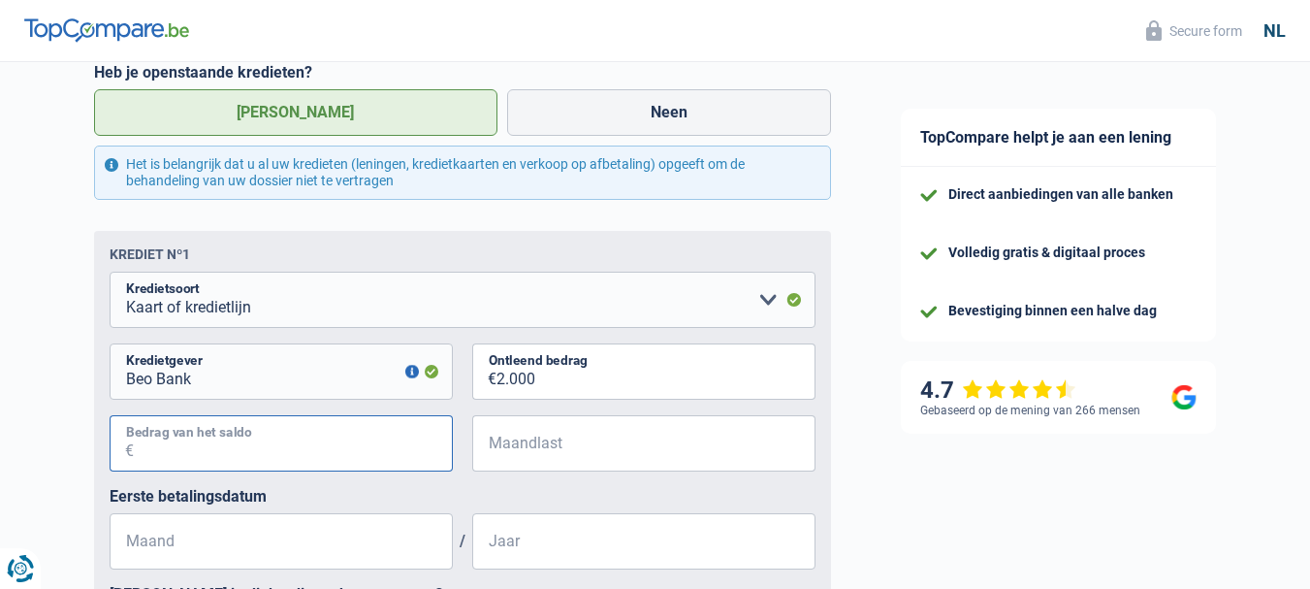
click at [309, 450] on input "Bedrag van het saldo" at bounding box center [293, 443] width 319 height 56
type input "2.000"
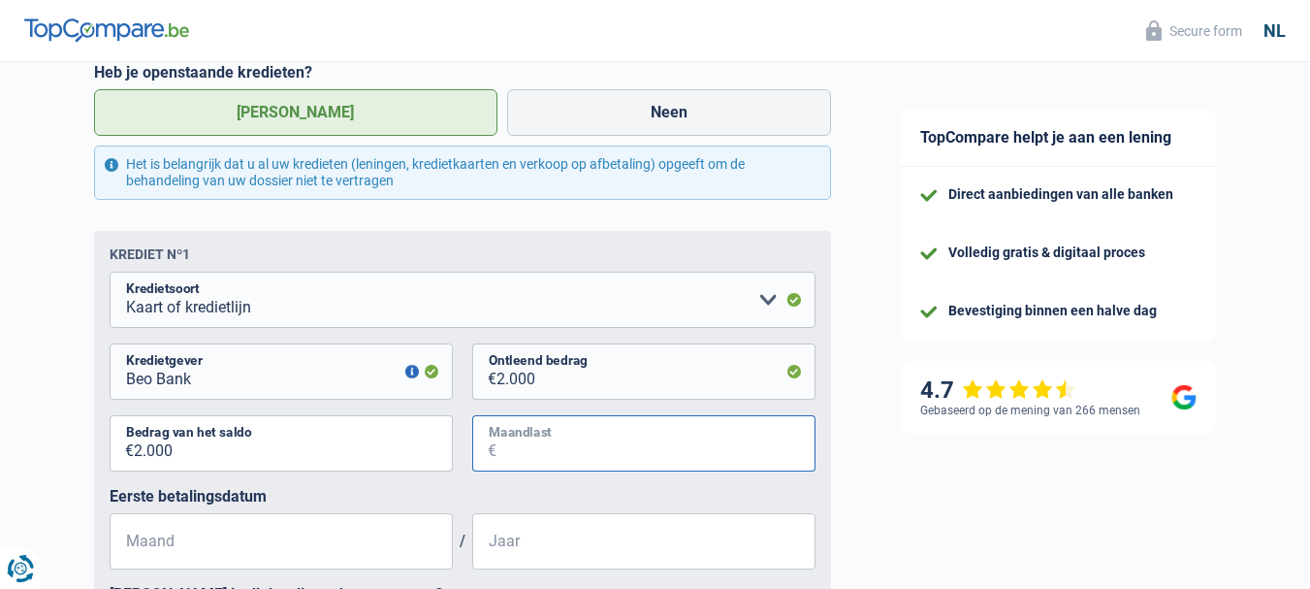
click at [562, 471] on input "Maandlast" at bounding box center [656, 443] width 319 height 56
type input "130"
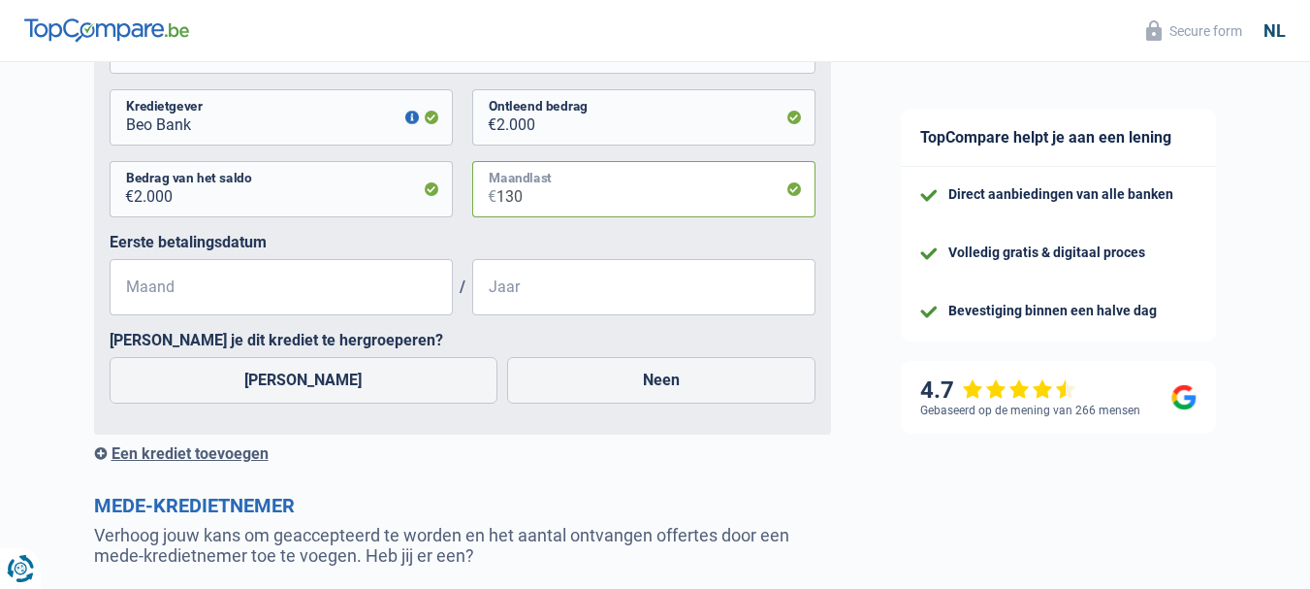
scroll to position [1164, 0]
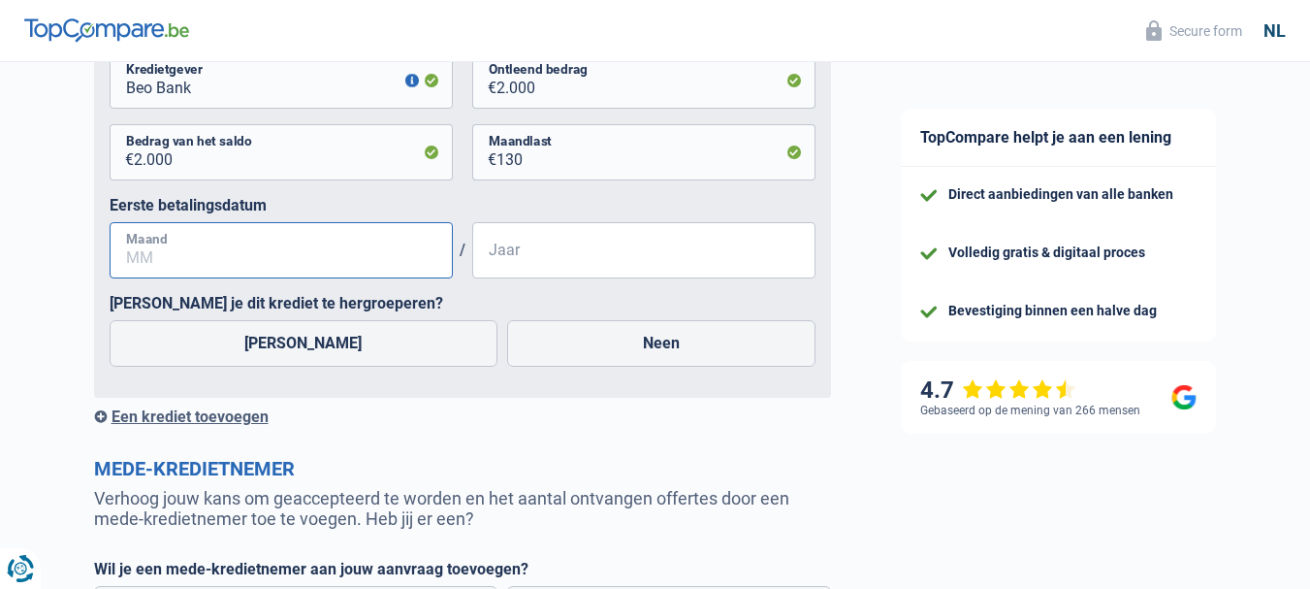
click at [142, 241] on input "Maand" at bounding box center [281, 250] width 343 height 56
type input "01"
click at [515, 266] on input "Jaar" at bounding box center [643, 250] width 343 height 56
type input "2023"
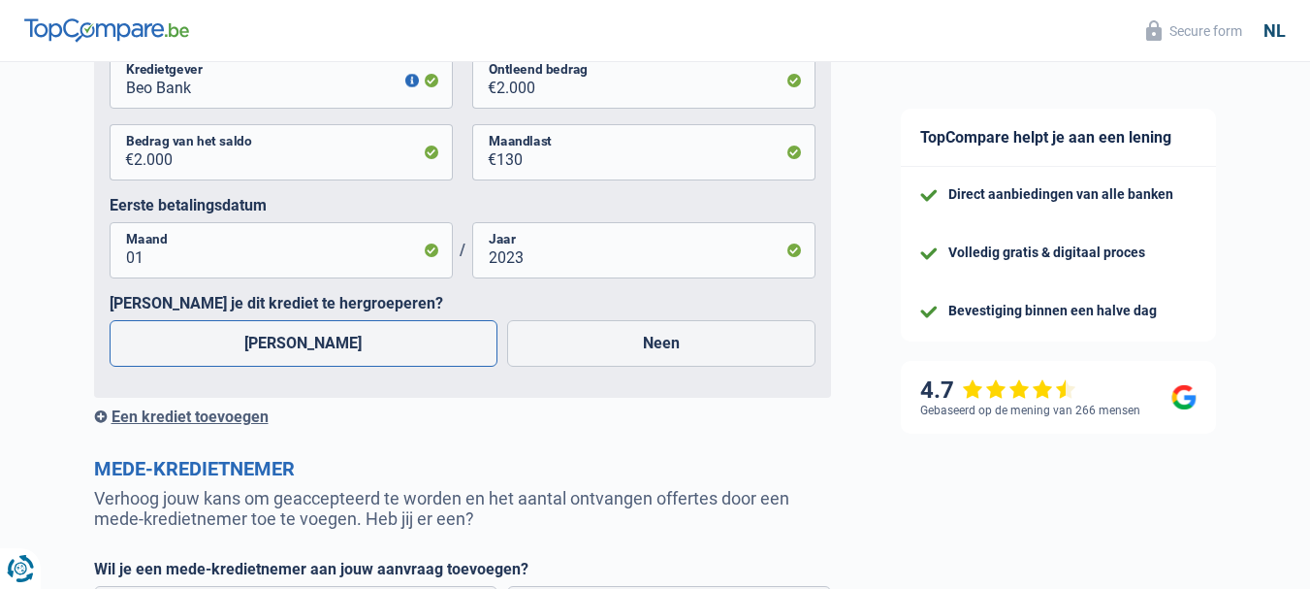
click at [298, 342] on label "Ja" at bounding box center [304, 343] width 389 height 47
click at [298, 342] on input "Ja" at bounding box center [304, 343] width 389 height 47
radio input "true"
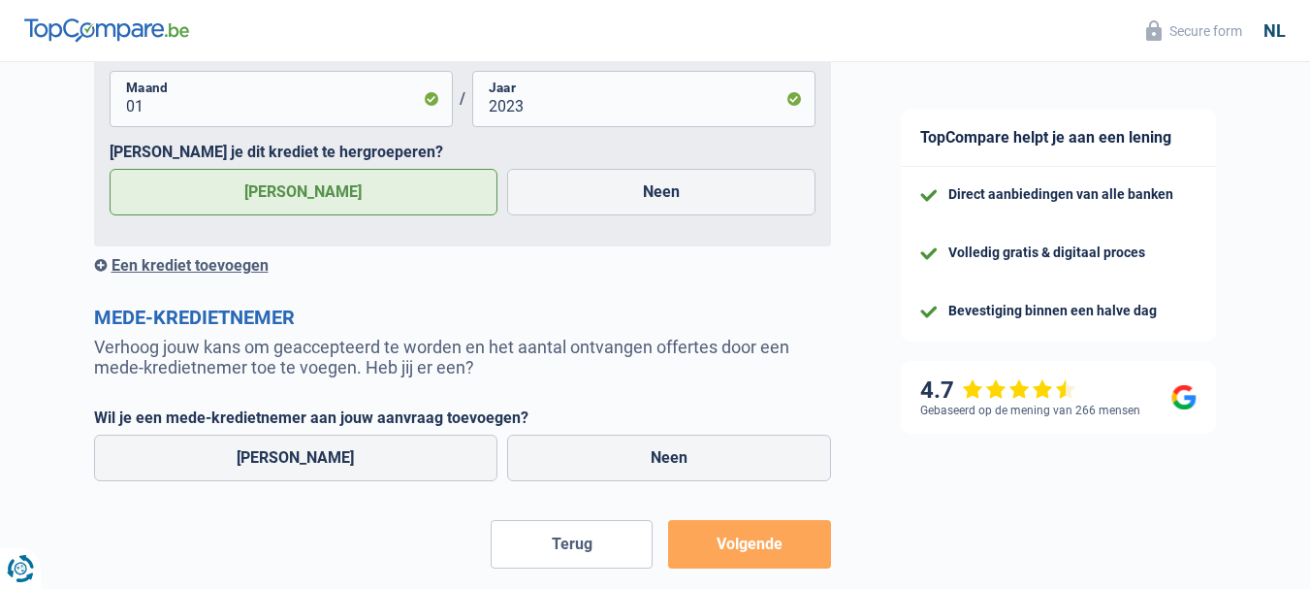
scroll to position [1412, 0]
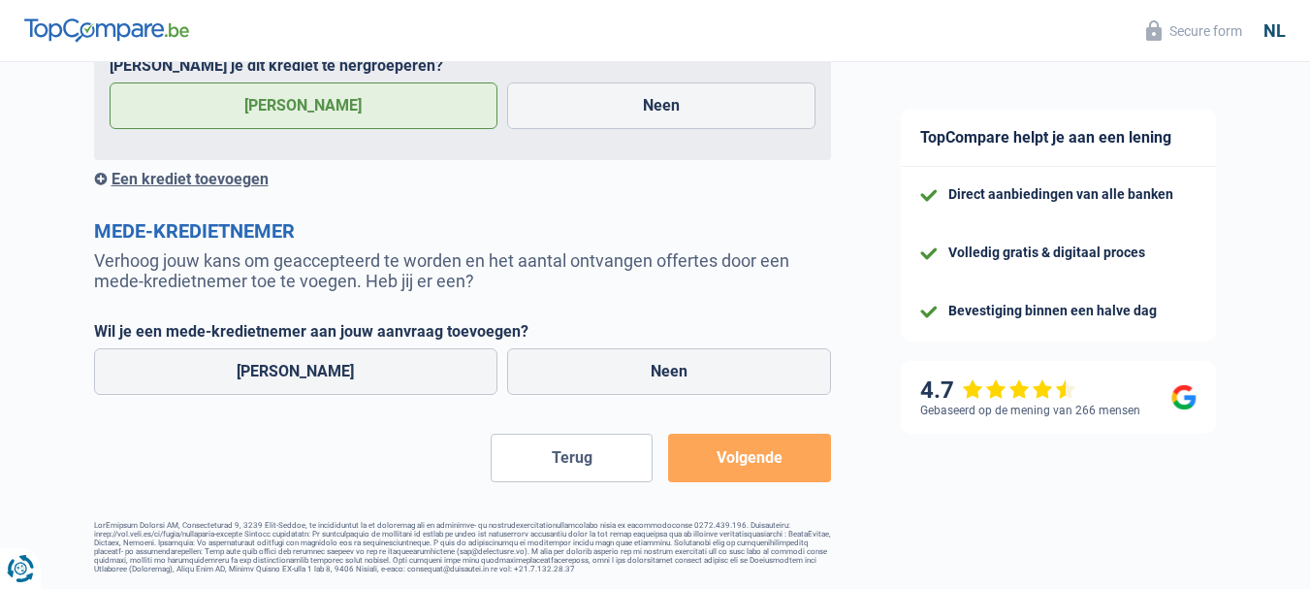
click at [225, 170] on div "Een krediet toevoegen" at bounding box center [462, 179] width 737 height 18
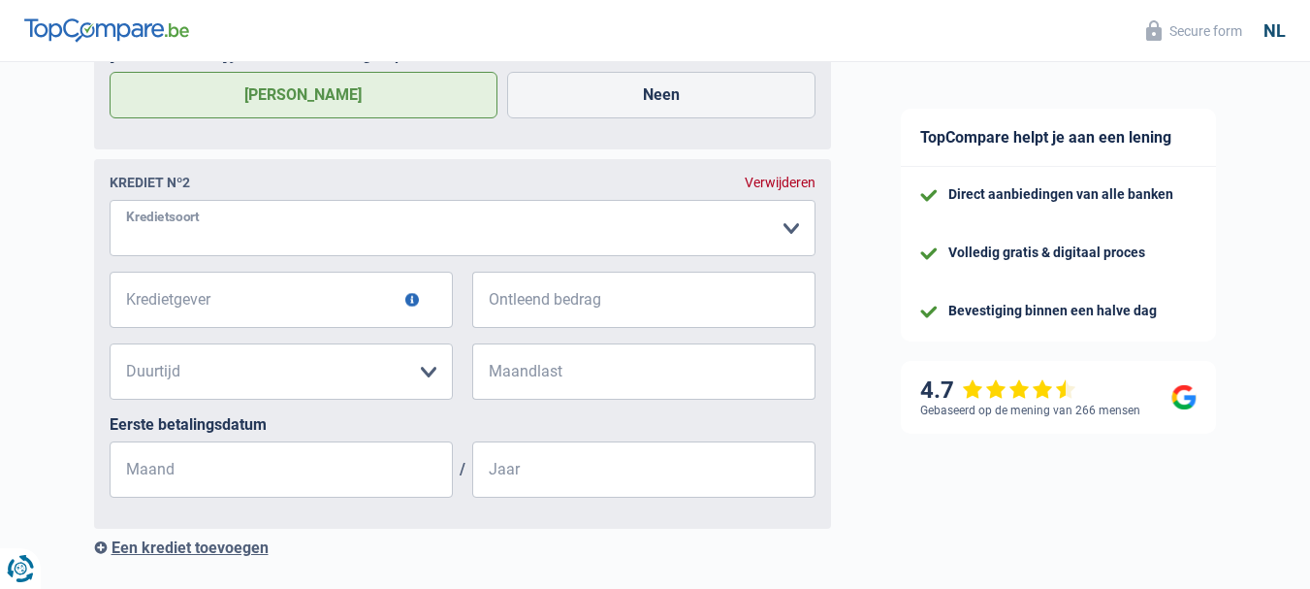
click at [771, 230] on select "Kaart of kredietlijn Hypothecaire lening Verkoop op afbetaling Lening op afbeta…" at bounding box center [463, 228] width 706 height 56
select select "personalLoan"
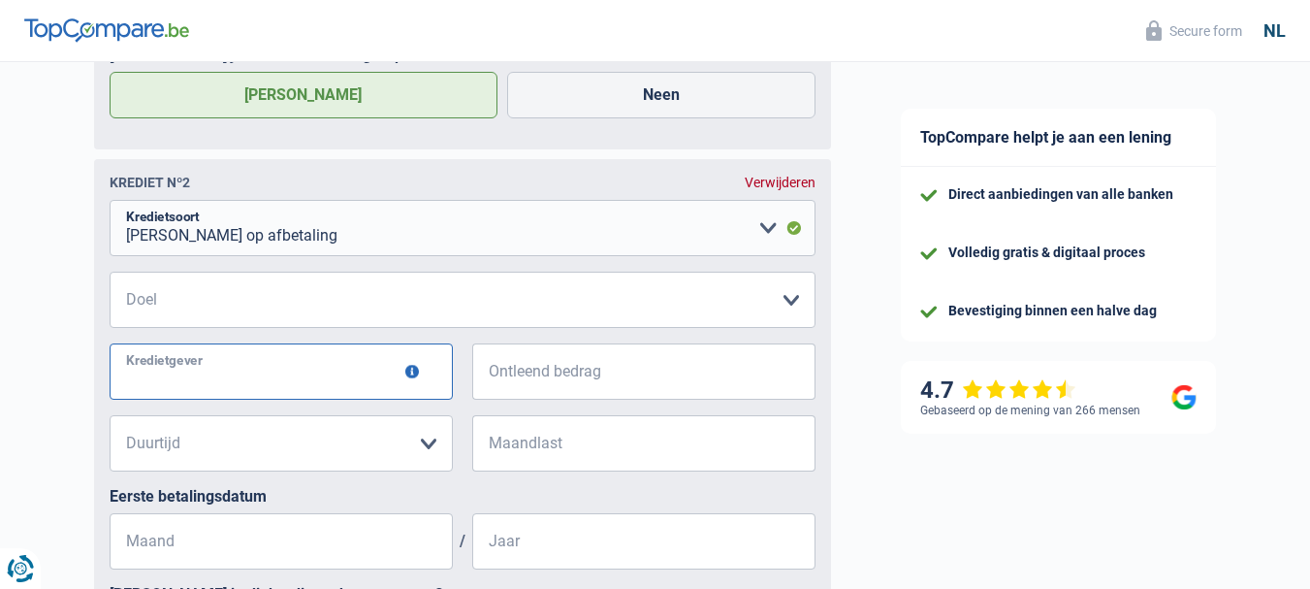
click at [316, 392] on input "Kredietgever" at bounding box center [281, 371] width 343 height 56
type input "Cofidis"
click at [530, 393] on input "Ontleend bedrag" at bounding box center [656, 371] width 319 height 56
type input "75.000"
click at [429, 444] on select "12 maanden 18 maanden 24 maanden 30 maanden 36 maanden 42 maanden 48 maanden 60…" at bounding box center [281, 443] width 343 height 56
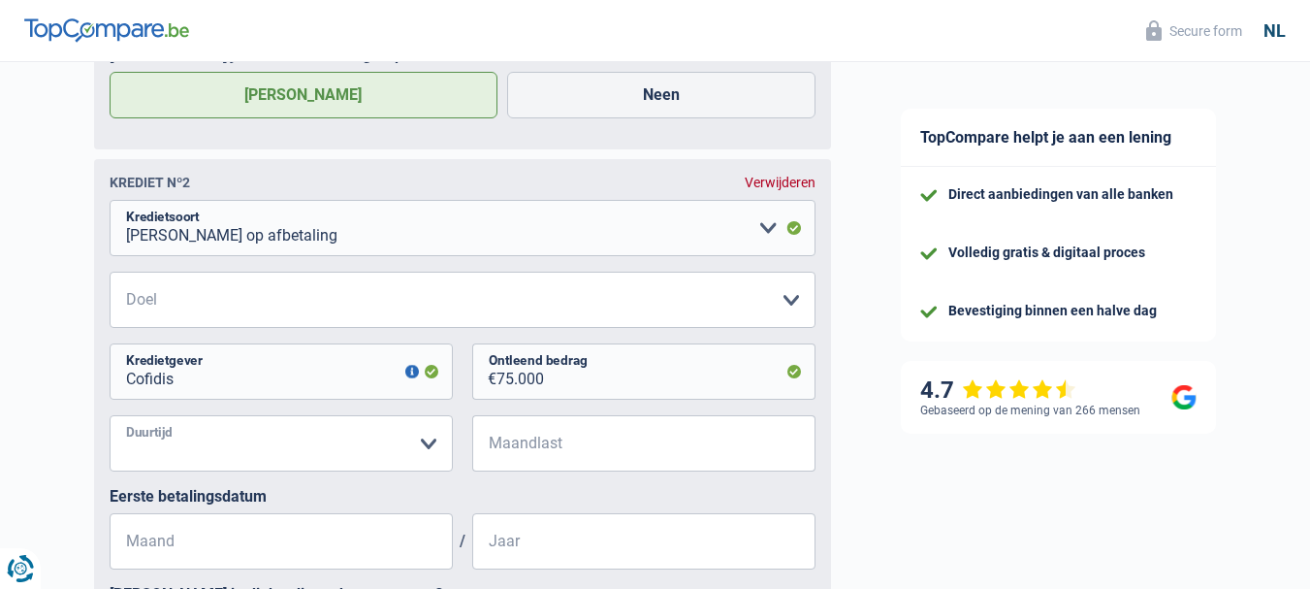
select select "120"
click at [110, 418] on select "12 maanden 18 maanden 24 maanden 30 maanden 36 maanden 42 maanden 48 maanden 60…" at bounding box center [281, 443] width 343 height 56
click at [145, 451] on select "12 maanden 18 maanden 24 maanden 30 maanden 36 maanden 42 maanden 48 maanden 60…" at bounding box center [281, 443] width 343 height 56
click at [110, 418] on select "12 maanden 18 maanden 24 maanden 30 maanden 36 maanden 42 maanden 48 maanden 60…" at bounding box center [281, 443] width 343 height 56
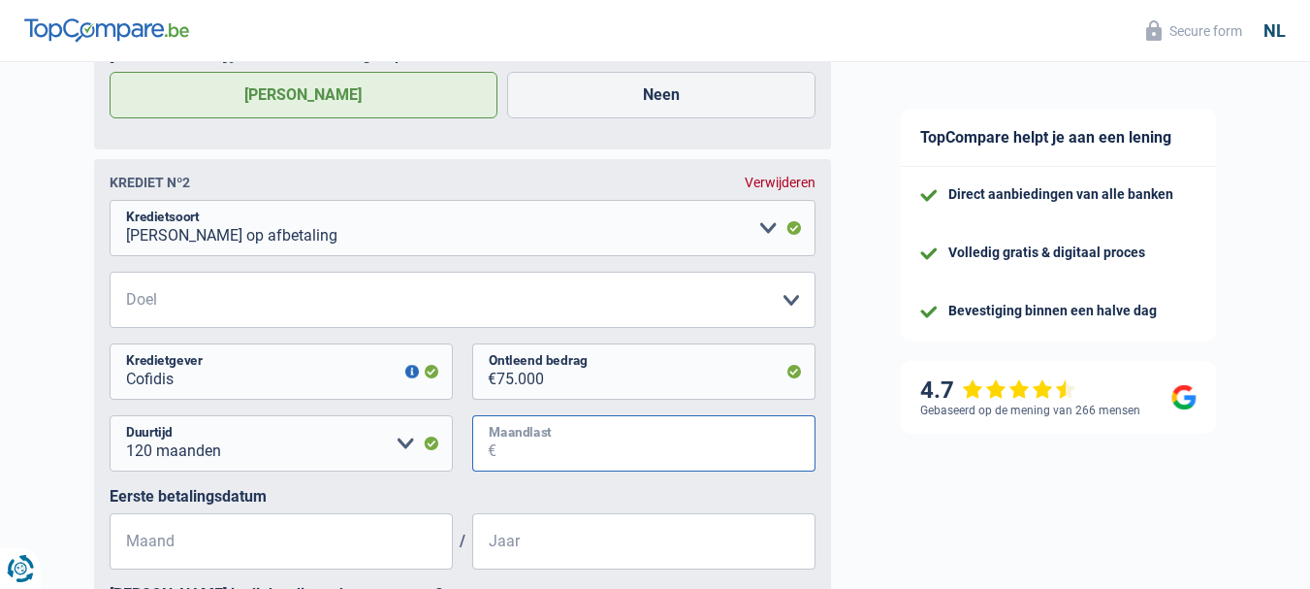
click at [547, 450] on input "Maandlast" at bounding box center [656, 443] width 319 height 56
type input "7"
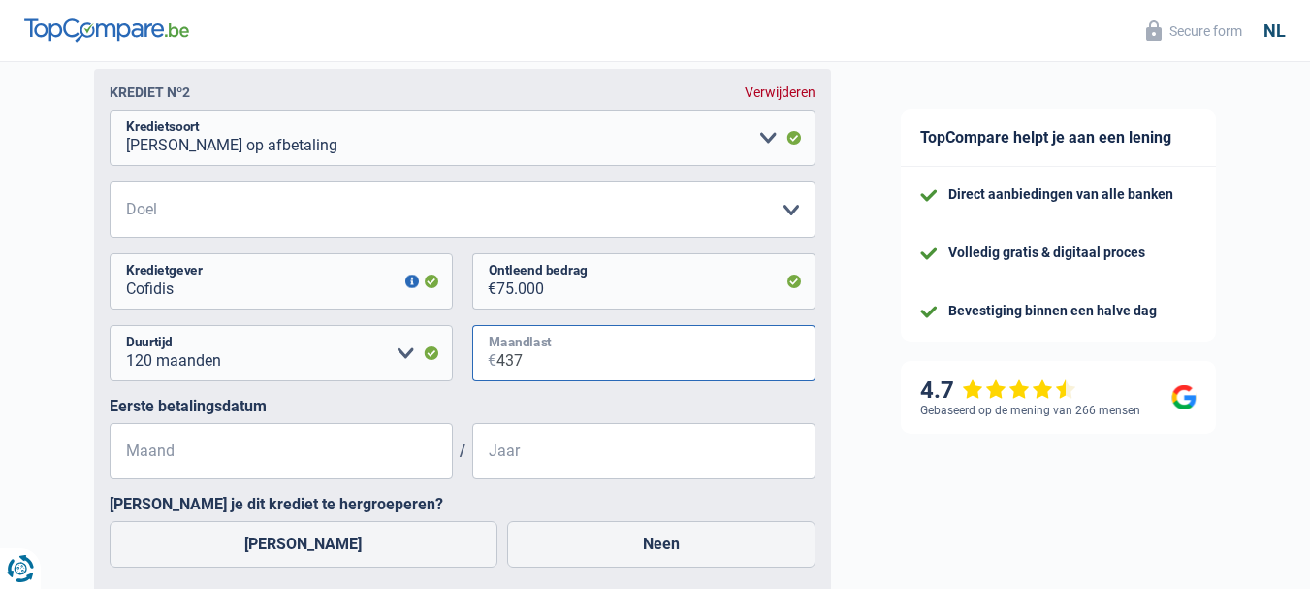
scroll to position [1606, 0]
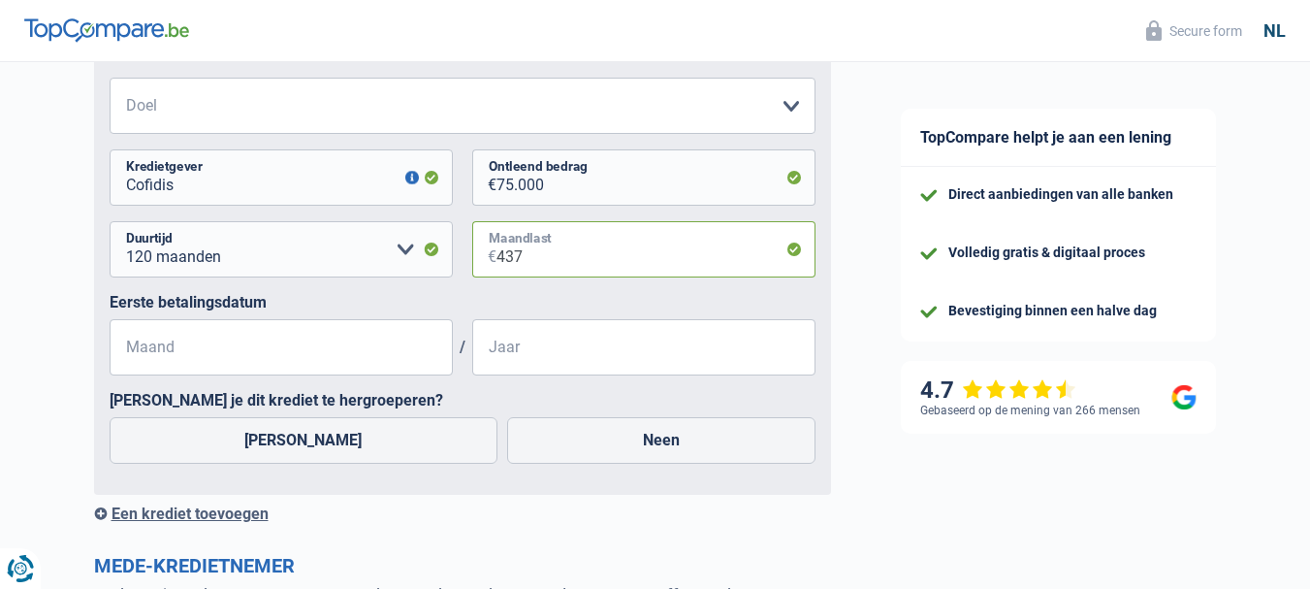
type input "437"
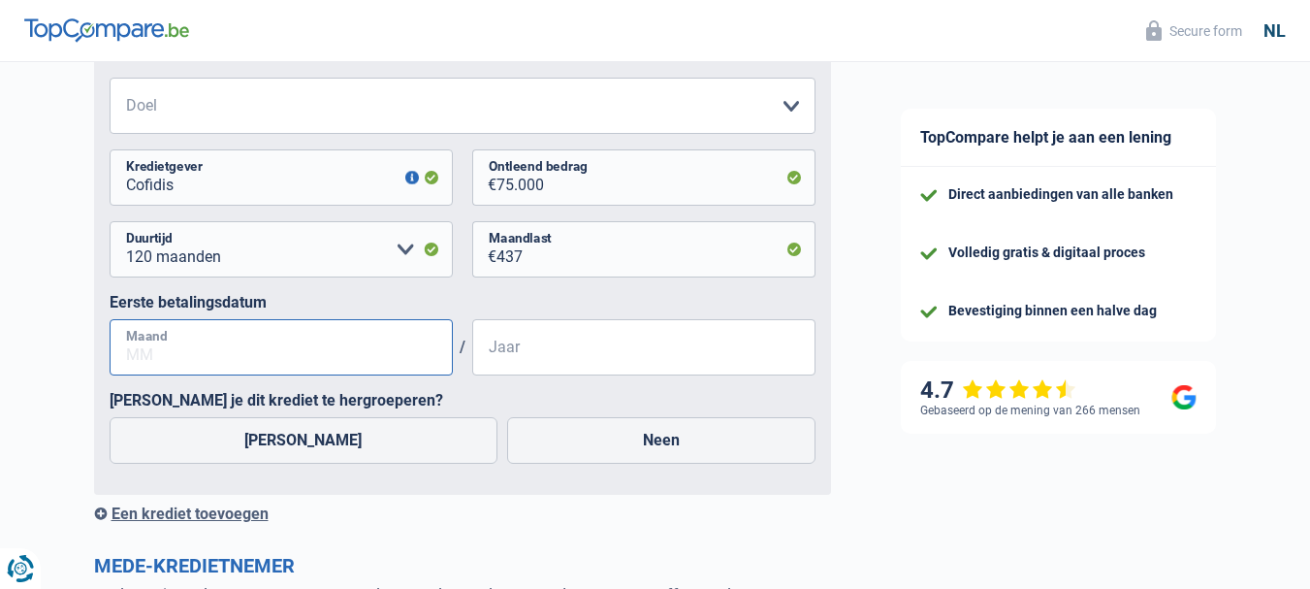
click at [316, 366] on input "Maand" at bounding box center [281, 347] width 343 height 56
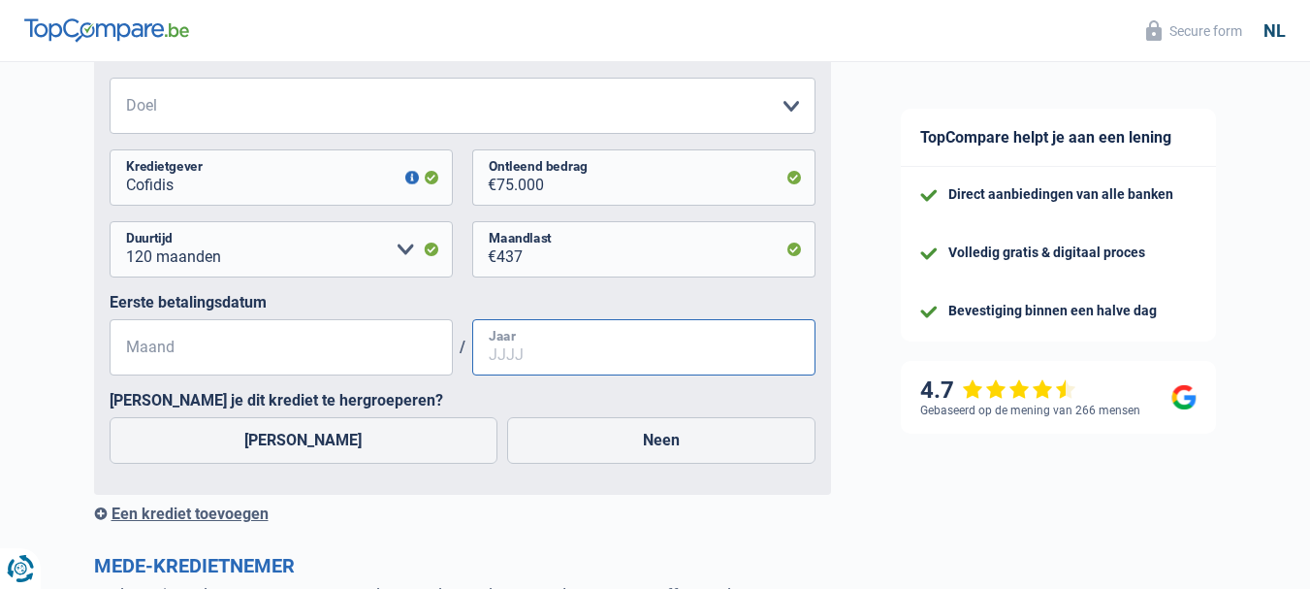
type input "08"
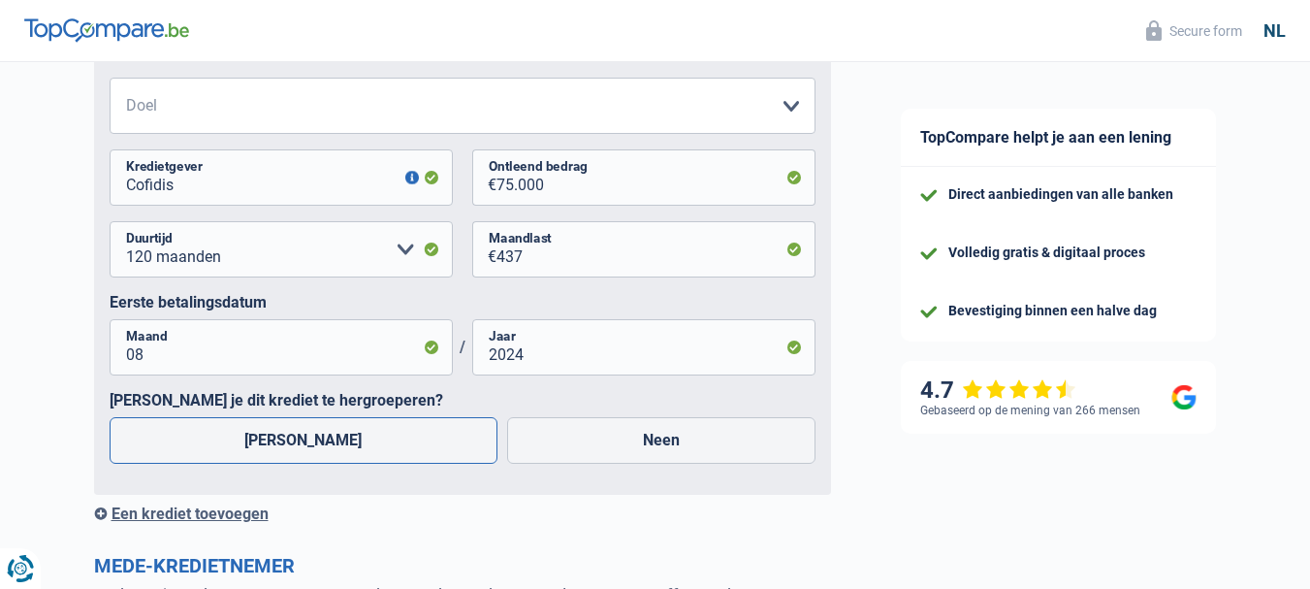
type input "2024"
click at [286, 438] on label "Ja" at bounding box center [304, 440] width 389 height 47
click at [286, 438] on input "Ja" at bounding box center [304, 440] width 389 height 47
radio input "true"
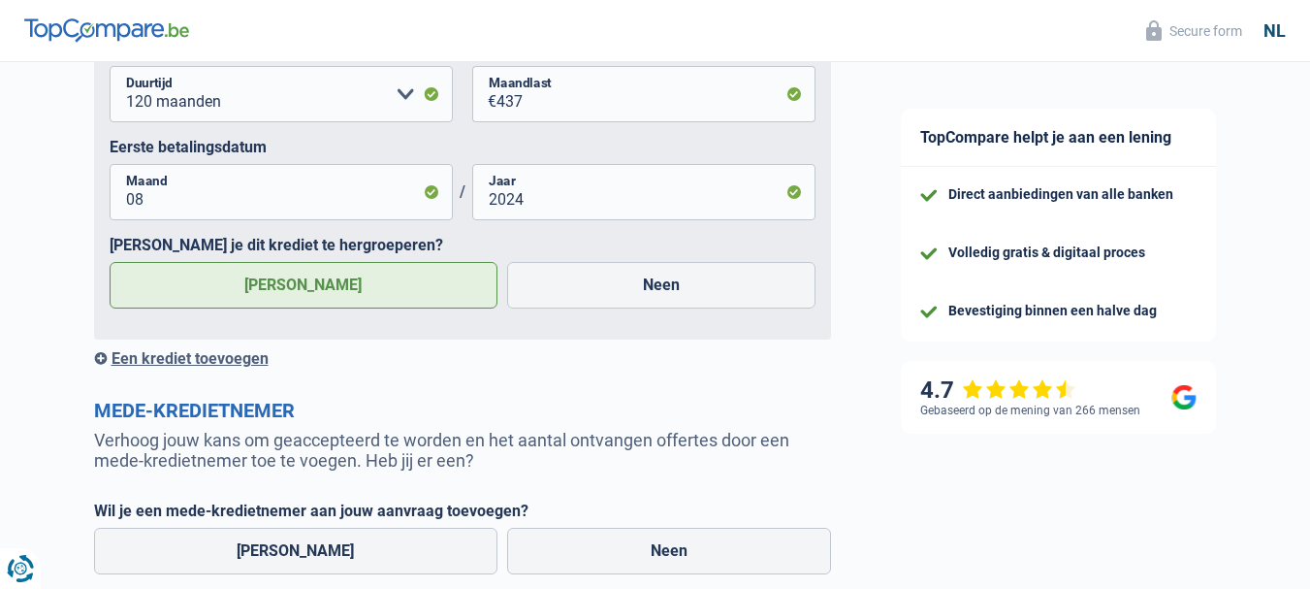
scroll to position [1800, 0]
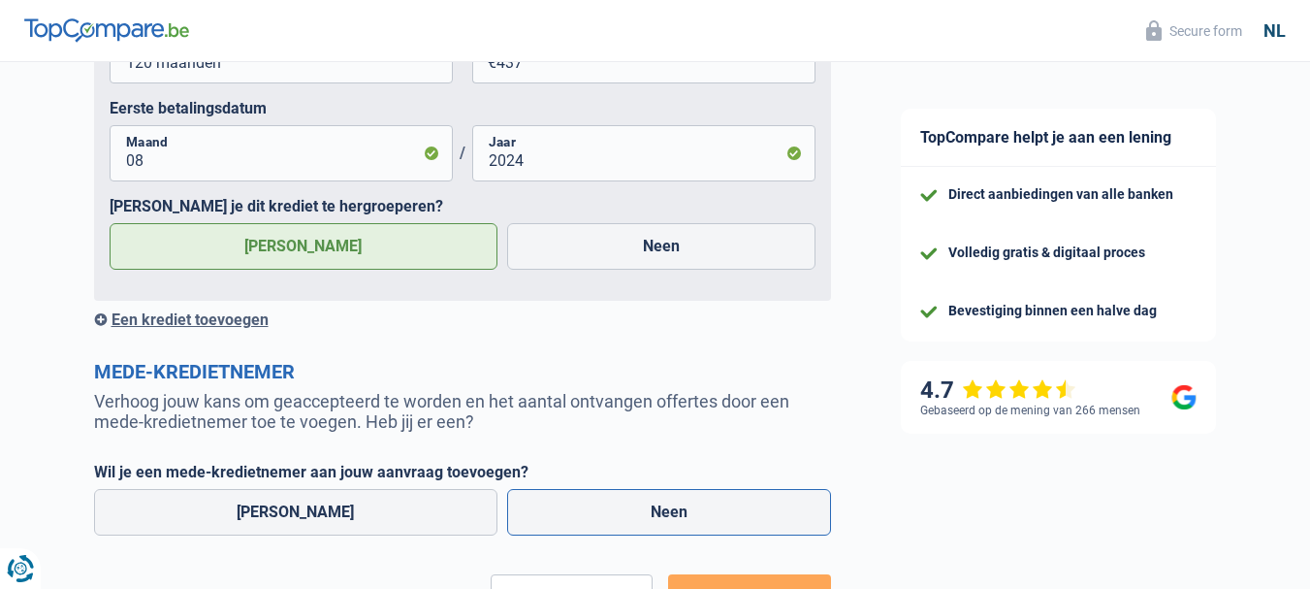
click at [633, 511] on label "Neen" at bounding box center [669, 512] width 324 height 47
click at [633, 511] on input "Neen" at bounding box center [669, 512] width 324 height 47
radio input "true"
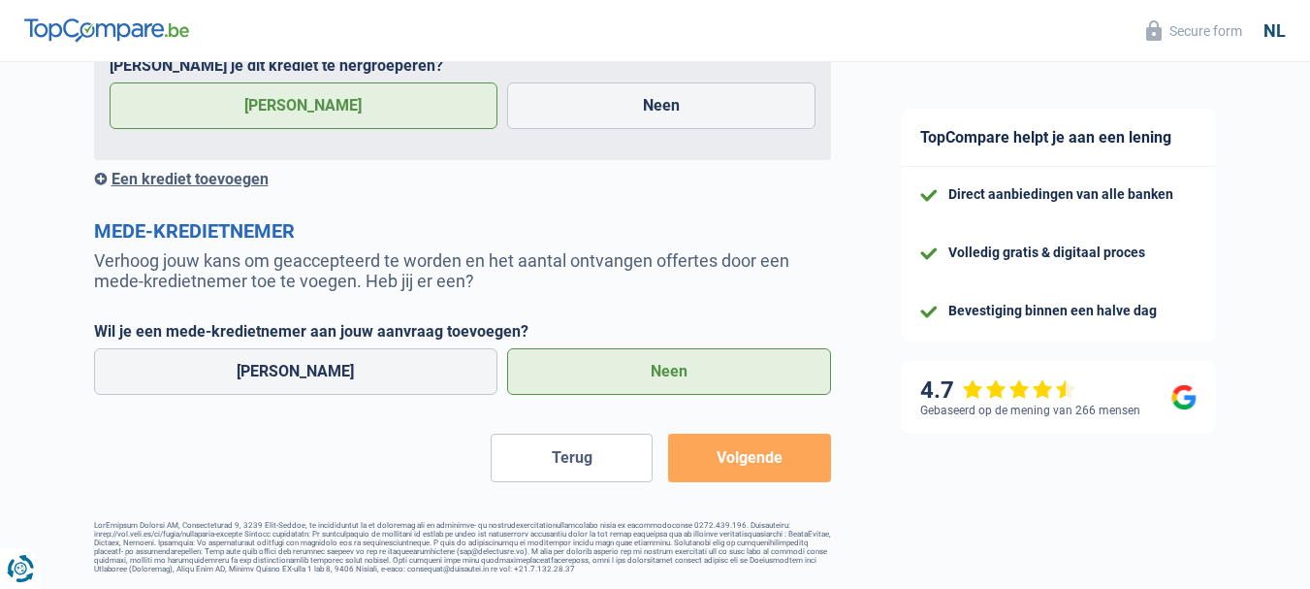
scroll to position [1952, 0]
click at [737, 453] on button "Volgende" at bounding box center [749, 458] width 162 height 48
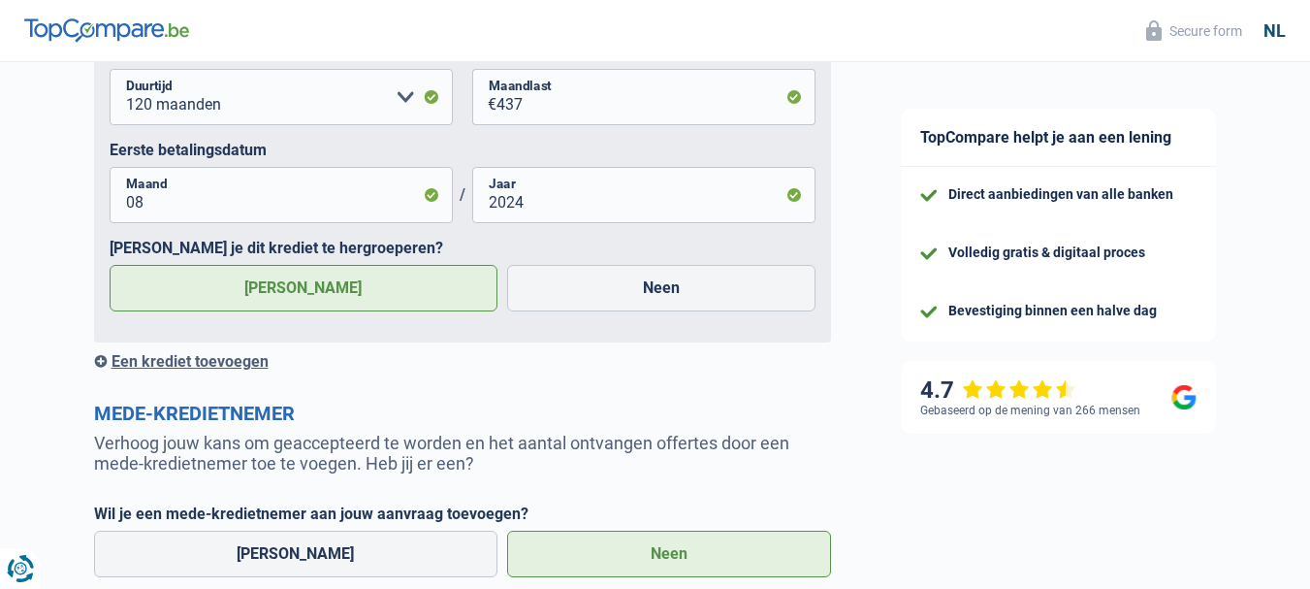
scroll to position [1393, 0]
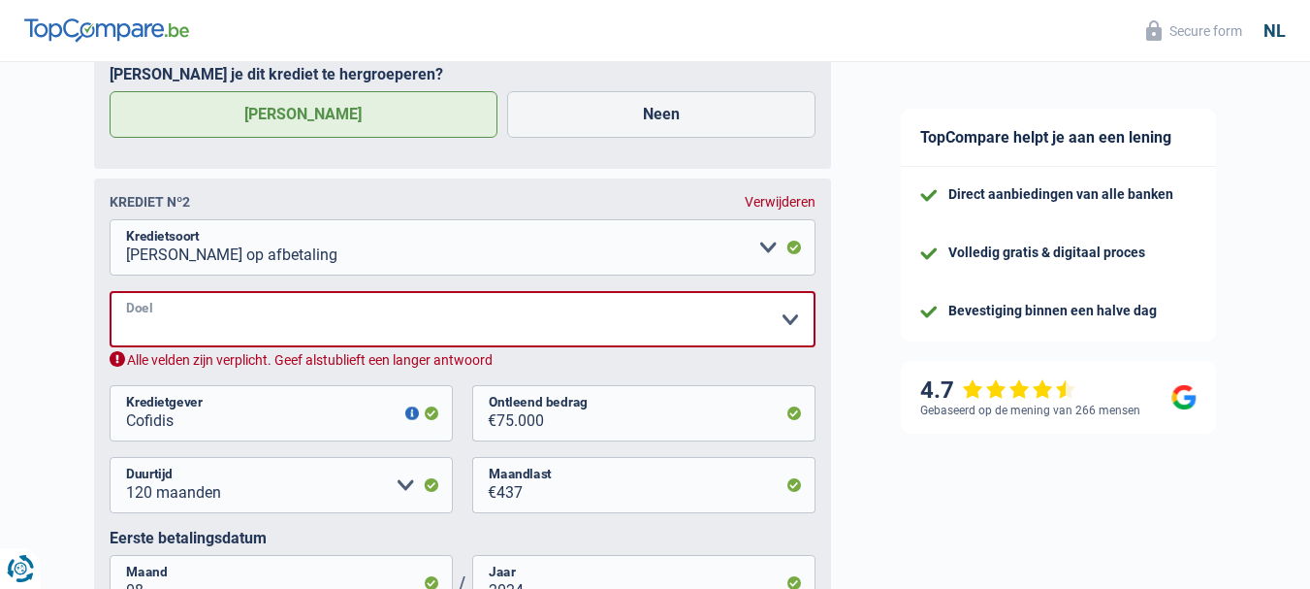
click at [786, 324] on select "Comfort woning: meubels, textiel, toestellen, privé materiaal, hifi, multimedia…" at bounding box center [463, 319] width 706 height 56
select select "loanRepayment"
click at [110, 294] on select "Comfort woning: meubels, textiel, toestellen, privé materiaal, hifi, multimedia…" at bounding box center [463, 319] width 706 height 56
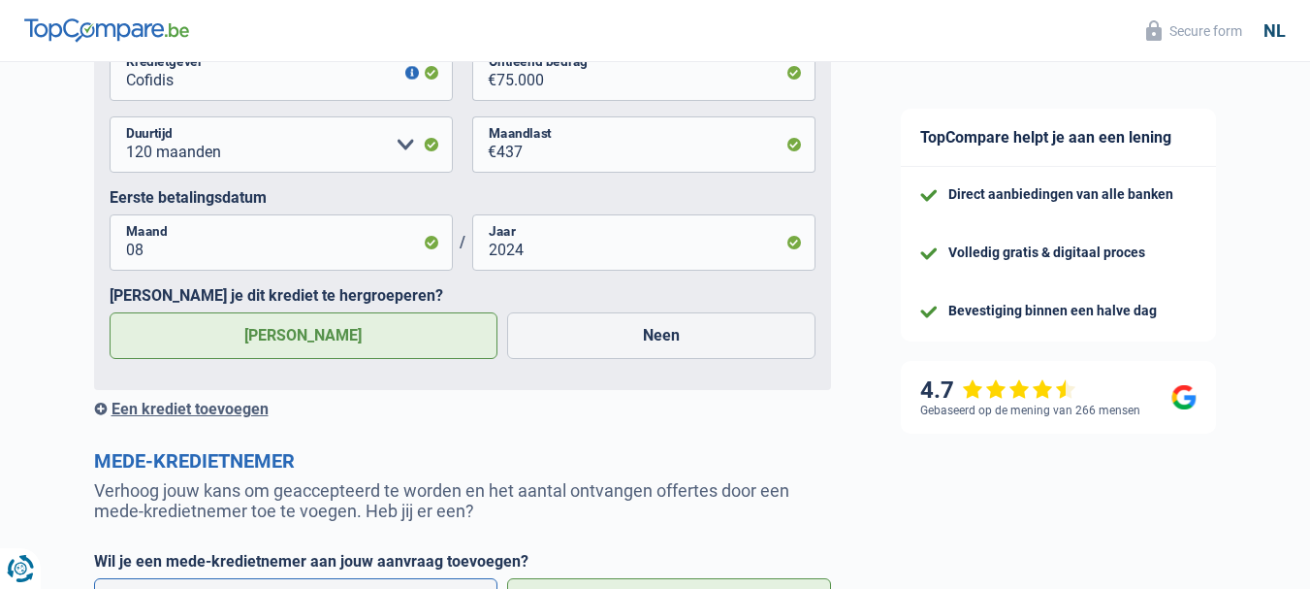
scroll to position [1952, 0]
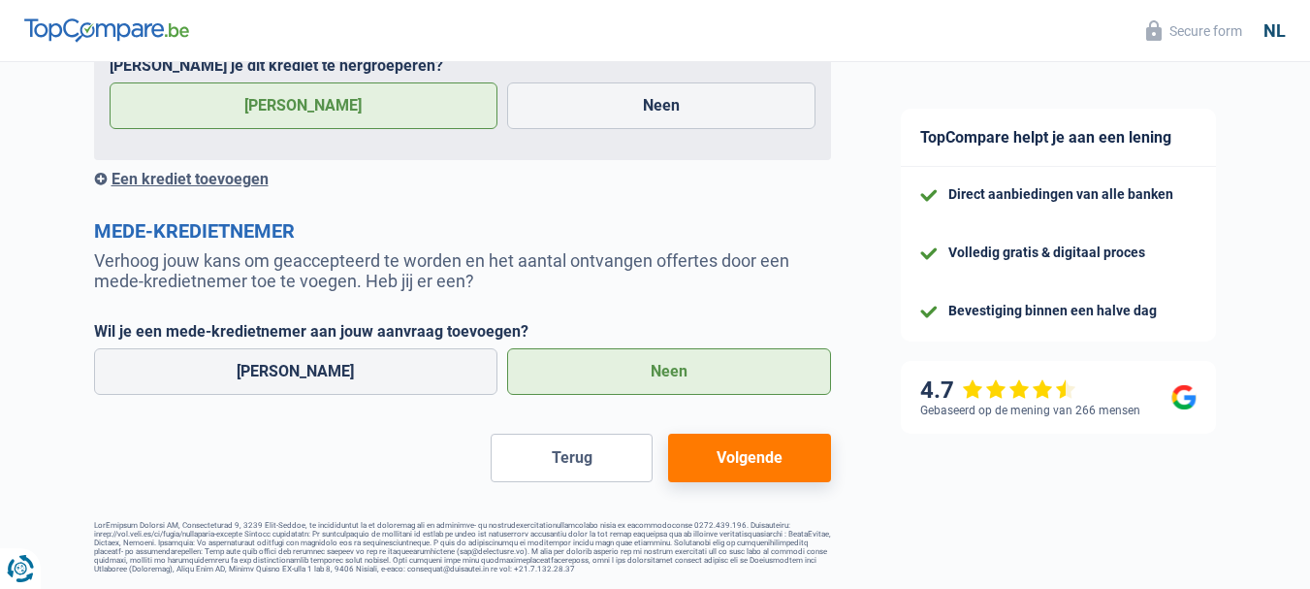
click at [764, 452] on button "Volgende" at bounding box center [749, 458] width 162 height 48
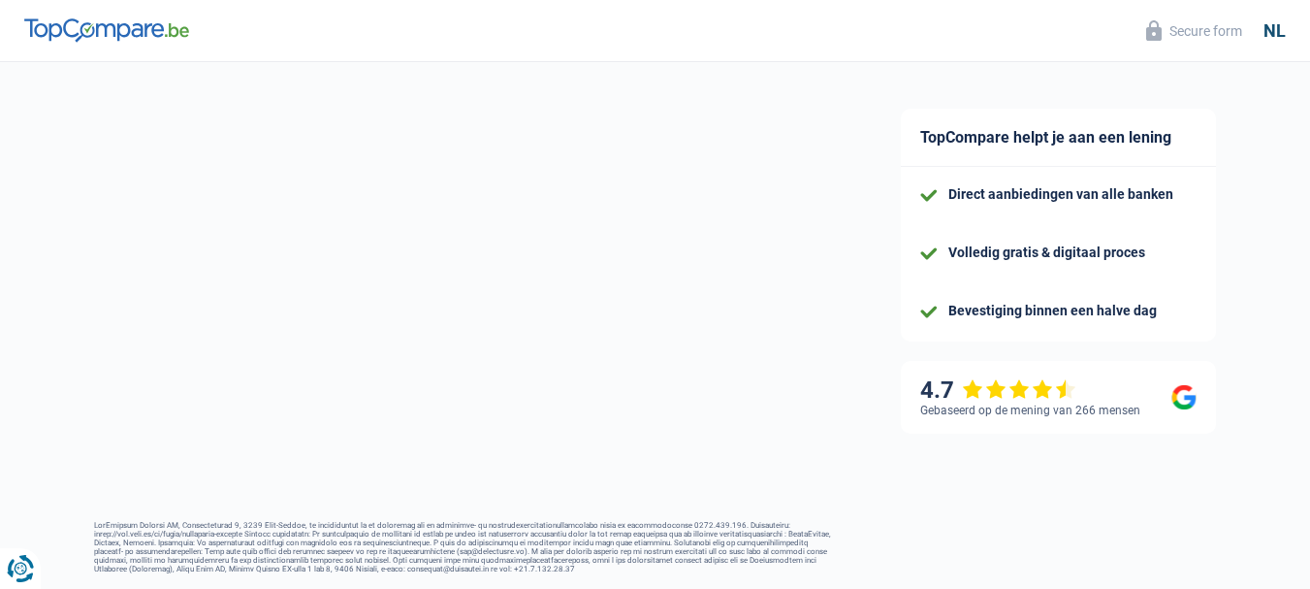
select select "refinancing"
select select "120"
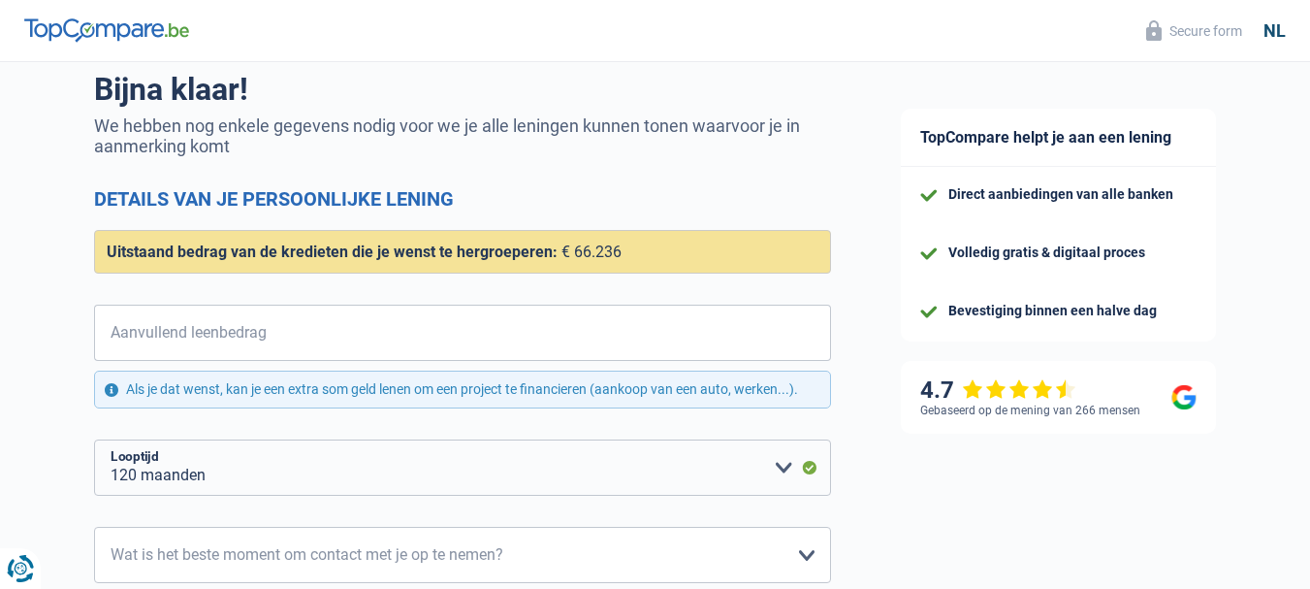
scroll to position [194, 0]
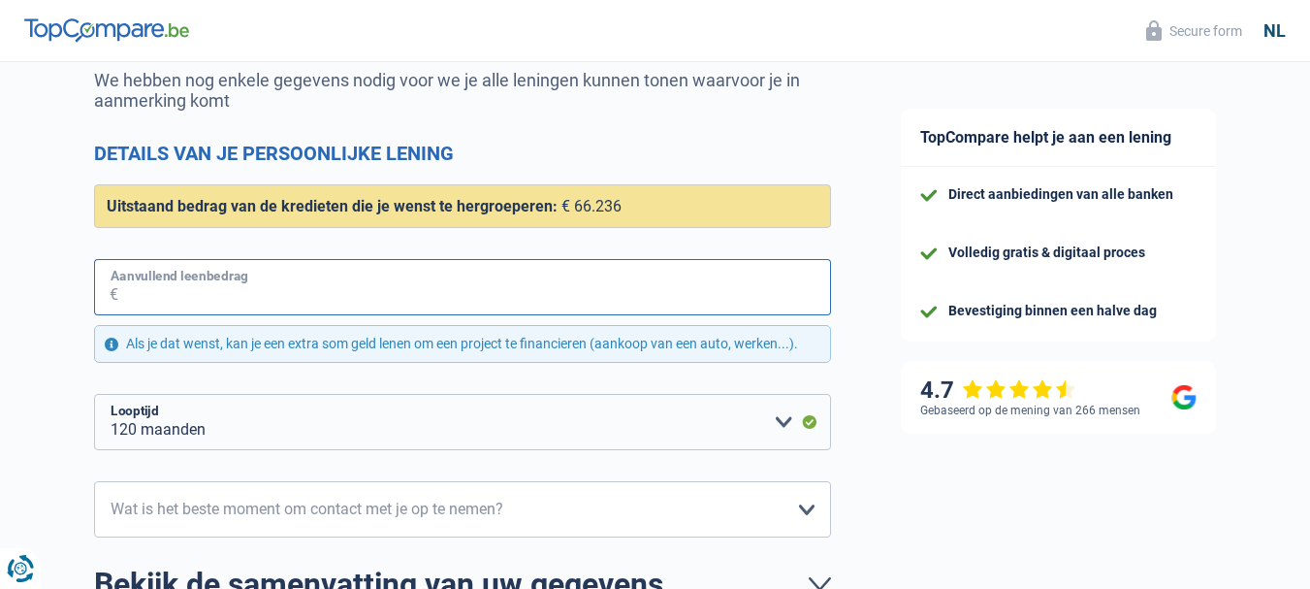
click at [286, 284] on input "Aanvullend leenbedrag" at bounding box center [474, 287] width 713 height 56
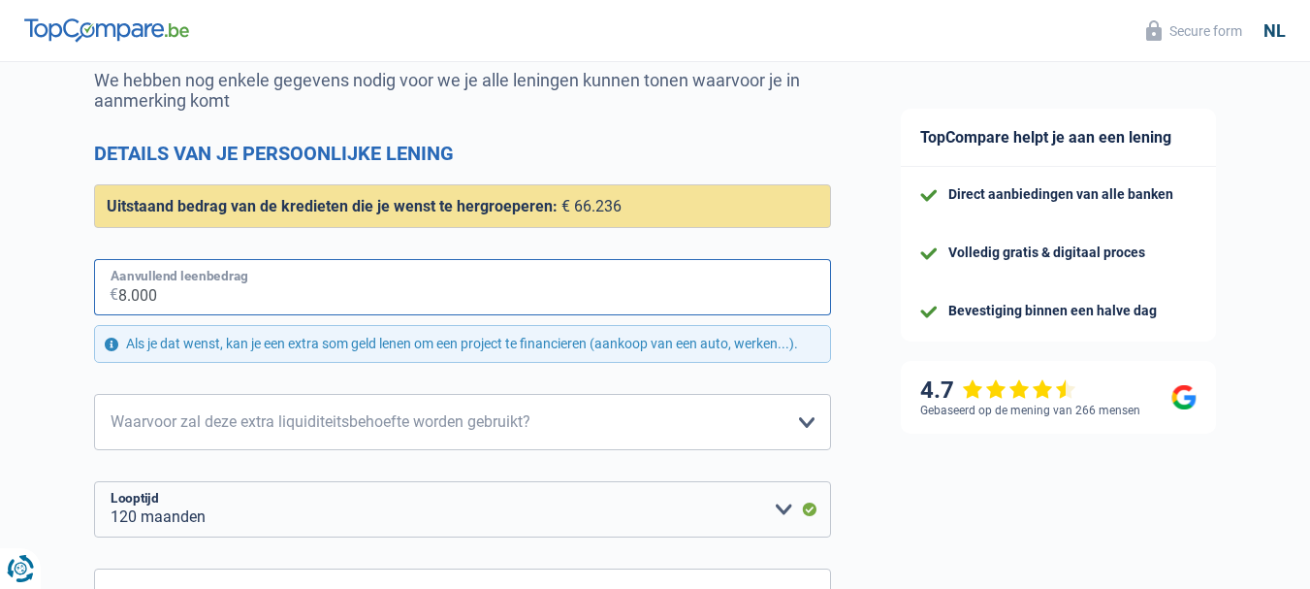
type input "8.000"
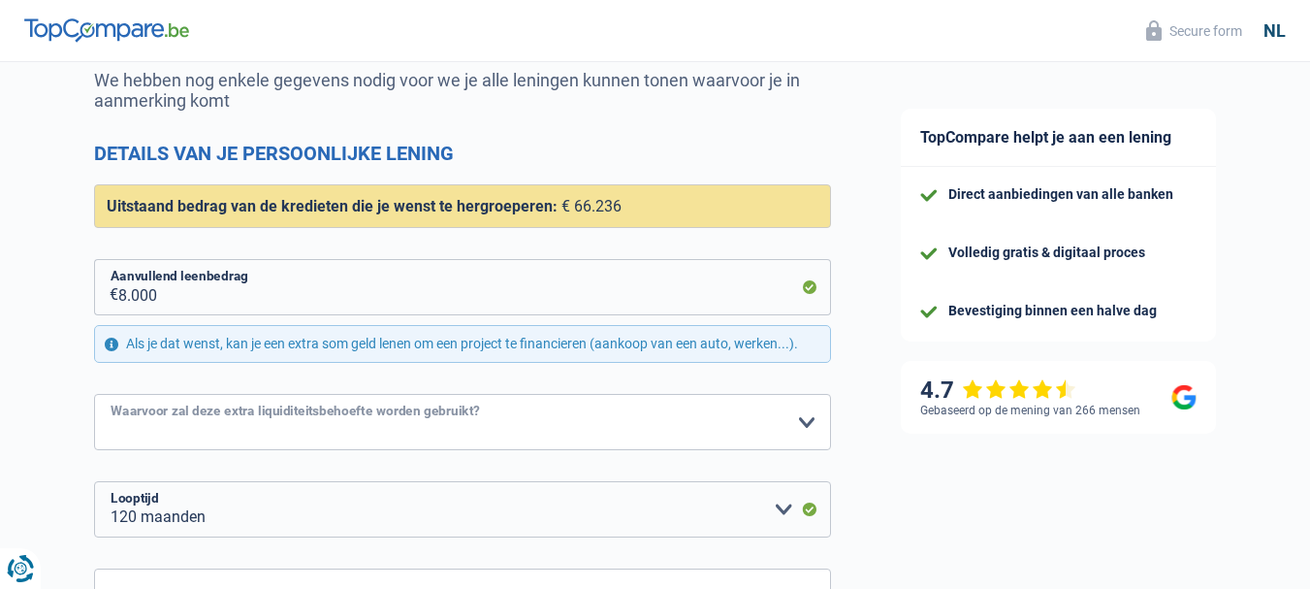
click at [802, 427] on select "Comfort woning: meubels, textiel, toestellen, privé materiaal Hifi, multimedia,…" at bounding box center [462, 422] width 737 height 56
select select "car"
click at [94, 396] on select "Comfort woning: meubels, textiel, toestellen, privé materiaal Hifi, multimedia,…" at bounding box center [462, 422] width 737 height 56
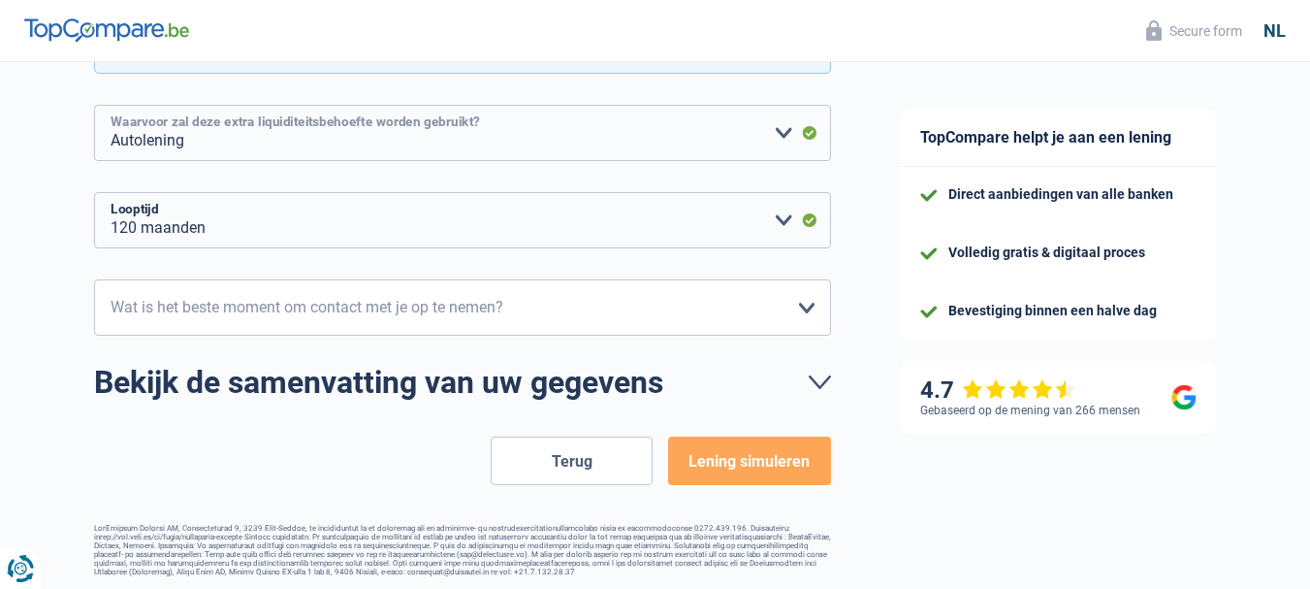
scroll to position [485, 0]
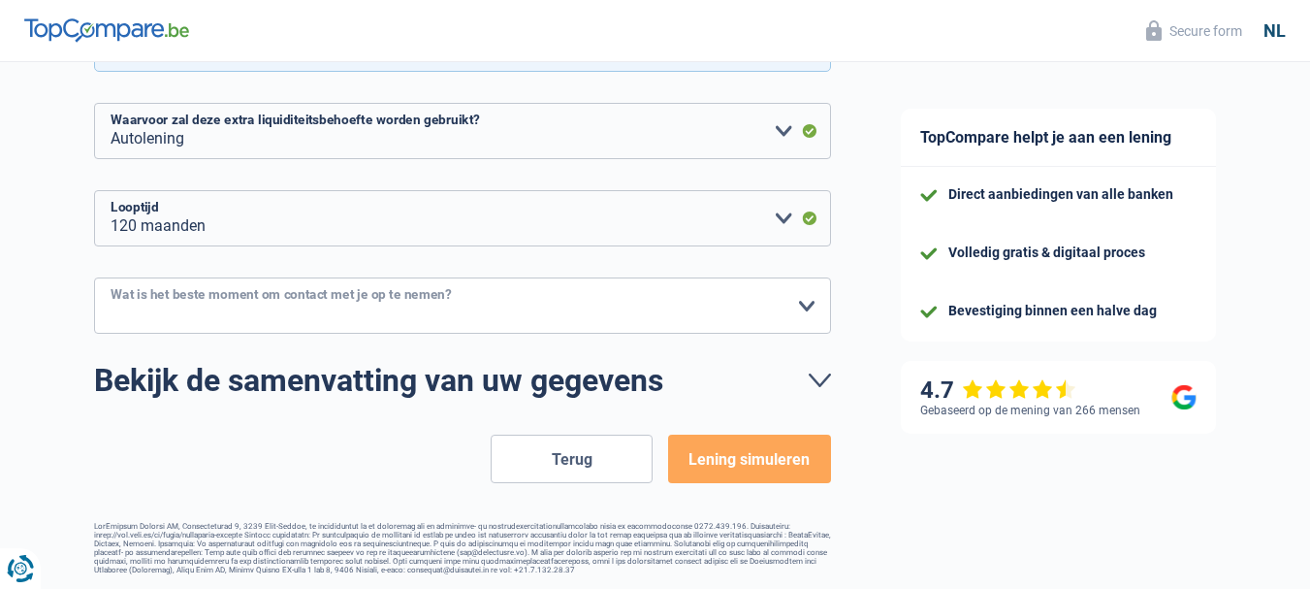
click at [802, 307] on select "10h-12h 12h-14h 14h-16h 16h-18h Maak een keuze a.u.b" at bounding box center [462, 305] width 737 height 56
select select "16-18"
click at [94, 279] on select "10h-12h 12h-14h 14h-16h 16h-18h Maak een keuze a.u.b" at bounding box center [462, 305] width 737 height 56
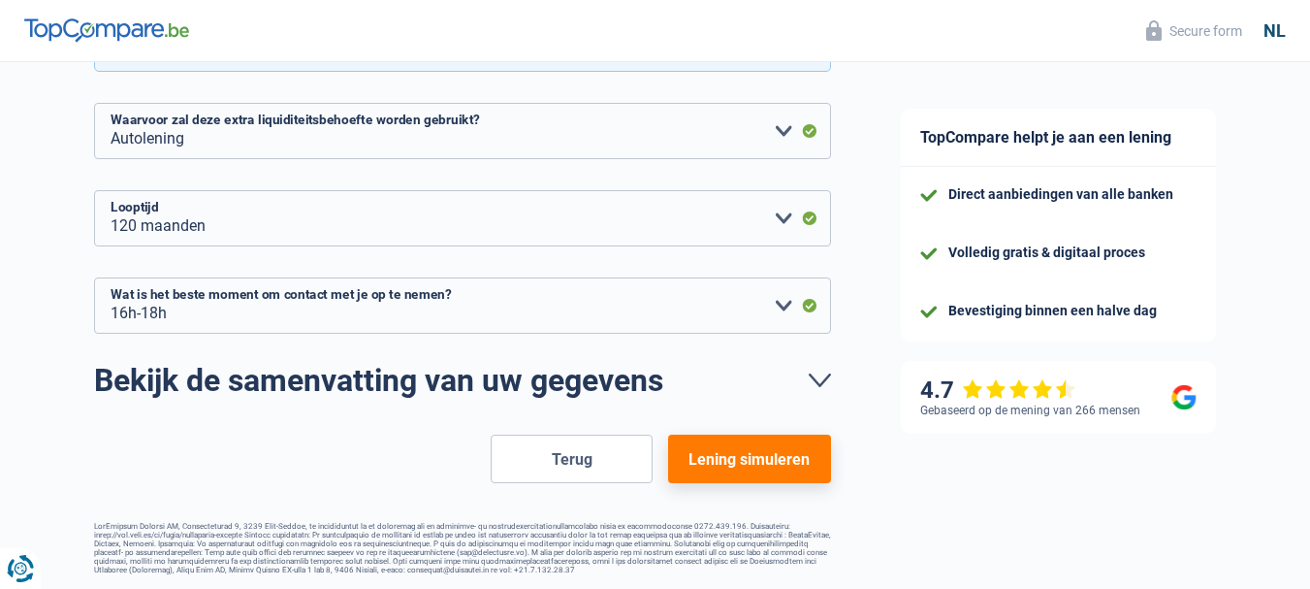
click at [719, 454] on button "Lening simuleren" at bounding box center [749, 458] width 162 height 48
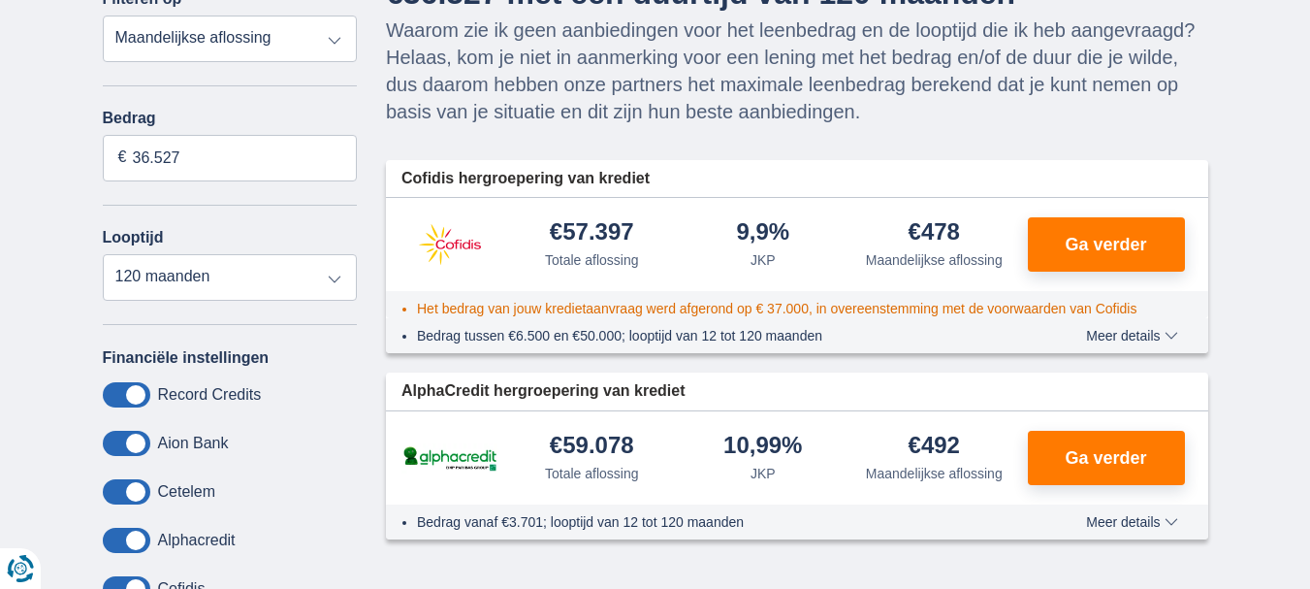
scroll to position [194, 0]
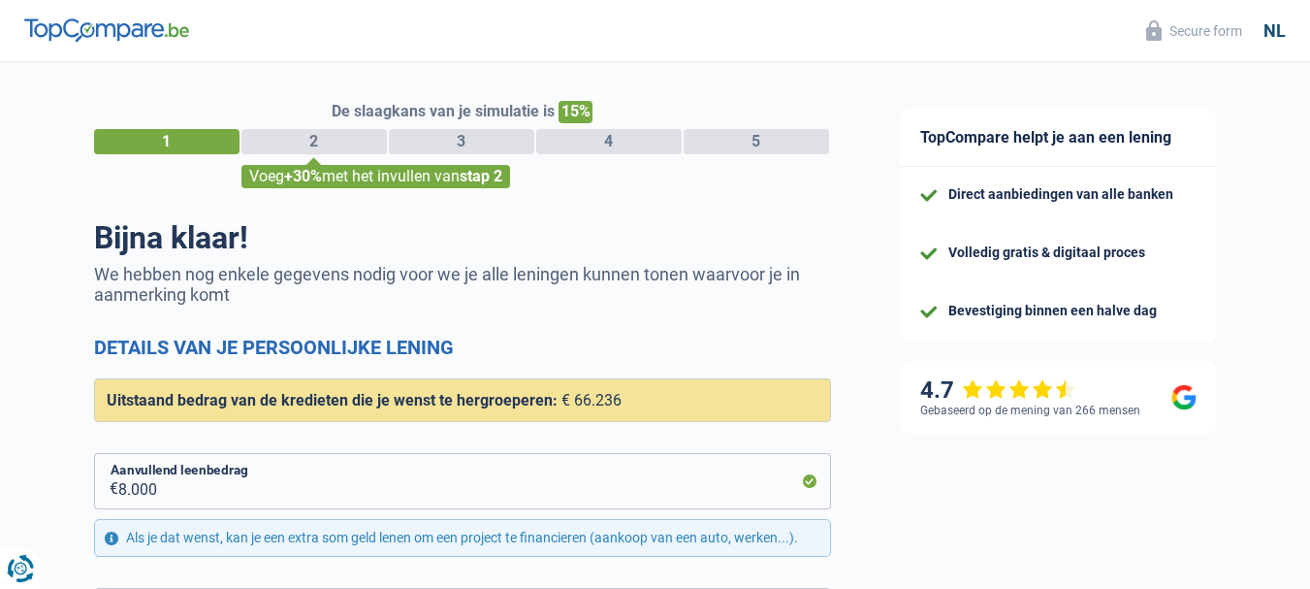
select select "refinancing"
select select "car"
select select "120"
select select "16-18"
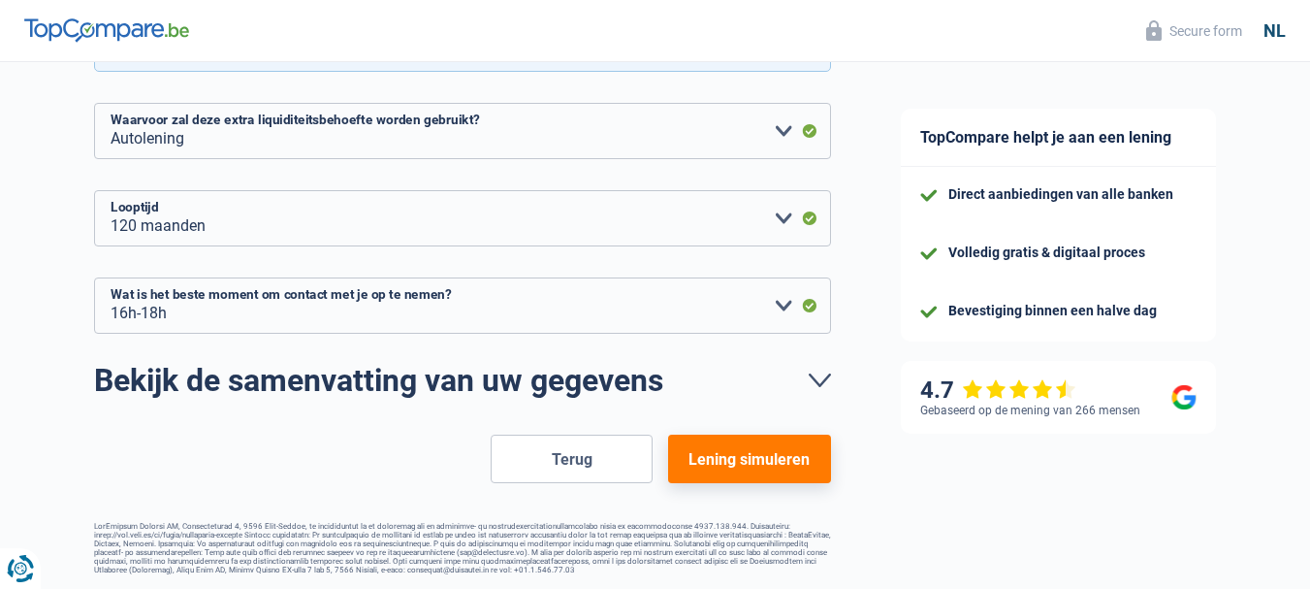
scroll to position [494, 0]
click at [741, 448] on button "Lening simuleren" at bounding box center [749, 458] width 162 height 48
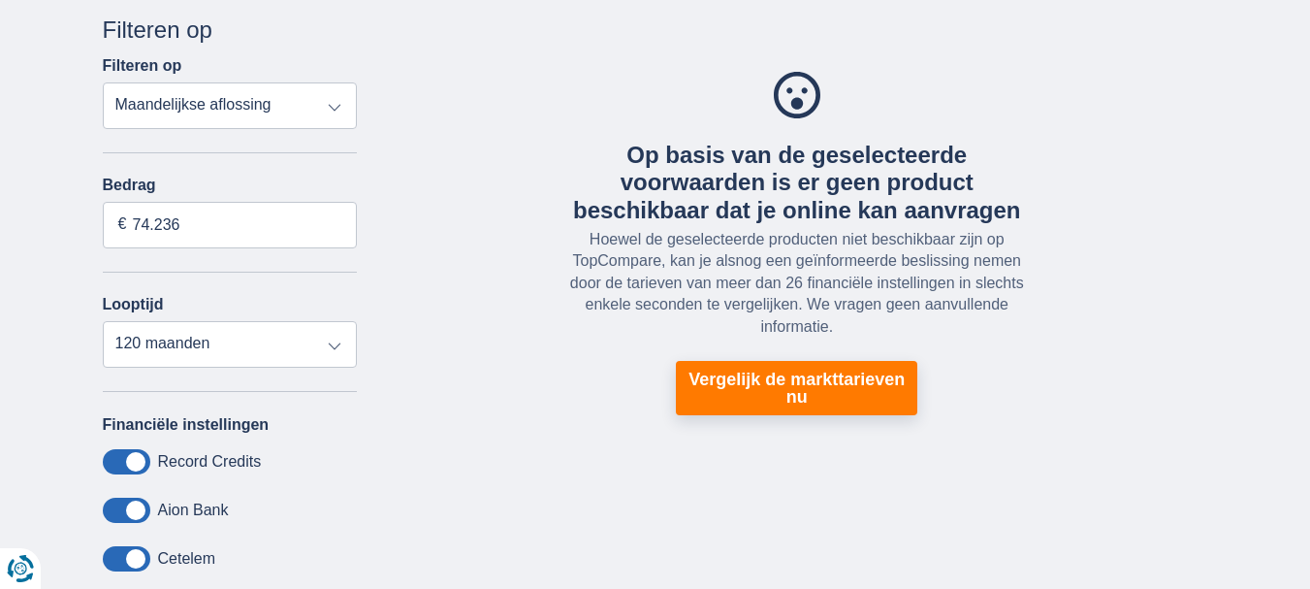
scroll to position [194, 0]
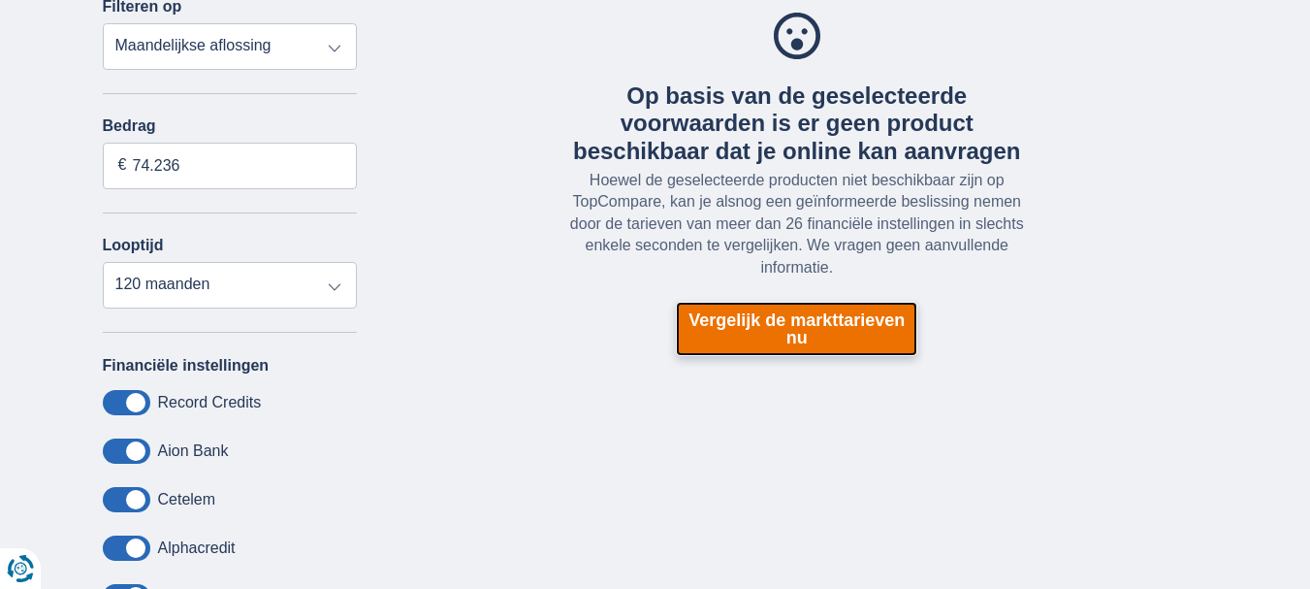
click at [769, 341] on link "Vergelijk de markttarieven nu" at bounding box center [796, 329] width 241 height 54
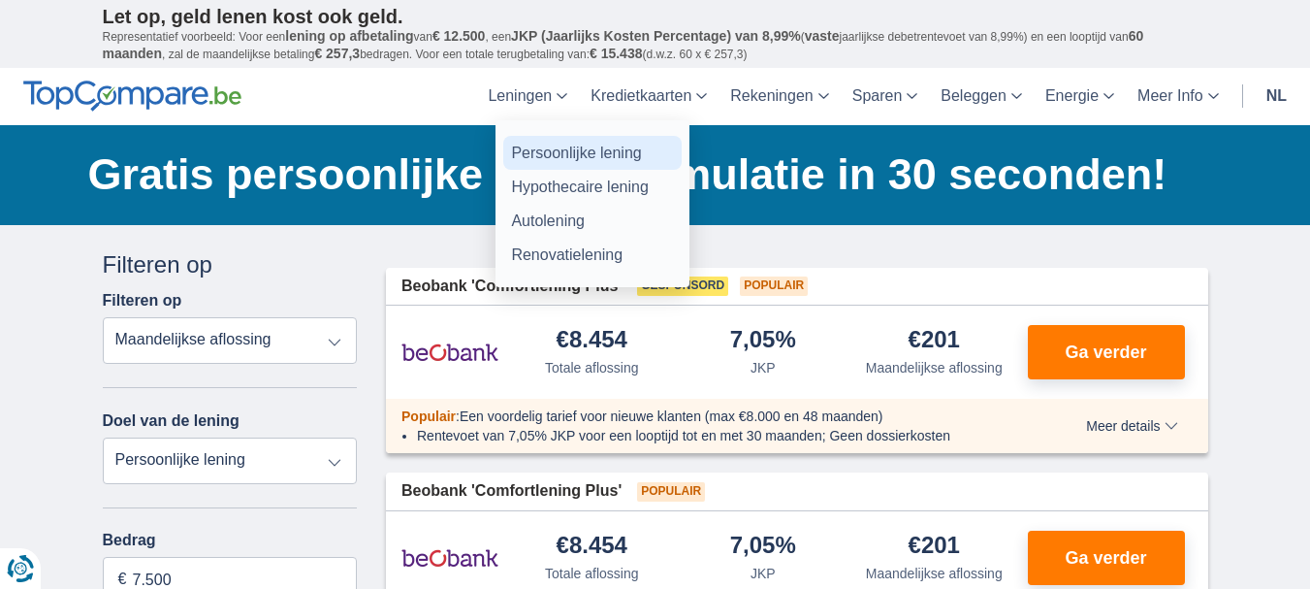
click at [545, 147] on link "Persoonlijke lening" at bounding box center [592, 153] width 178 height 34
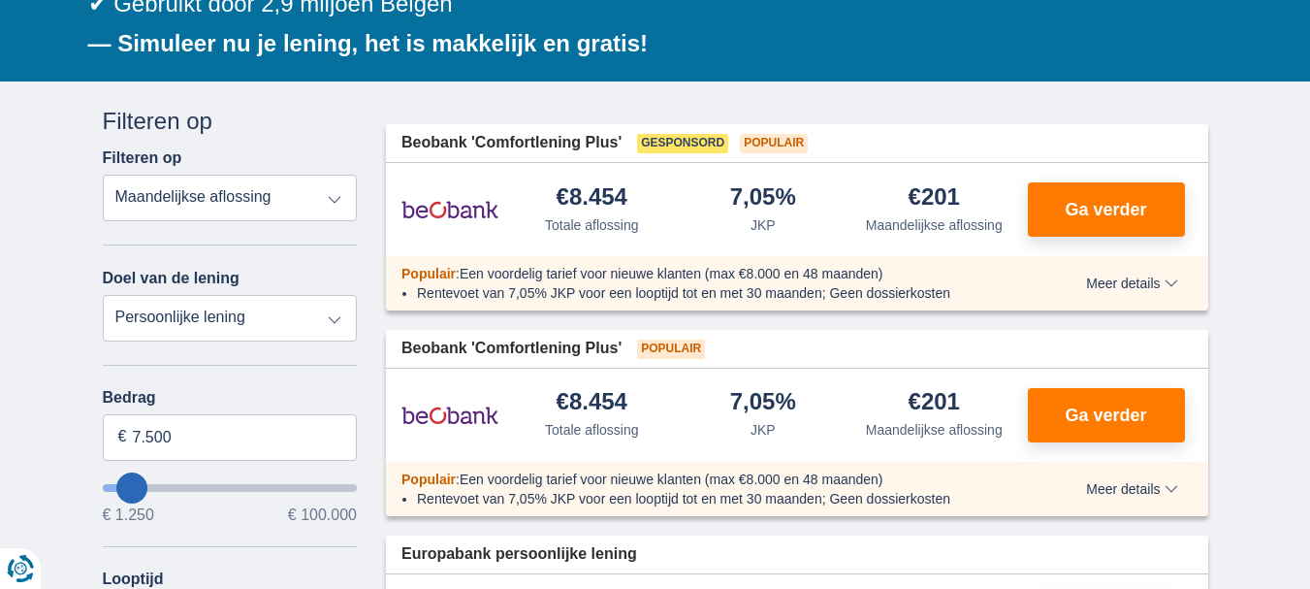
scroll to position [388, 0]
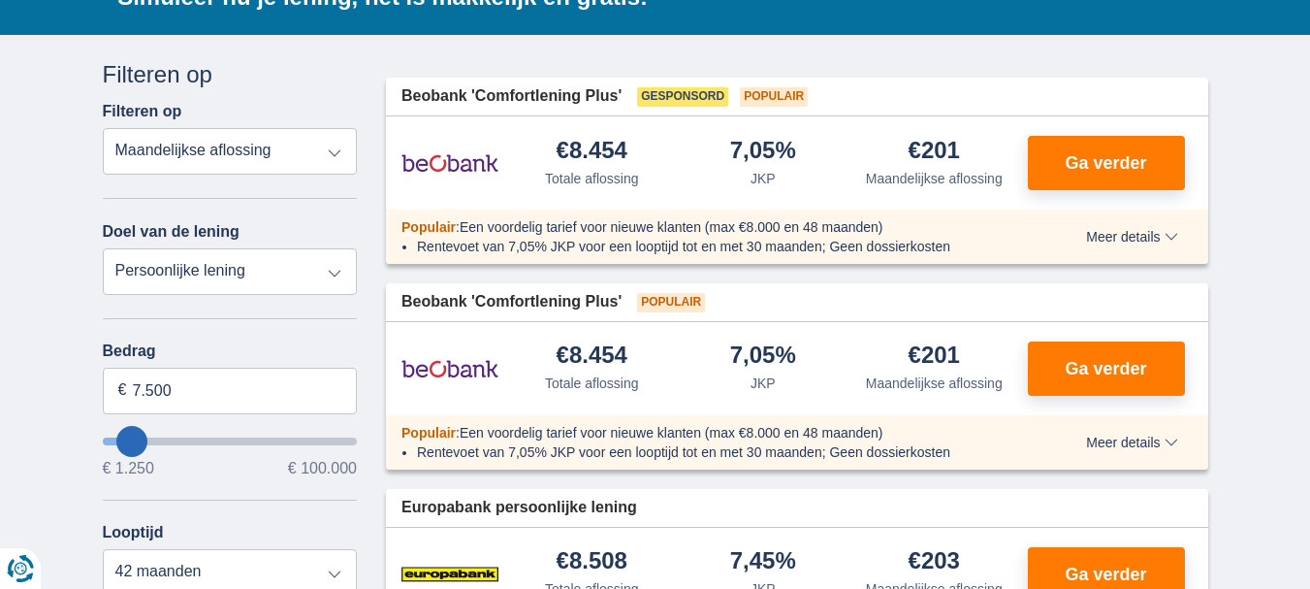
type input "10.250"
type input "11250"
type input "11.250"
select select "60"
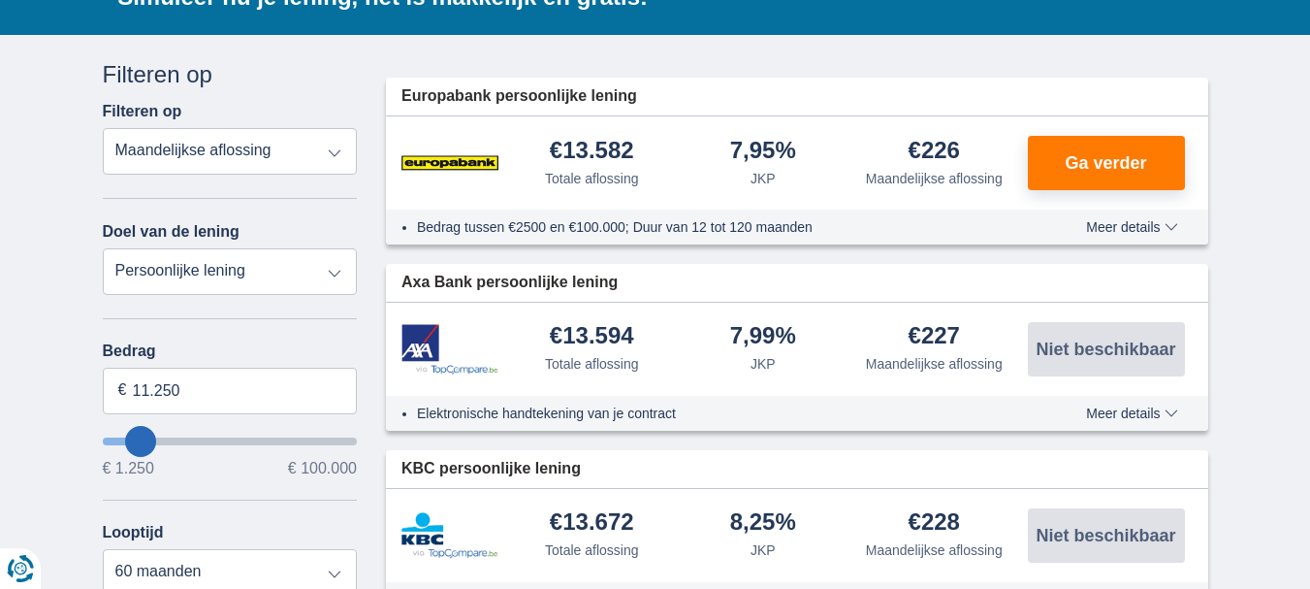
type input "12.250"
type input "14250"
click at [208, 391] on input "14.250" at bounding box center [230, 391] width 255 height 47
click at [113, 390] on input "14.250" at bounding box center [230, 391] width 255 height 47
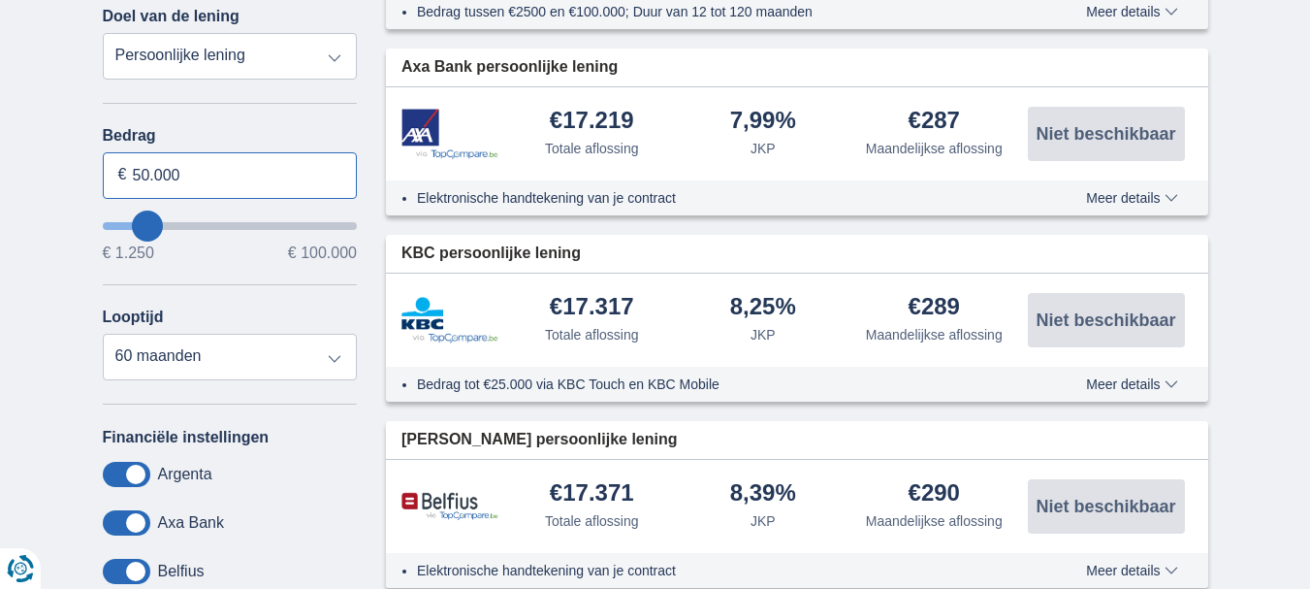
scroll to position [679, 0]
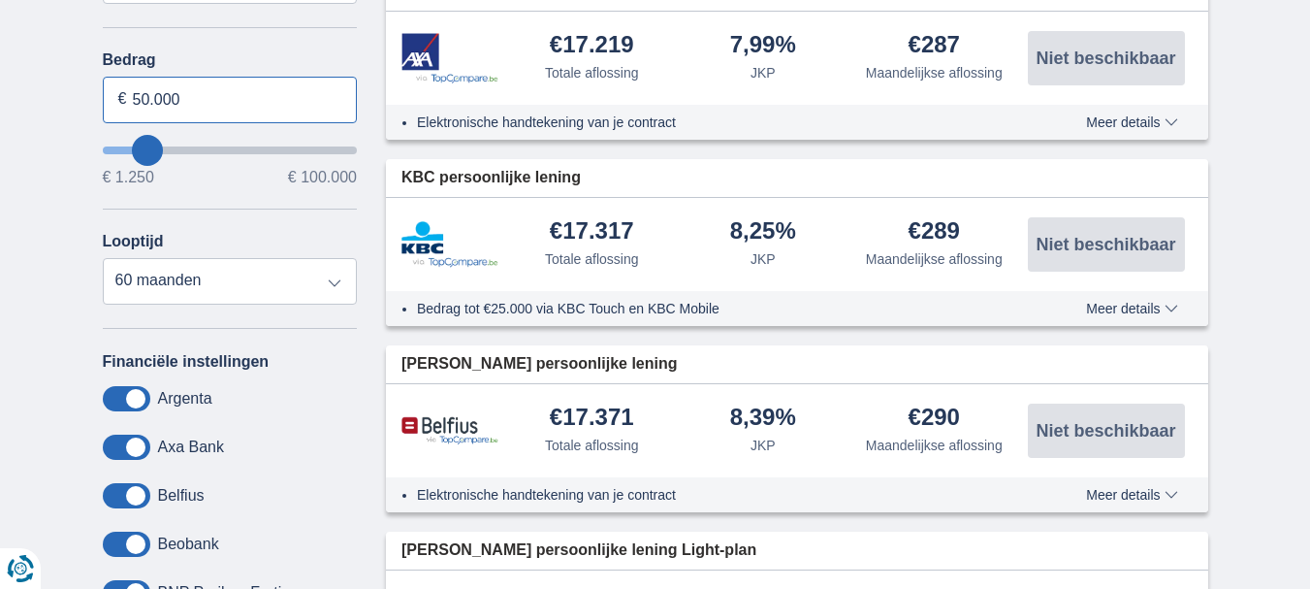
type input "50.000"
type input "50250"
select select "120"
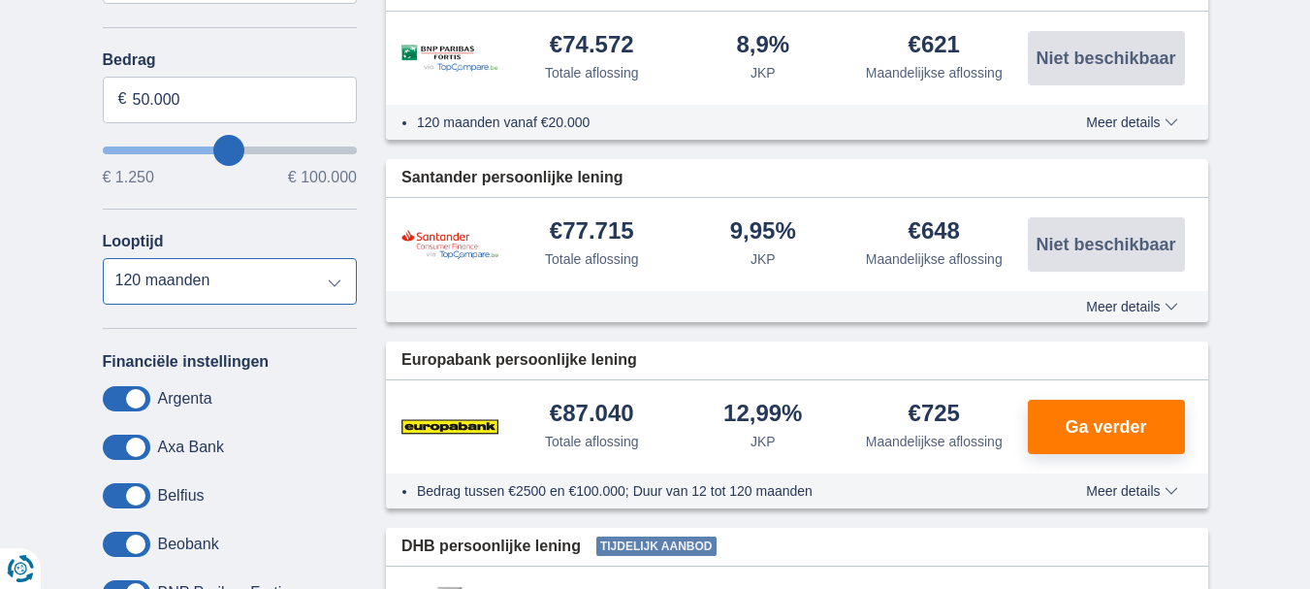
click at [103, 258] on select "12 maanden 18 maanden 24 maanden 30 maanden 36 maanden 42 maanden 48 maanden 60…" at bounding box center [230, 281] width 255 height 47
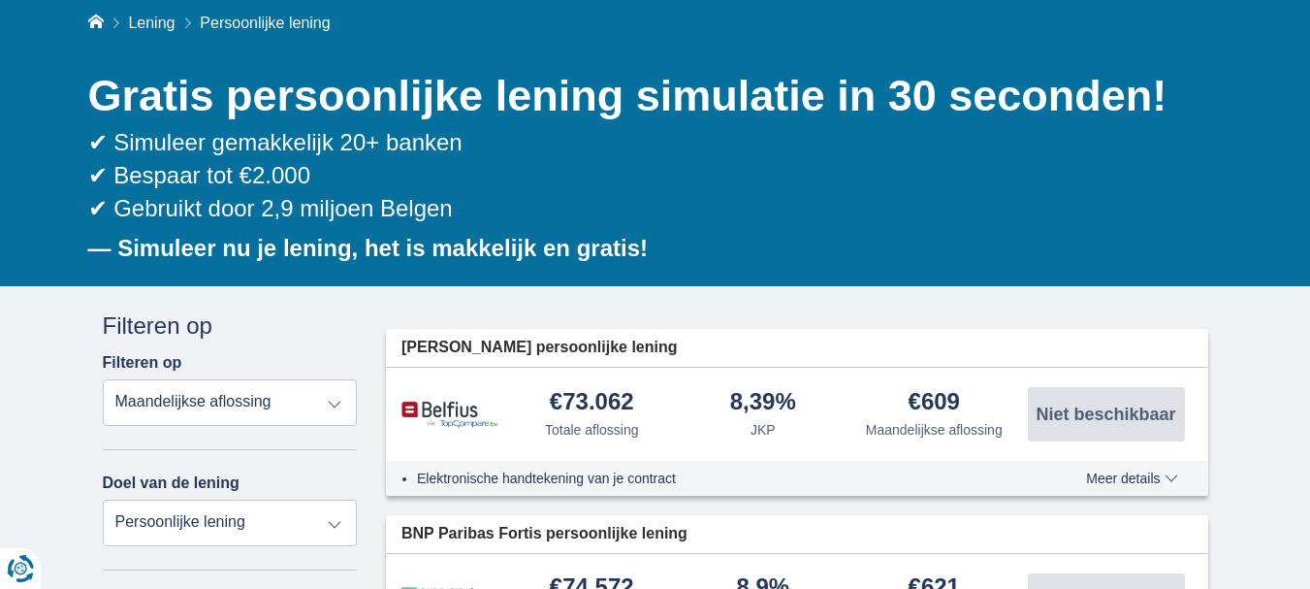
scroll to position [97, 0]
